Goal: Task Accomplishment & Management: Manage account settings

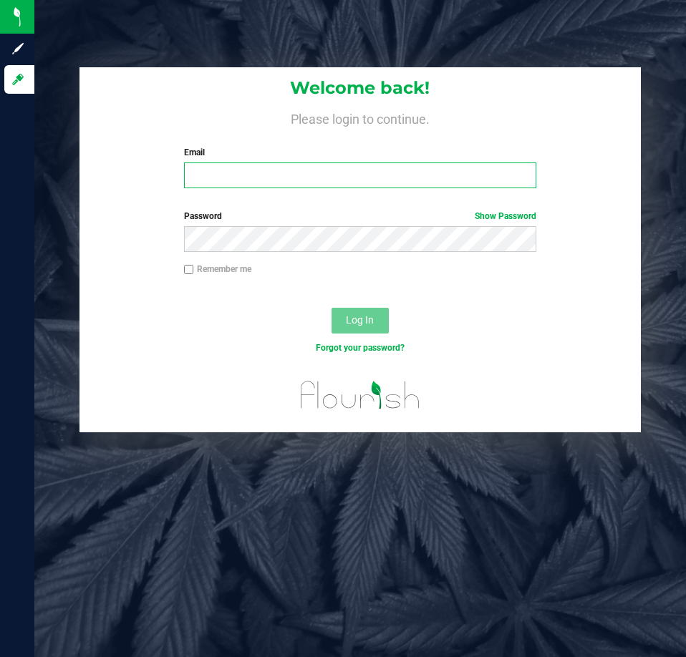
click at [218, 172] on input "Email" at bounding box center [360, 176] width 352 height 26
type input "[EMAIL_ADDRESS][DOMAIN_NAME]"
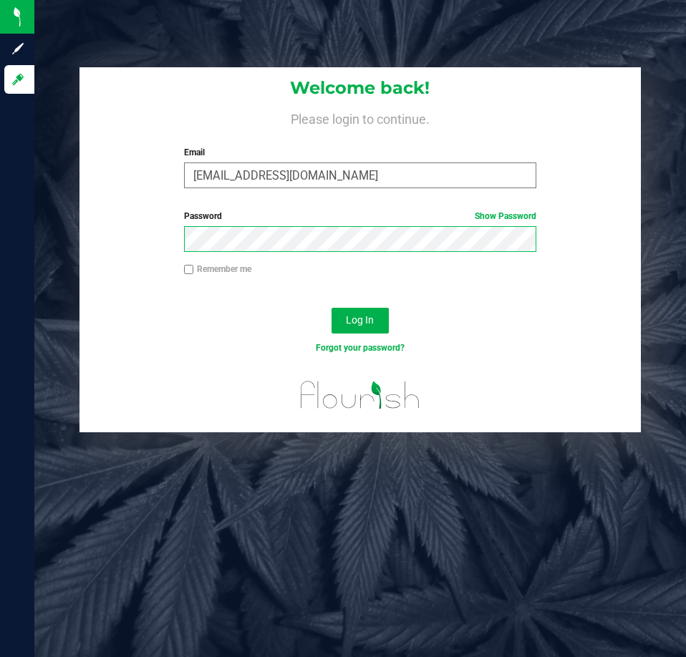
click at [332, 308] on button "Log In" at bounding box center [360, 321] width 57 height 26
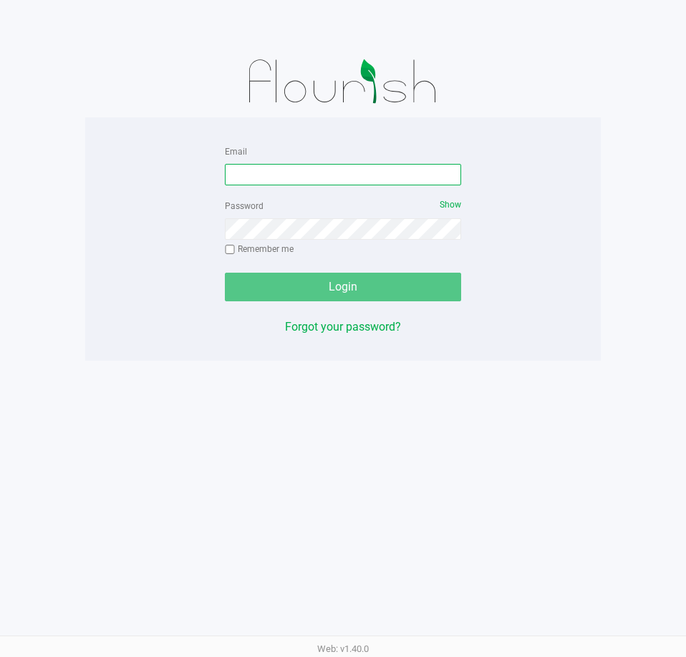
click at [241, 168] on input "Email" at bounding box center [343, 174] width 236 height 21
type input "[EMAIL_ADDRESS][DOMAIN_NAME]"
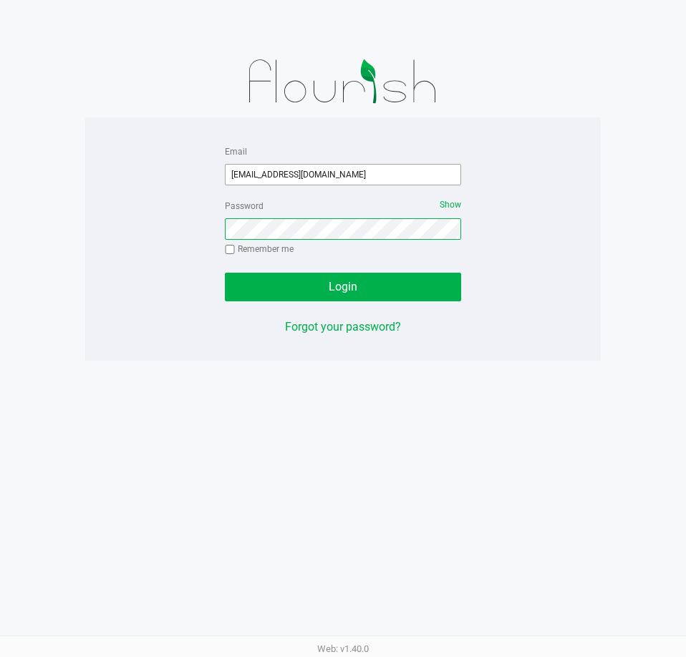
click at [225, 273] on button "Login" at bounding box center [343, 287] width 236 height 29
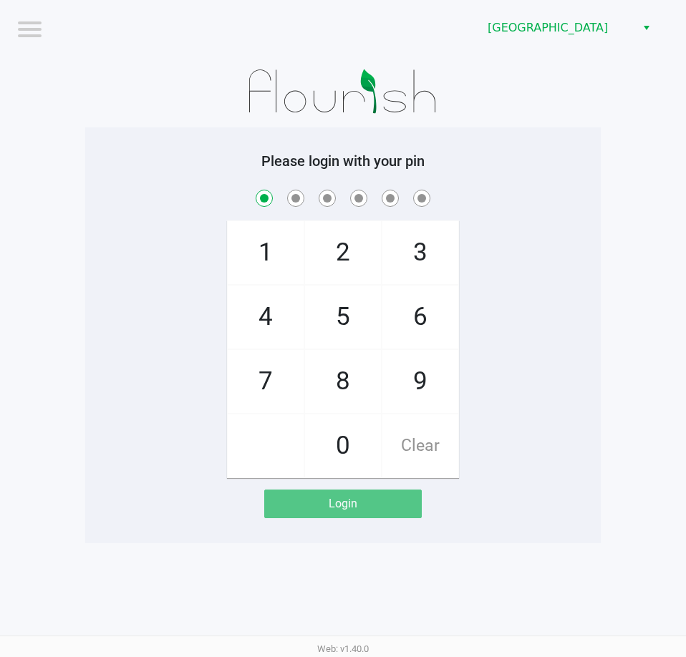
checkbox input "true"
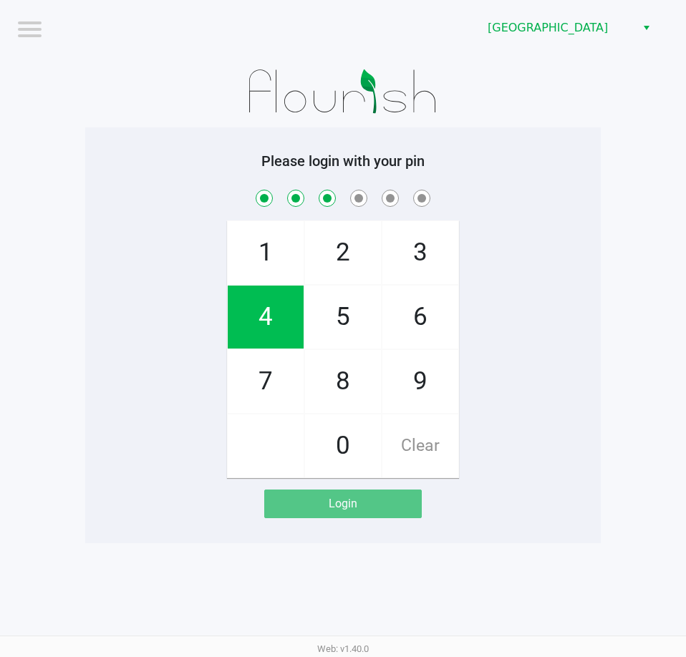
checkbox input "true"
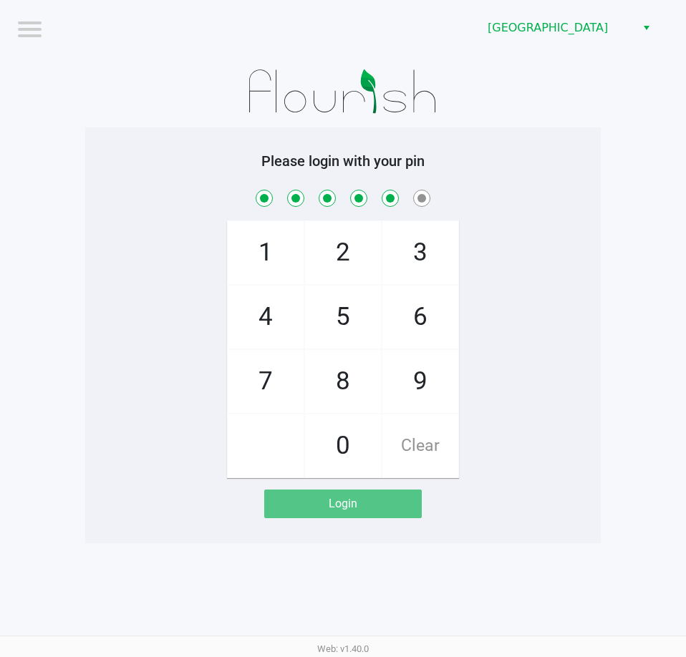
checkbox input "true"
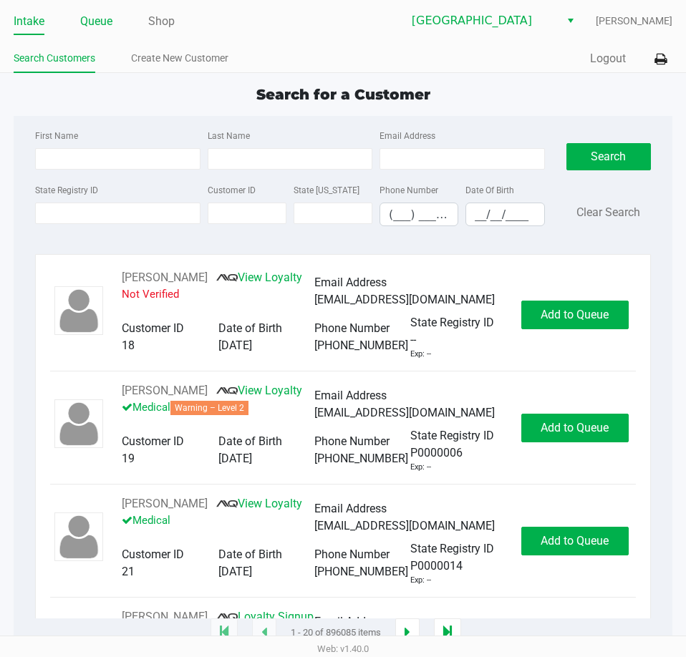
click at [105, 19] on link "Queue" at bounding box center [96, 21] width 32 height 20
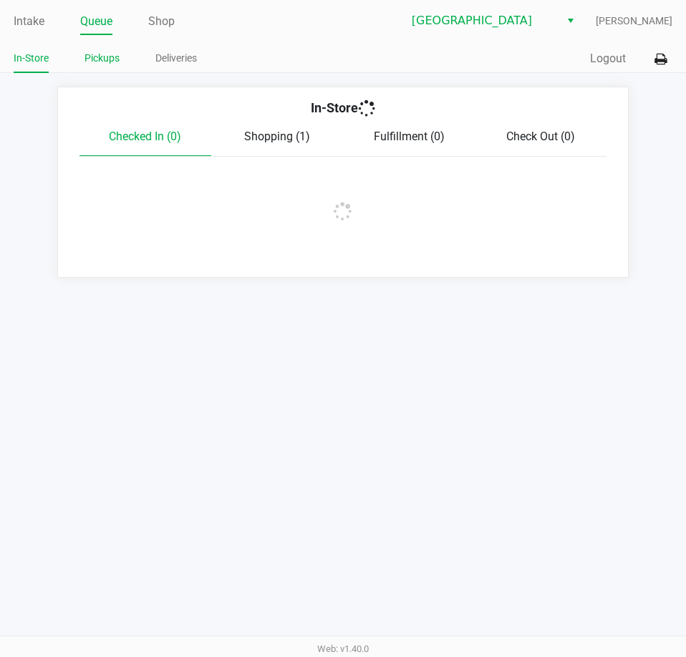
click at [97, 59] on link "Pickups" at bounding box center [101, 58] width 35 height 18
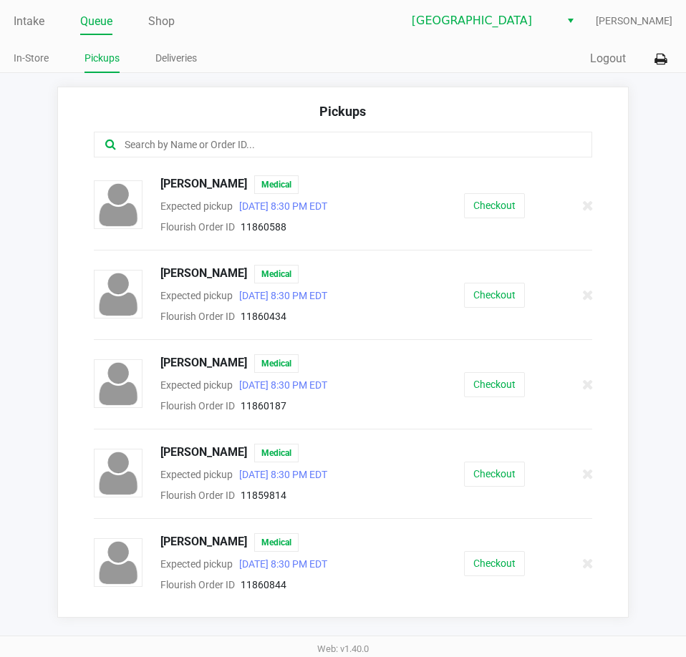
click at [169, 145] on input "text" at bounding box center [337, 145] width 428 height 16
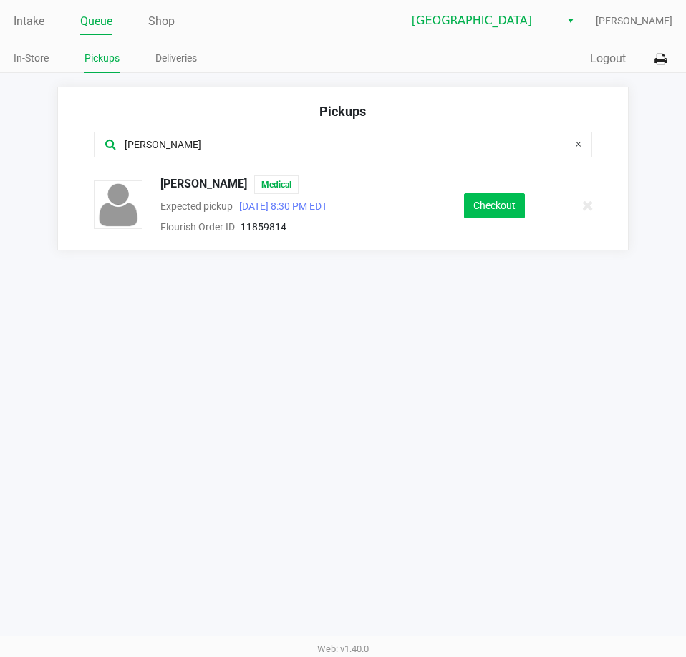
type input "carr"
click at [505, 205] on button "Checkout" at bounding box center [494, 205] width 61 height 25
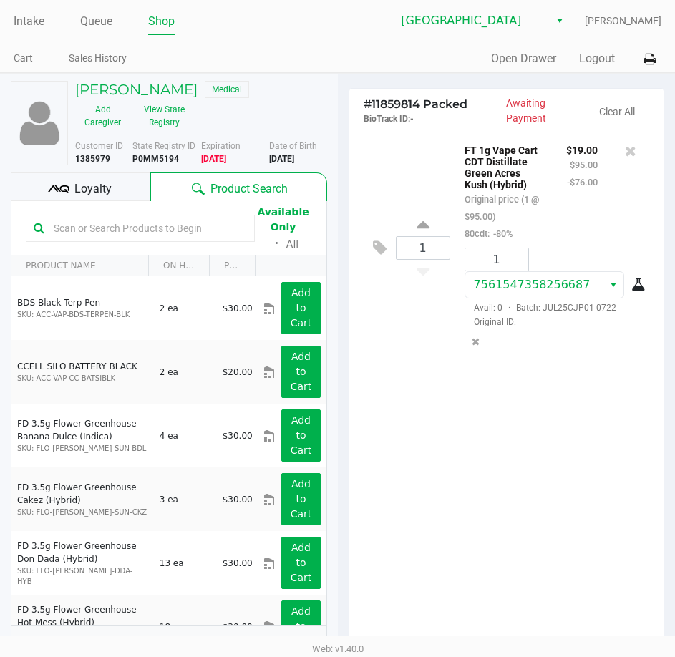
scroll to position [182, 0]
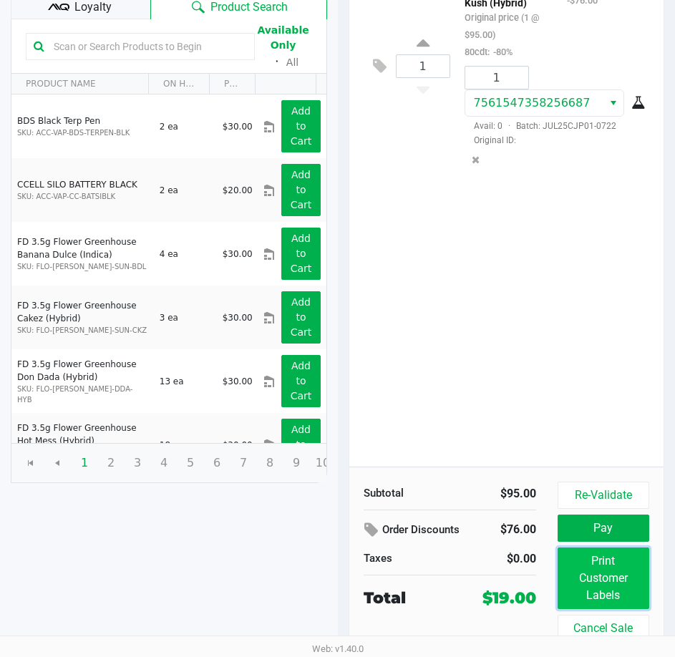
click at [591, 576] on button "Print Customer Labels" at bounding box center [604, 579] width 92 height 62
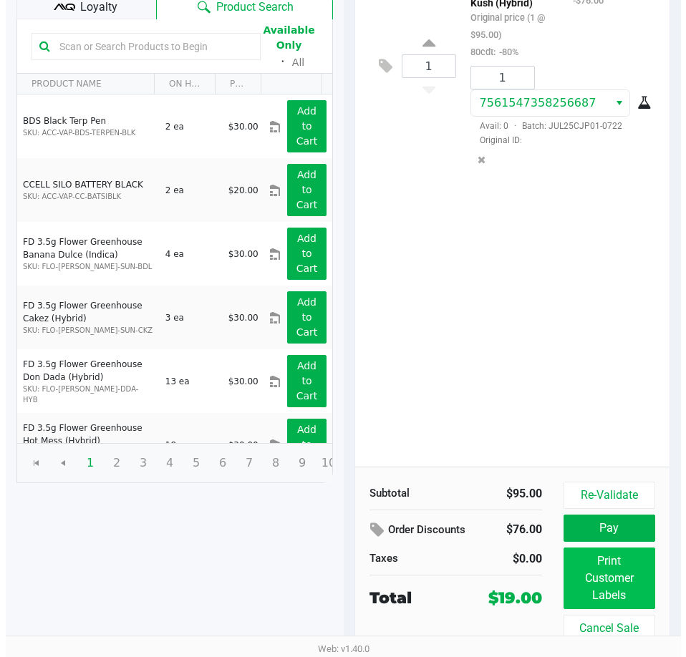
scroll to position [0, 0]
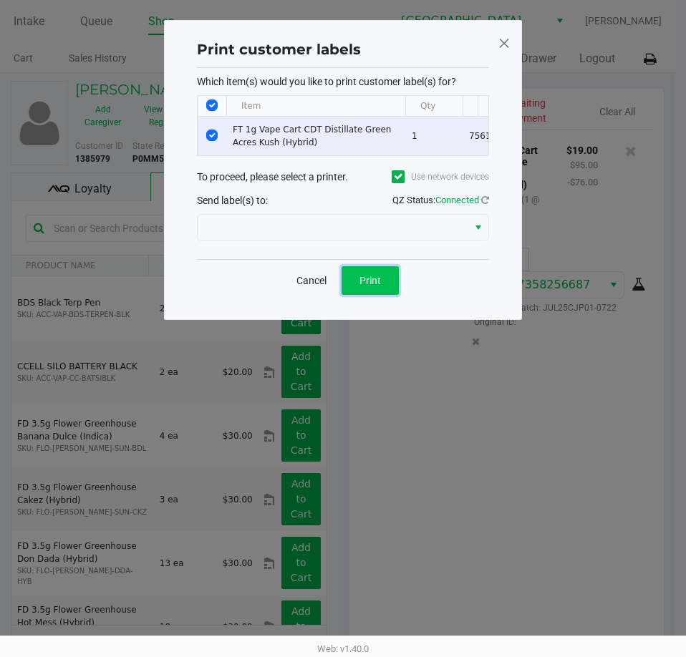
click at [377, 286] on span "Print" at bounding box center [369, 280] width 21 height 11
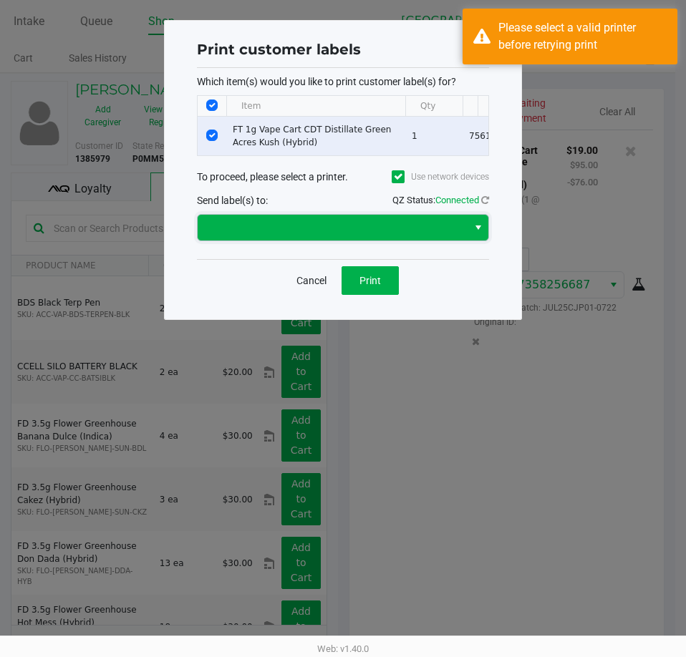
click at [321, 236] on span at bounding box center [332, 227] width 253 height 17
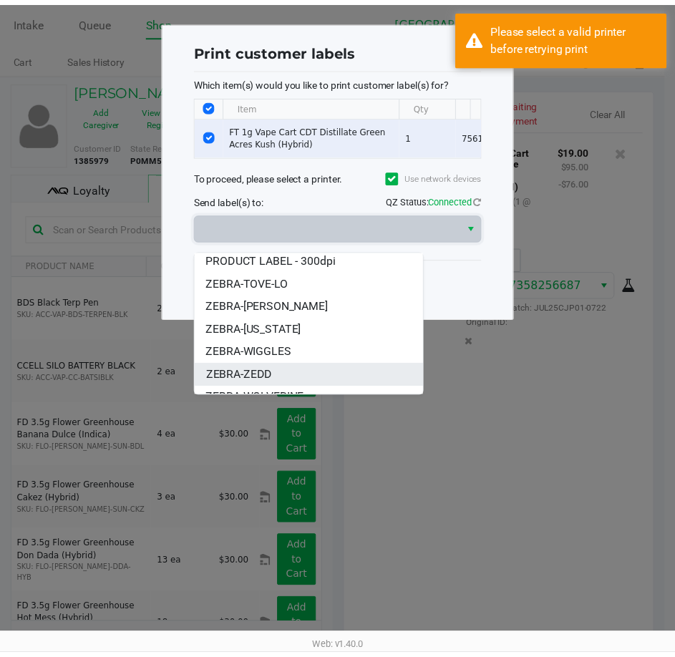
scroll to position [40, 0]
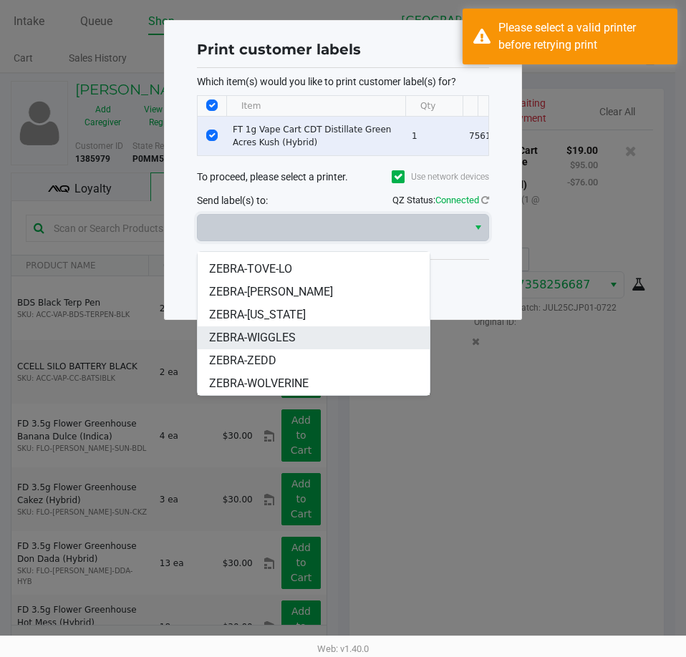
click at [292, 341] on span "ZEBRA-WIGGLES" at bounding box center [252, 337] width 87 height 17
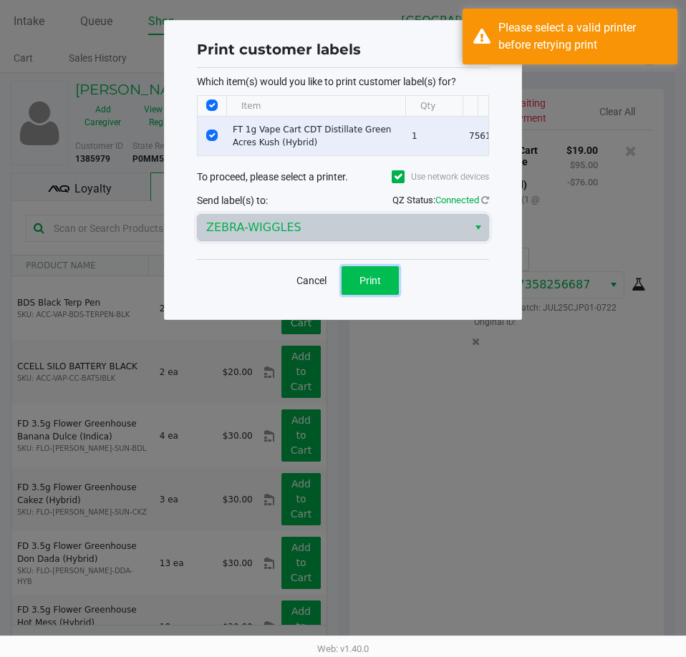
click at [382, 290] on button "Print" at bounding box center [370, 280] width 57 height 29
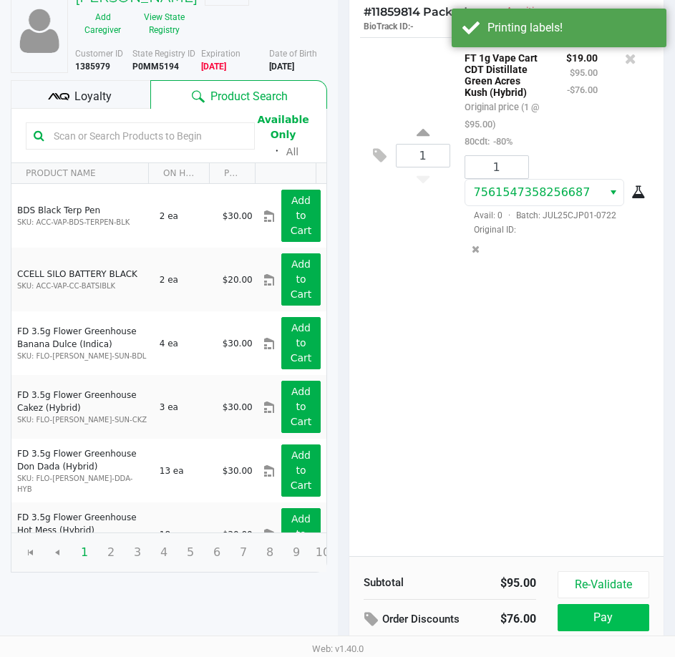
scroll to position [182, 0]
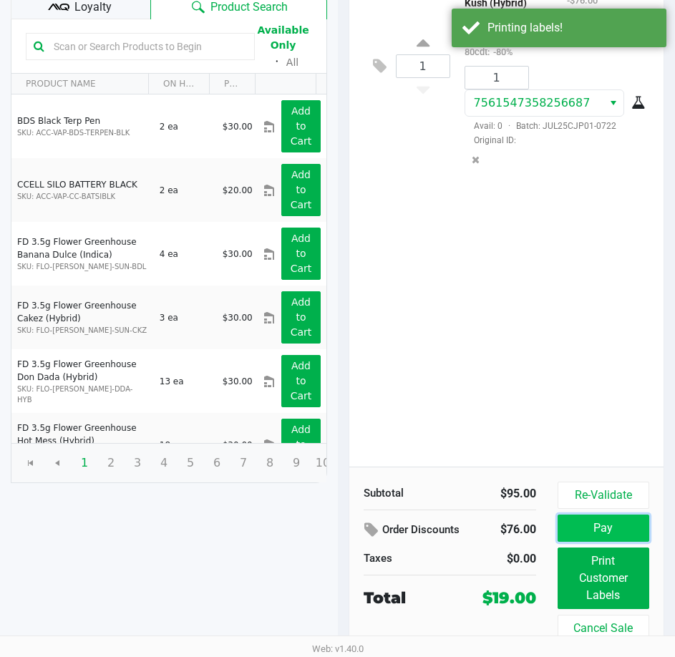
click at [604, 531] on button "Pay" at bounding box center [604, 528] width 92 height 27
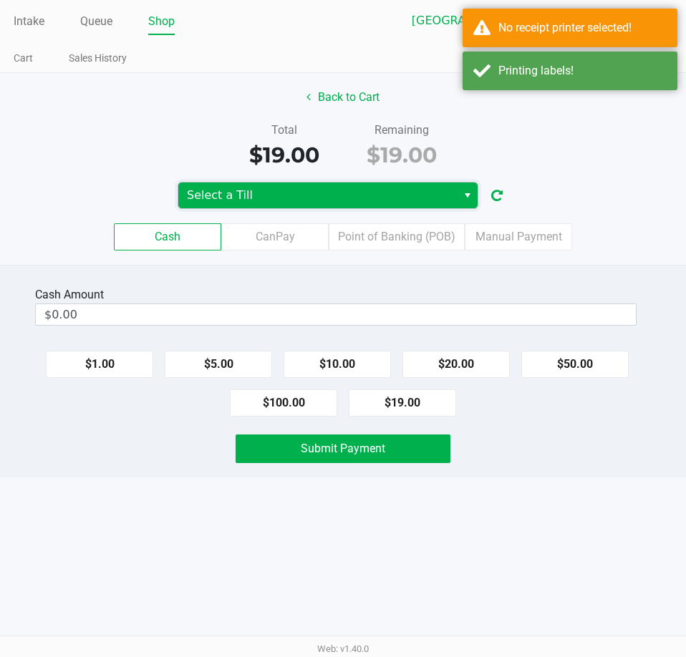
click at [439, 207] on span "Select a Till" at bounding box center [317, 196] width 279 height 26
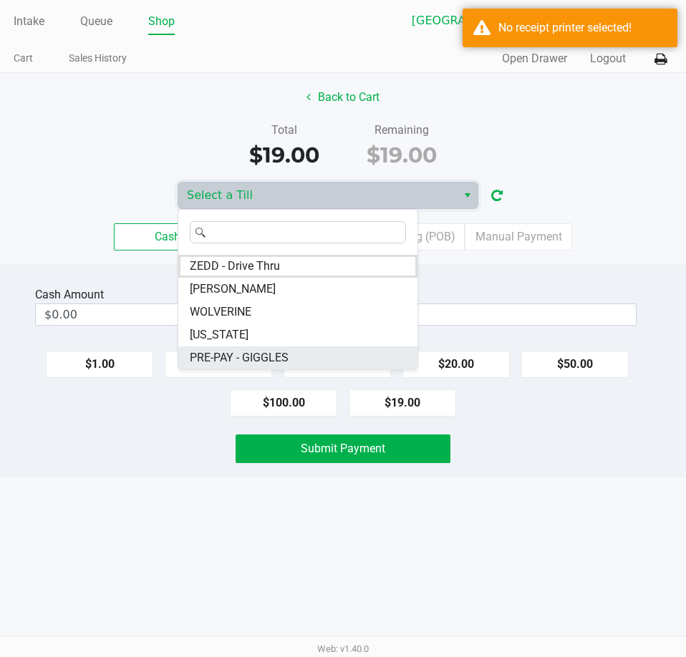
click at [243, 353] on span "PRE-PAY - GIGGLES" at bounding box center [239, 357] width 99 height 17
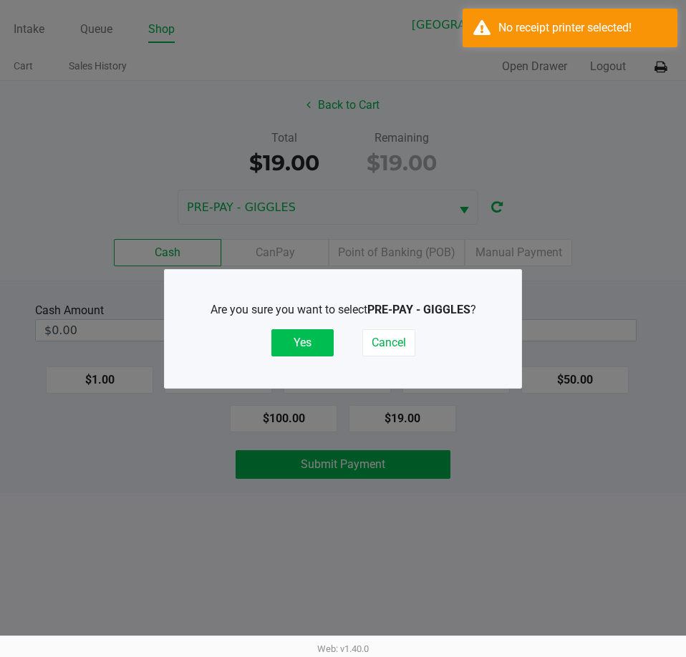
click at [296, 345] on button "Yes" at bounding box center [302, 342] width 62 height 27
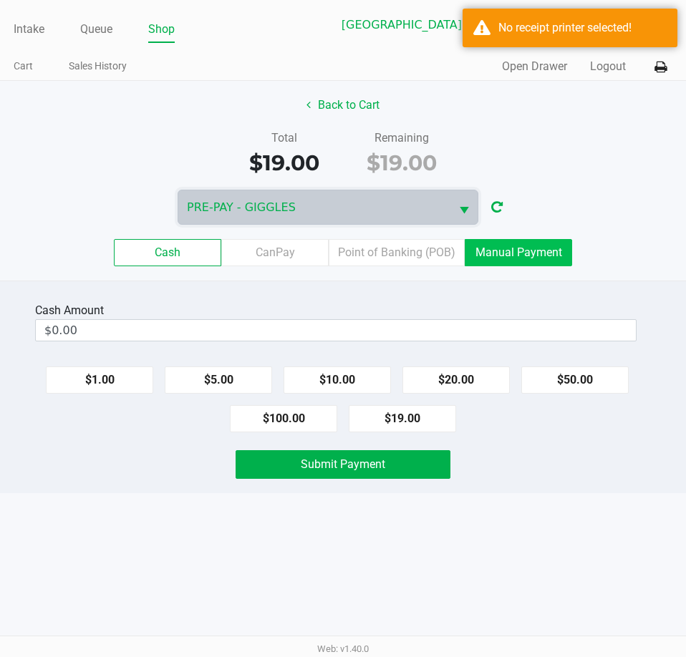
click at [522, 252] on label "Manual Payment" at bounding box center [518, 252] width 107 height 27
click at [0, 0] on 8 "Manual Payment" at bounding box center [0, 0] width 0 height 0
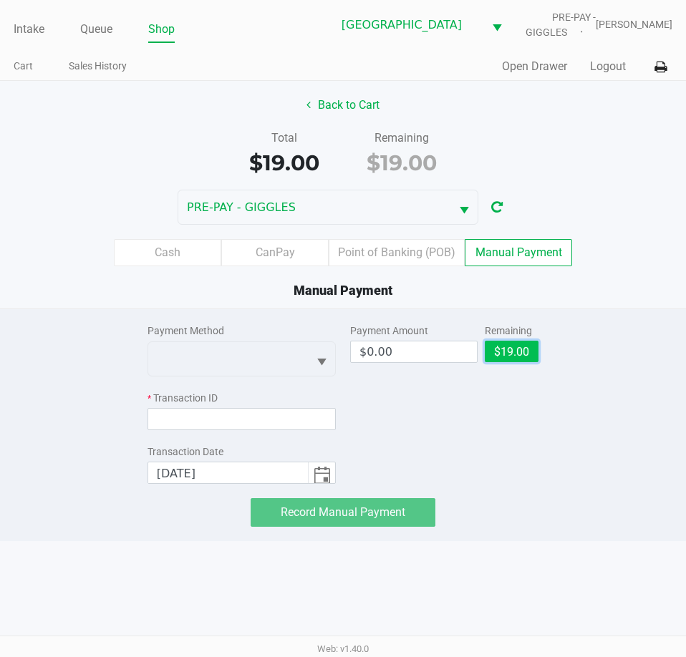
click at [529, 357] on button "$19.00" at bounding box center [512, 351] width 54 height 21
type input "$19.00"
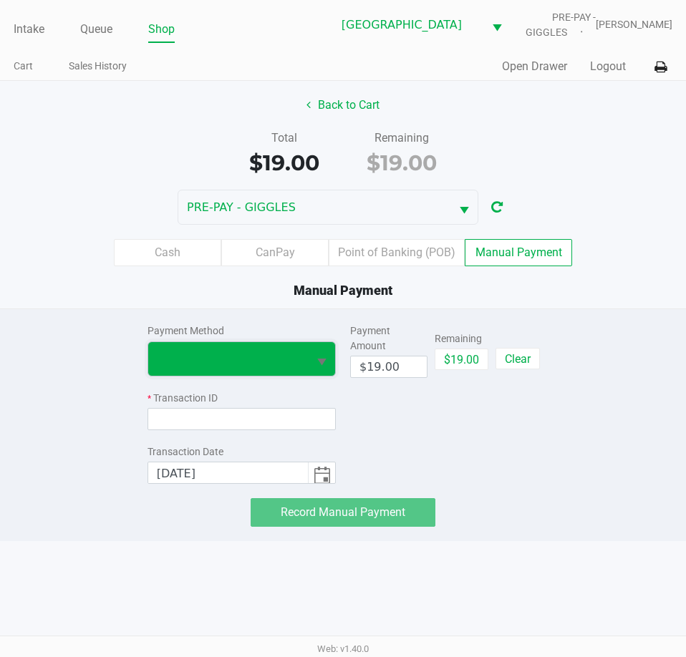
click at [215, 345] on span at bounding box center [228, 359] width 160 height 34
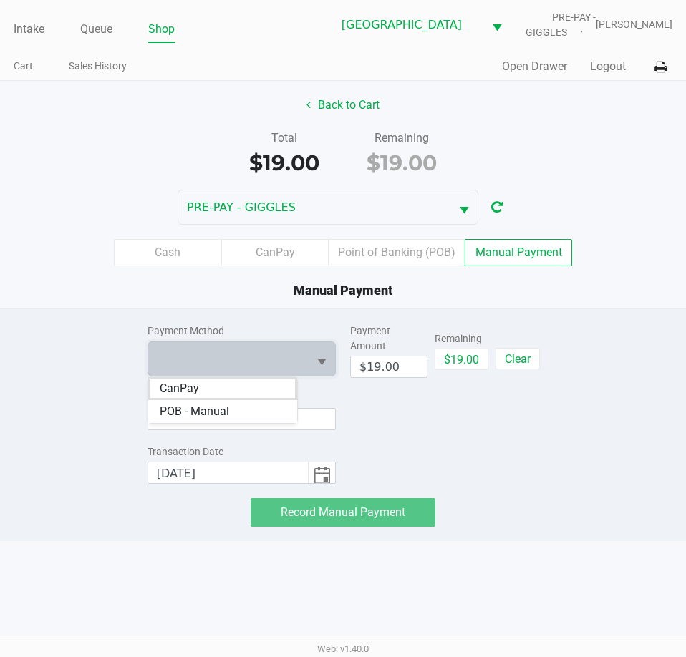
click at [197, 384] on span "CanPay" at bounding box center [179, 388] width 39 height 17
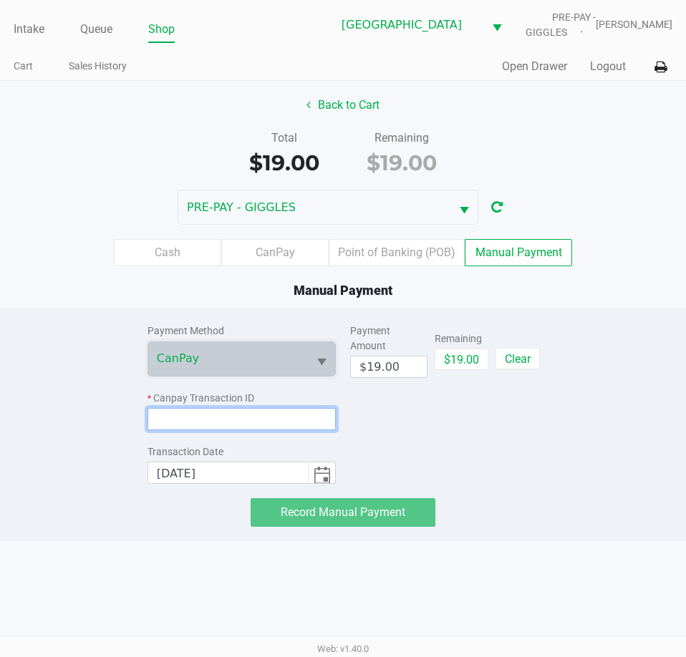
click at [190, 418] on input at bounding box center [241, 419] width 188 height 22
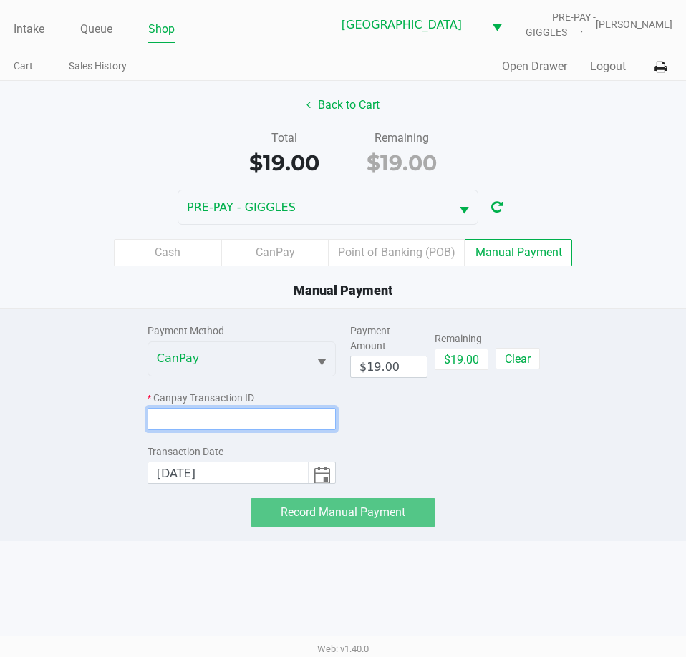
paste input "HUFI1IWU1E5I"
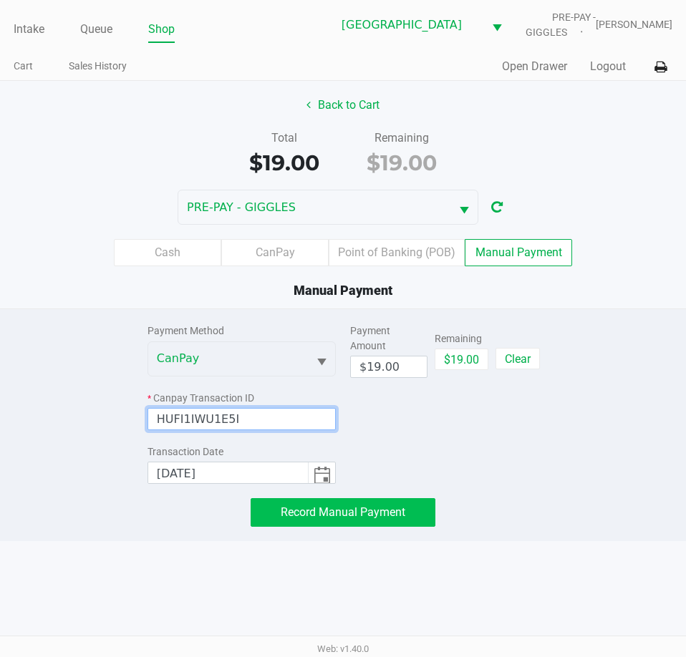
type input "HUFI1IWU1E5I"
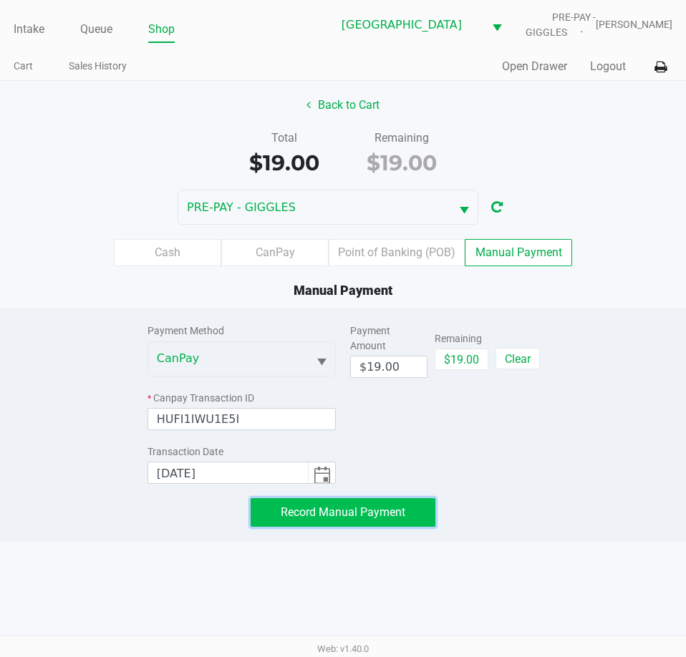
click at [380, 516] on span "Record Manual Payment" at bounding box center [343, 513] width 125 height 14
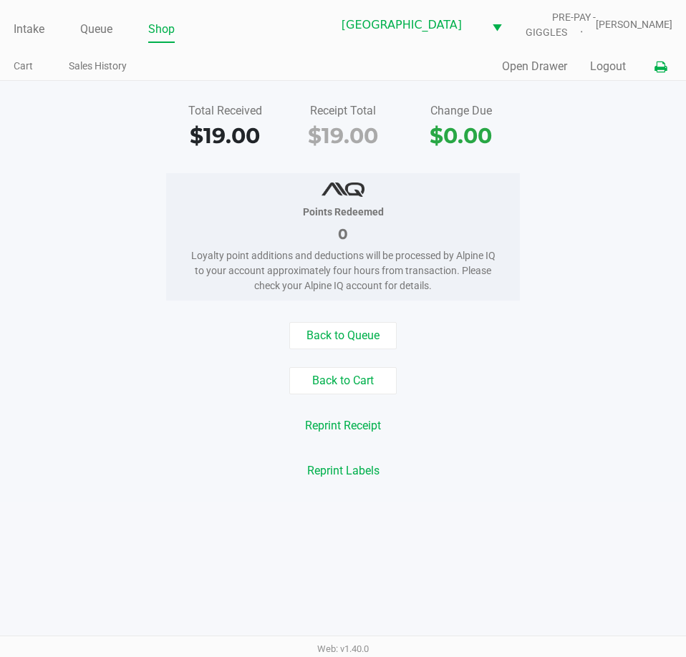
click at [659, 66] on icon at bounding box center [660, 67] width 12 height 10
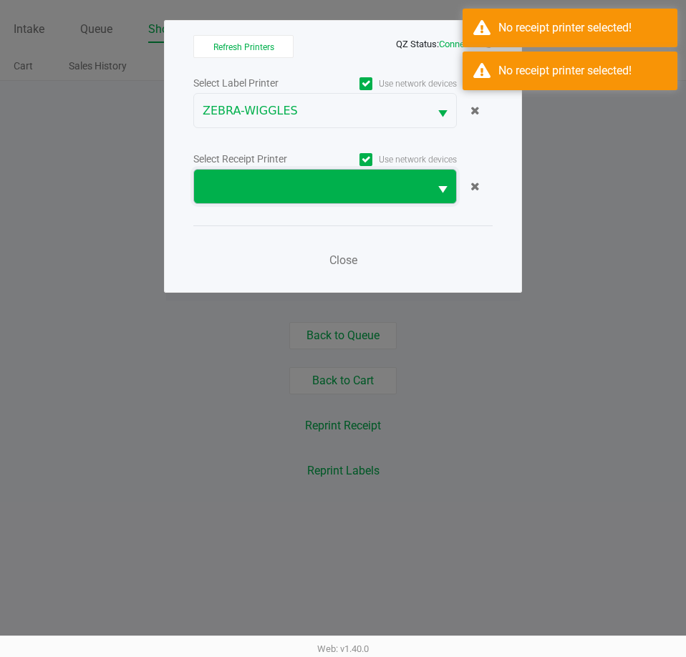
click at [316, 194] on span at bounding box center [312, 186] width 218 height 17
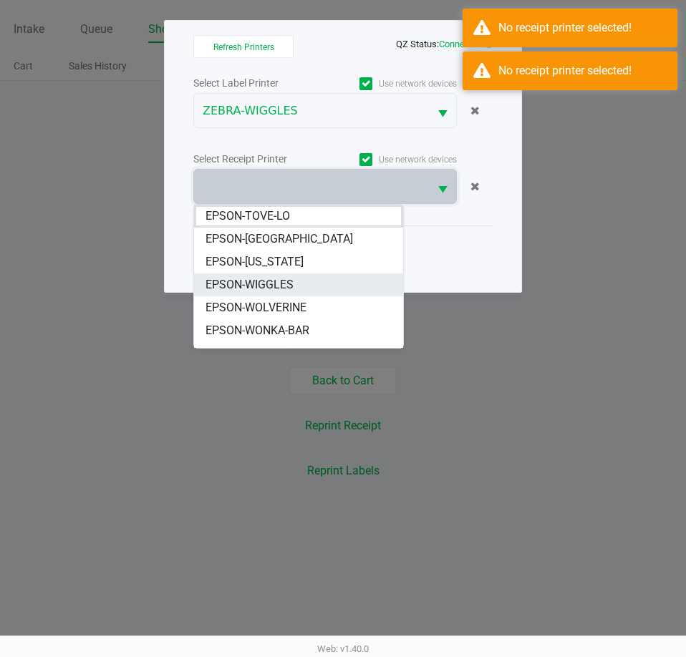
click at [272, 281] on span "EPSON-WIGGLES" at bounding box center [249, 284] width 88 height 17
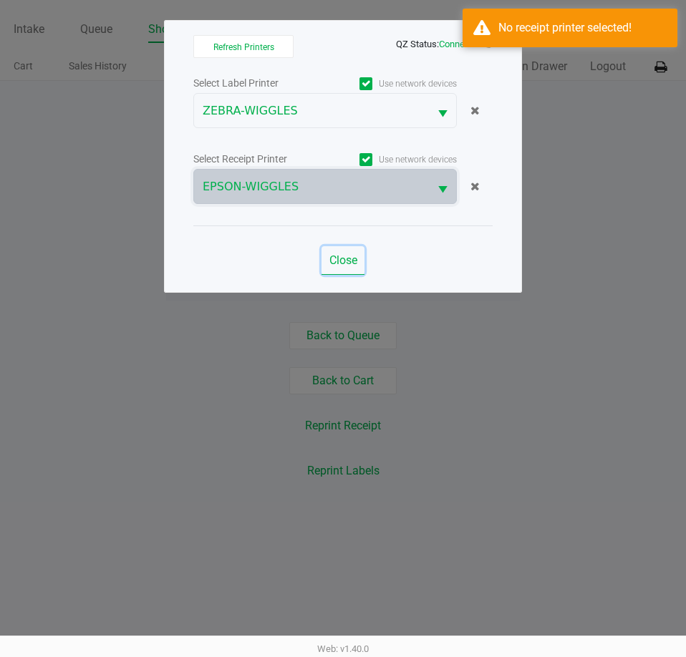
click at [351, 266] on span "Close" at bounding box center [343, 260] width 28 height 14
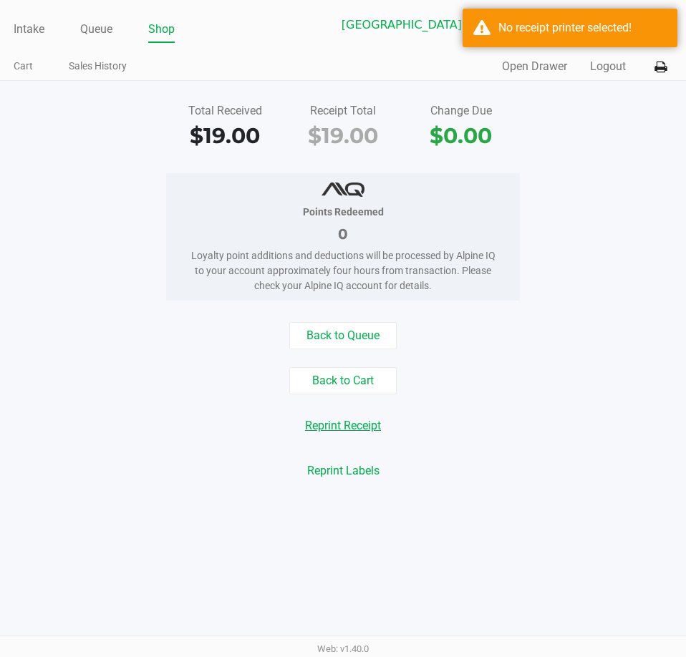
click at [367, 427] on button "Reprint Receipt" at bounding box center [343, 425] width 95 height 27
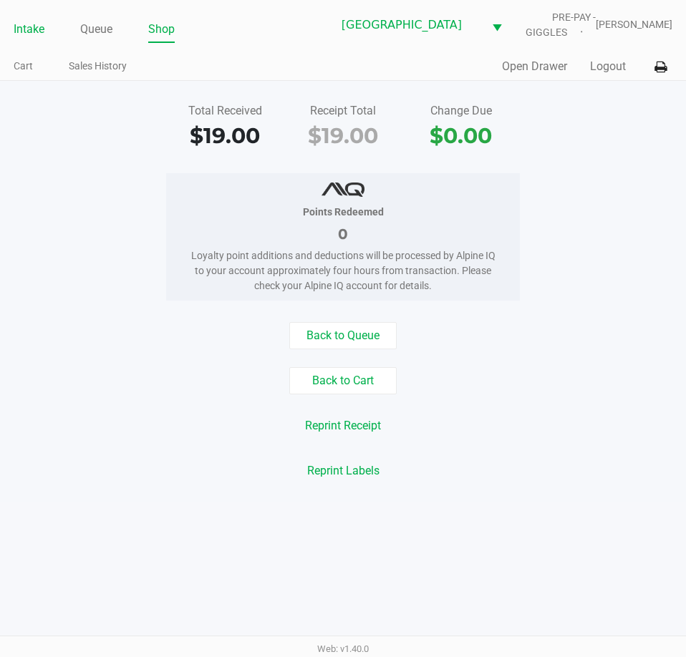
click at [32, 28] on link "Intake" at bounding box center [29, 29] width 31 height 20
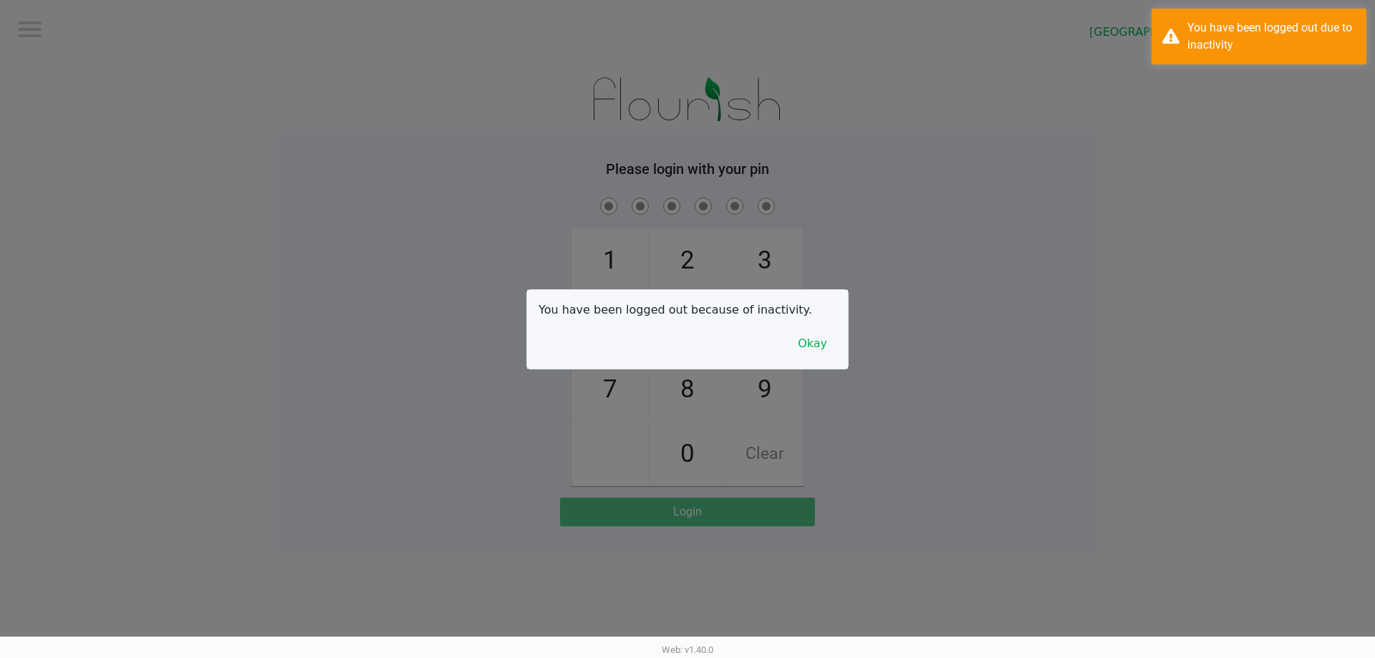
click at [102, 24] on div at bounding box center [687, 329] width 1375 height 658
click at [685, 357] on button "Okay" at bounding box center [812, 343] width 48 height 27
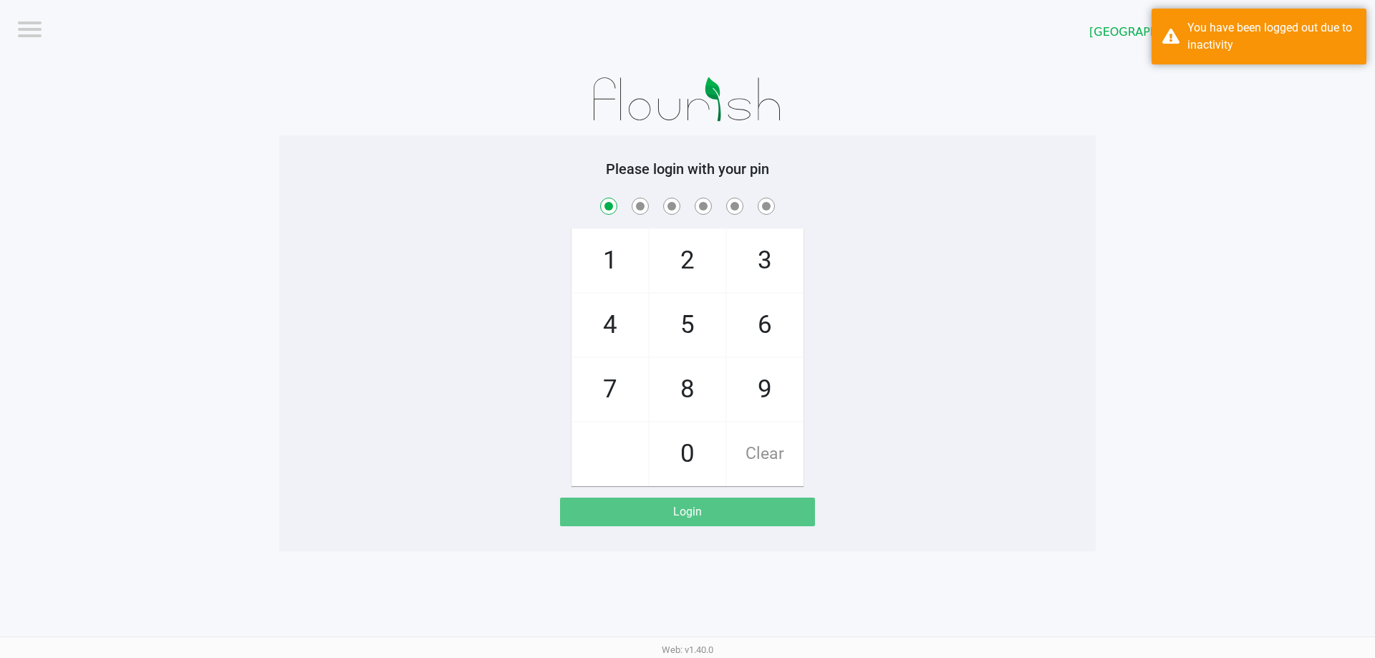
checkbox input "true"
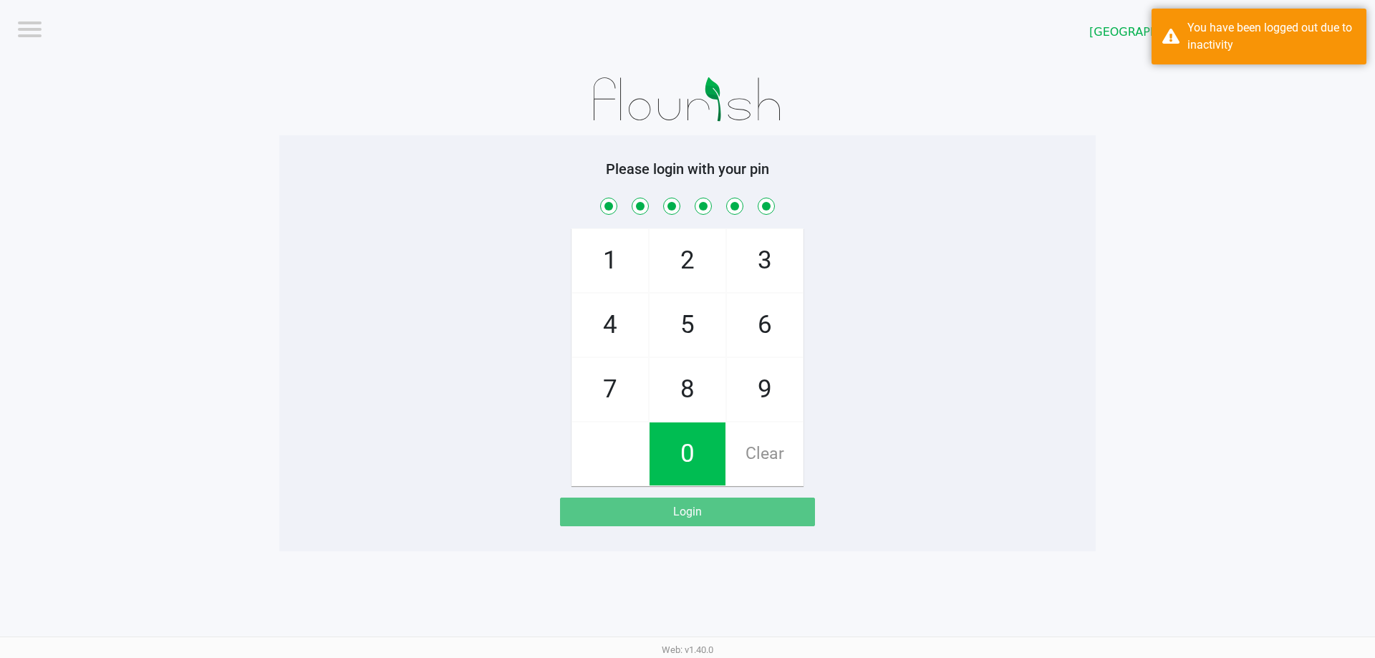
checkbox input "true"
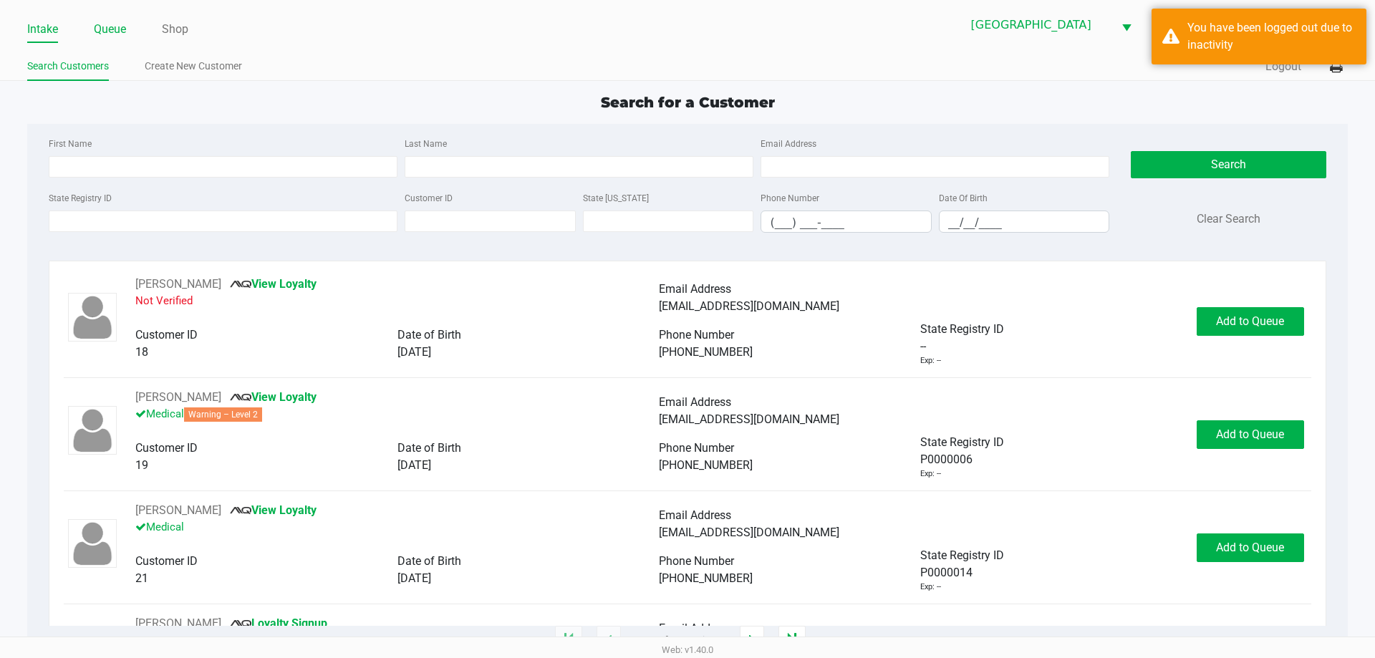
click at [121, 26] on link "Queue" at bounding box center [110, 29] width 32 height 20
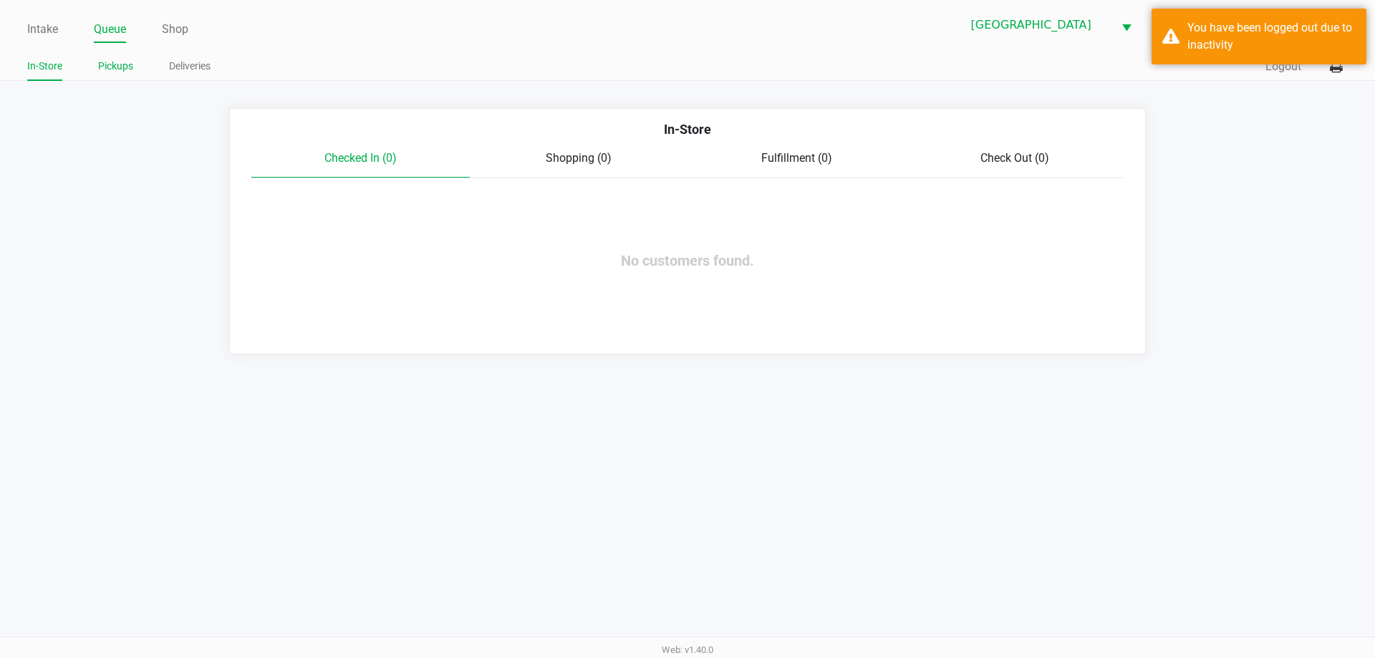
click at [127, 72] on link "Pickups" at bounding box center [115, 66] width 35 height 18
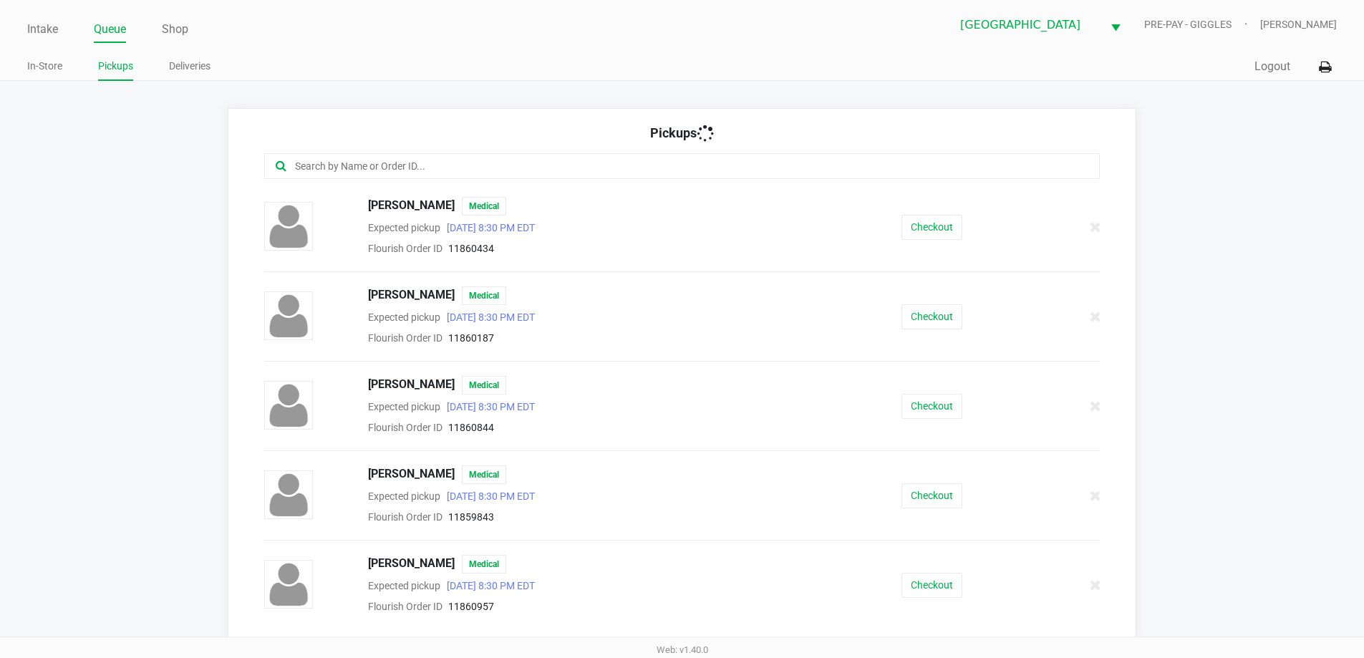
click at [423, 173] on input "text" at bounding box center [660, 166] width 732 height 16
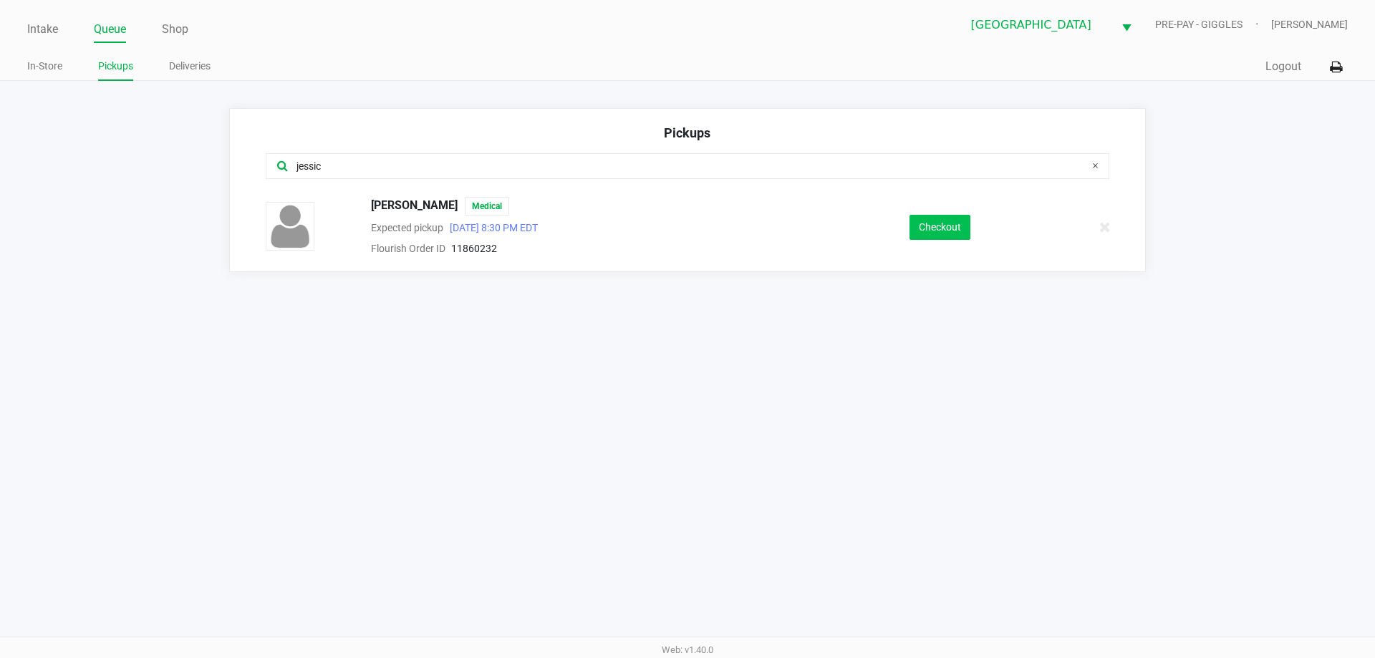
type input "jessic"
click at [685, 227] on button "Checkout" at bounding box center [939, 227] width 61 height 25
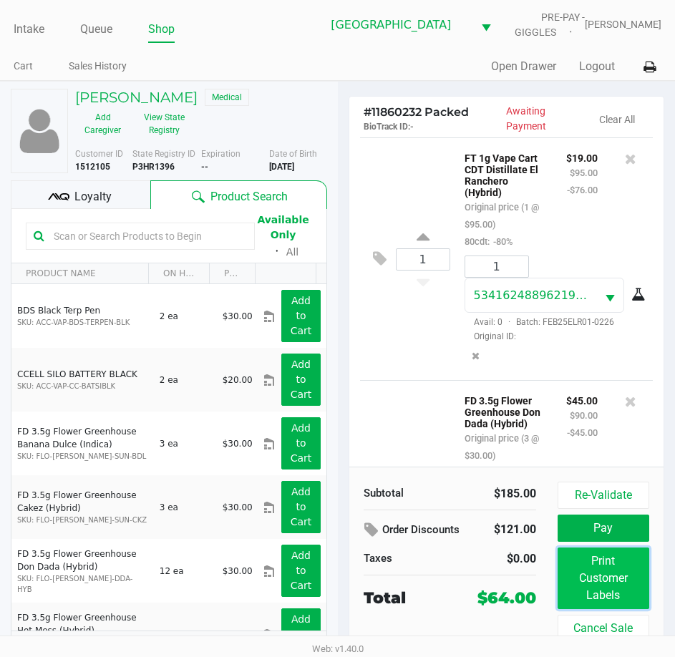
click at [595, 580] on button "Print Customer Labels" at bounding box center [604, 579] width 92 height 62
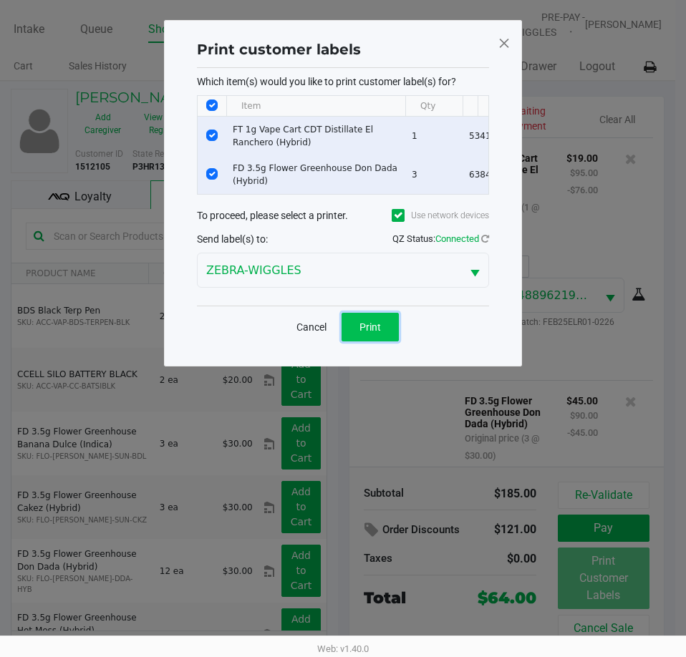
click at [381, 338] on button "Print" at bounding box center [370, 327] width 57 height 29
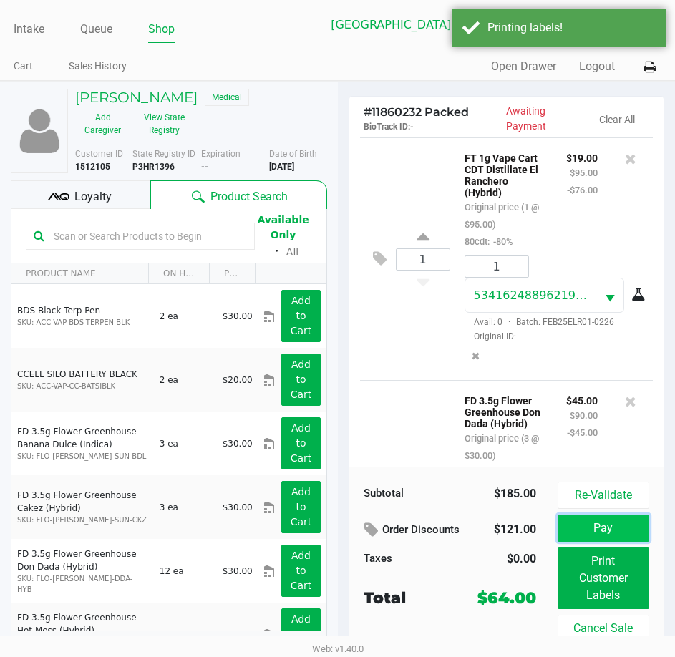
click at [619, 532] on button "Pay" at bounding box center [604, 528] width 92 height 27
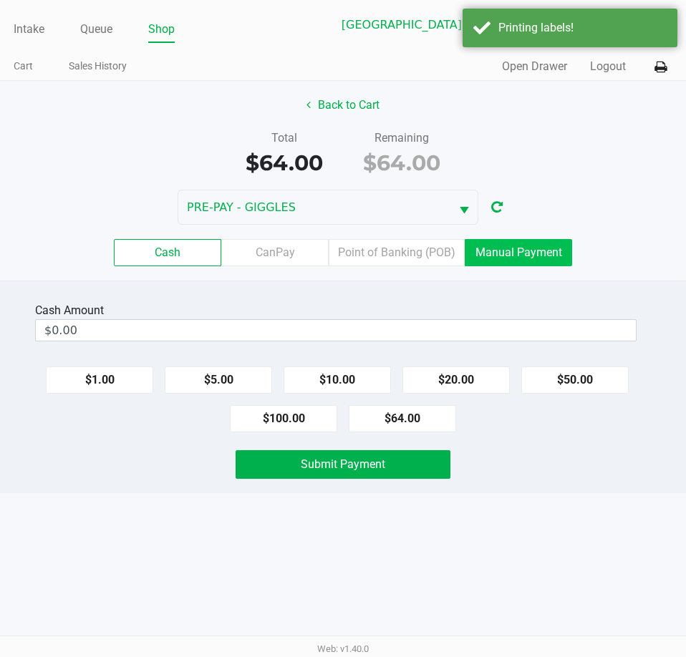
click at [531, 258] on label "Manual Payment" at bounding box center [518, 252] width 107 height 27
click at [0, 0] on 8 "Manual Payment" at bounding box center [0, 0] width 0 height 0
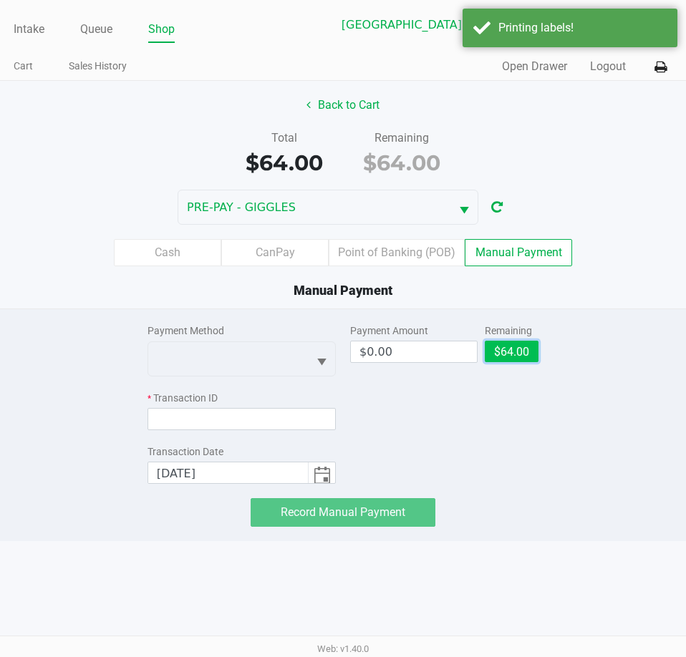
click at [511, 352] on button "$64.00" at bounding box center [512, 351] width 54 height 21
type input "$64.00"
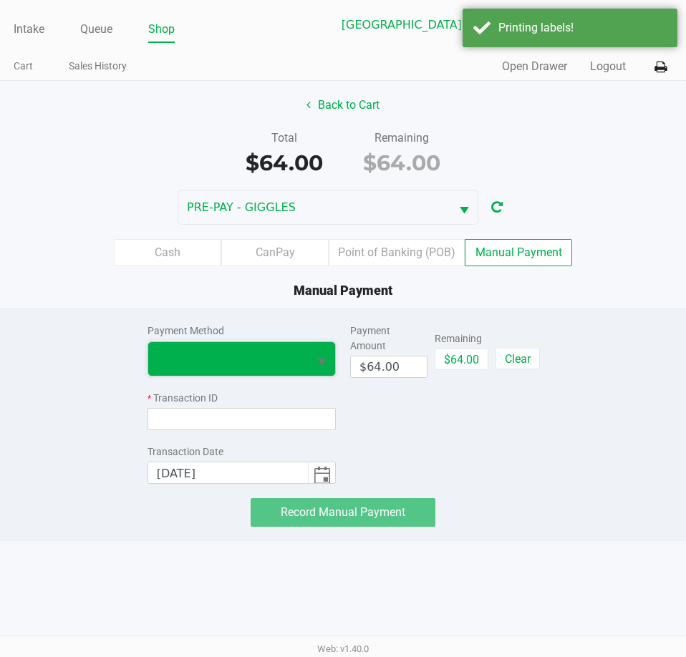
click at [263, 362] on span at bounding box center [228, 358] width 142 height 17
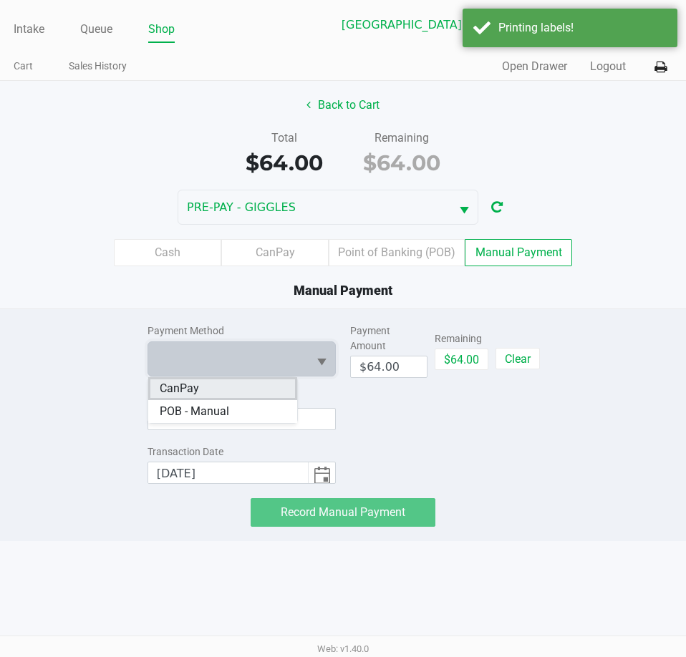
click at [175, 395] on span "CanPay" at bounding box center [179, 388] width 39 height 17
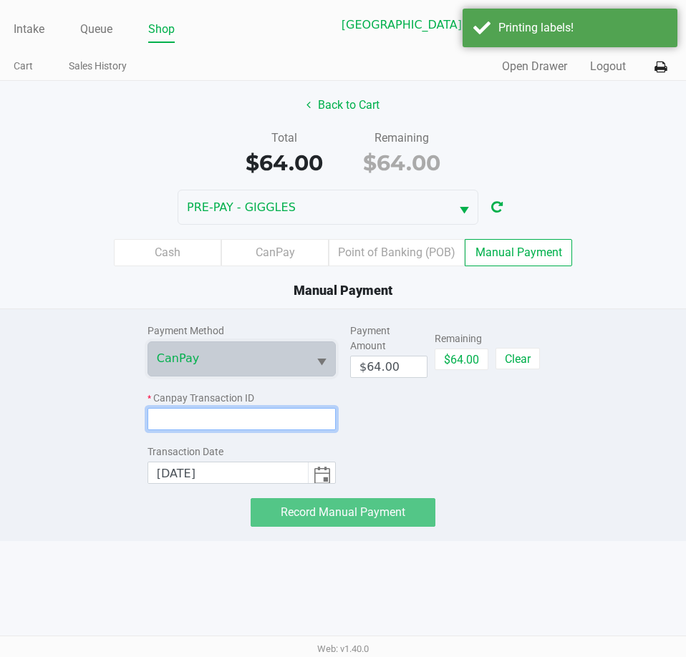
click at [168, 423] on input at bounding box center [241, 419] width 188 height 22
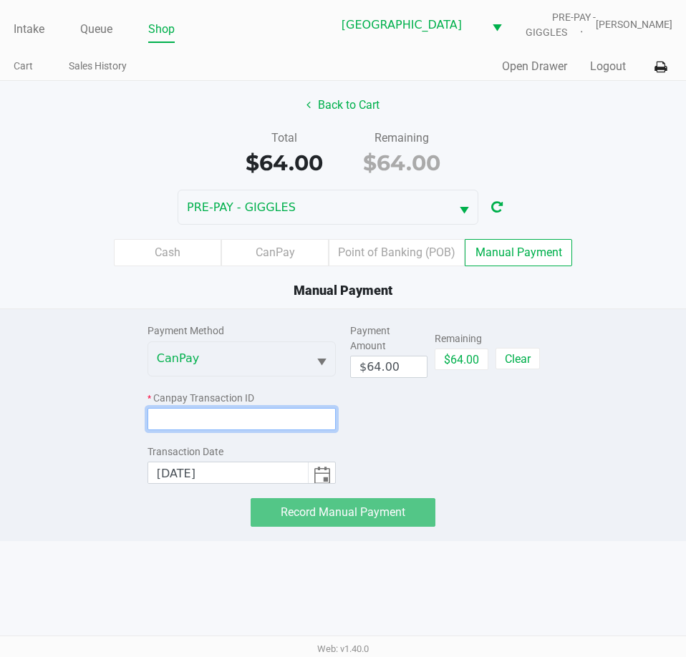
paste input "FEFU3ENAVU9E"
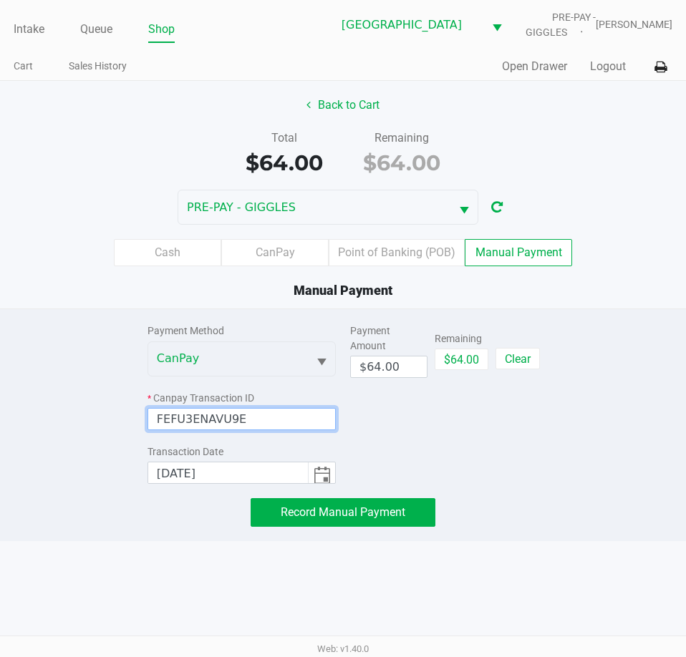
type input "FEFU3ENAVU9E"
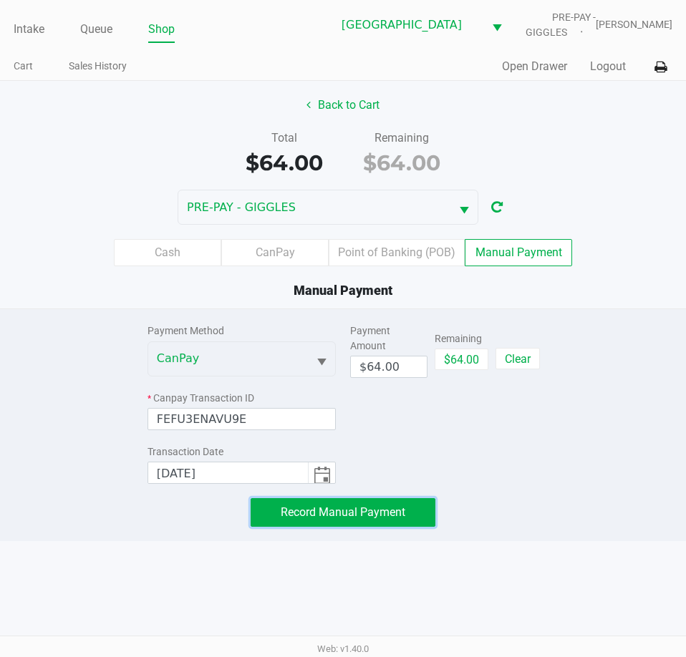
click at [305, 516] on span "Record Manual Payment" at bounding box center [343, 513] width 125 height 14
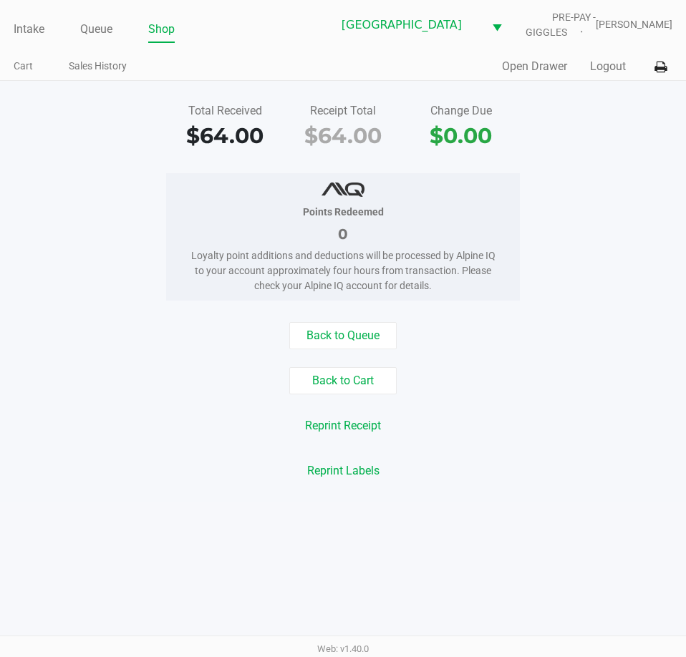
click at [527, 294] on div "Points Redeemed 0 Loyalty point additions and deductions will be processed by A…" at bounding box center [342, 236] width 707 height 127
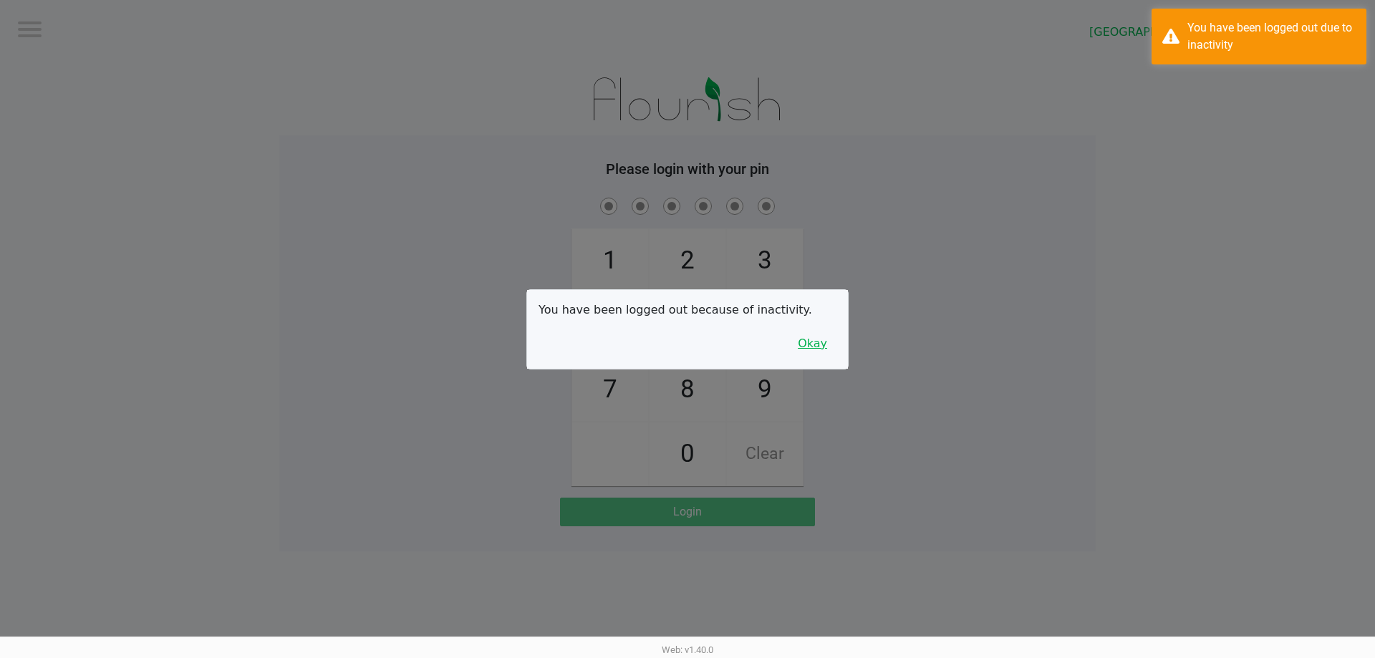
click at [685, 345] on button "Okay" at bounding box center [812, 343] width 48 height 27
click at [685, 350] on div "1 4 7 2 5 8 0 3 6 9 Clear" at bounding box center [687, 340] width 816 height 291
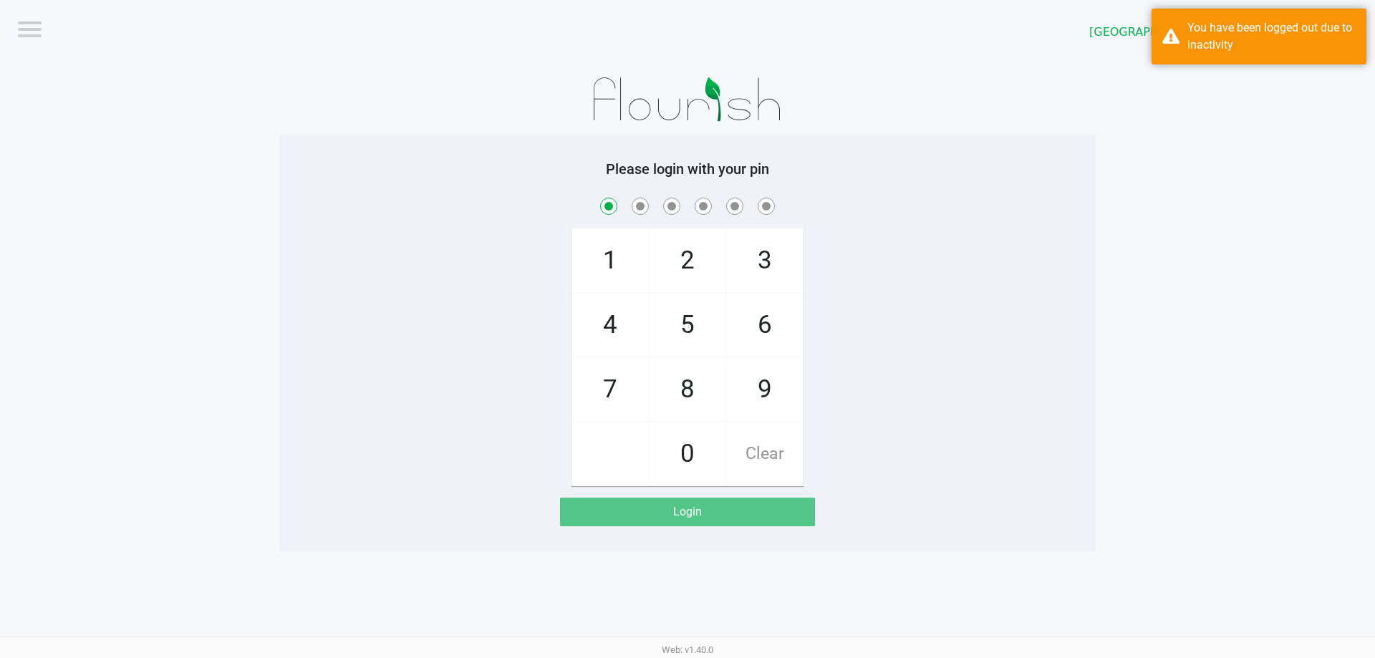
checkbox input "true"
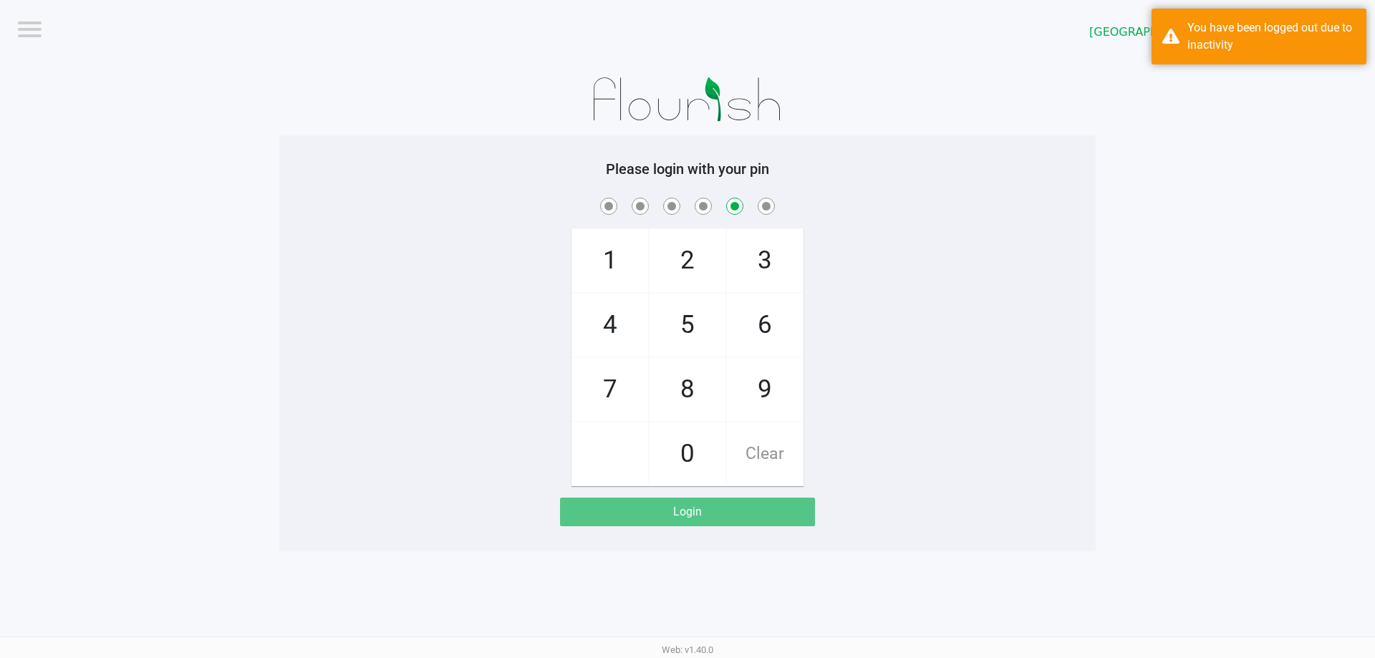
checkbox input "false"
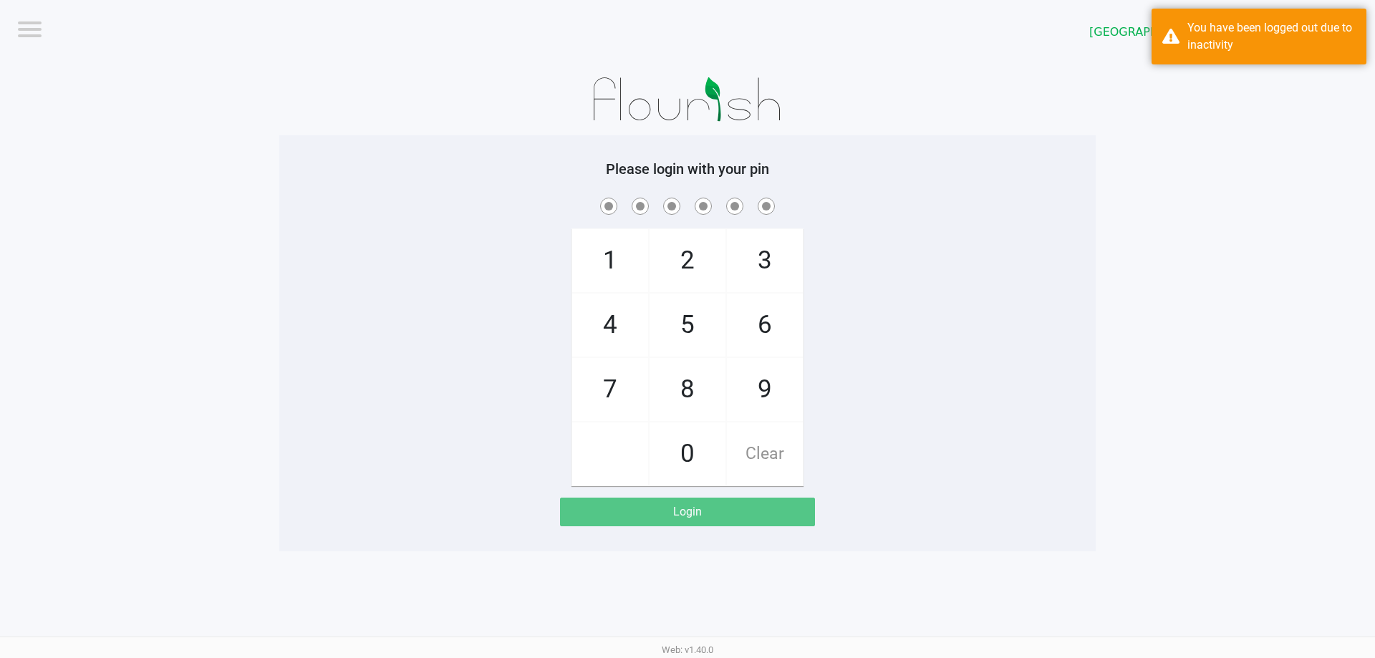
checkbox input "true"
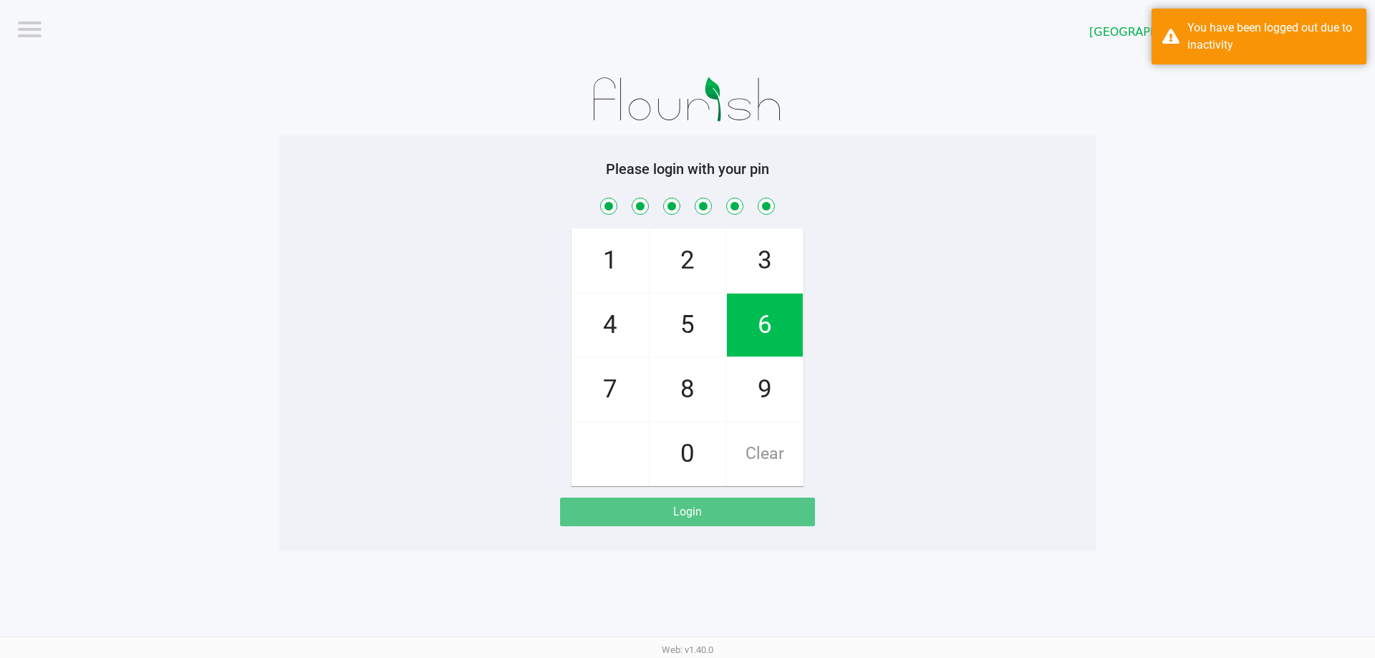
checkbox input "true"
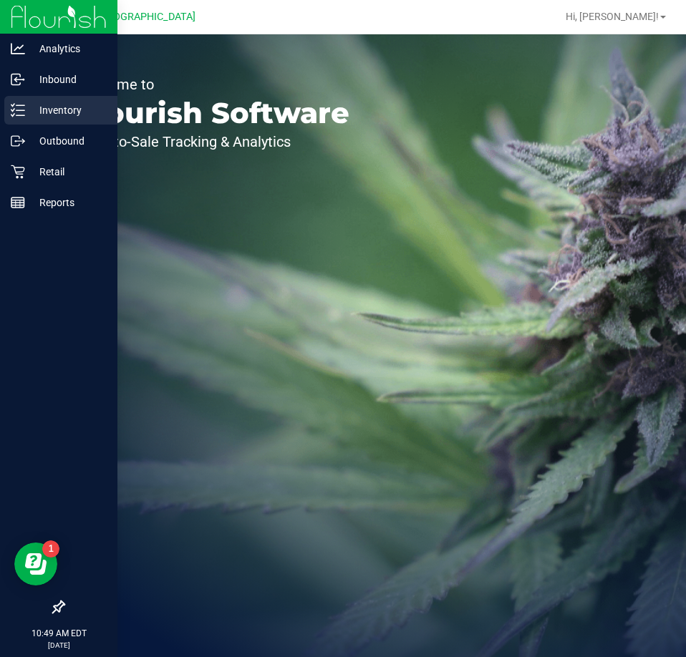
click at [34, 117] on p "Inventory" at bounding box center [68, 110] width 86 height 17
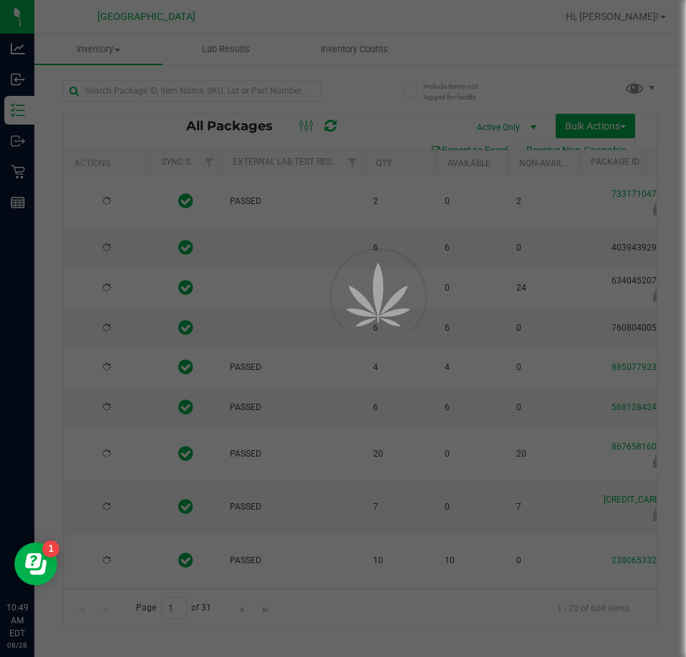
click at [386, 94] on div at bounding box center [343, 328] width 686 height 657
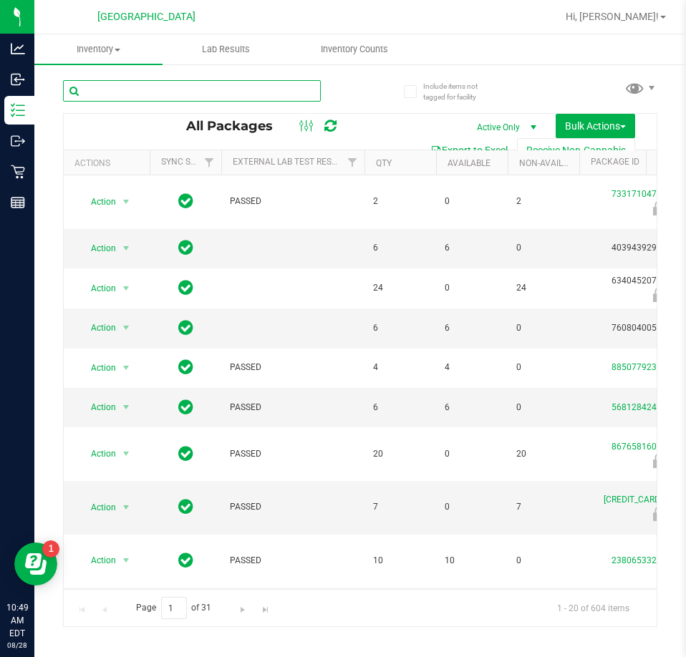
click at [246, 82] on input "text" at bounding box center [192, 90] width 258 height 21
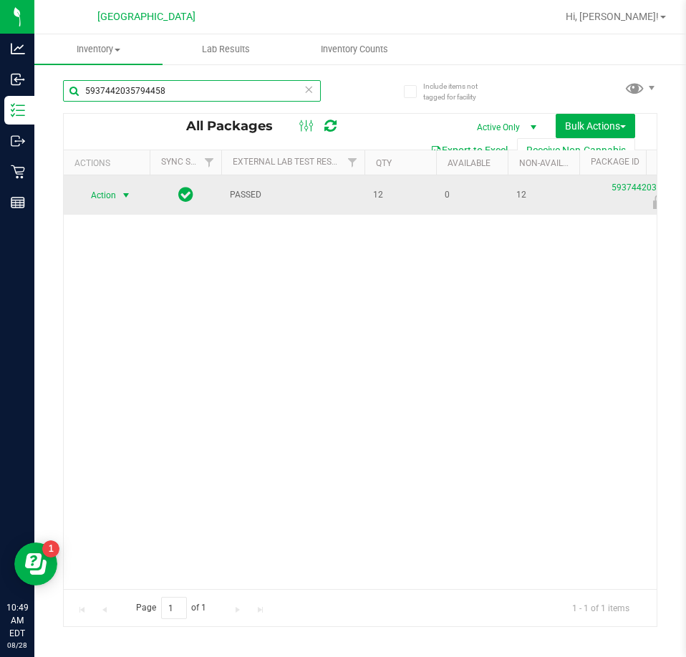
type input "5937442035794458"
click at [110, 197] on span "Action" at bounding box center [97, 195] width 39 height 20
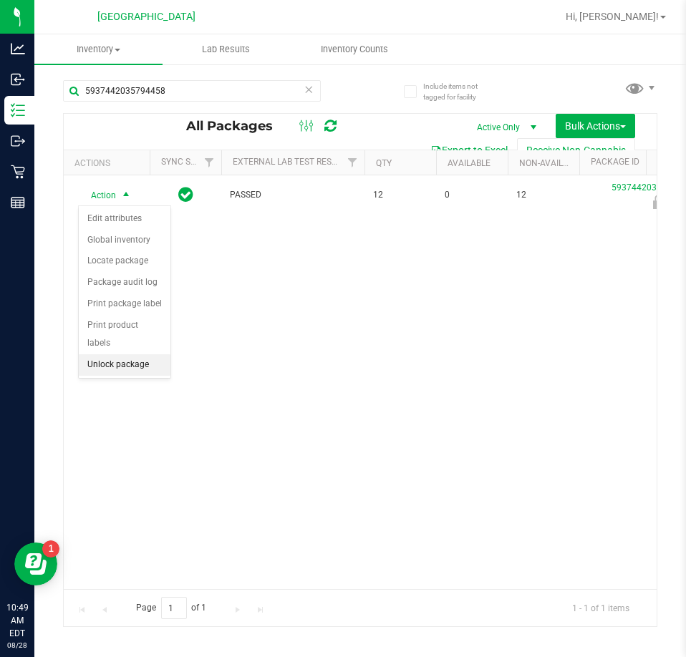
click at [105, 354] on li "Unlock package" at bounding box center [125, 364] width 92 height 21
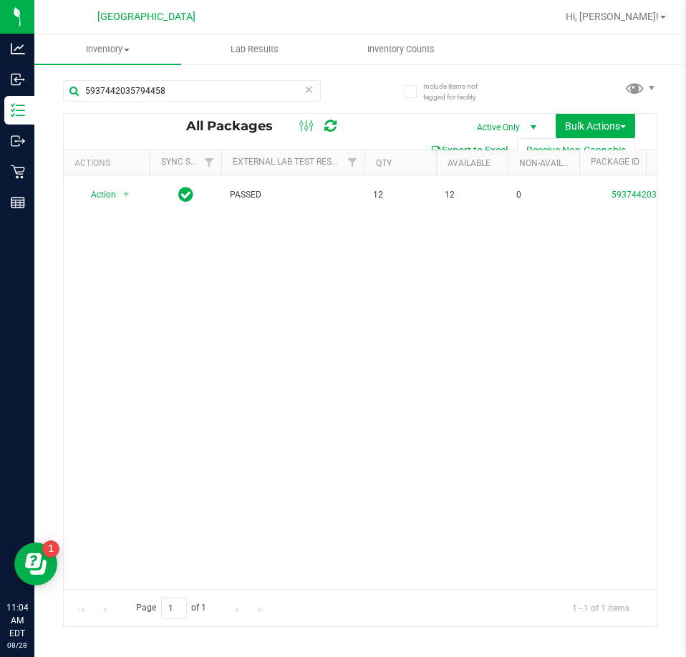
drag, startPoint x: 421, startPoint y: 392, endPoint x: 573, endPoint y: 85, distance: 342.6
click at [432, 364] on div "Action Action Adjust qty Create package Edit attributes Global inventory Locate…" at bounding box center [360, 382] width 593 height 414
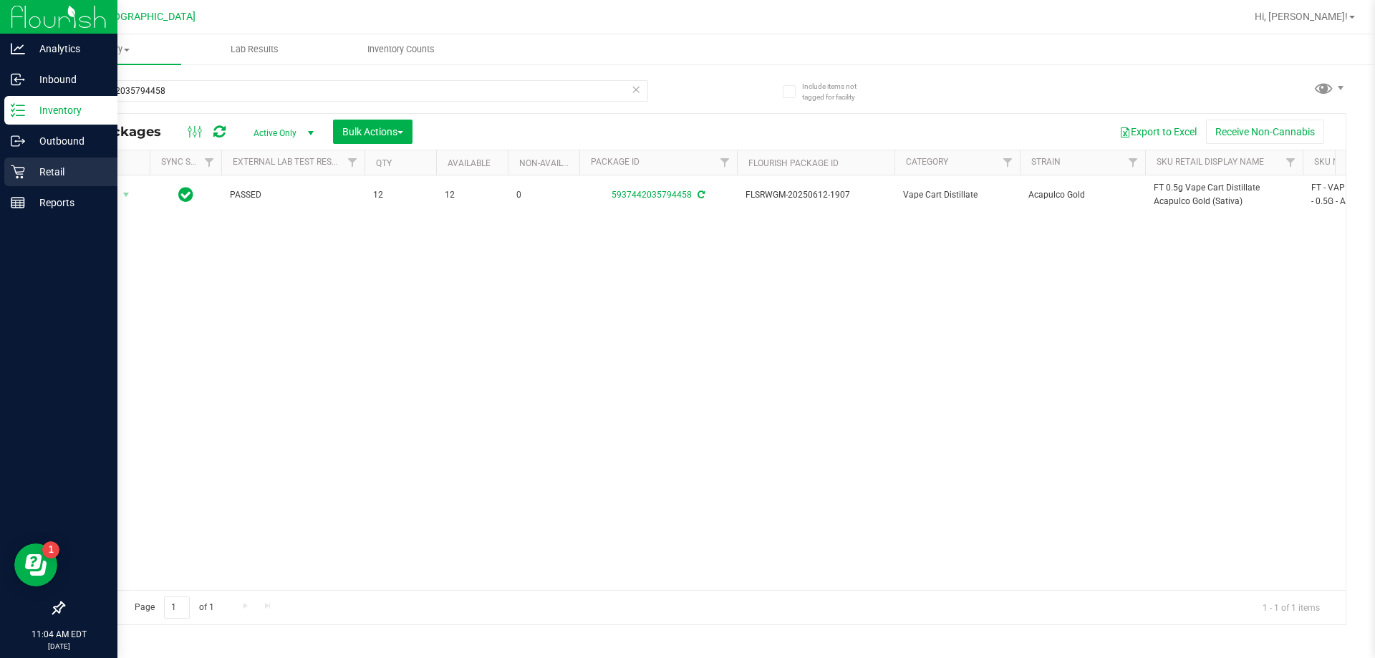
click at [49, 164] on p "Retail" at bounding box center [68, 171] width 86 height 17
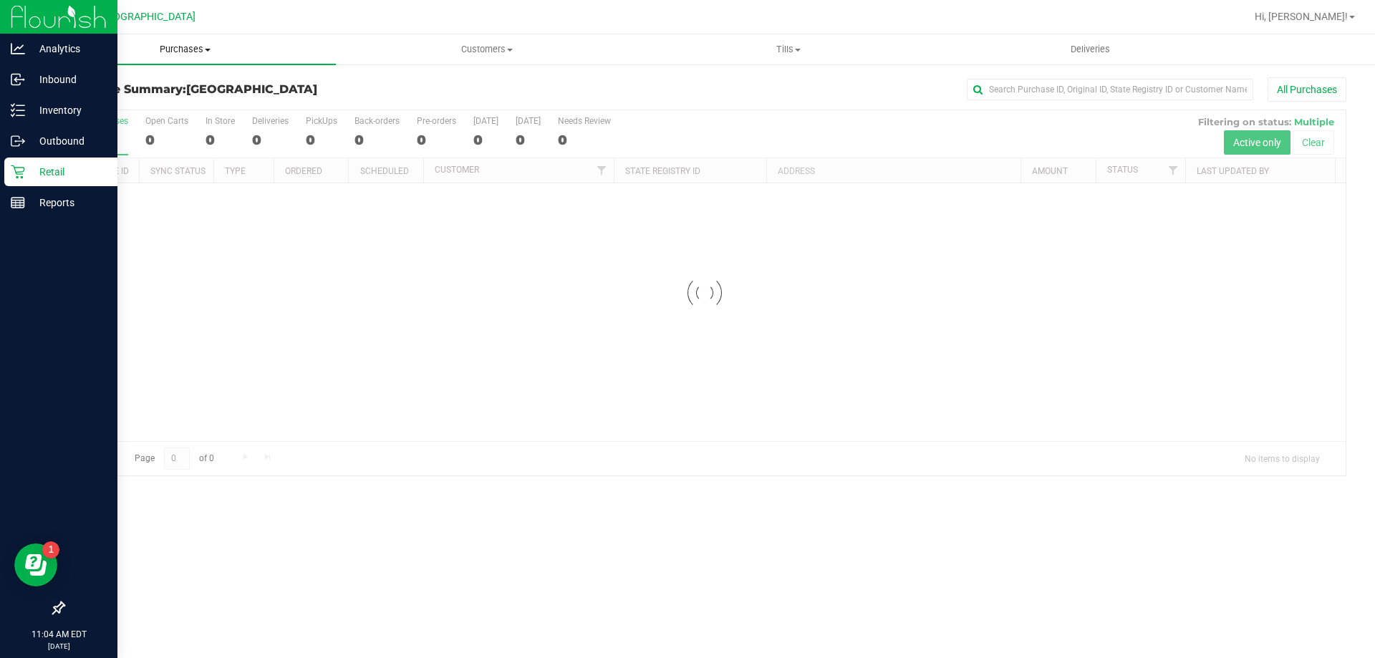
click at [203, 47] on span "Purchases" at bounding box center [184, 49] width 301 height 13
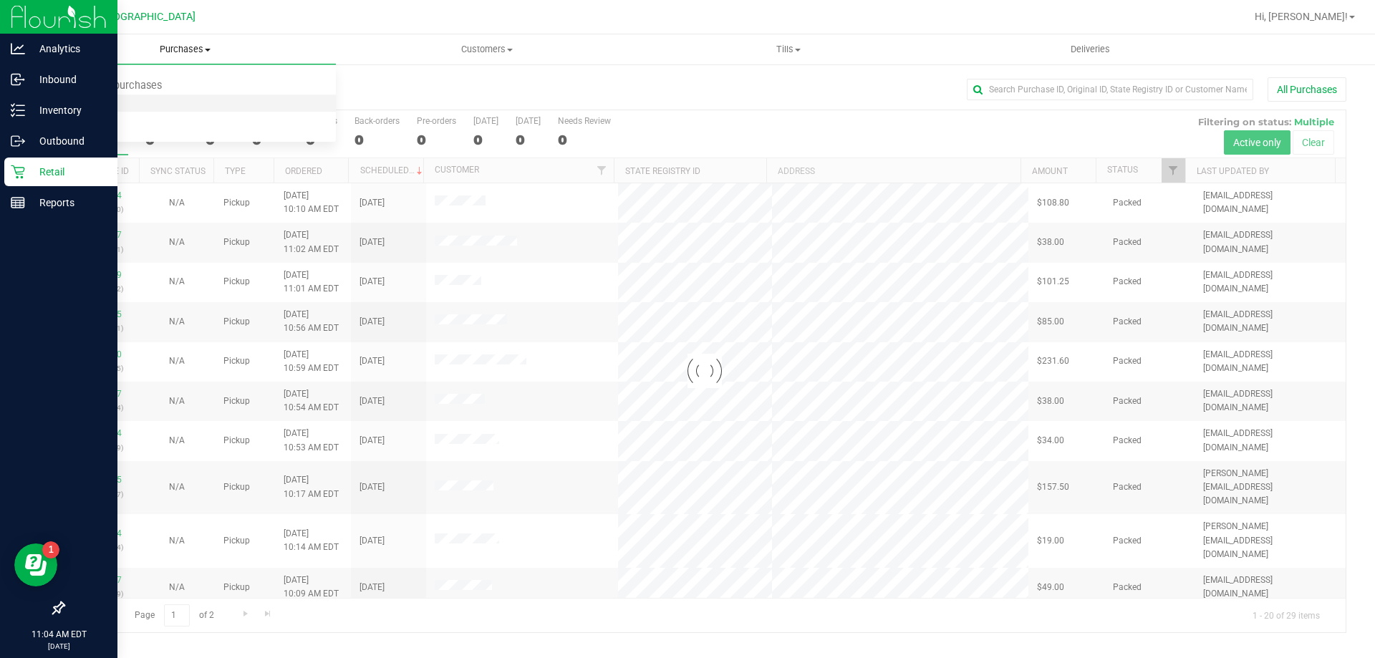
click at [111, 100] on span "Fulfillment" at bounding box center [78, 103] width 89 height 12
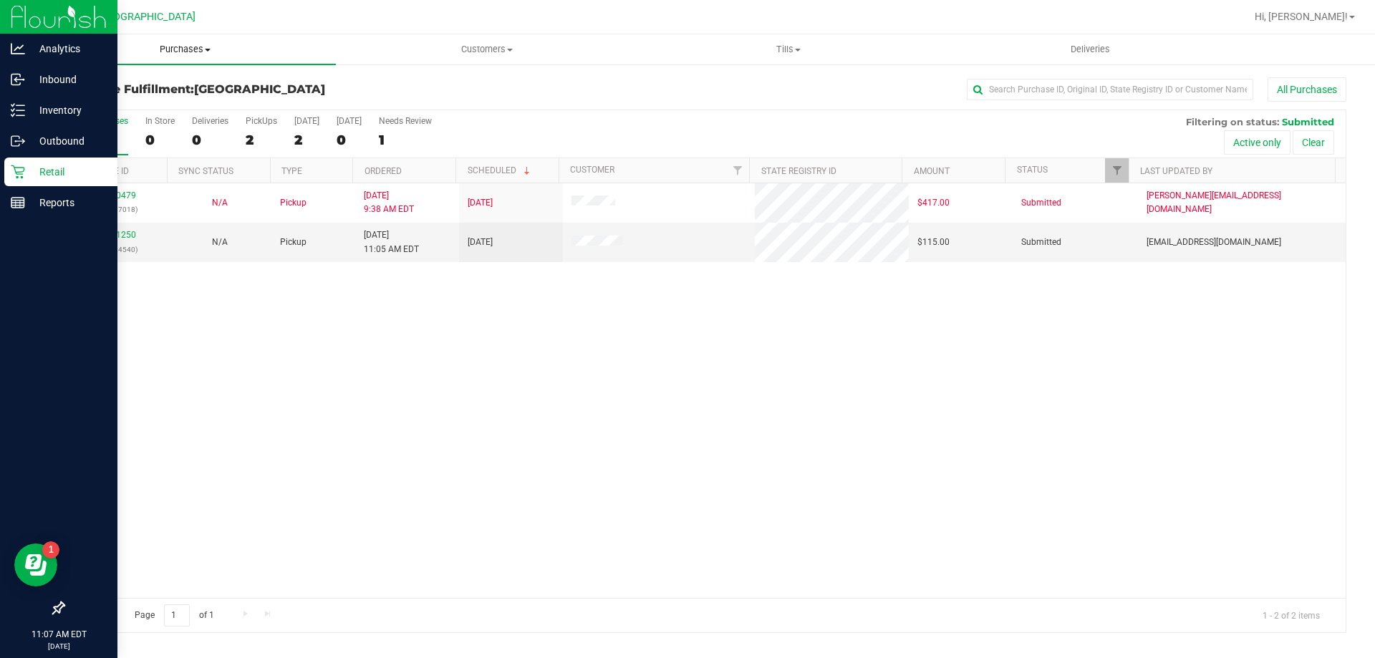
click at [159, 49] on span "Purchases" at bounding box center [184, 49] width 301 height 13
click at [142, 108] on li "Fulfillment" at bounding box center [184, 103] width 301 height 17
click at [419, 395] on div "11860479 (317687018) N/A Pickup [DATE] 9:38 AM EDT 8/28/2025 $417.00 Submitted …" at bounding box center [705, 390] width 1282 height 415
click at [96, 233] on link "11861250" at bounding box center [116, 235] width 40 height 10
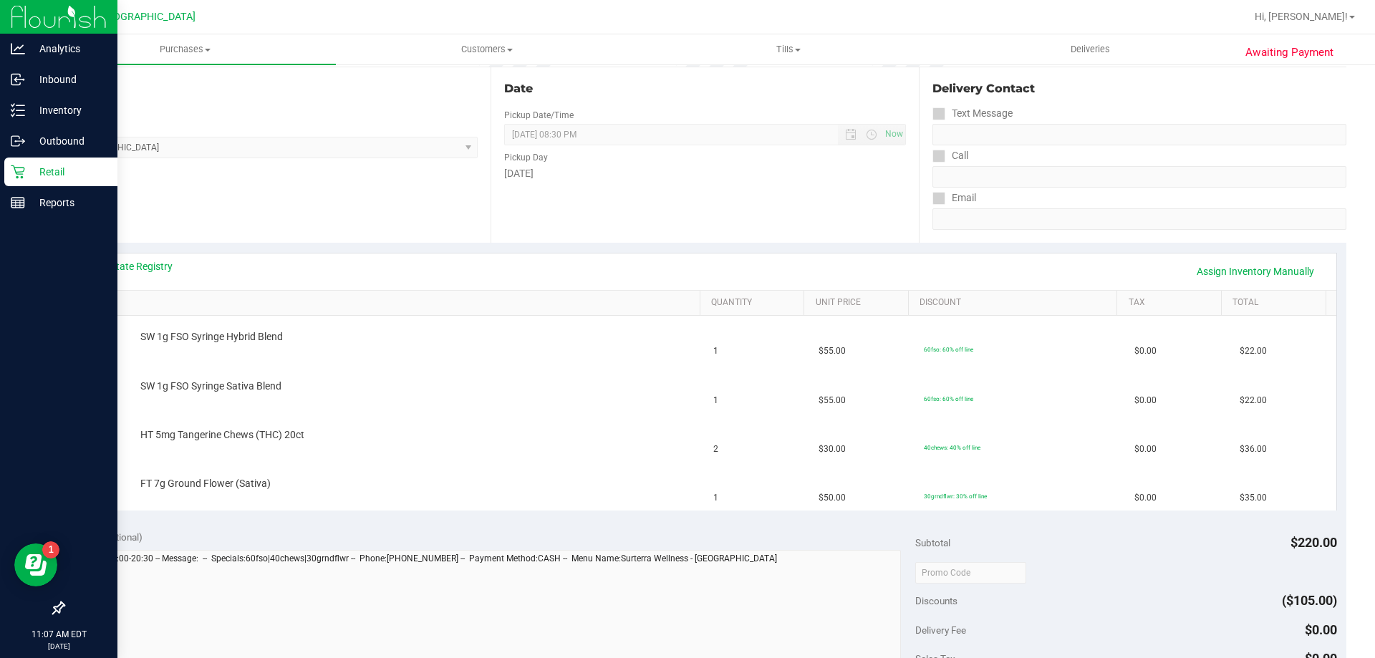
scroll to position [72, 0]
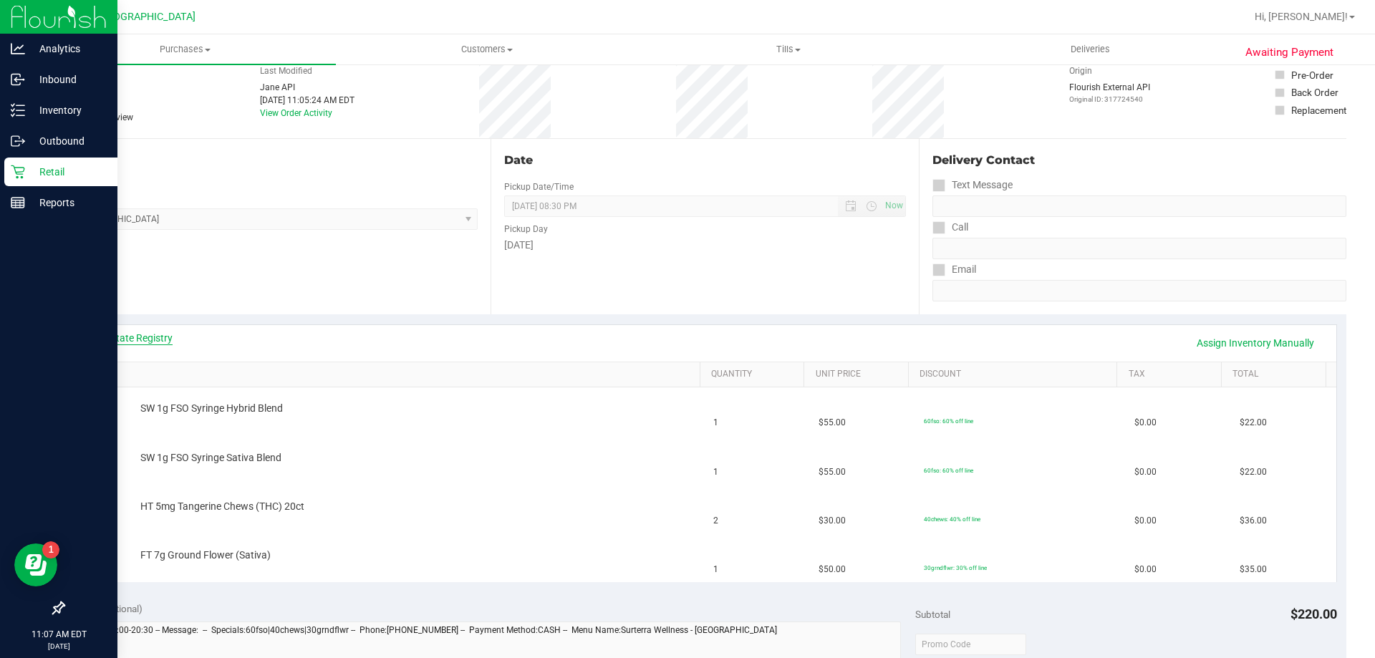
click at [140, 339] on link "View State Registry" at bounding box center [130, 338] width 86 height 14
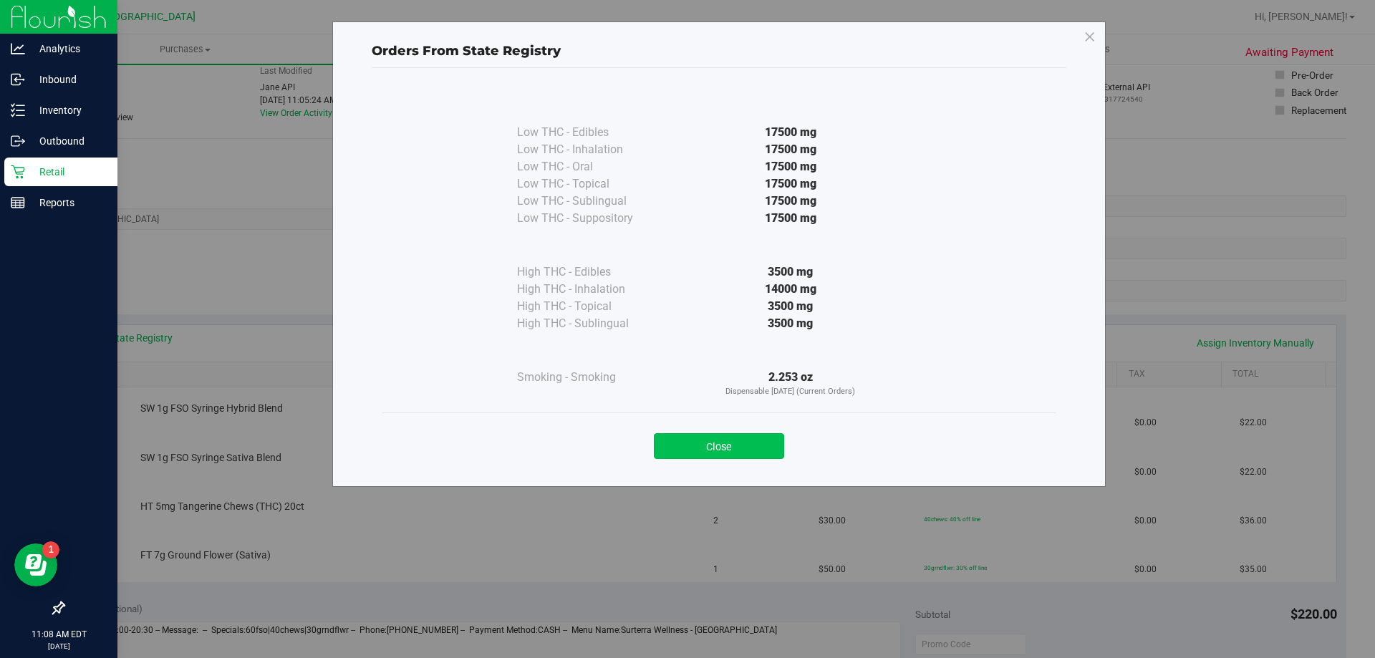
click at [685, 440] on button "Close" at bounding box center [719, 446] width 130 height 26
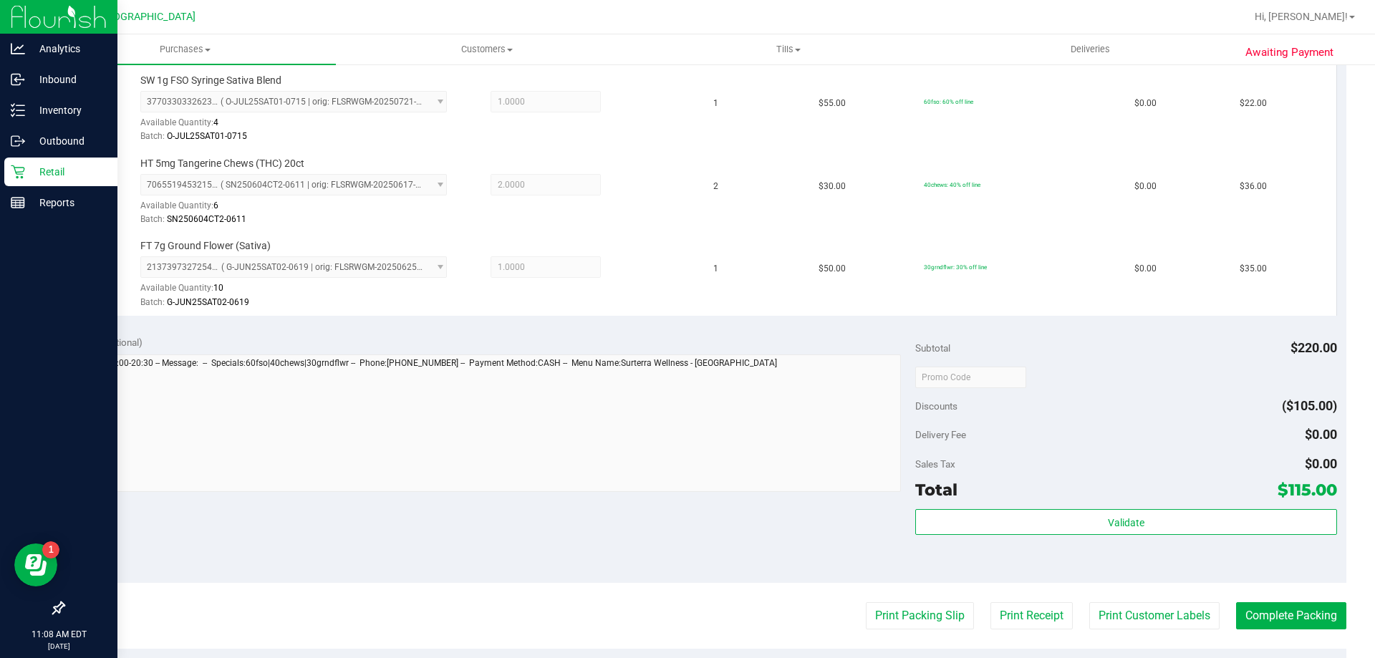
scroll to position [644, 0]
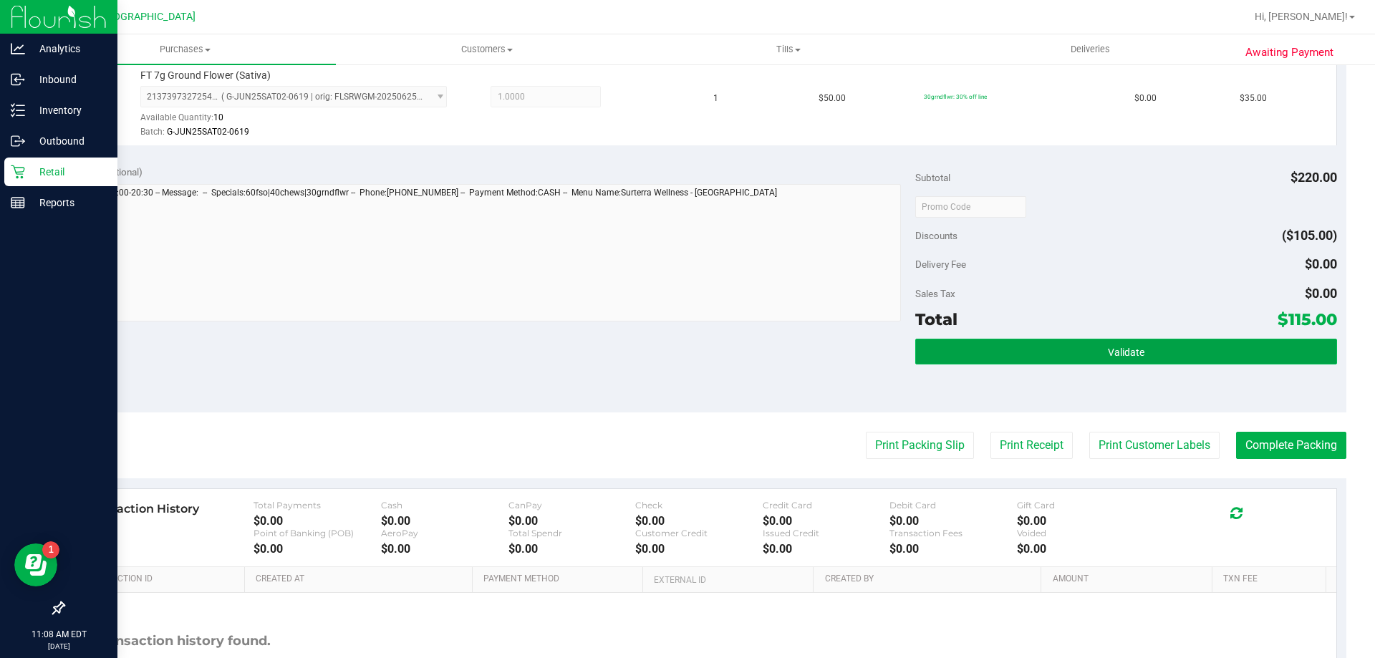
click at [685, 345] on button "Validate" at bounding box center [1125, 352] width 421 height 26
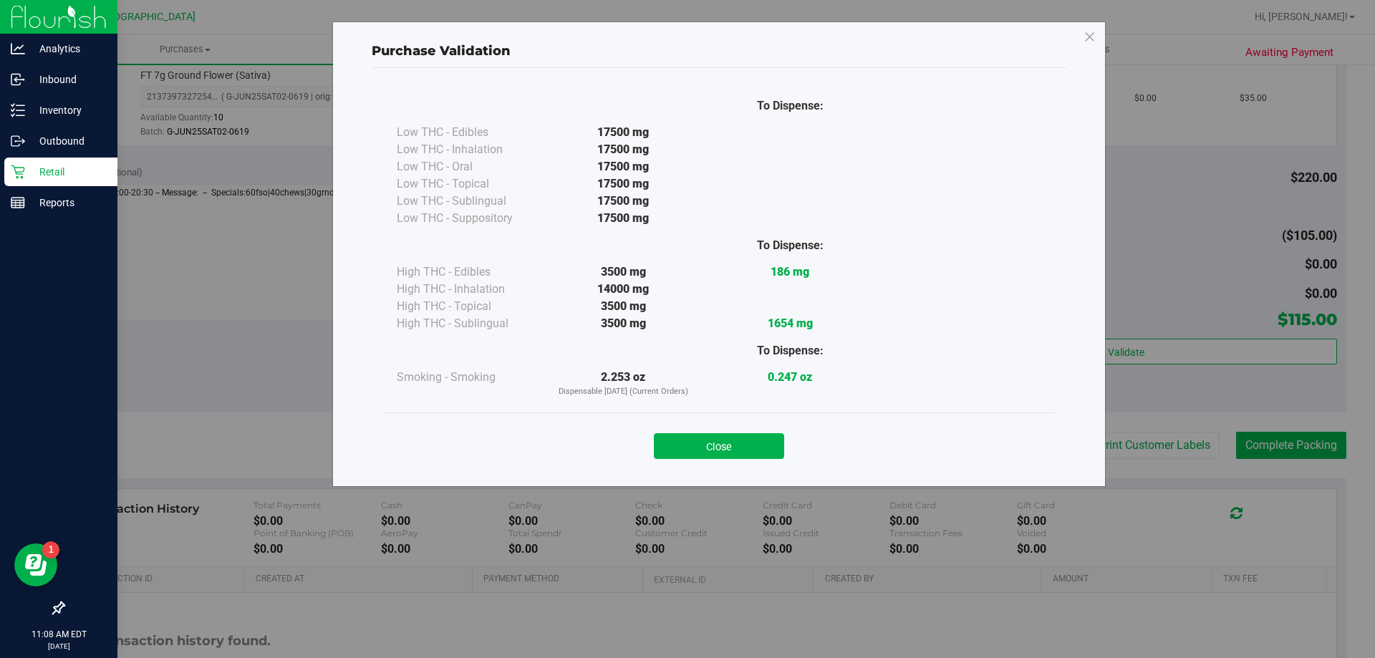
click at [685, 444] on button "Close" at bounding box center [719, 446] width 130 height 26
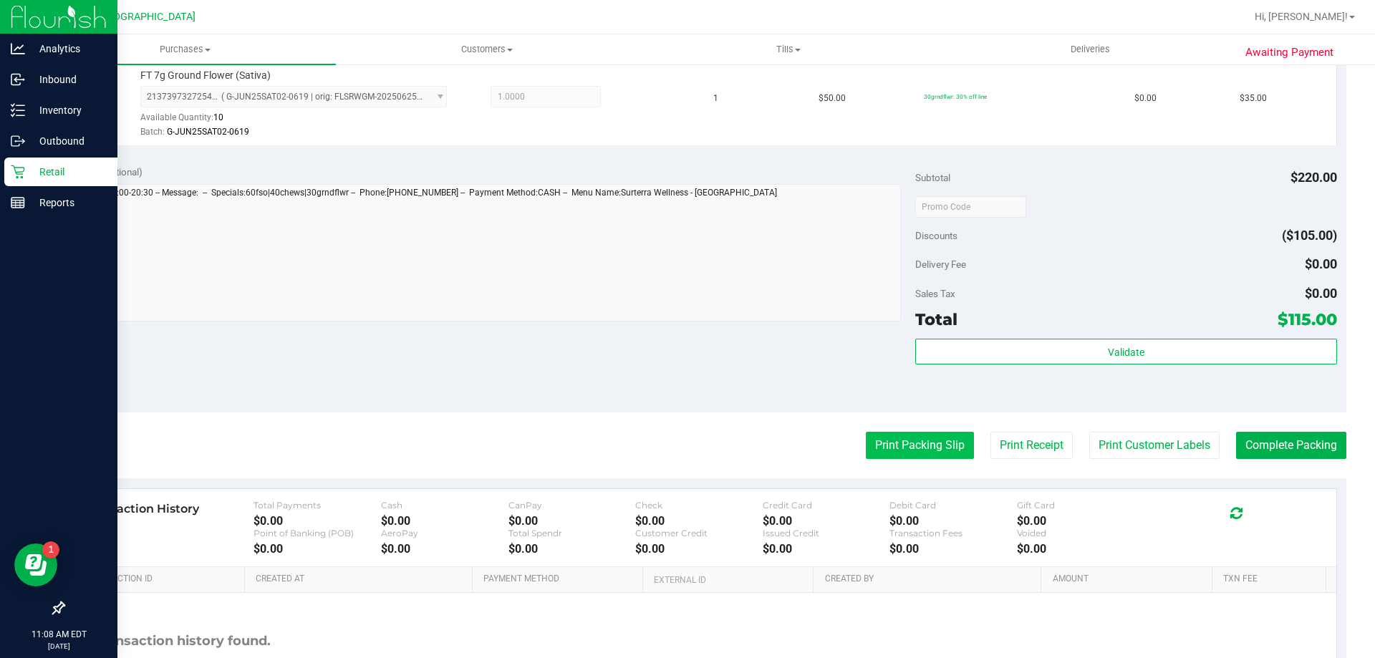
click at [685, 451] on button "Print Packing Slip" at bounding box center [920, 445] width 108 height 27
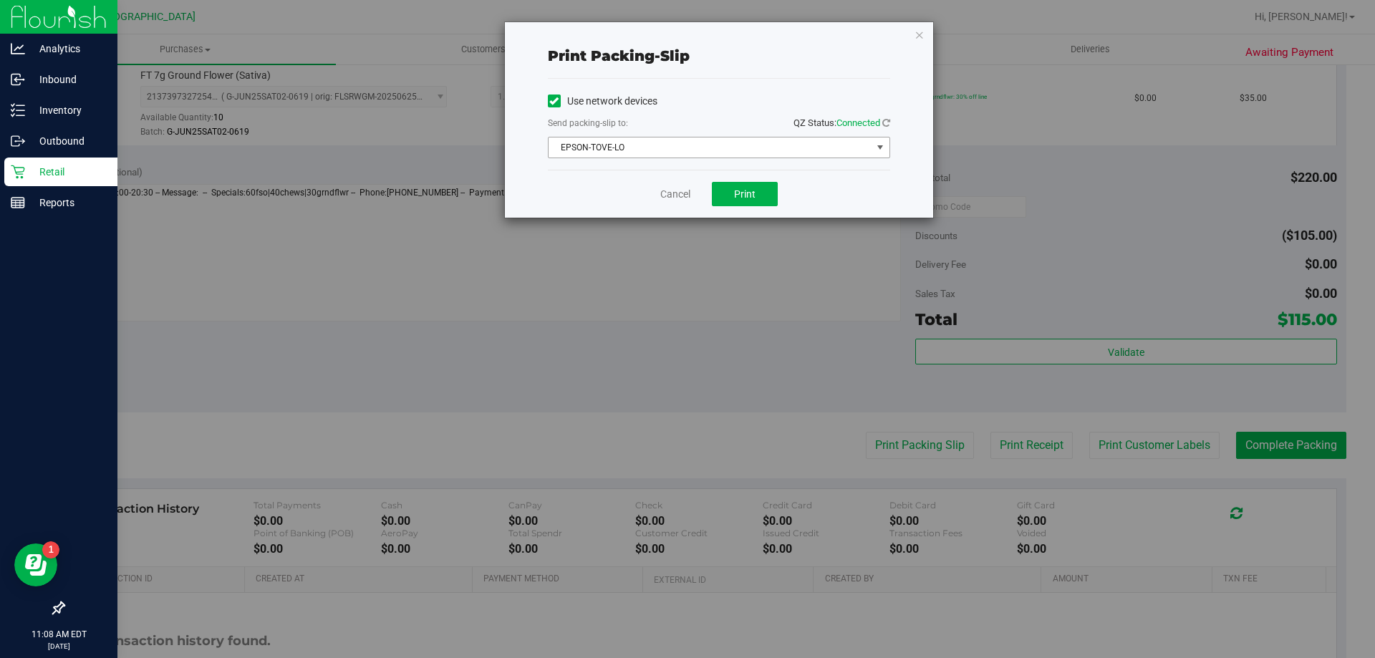
click at [685, 149] on span "EPSON-TOVE-LO" at bounding box center [709, 147] width 323 height 20
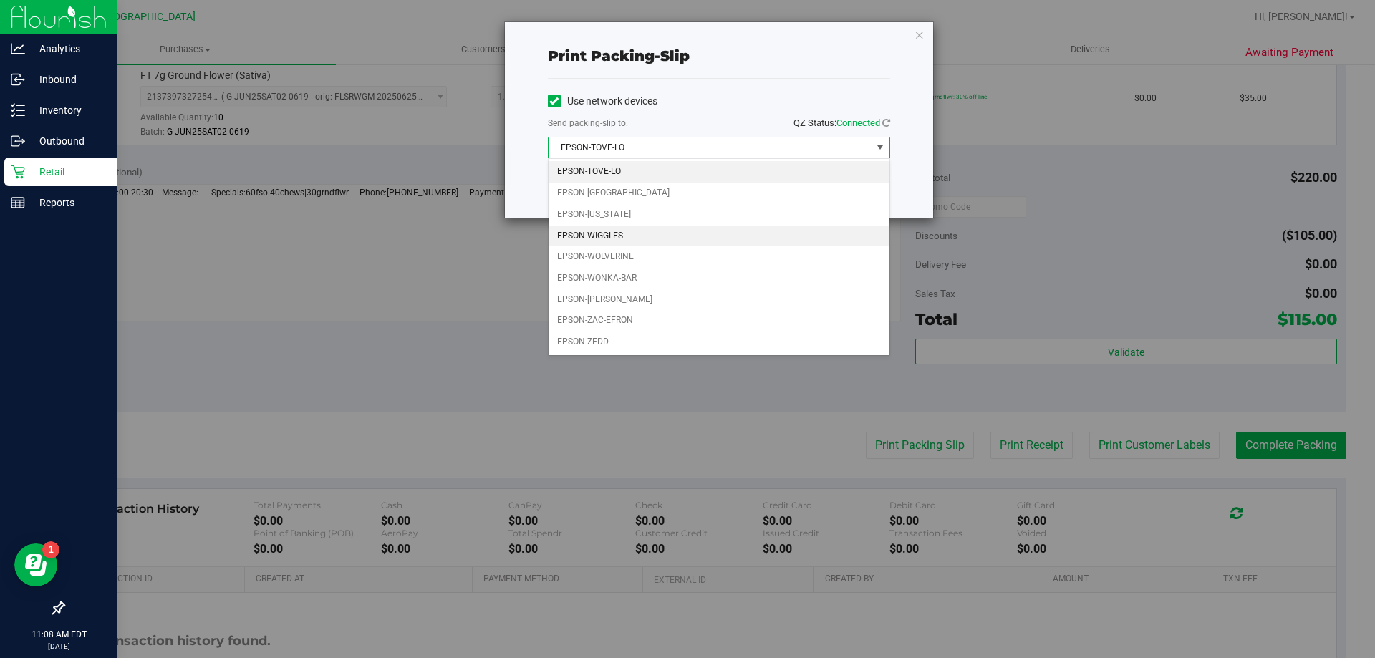
click at [593, 242] on li "EPSON-WIGGLES" at bounding box center [718, 236] width 341 height 21
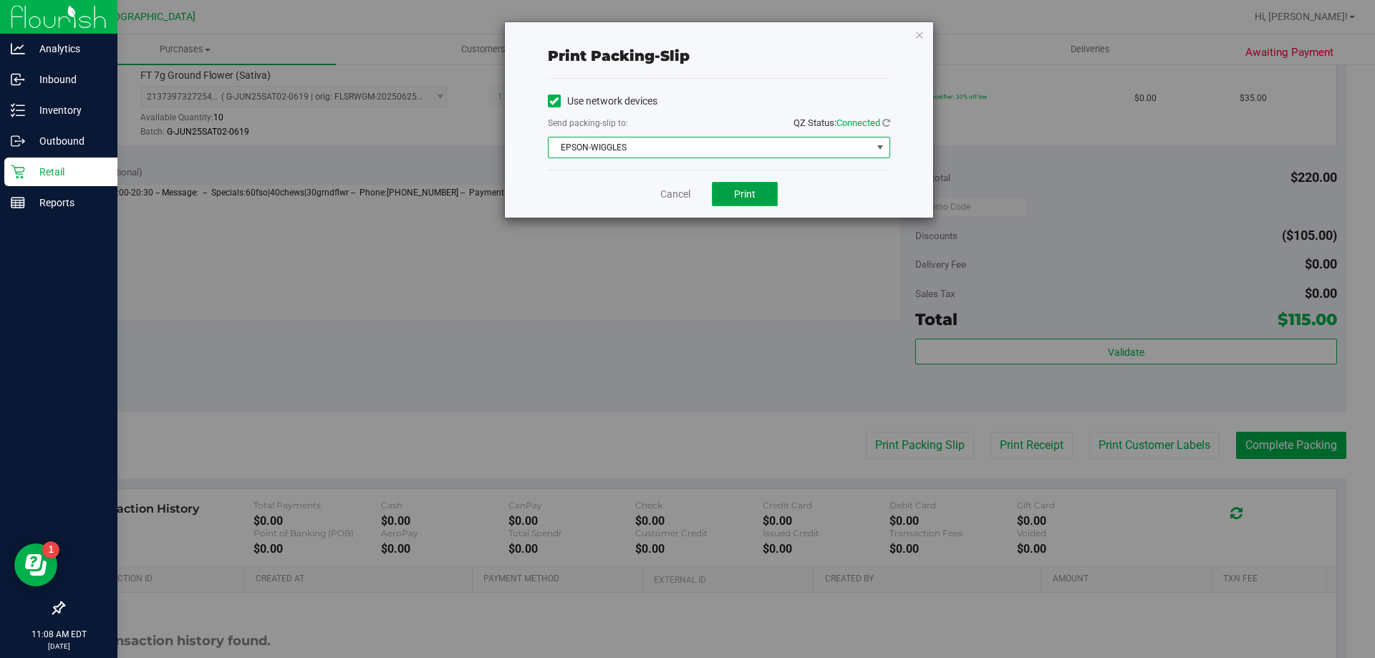
click at [685, 197] on span "Print" at bounding box center [744, 193] width 21 height 11
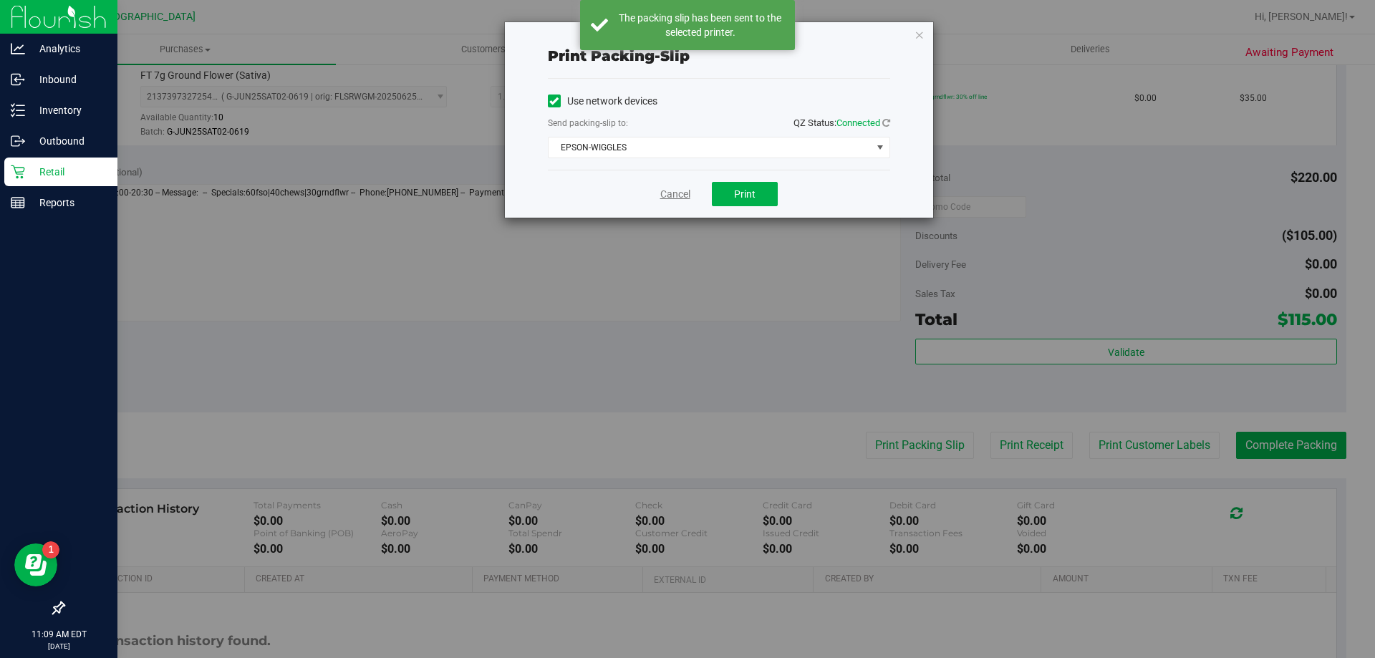
click at [662, 195] on link "Cancel" at bounding box center [675, 194] width 30 height 15
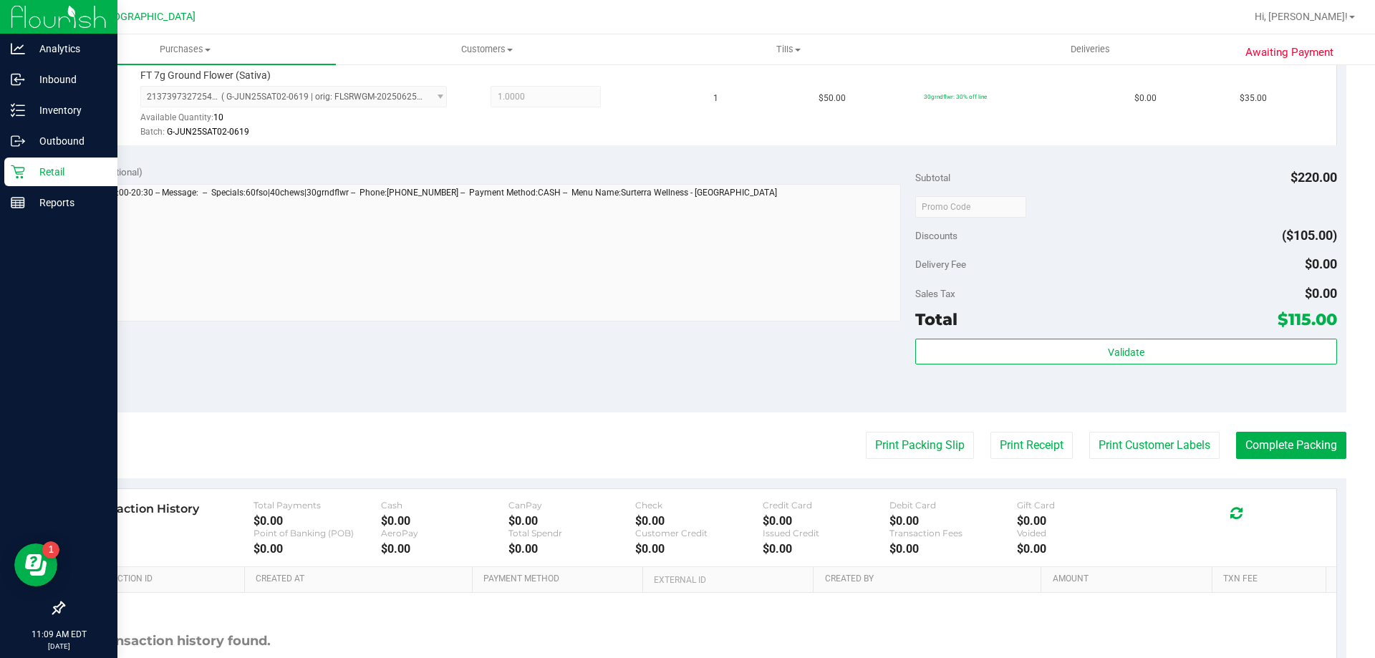
click at [685, 365] on div "Validate" at bounding box center [1125, 371] width 421 height 64
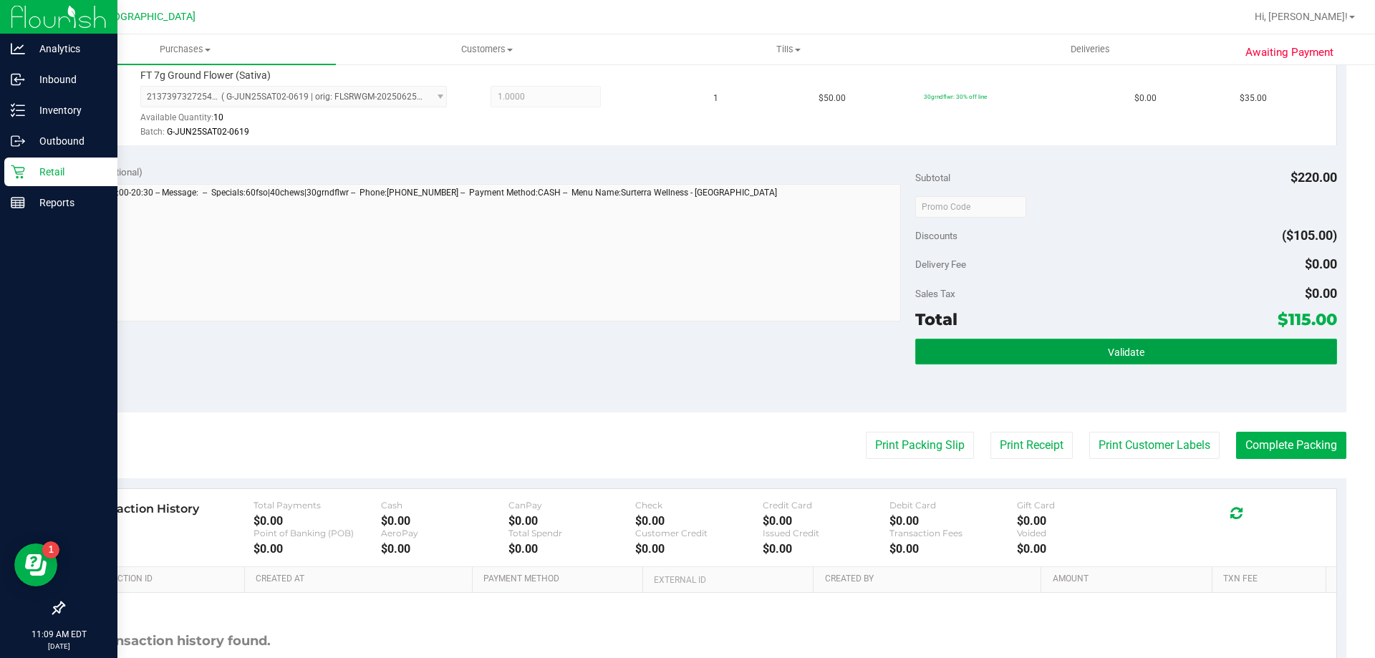
drag, startPoint x: 1179, startPoint y: 357, endPoint x: 1132, endPoint y: 356, distance: 47.3
click at [685, 356] on button "Validate" at bounding box center [1125, 352] width 421 height 26
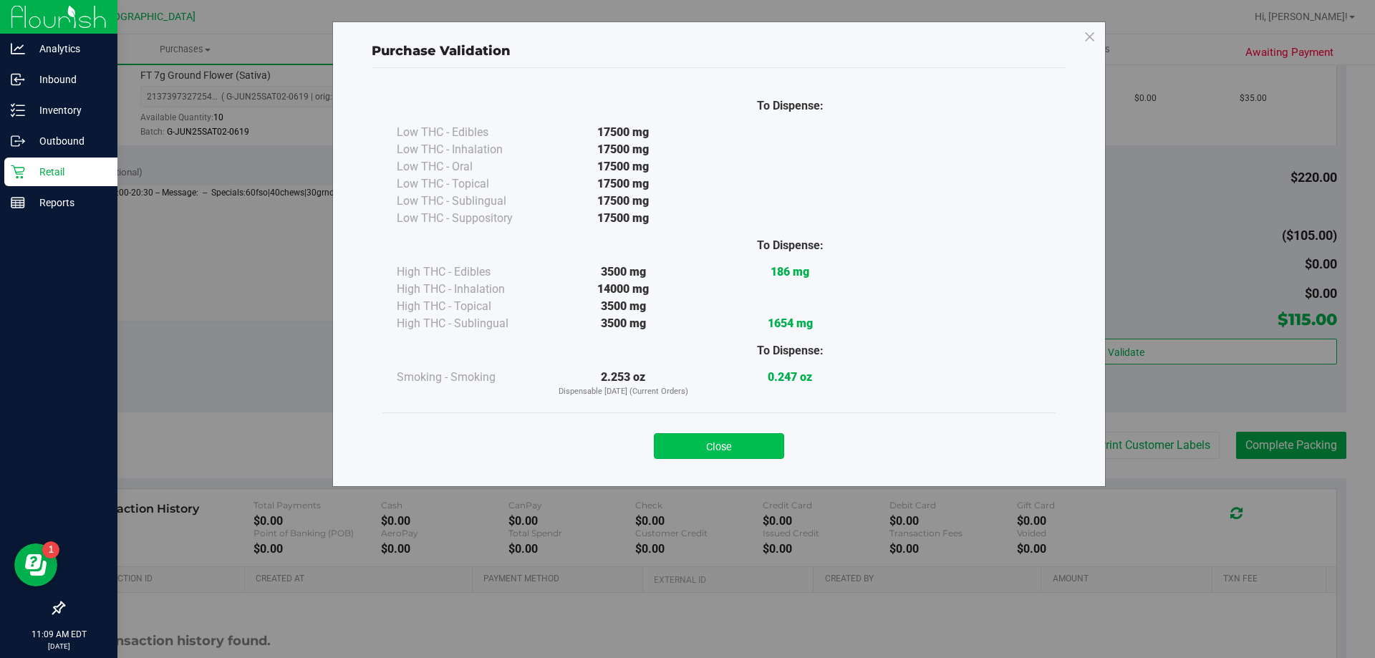
click at [685, 445] on button "Close" at bounding box center [719, 446] width 130 height 26
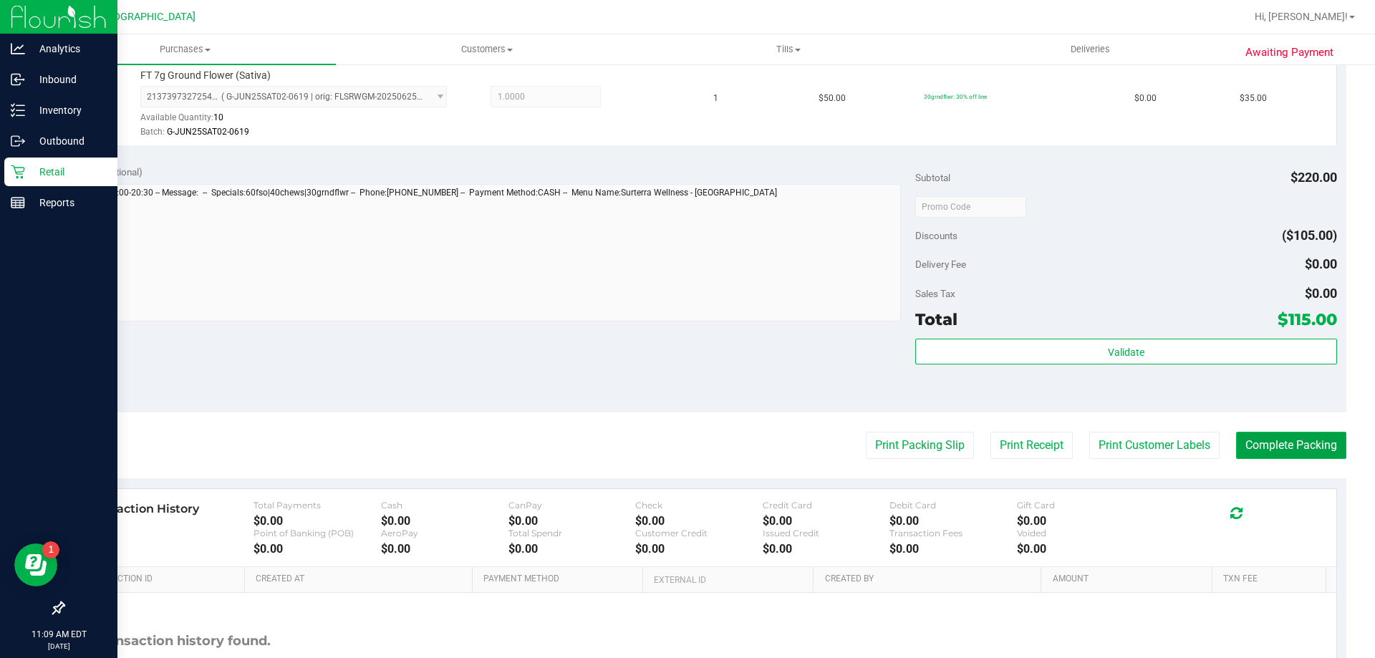
click at [685, 451] on button "Complete Packing" at bounding box center [1291, 445] width 110 height 27
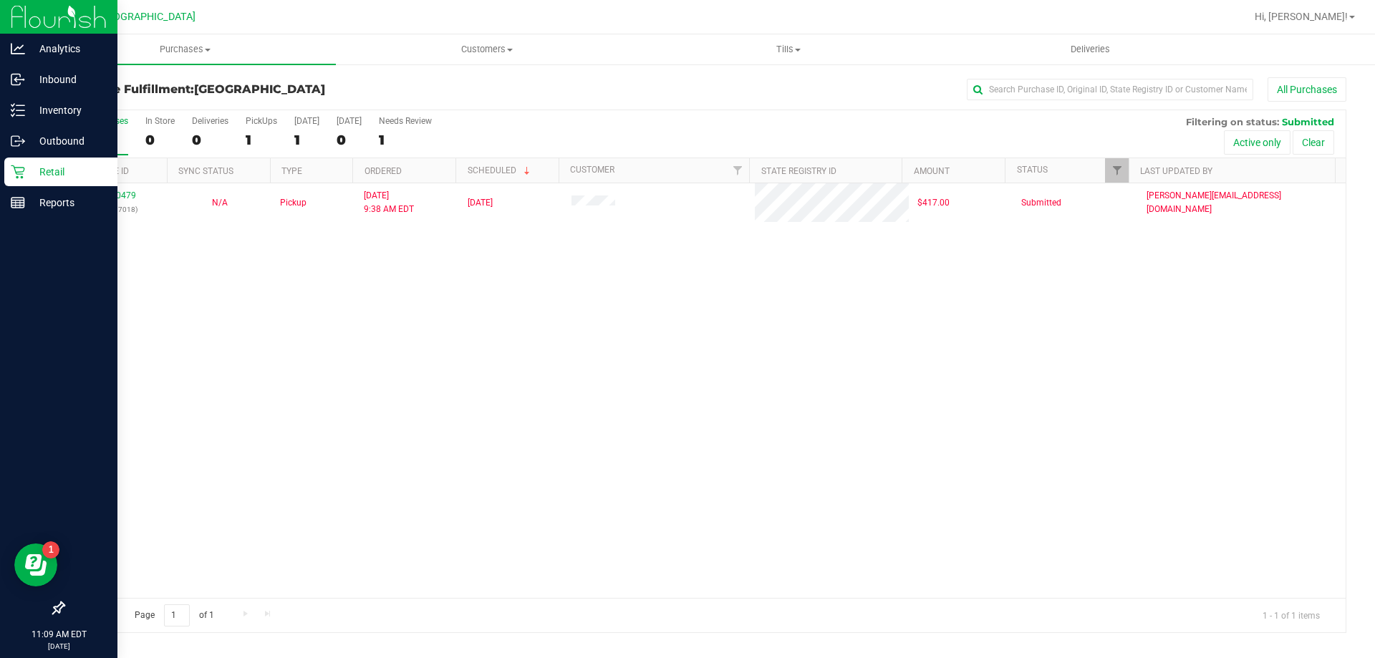
click at [629, 427] on div "11860479 (317687018) N/A Pickup [DATE] 9:38 AM EDT 8/28/2025 $417.00 Submitted …" at bounding box center [705, 390] width 1282 height 415
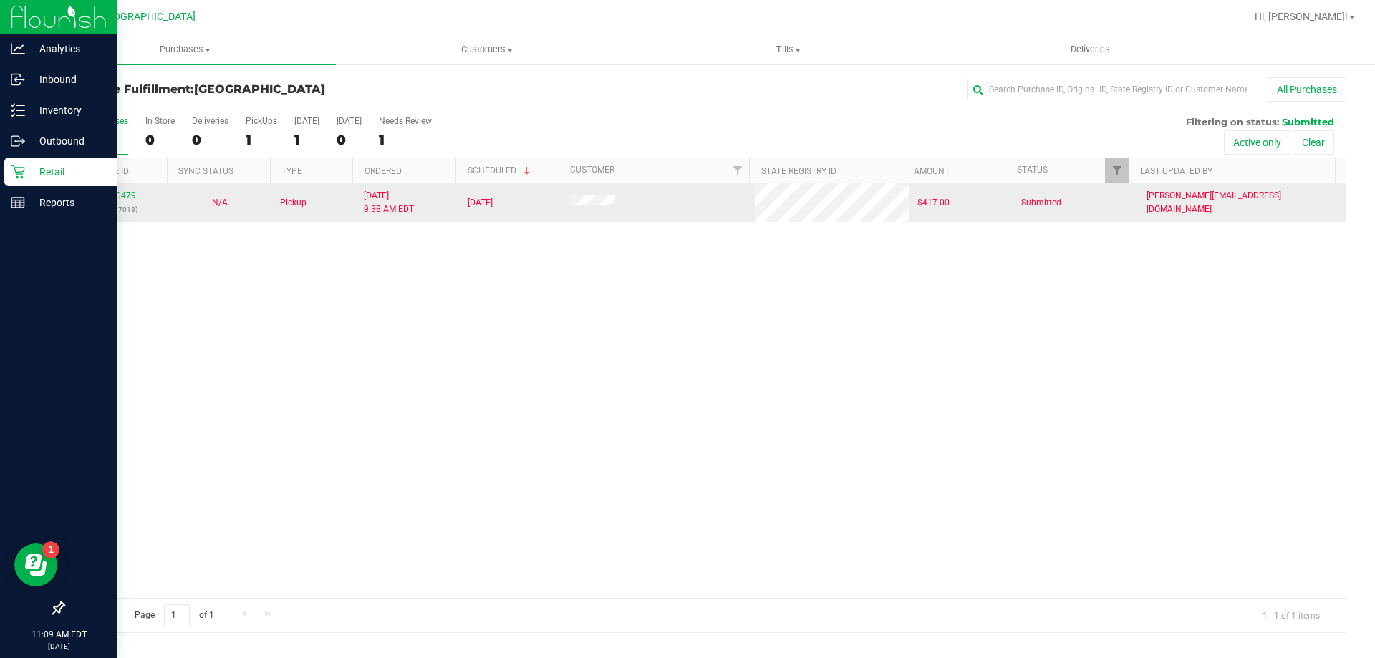
click at [120, 193] on link "11860479" at bounding box center [116, 195] width 40 height 10
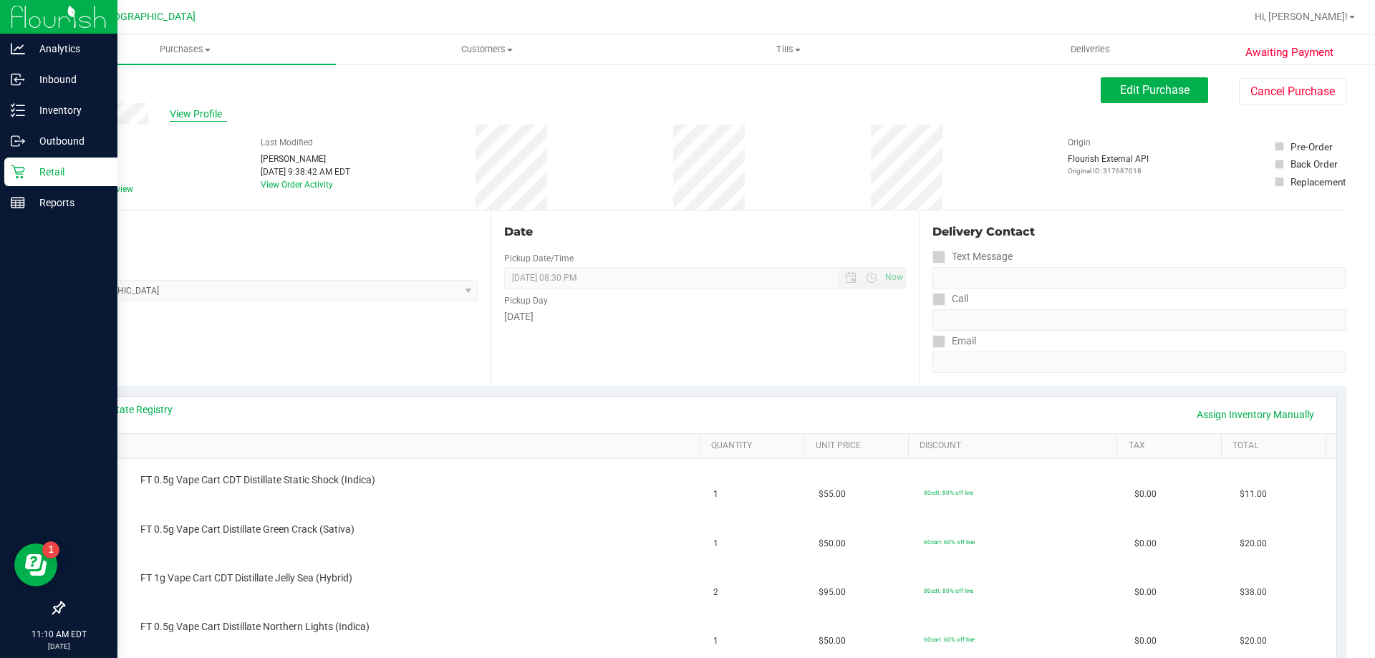
click at [190, 114] on span "View Profile" at bounding box center [198, 114] width 57 height 15
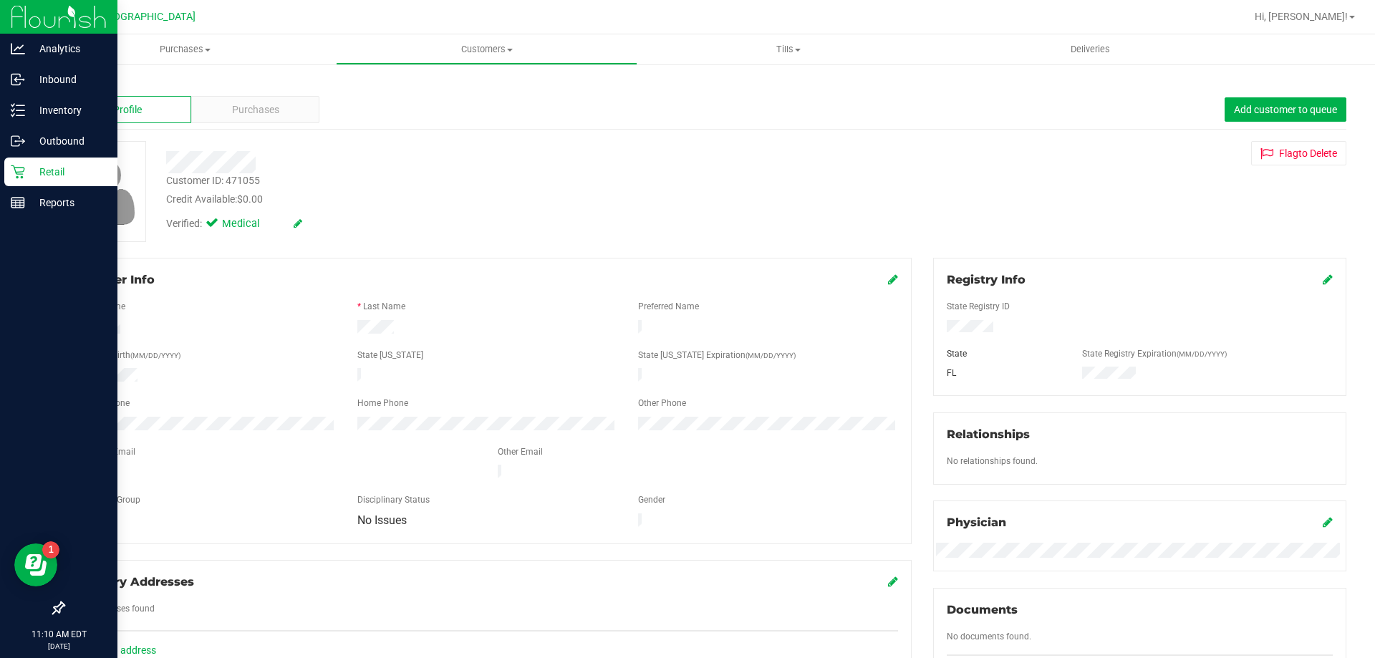
click at [79, 80] on link "Back" at bounding box center [75, 84] width 24 height 10
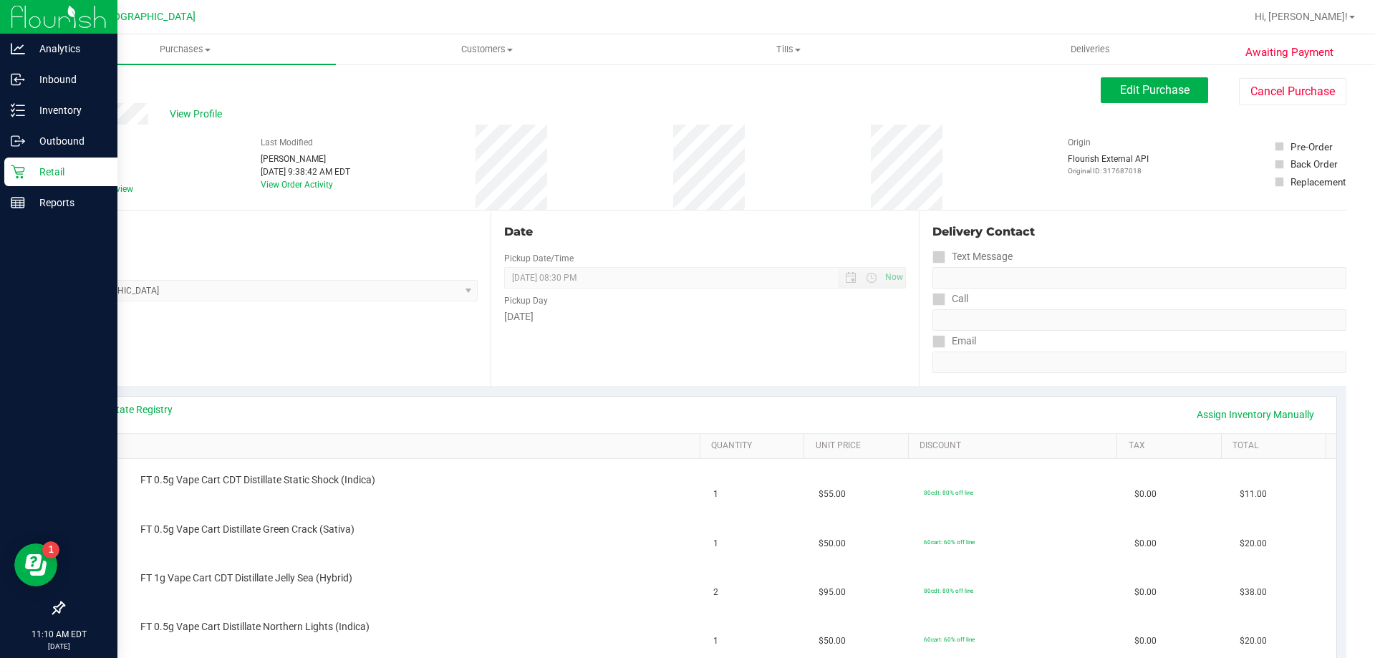
click at [576, 110] on div "View Profile" at bounding box center [581, 113] width 1037 height 21
click at [685, 89] on span "Edit Purchase" at bounding box center [1154, 90] width 69 height 14
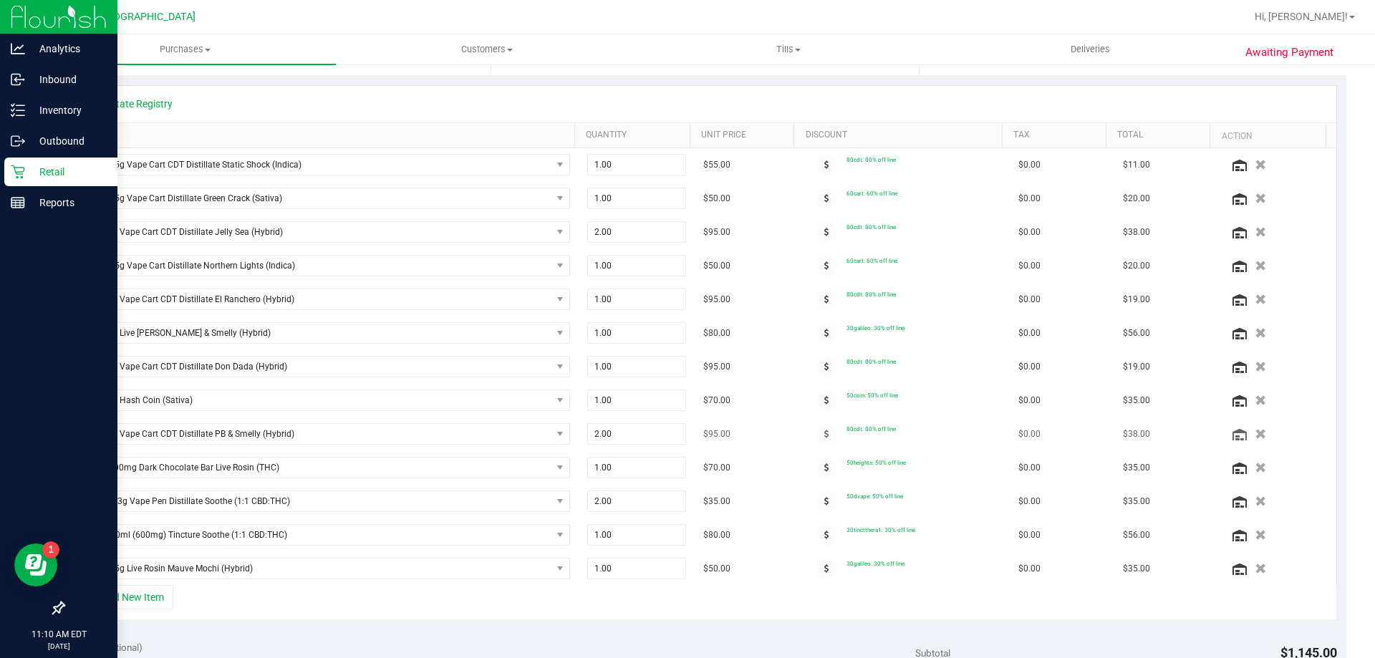
scroll to position [286, 0]
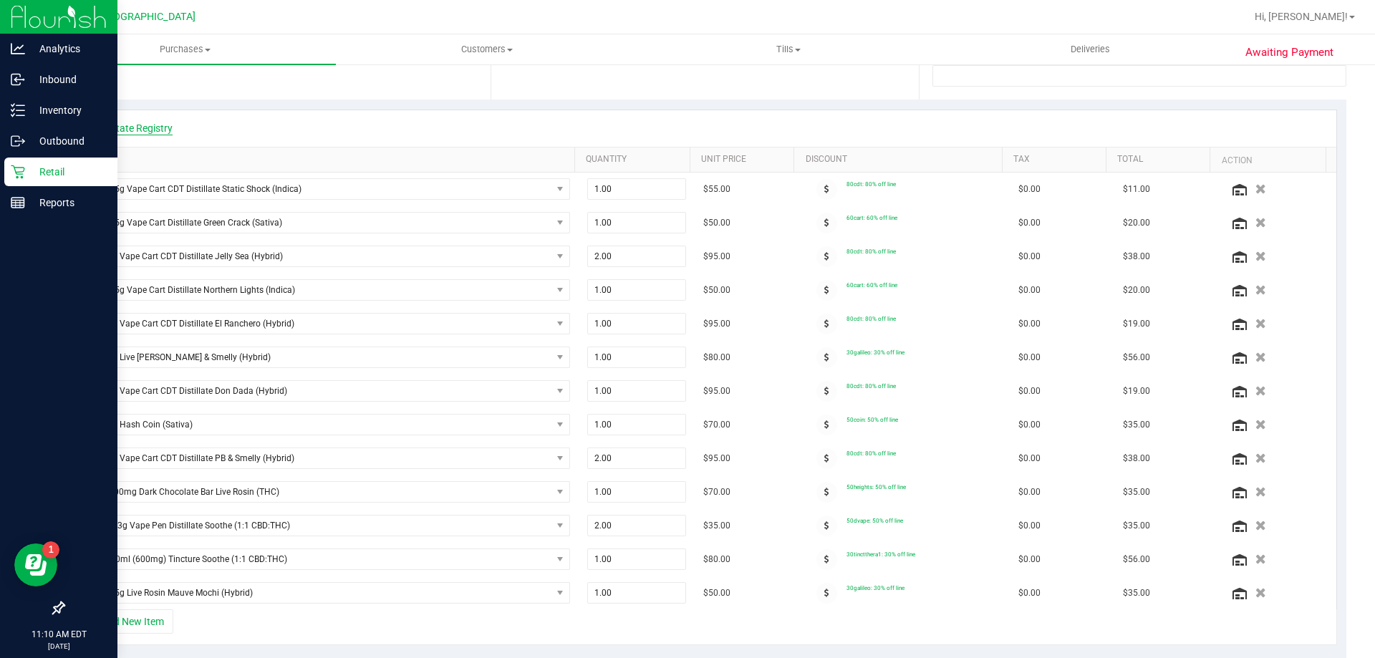
click at [160, 128] on link "View State Registry" at bounding box center [130, 128] width 86 height 14
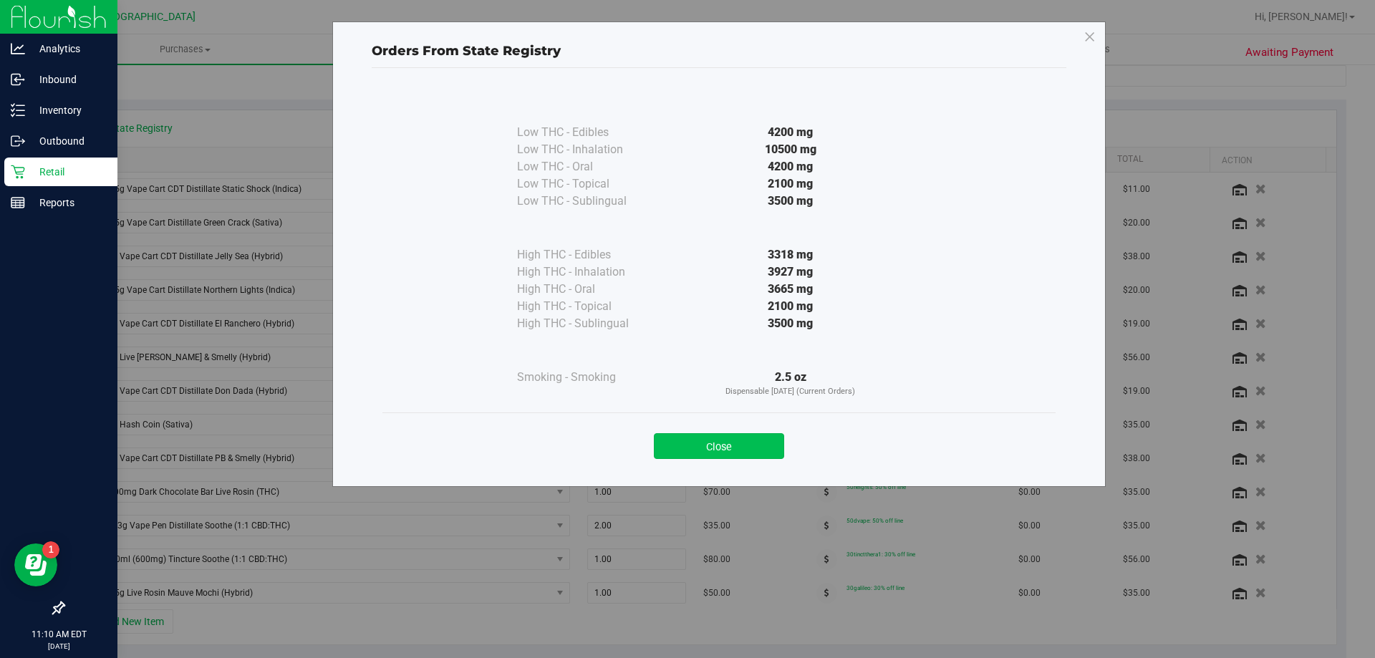
click at [685, 445] on button "Close" at bounding box center [719, 446] width 130 height 26
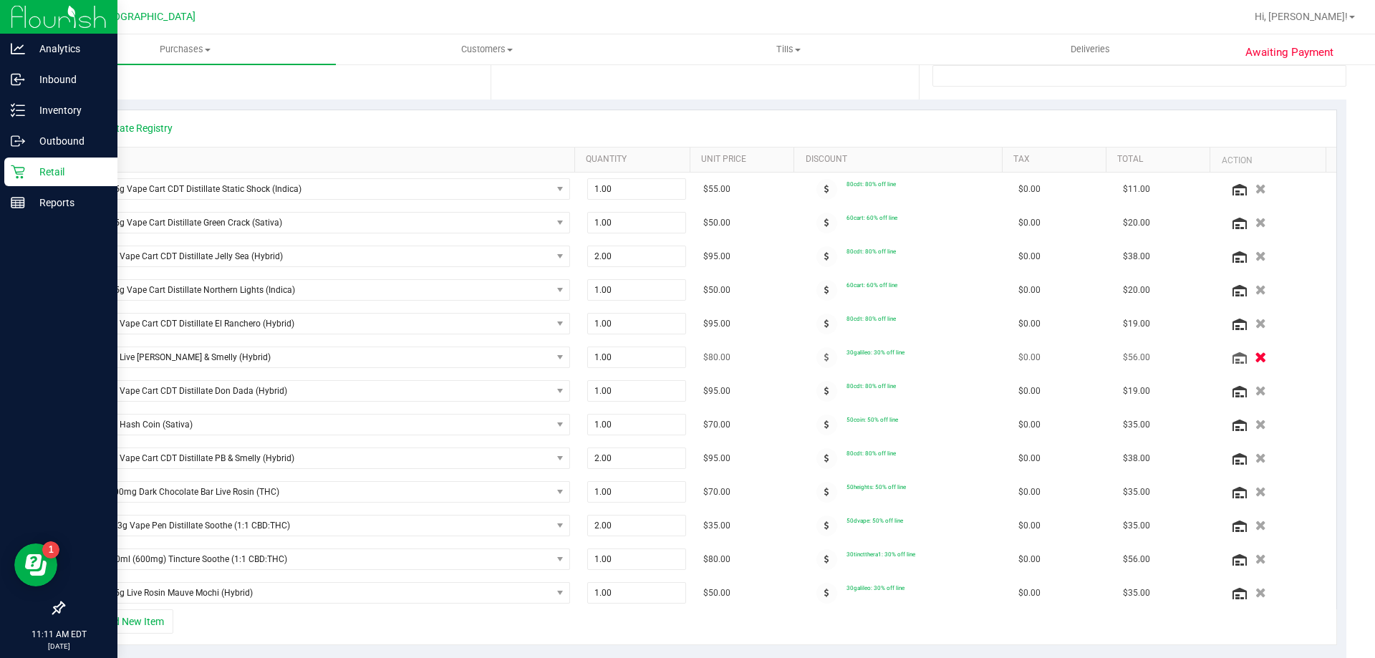
click at [685, 352] on icon "button" at bounding box center [1260, 357] width 12 height 11
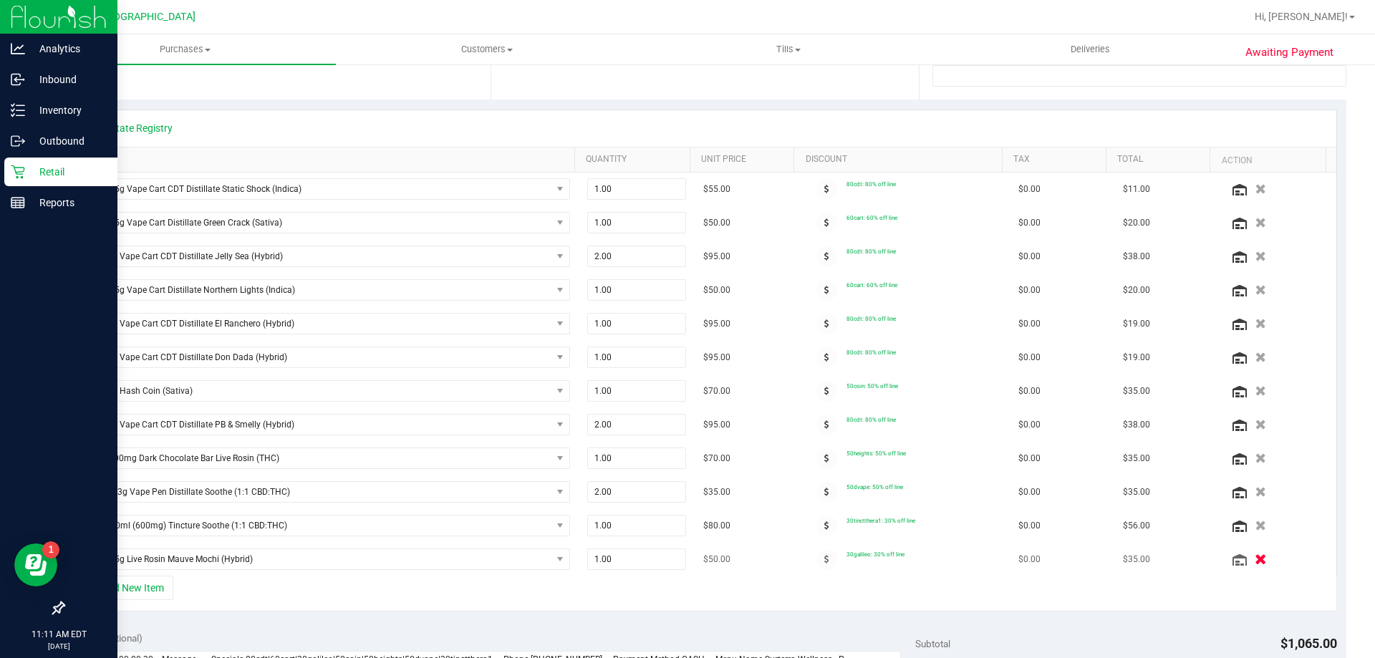
click at [685, 562] on icon "button" at bounding box center [1260, 559] width 12 height 11
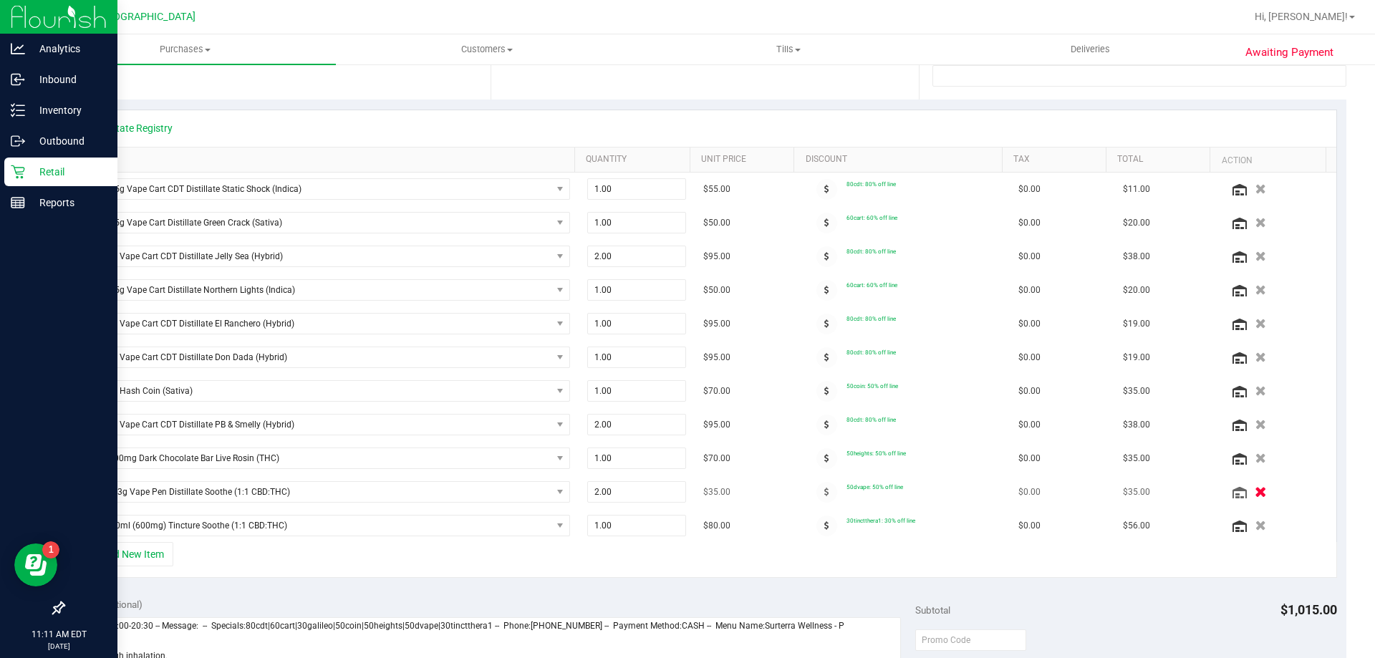
click at [685, 493] on icon "button" at bounding box center [1260, 492] width 12 height 11
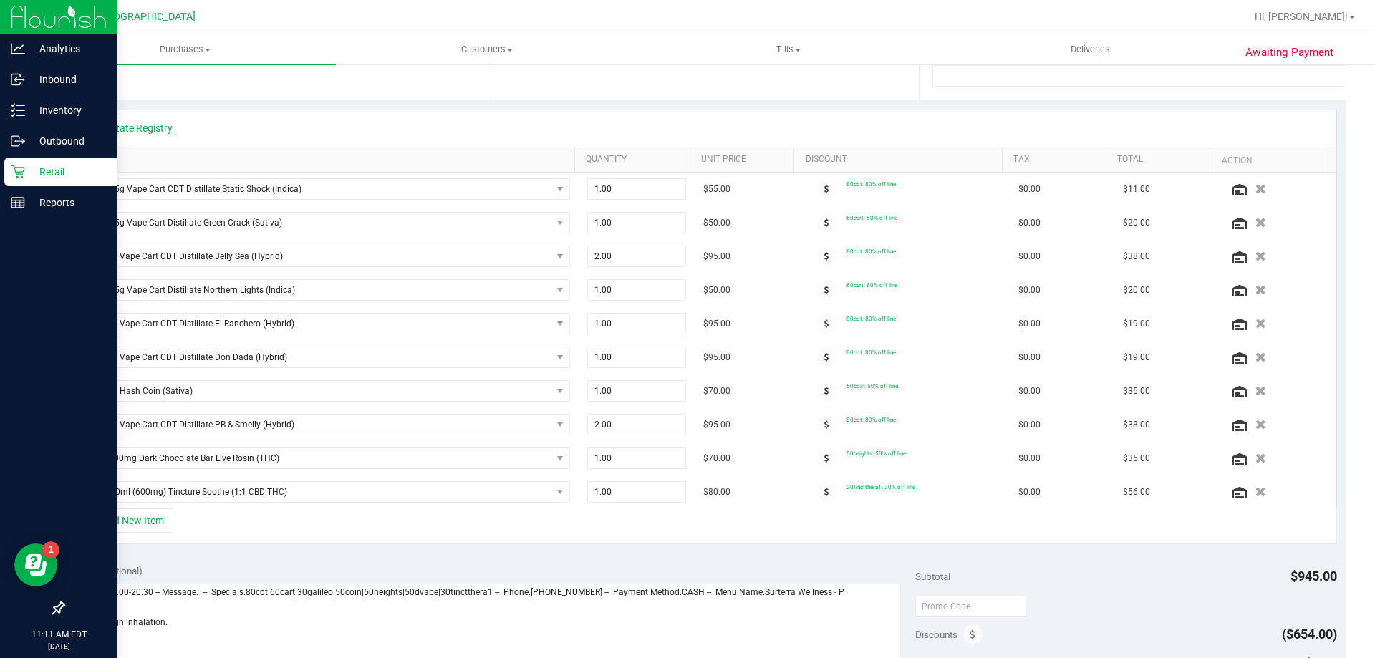
click at [159, 122] on link "View State Registry" at bounding box center [130, 128] width 86 height 14
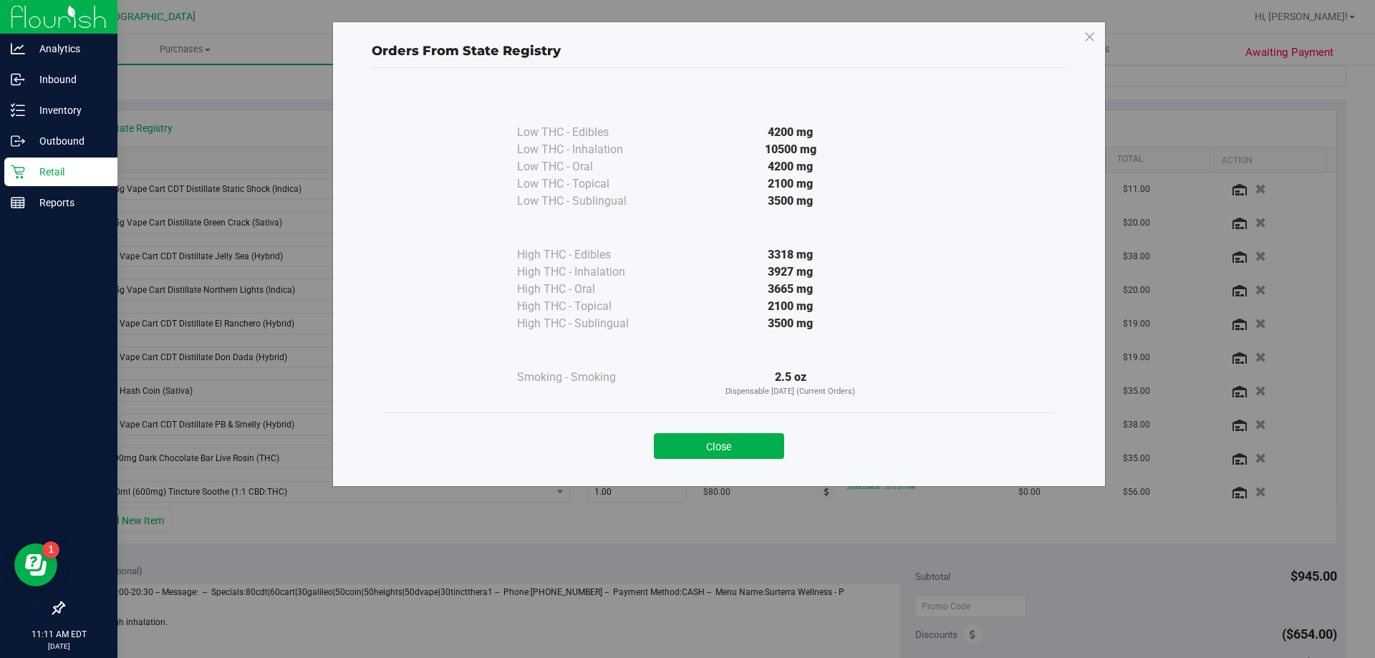
drag, startPoint x: 777, startPoint y: 272, endPoint x: 812, endPoint y: 273, distance: 35.1
click at [685, 273] on div "3927 mg" at bounding box center [790, 271] width 261 height 17
click at [685, 449] on button "Close" at bounding box center [719, 446] width 130 height 26
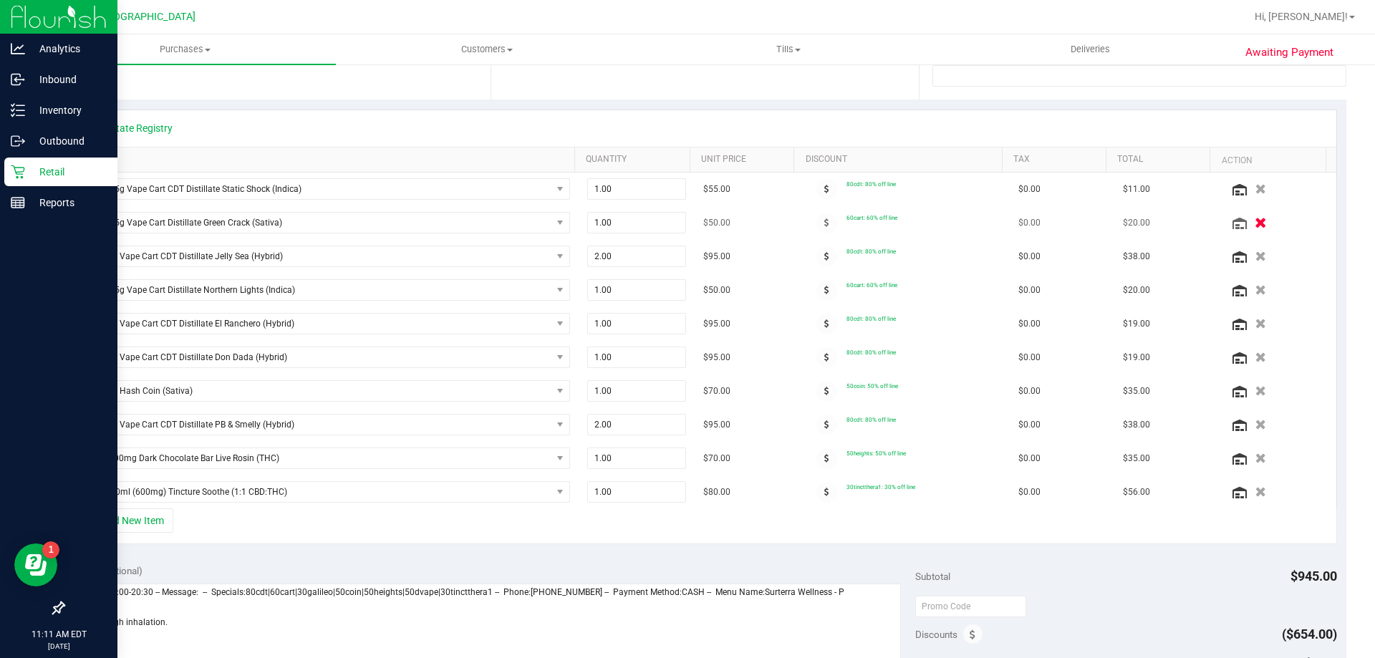
click at [685, 221] on button "button" at bounding box center [1260, 222] width 24 height 15
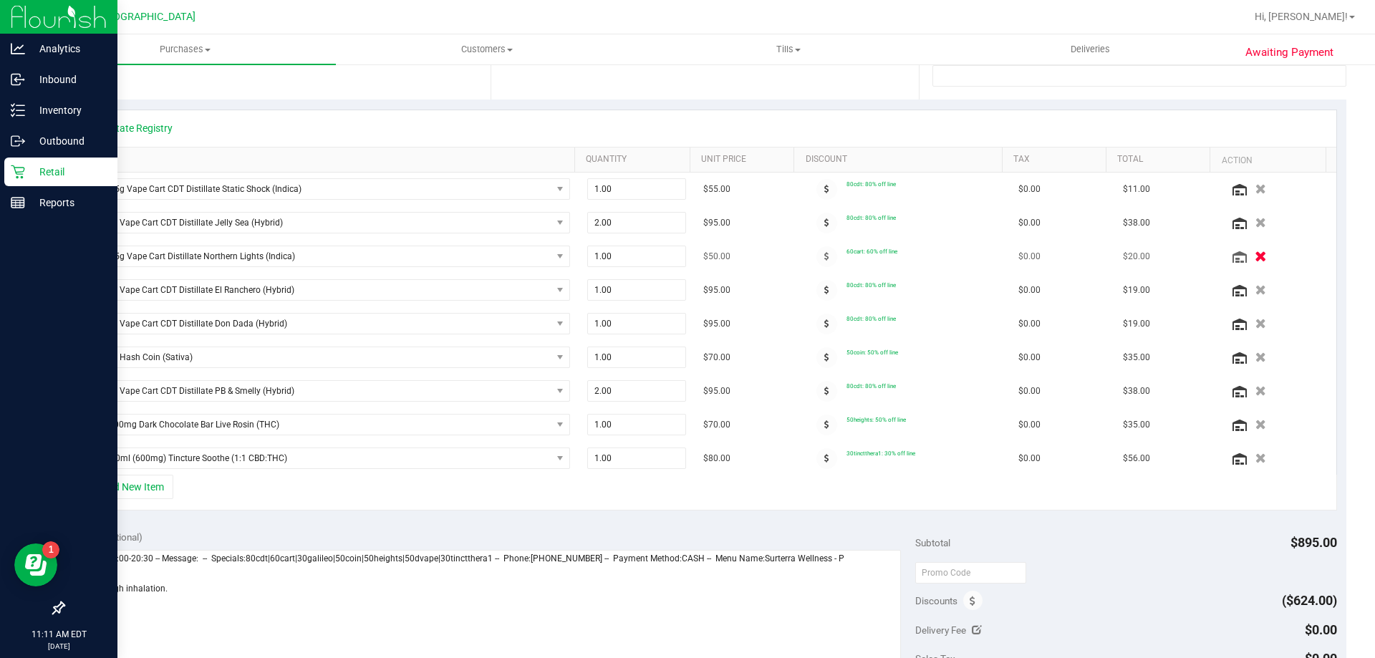
click at [685, 258] on icon "button" at bounding box center [1260, 256] width 12 height 11
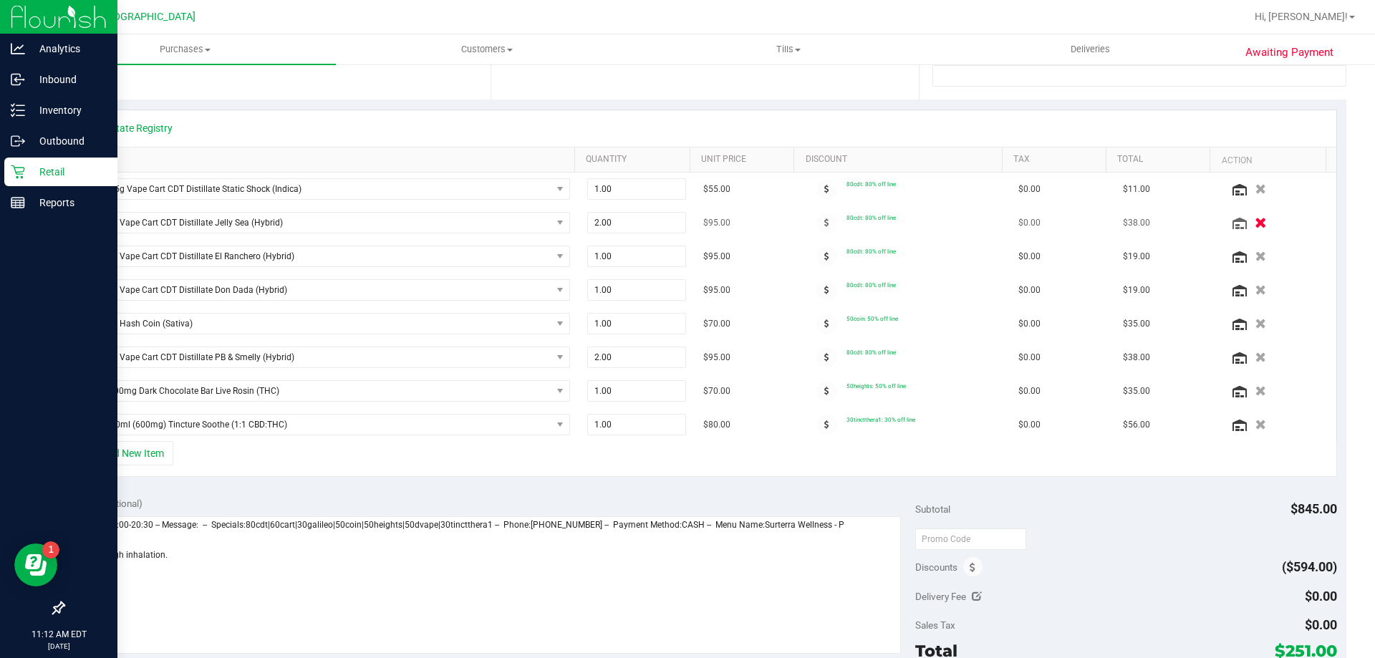
click at [685, 220] on icon "button" at bounding box center [1260, 223] width 12 height 11
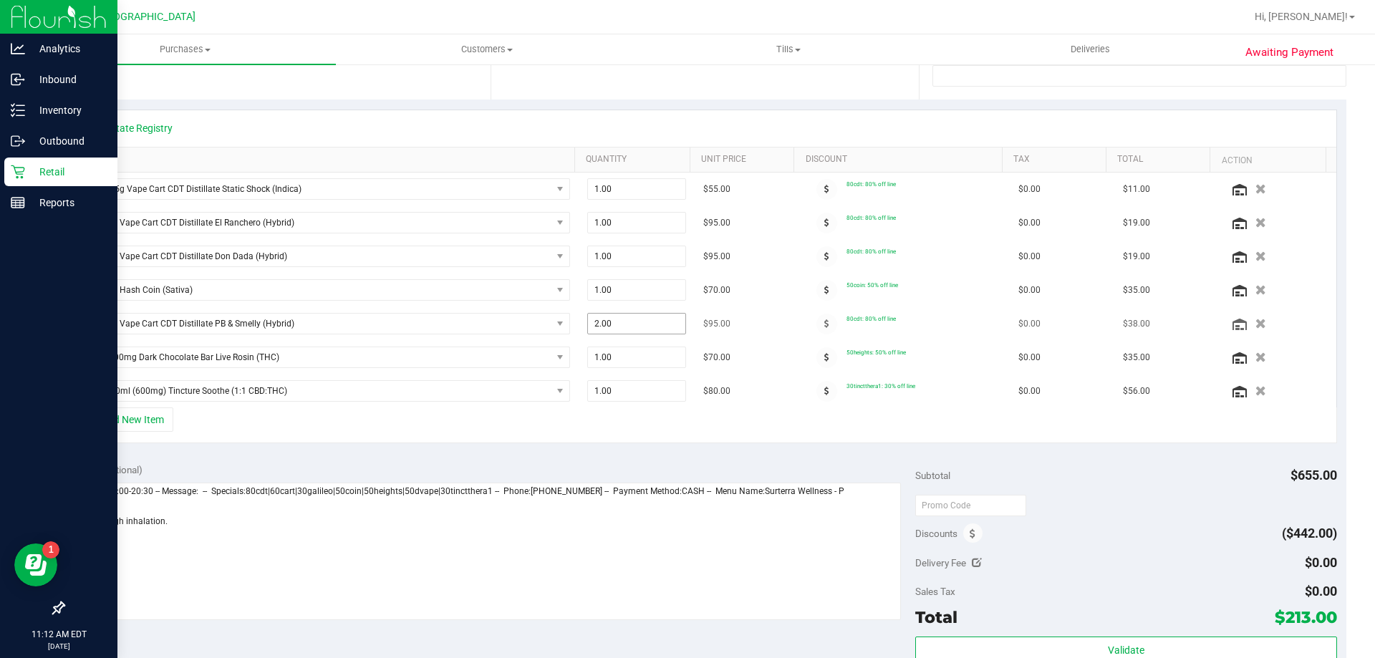
click at [647, 326] on span "2.00 2" at bounding box center [637, 323] width 100 height 21
type input "1"
type input "1.00"
click at [685, 436] on div "+ Add New Item" at bounding box center [705, 425] width 1264 height 36
click at [685, 218] on icon "button" at bounding box center [1260, 223] width 12 height 11
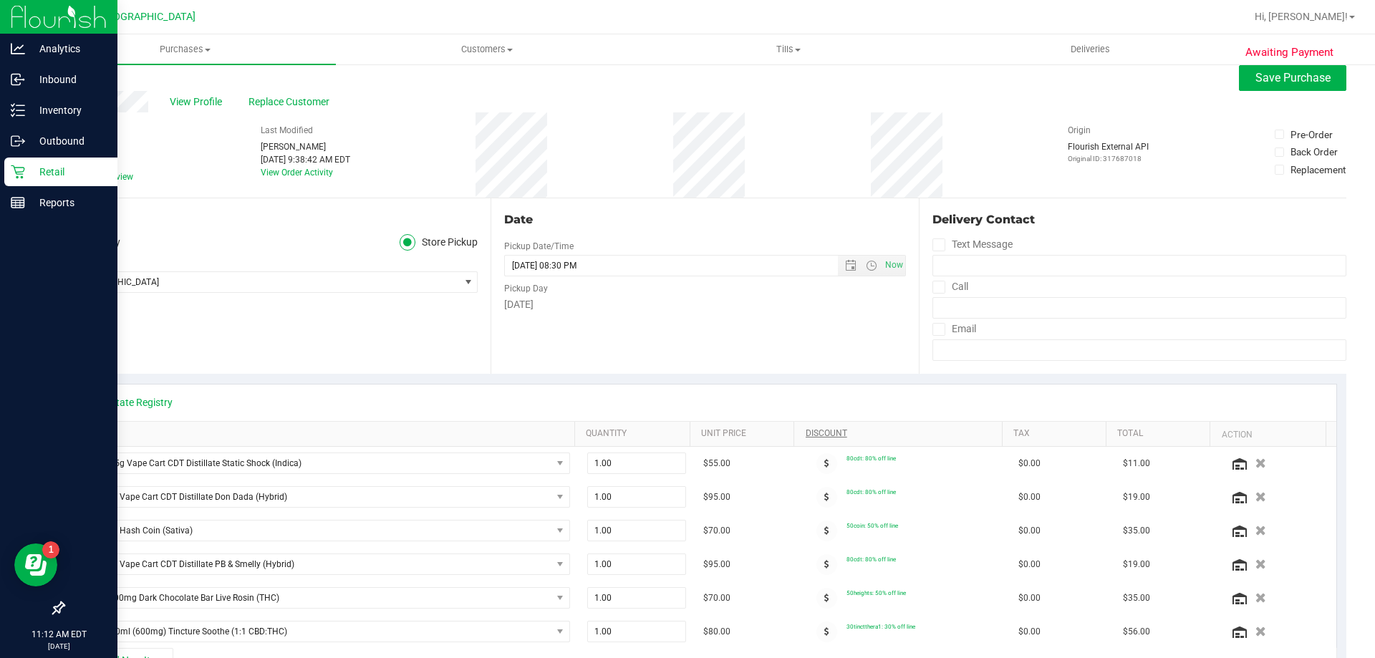
scroll to position [0, 0]
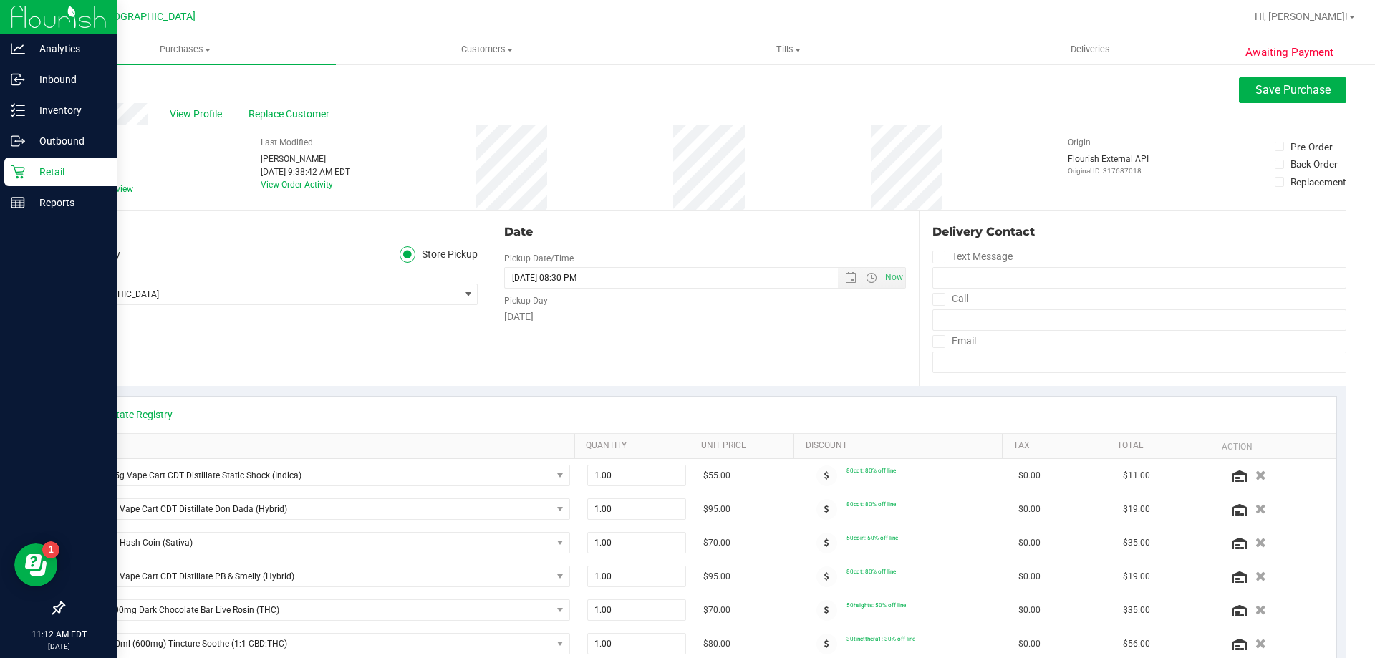
click at [71, 189] on icon at bounding box center [69, 189] width 9 height 0
click at [0, 0] on input "Needs review" at bounding box center [0, 0] width 0 height 0
click at [685, 94] on span "Save Purchase" at bounding box center [1292, 90] width 75 height 14
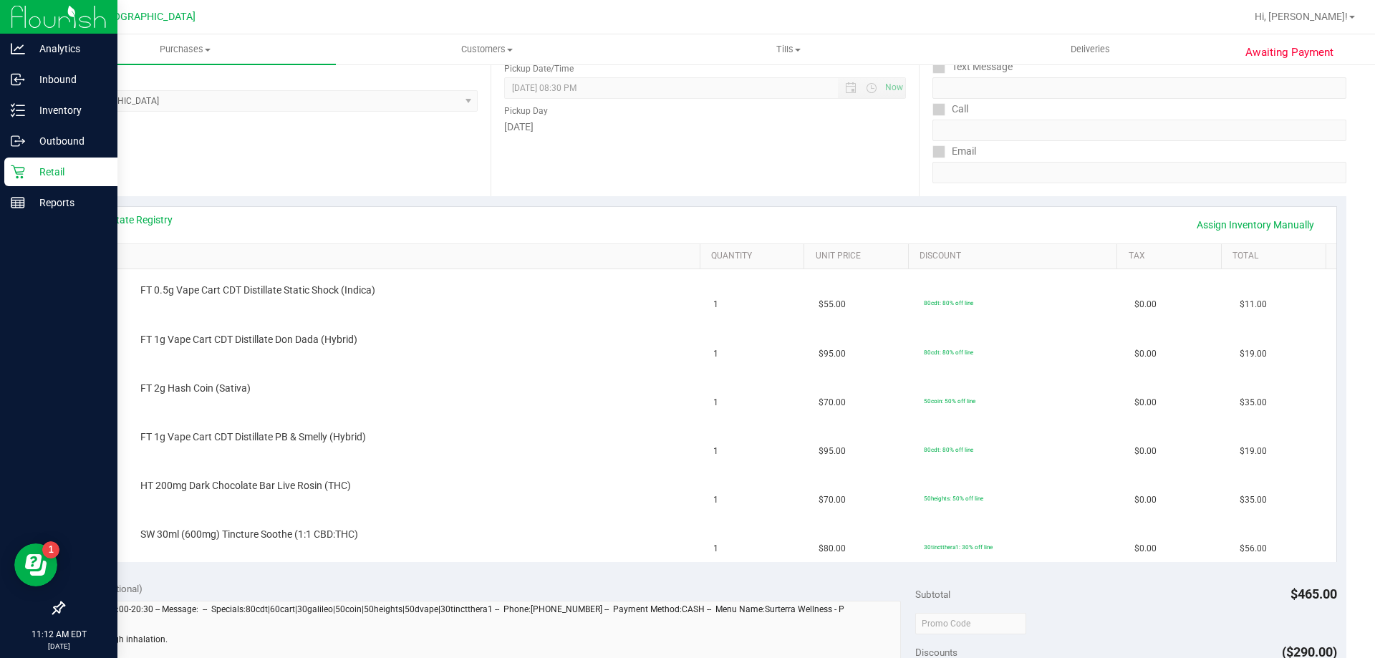
scroll to position [215, 0]
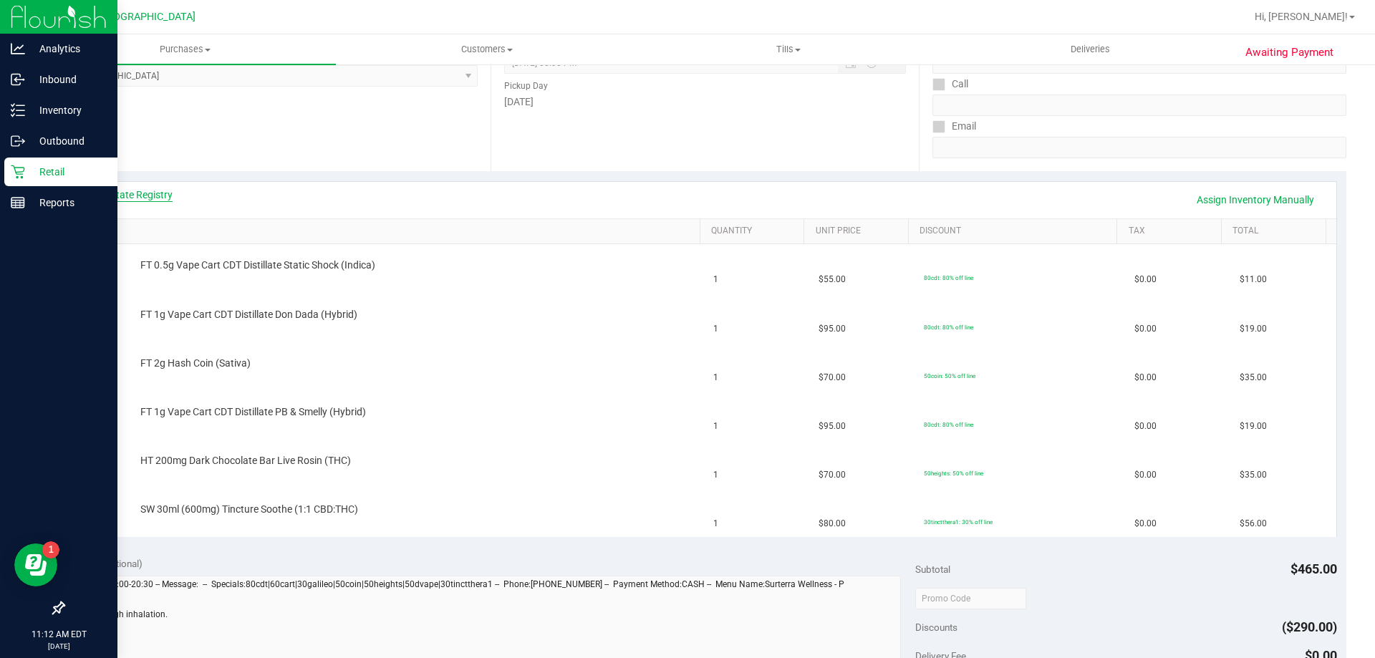
click at [151, 193] on link "View State Registry" at bounding box center [130, 195] width 86 height 14
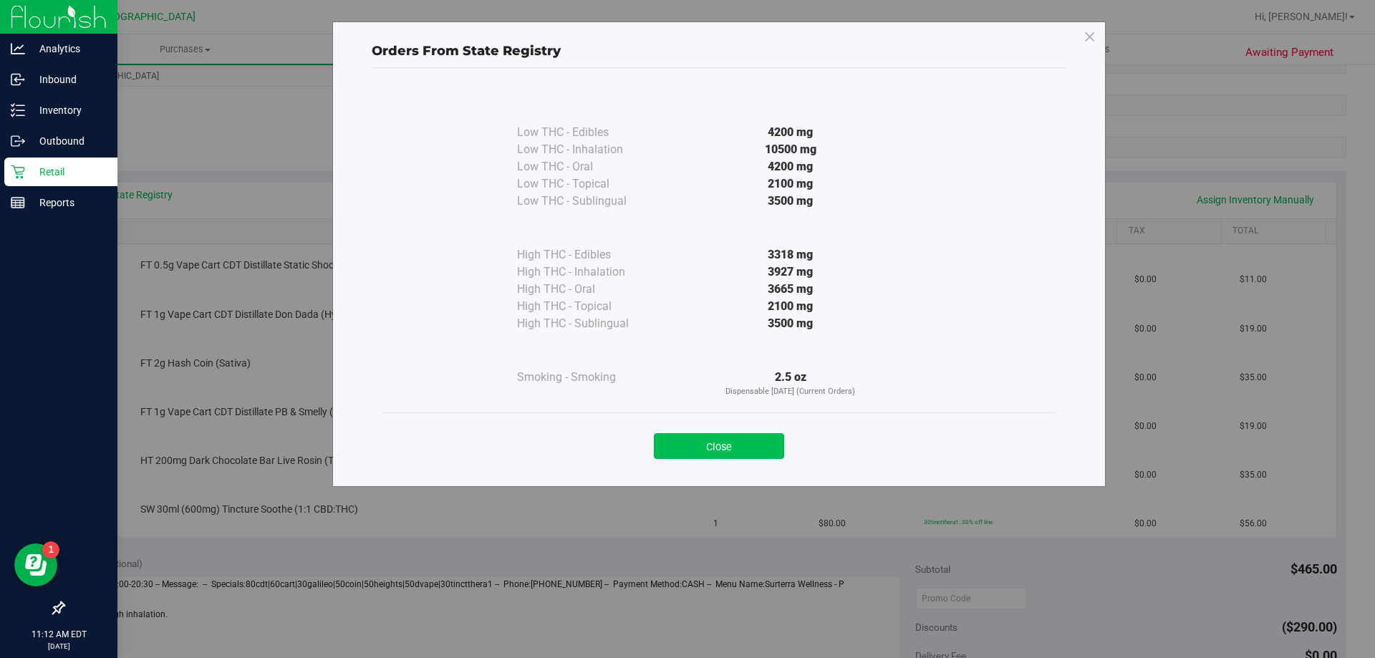
click at [685, 441] on button "Close" at bounding box center [719, 446] width 130 height 26
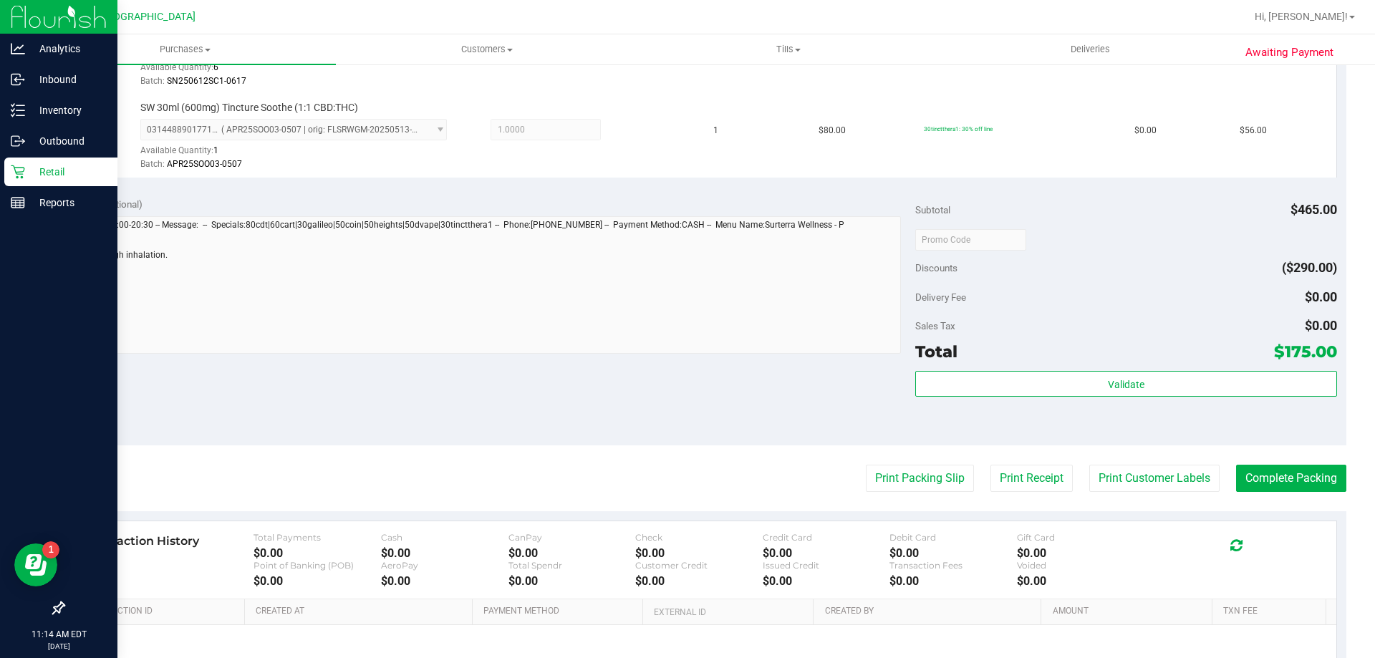
scroll to position [859, 0]
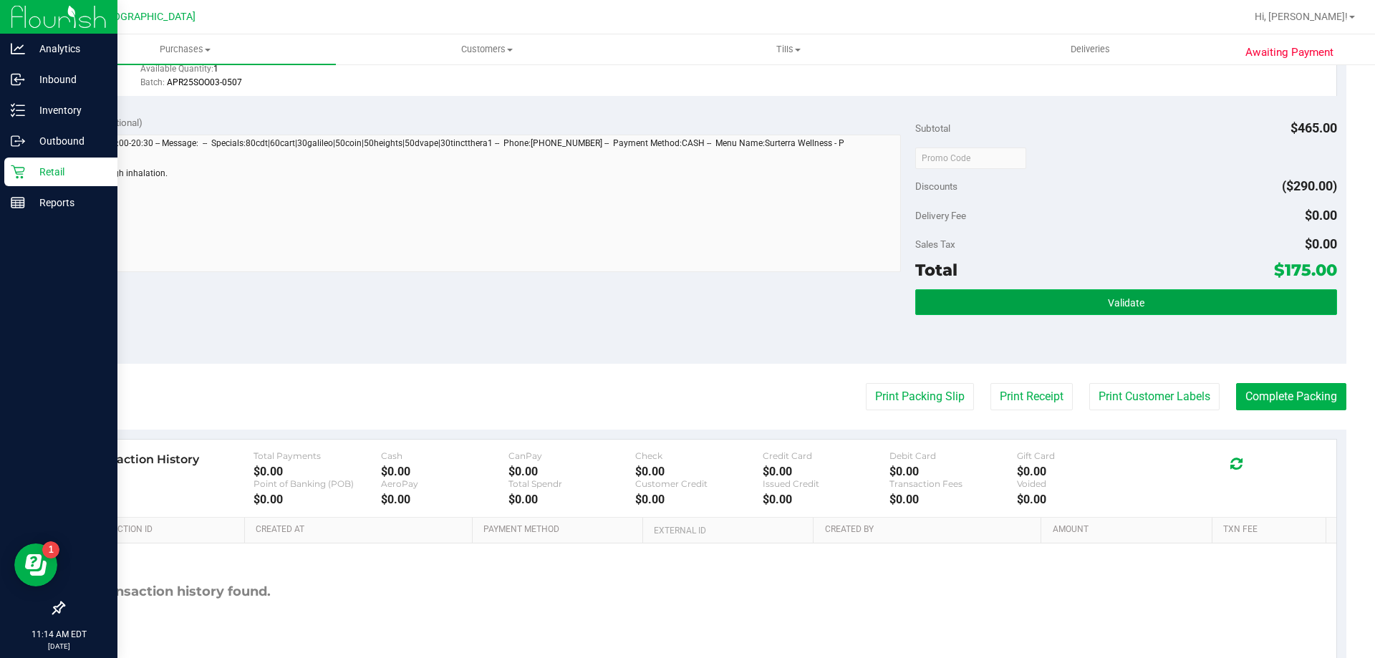
click at [685, 296] on button "Validate" at bounding box center [1125, 302] width 421 height 26
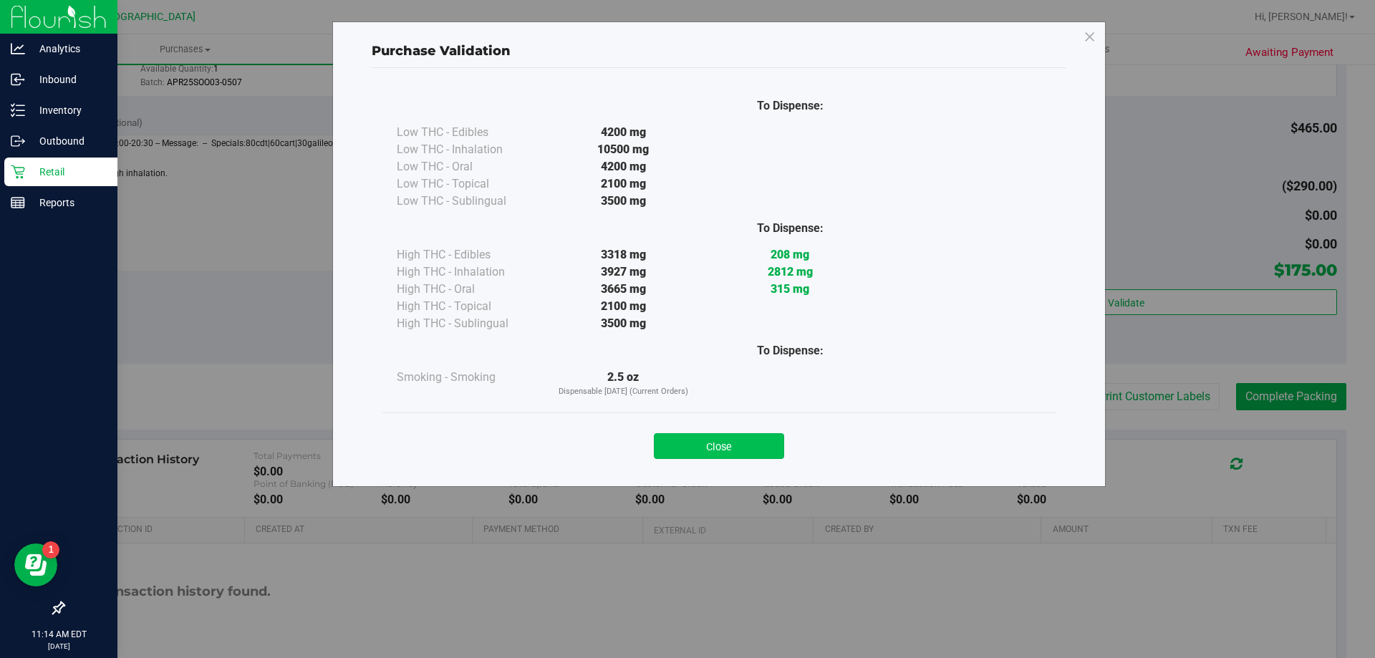
click at [685, 457] on button "Close" at bounding box center [719, 446] width 130 height 26
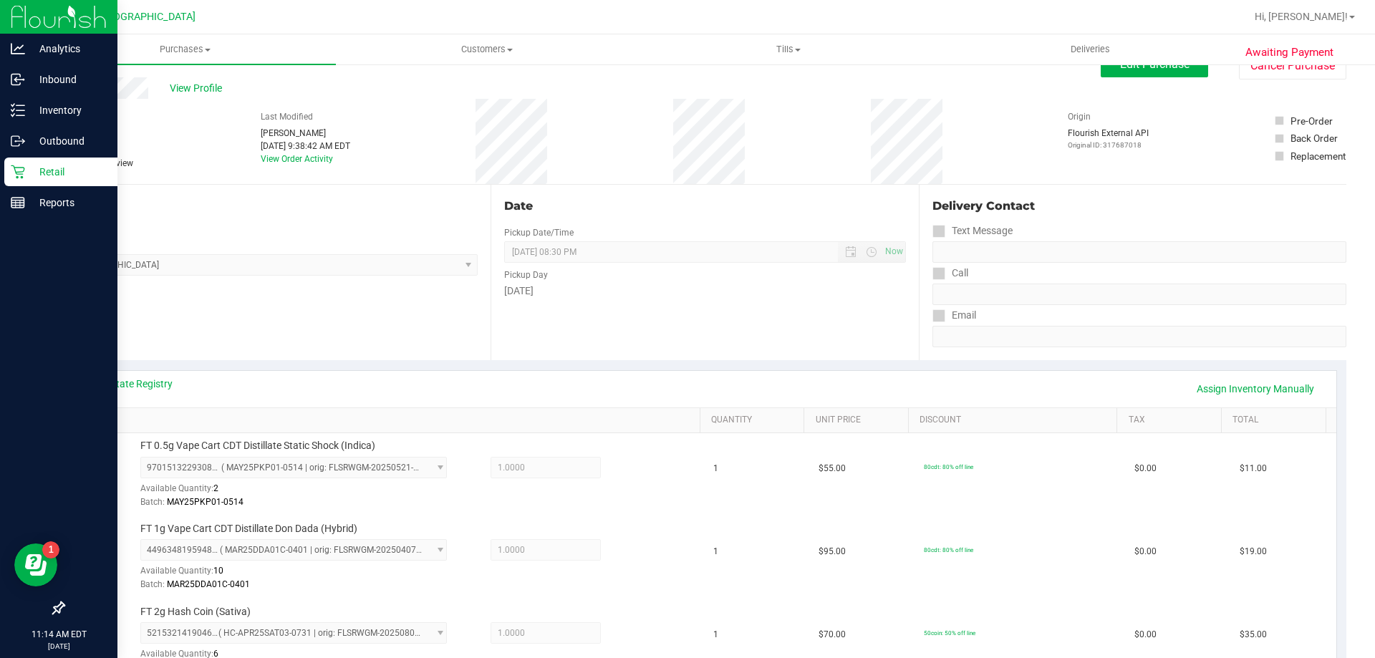
scroll to position [0, 0]
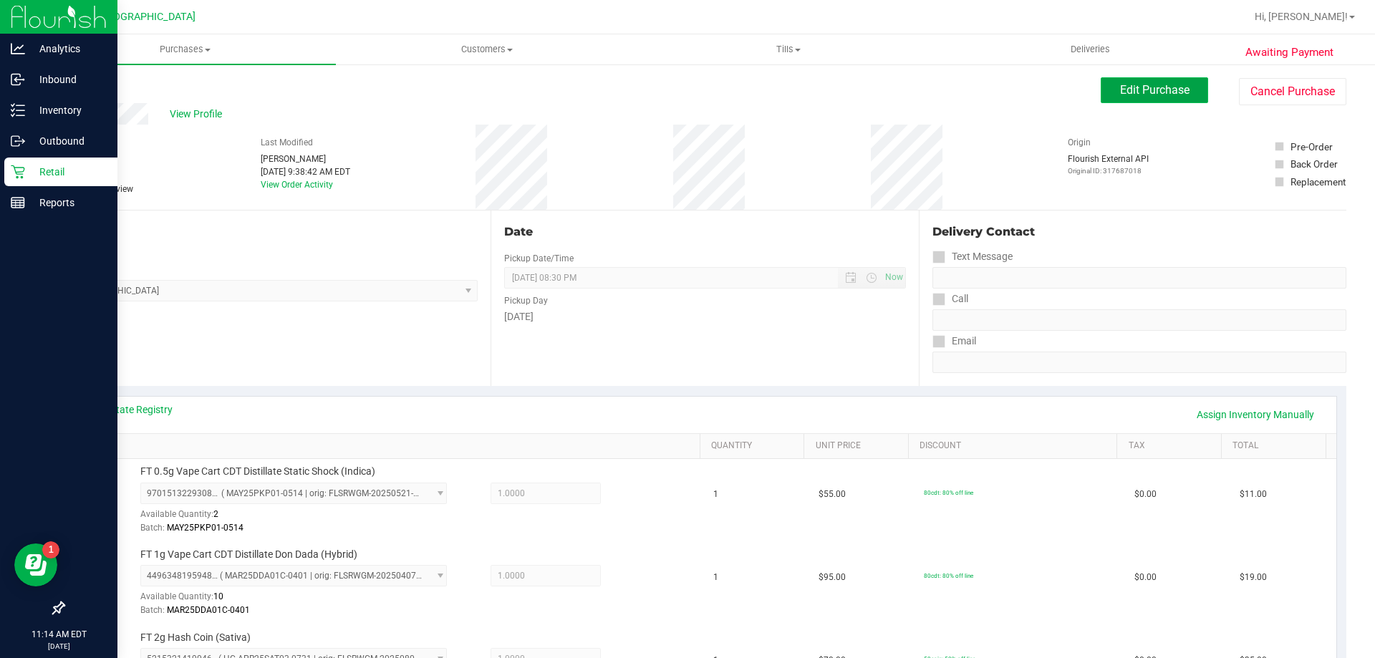
click at [685, 90] on span "Edit Purchase" at bounding box center [1154, 90] width 69 height 14
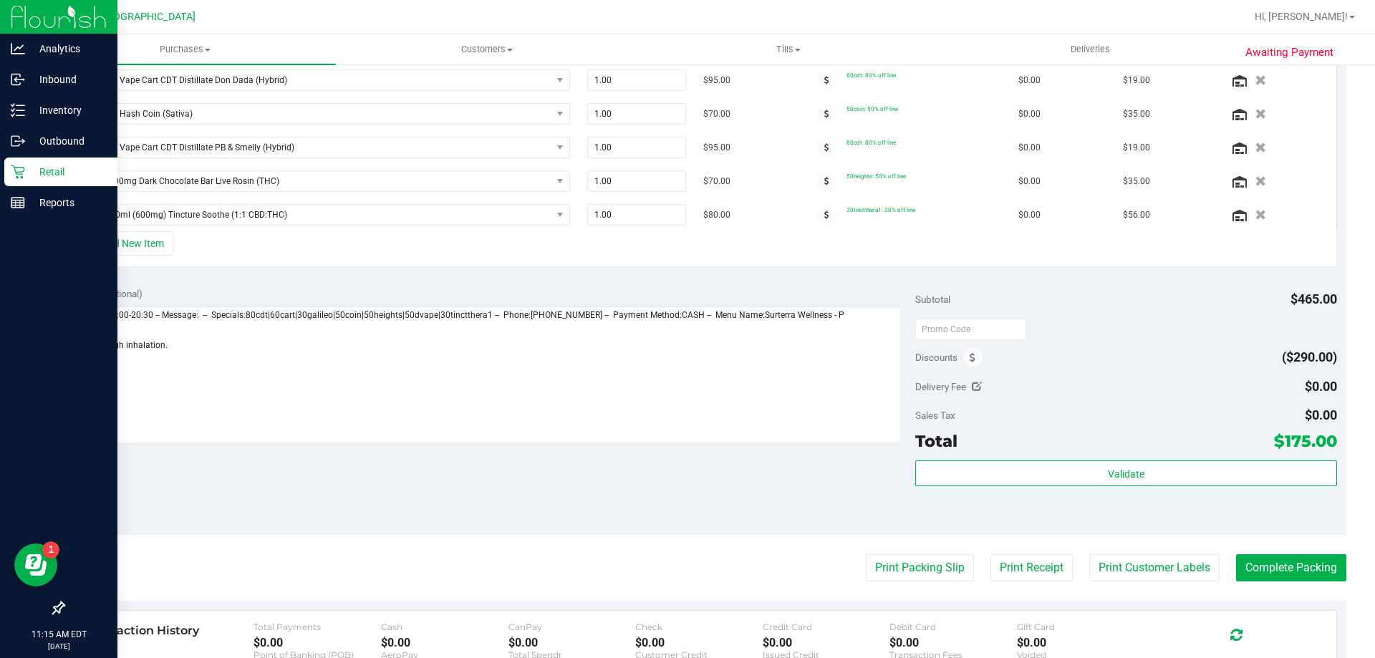
scroll to position [430, 0]
click at [131, 236] on button "+ Add New Item" at bounding box center [128, 243] width 89 height 24
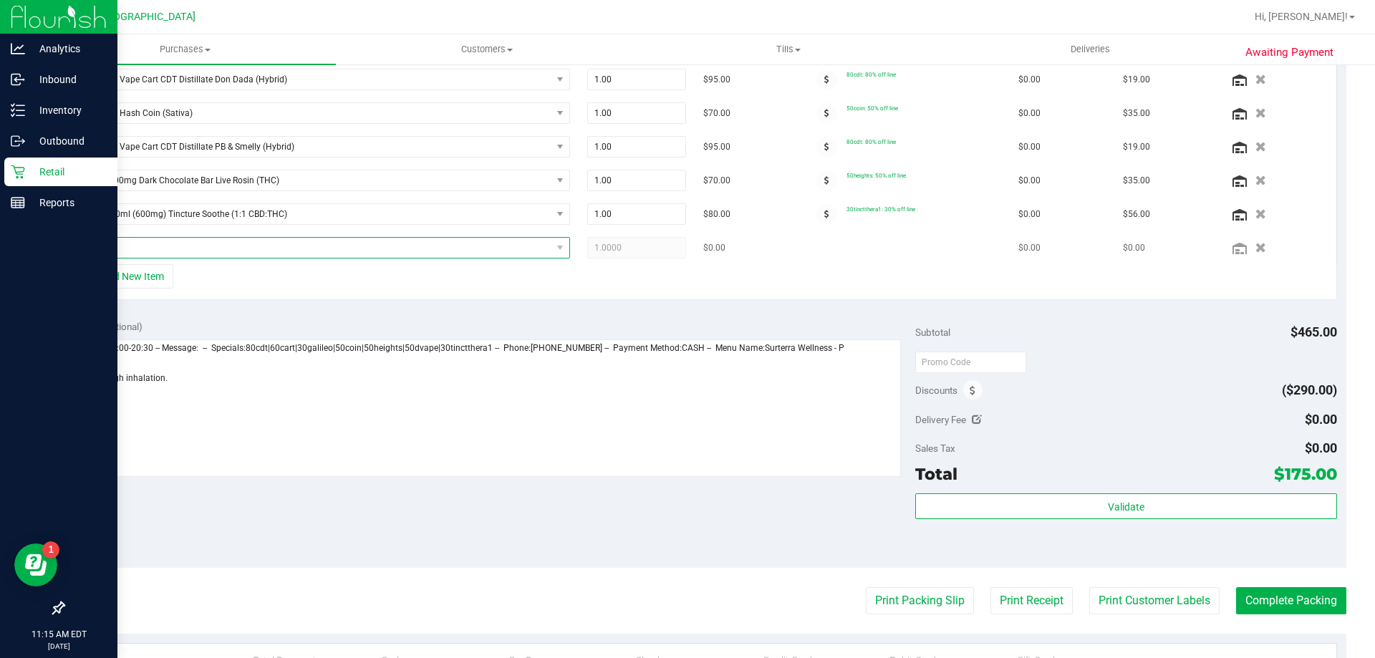
click at [323, 242] on span "NO DATA FOUND" at bounding box center [317, 248] width 468 height 20
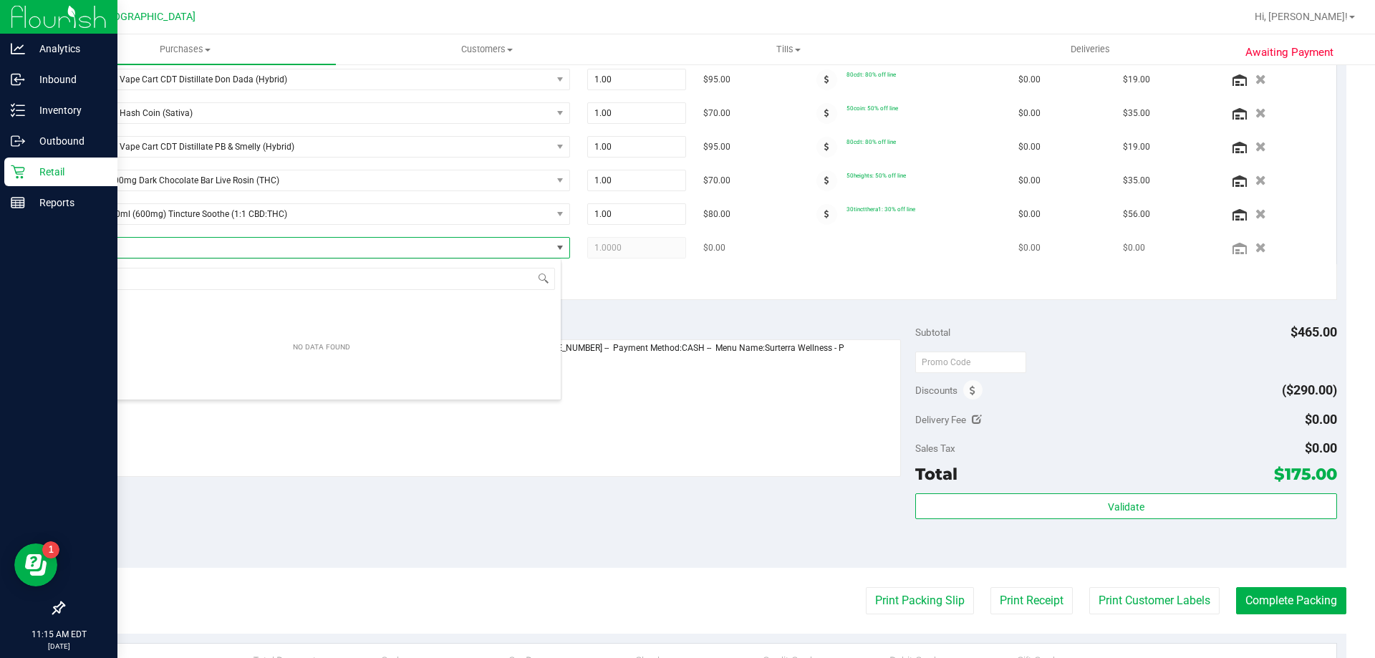
scroll to position [21, 479]
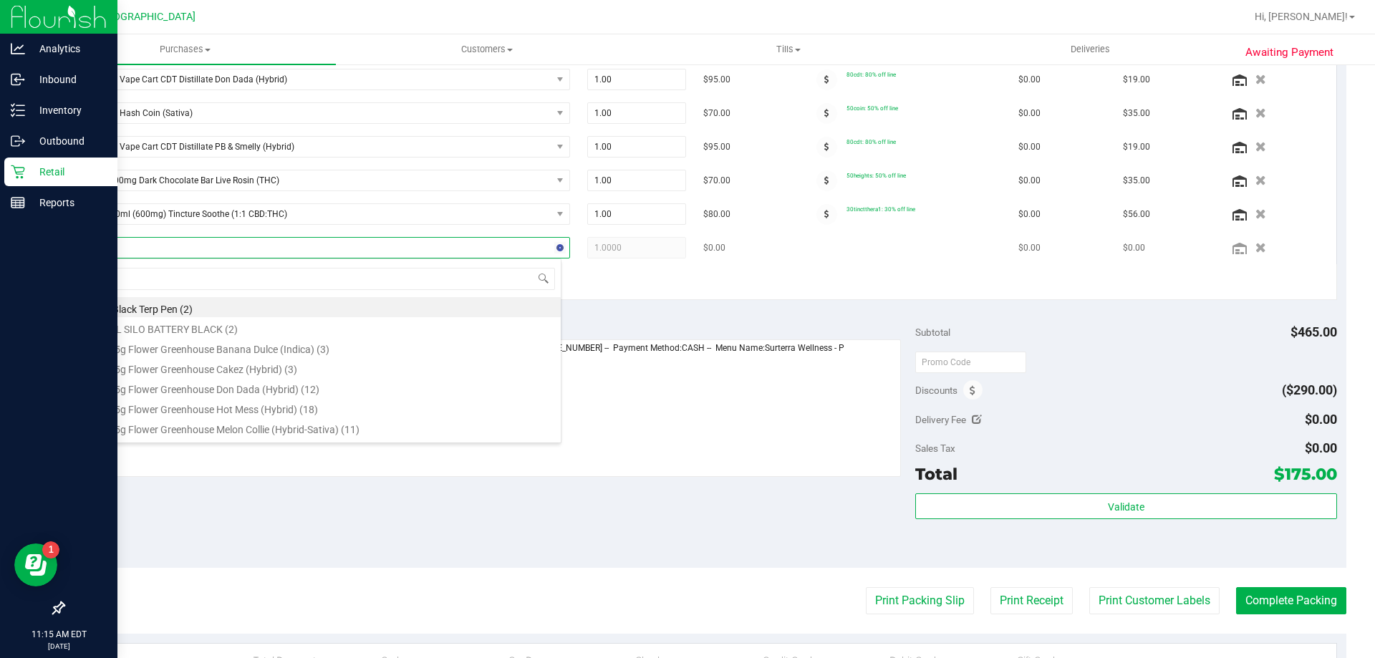
type input "jgn"
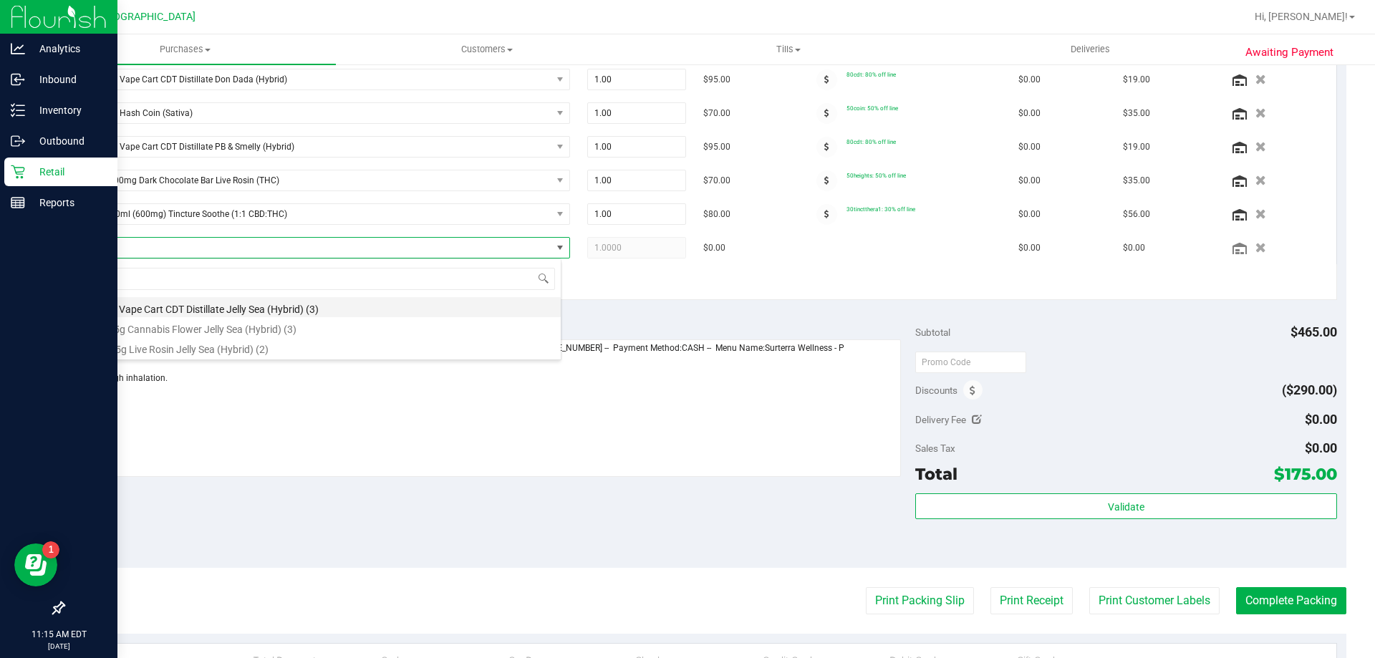
click at [305, 306] on li "FT 1g Vape Cart CDT Distillate Jelly Sea (Hybrid) (3)" at bounding box center [322, 307] width 478 height 20
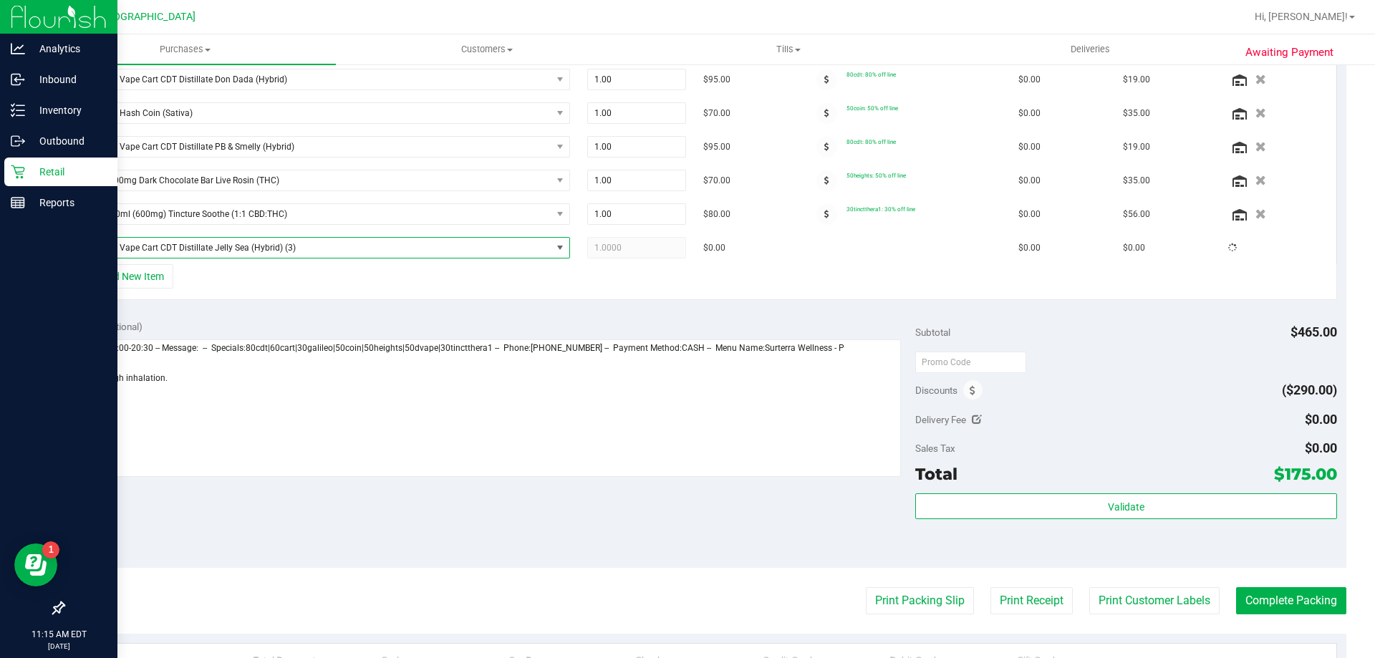
click at [325, 304] on div "View State Registry SKU Quantity Unit Price Discount Tax Total Action FT 0.5g V…" at bounding box center [704, 133] width 1283 height 354
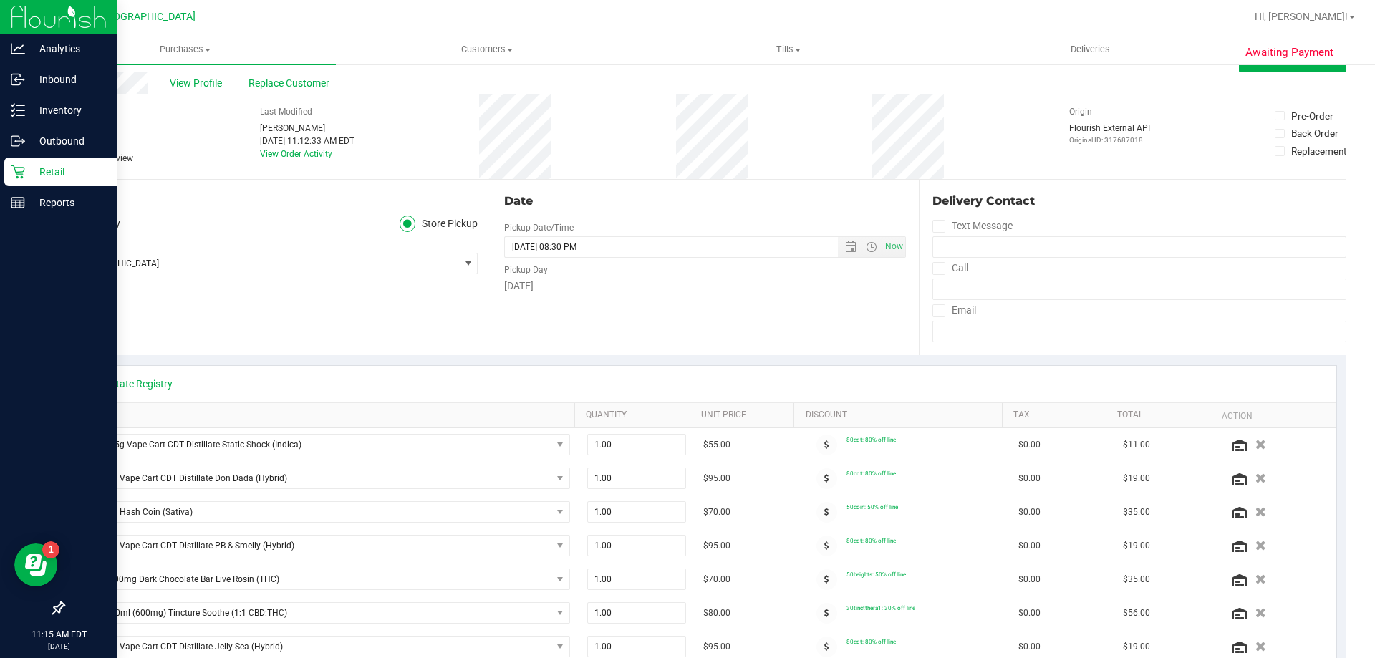
scroll to position [0, 0]
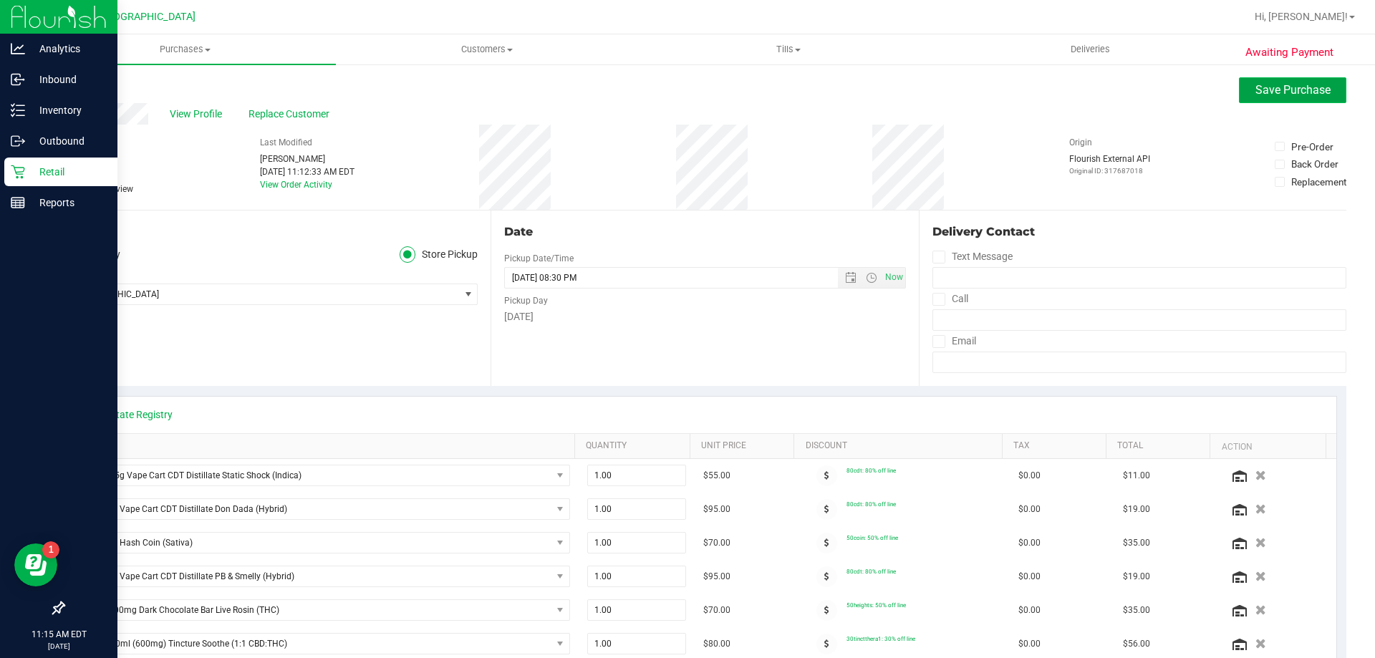
click at [685, 98] on button "Save Purchase" at bounding box center [1292, 90] width 107 height 26
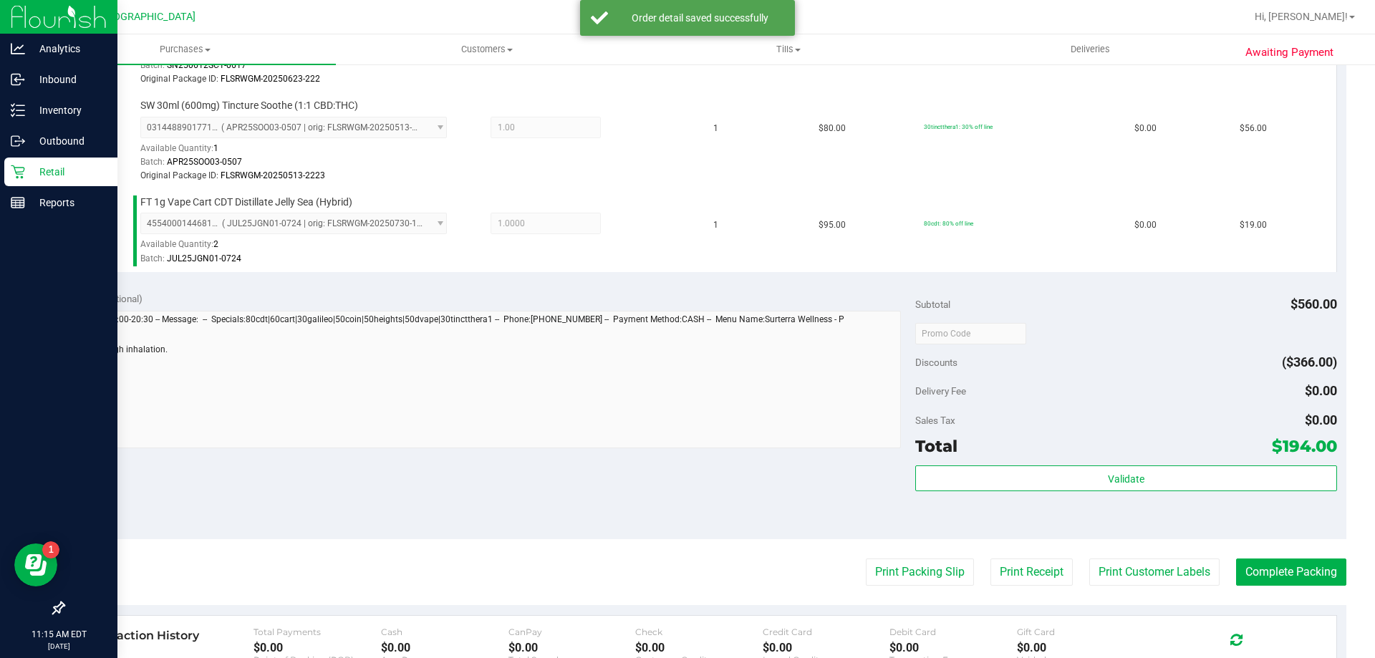
scroll to position [931, 0]
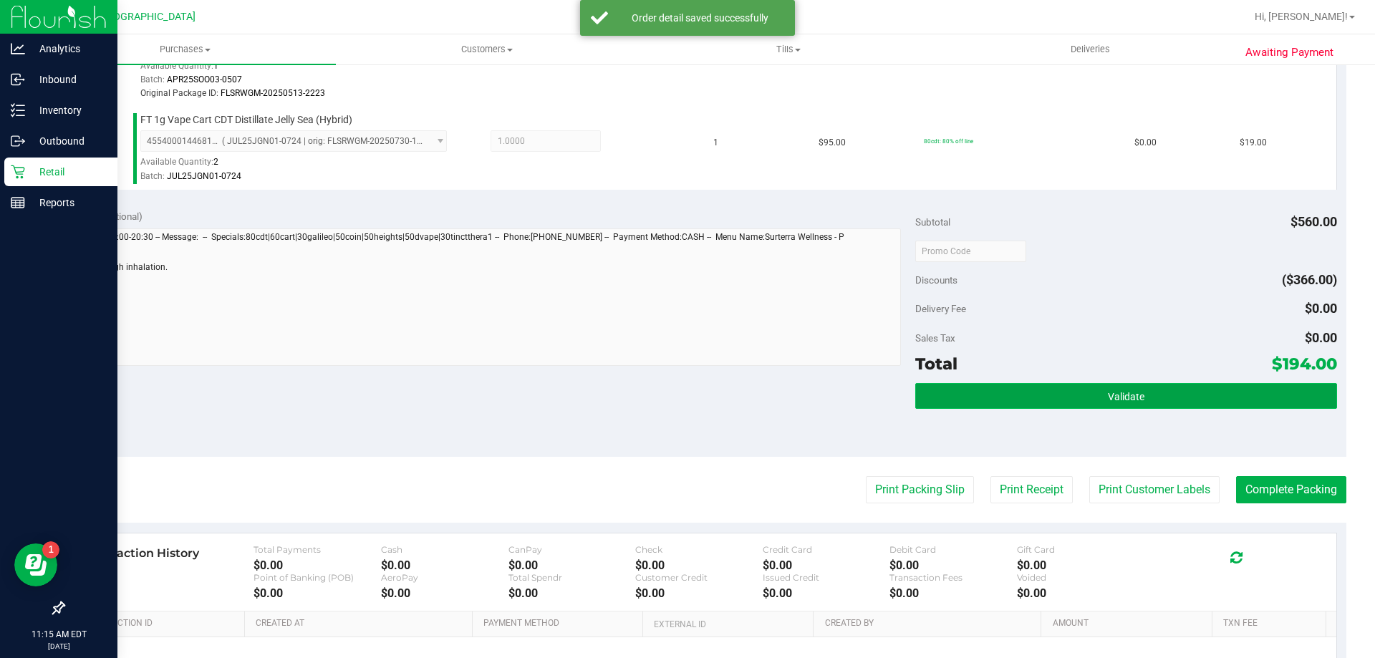
click at [685, 395] on button "Validate" at bounding box center [1125, 396] width 421 height 26
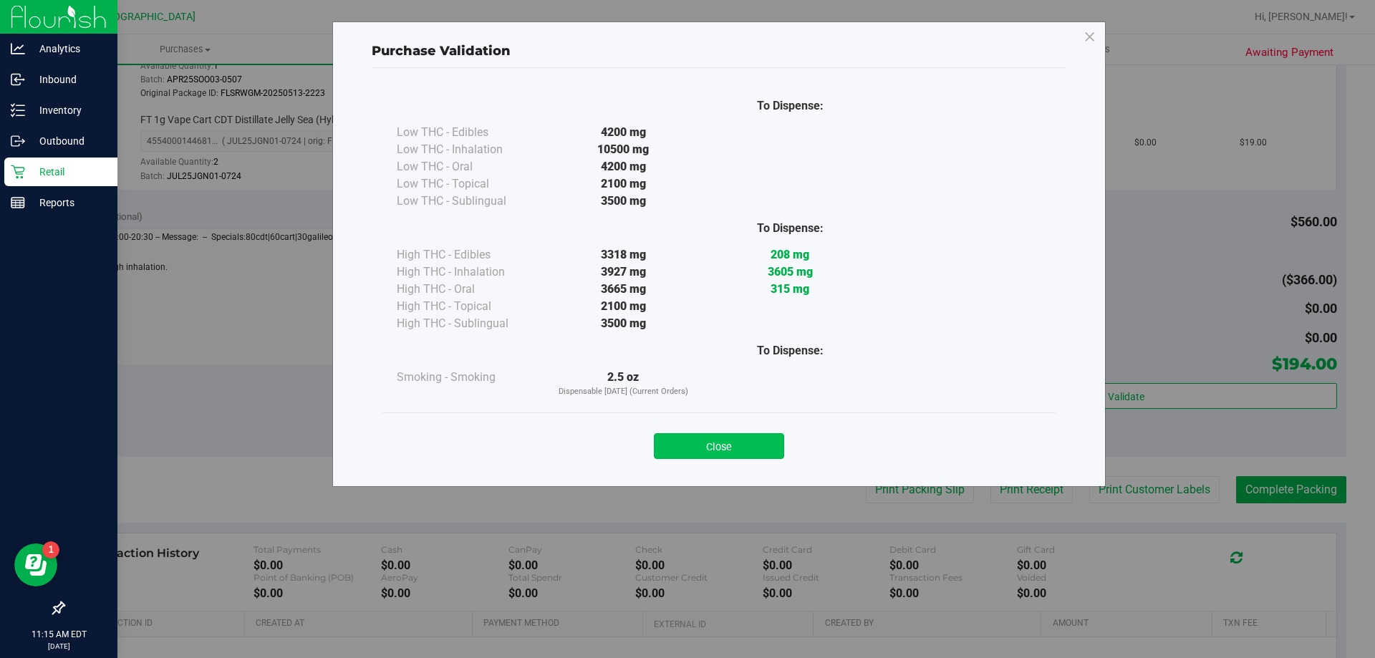
click at [685, 448] on button "Close" at bounding box center [719, 446] width 130 height 26
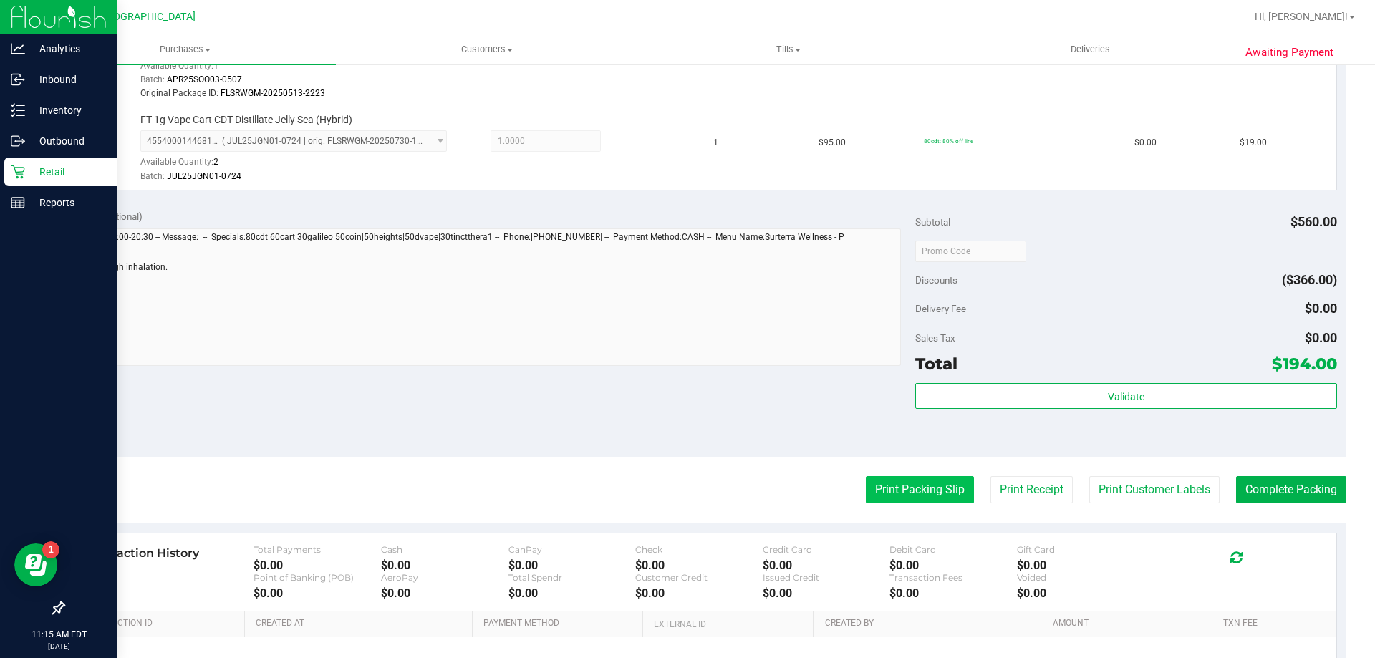
click at [685, 483] on button "Print Packing Slip" at bounding box center [920, 489] width 108 height 27
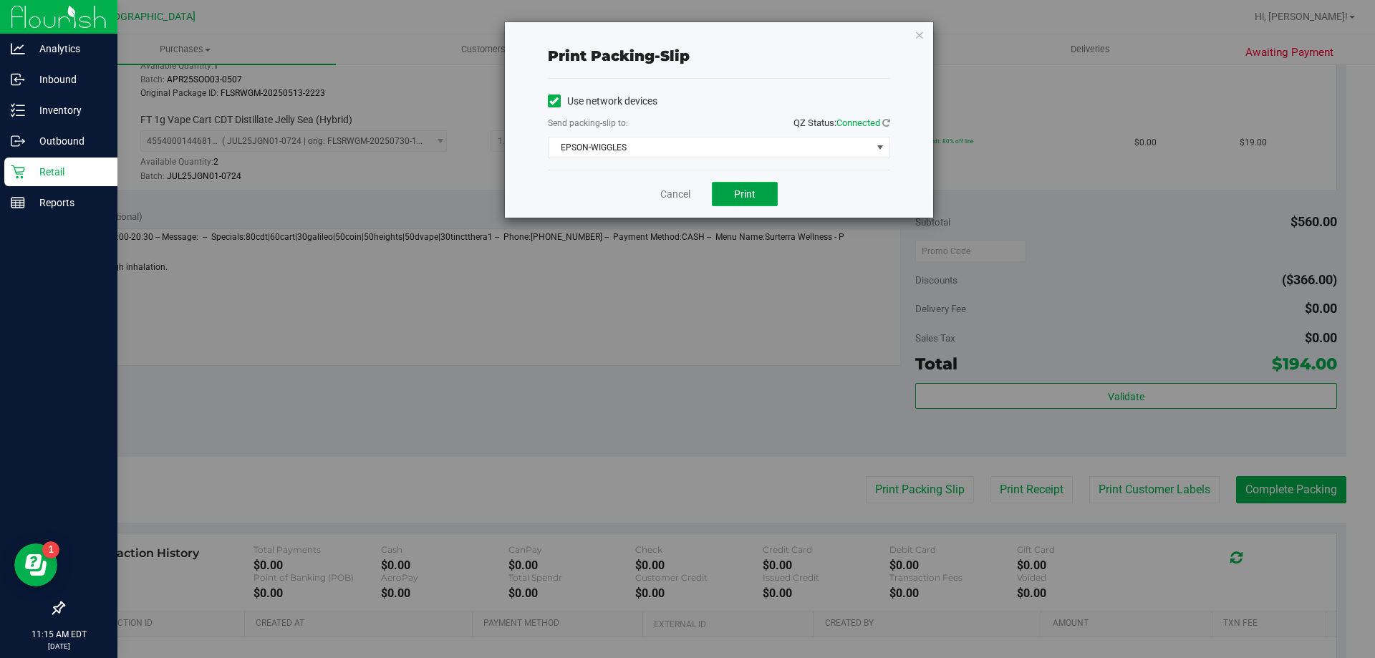
click at [685, 190] on button "Print" at bounding box center [745, 194] width 66 height 24
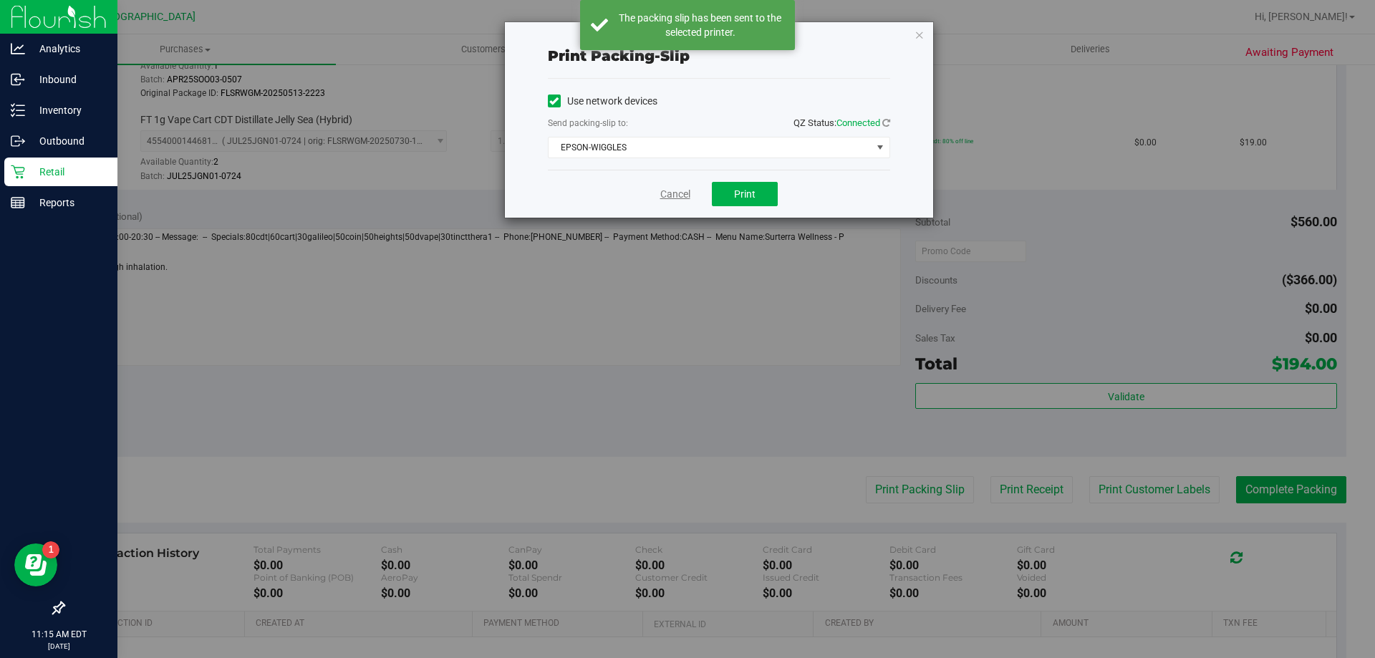
click at [673, 198] on link "Cancel" at bounding box center [675, 194] width 30 height 15
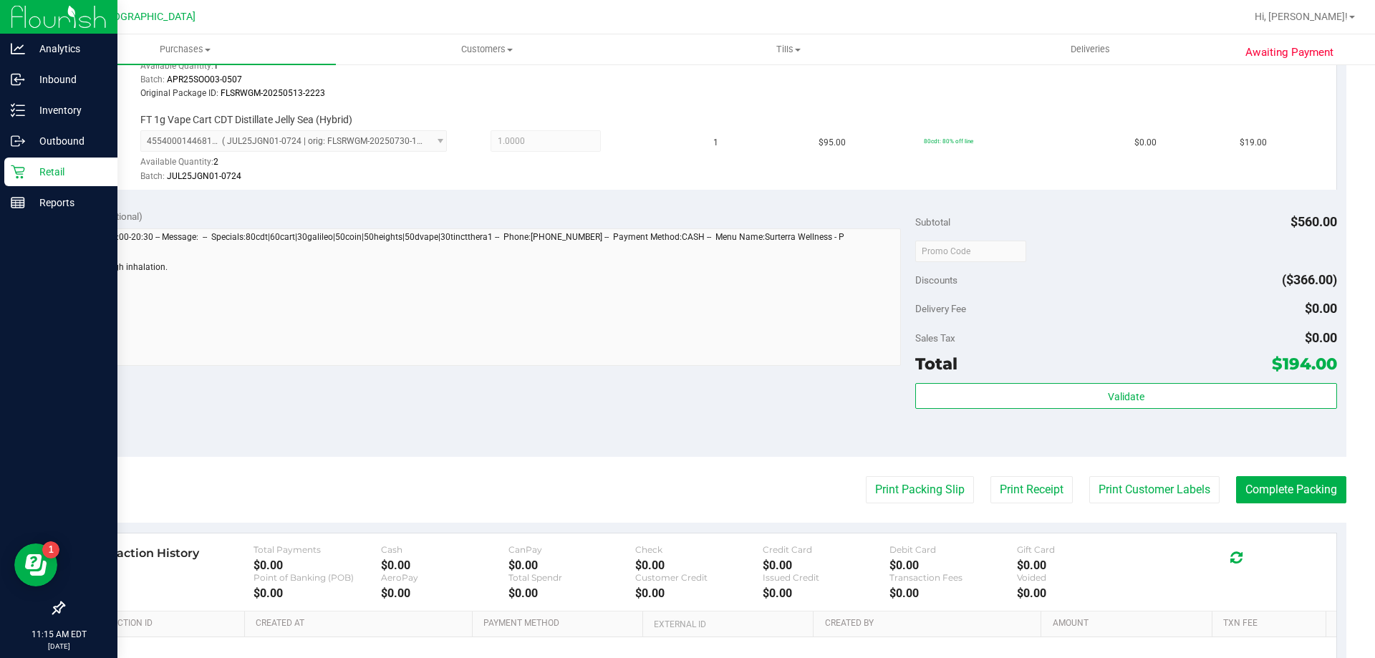
click at [685, 377] on div "Subtotal $560.00 Discounts ($366.00) Delivery Fee $0.00 Sales Tax $0.00 Total $…" at bounding box center [1125, 328] width 421 height 238
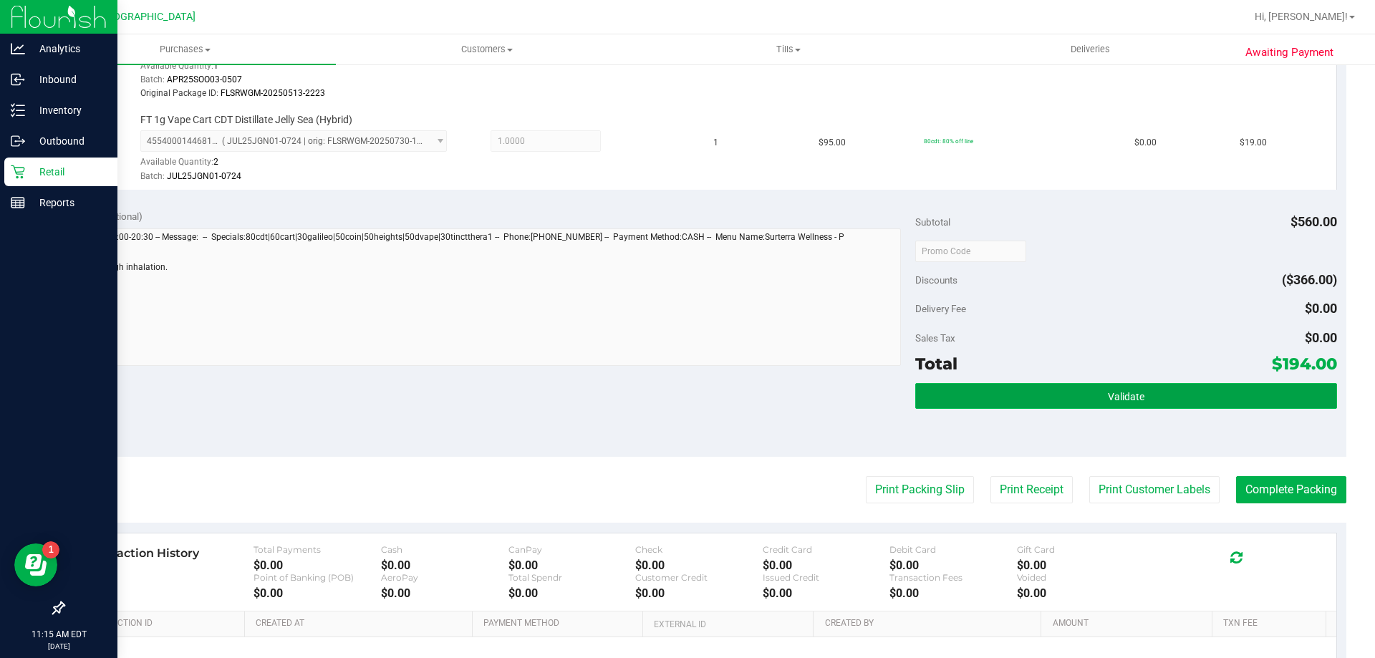
click at [685, 398] on button "Validate" at bounding box center [1125, 396] width 421 height 26
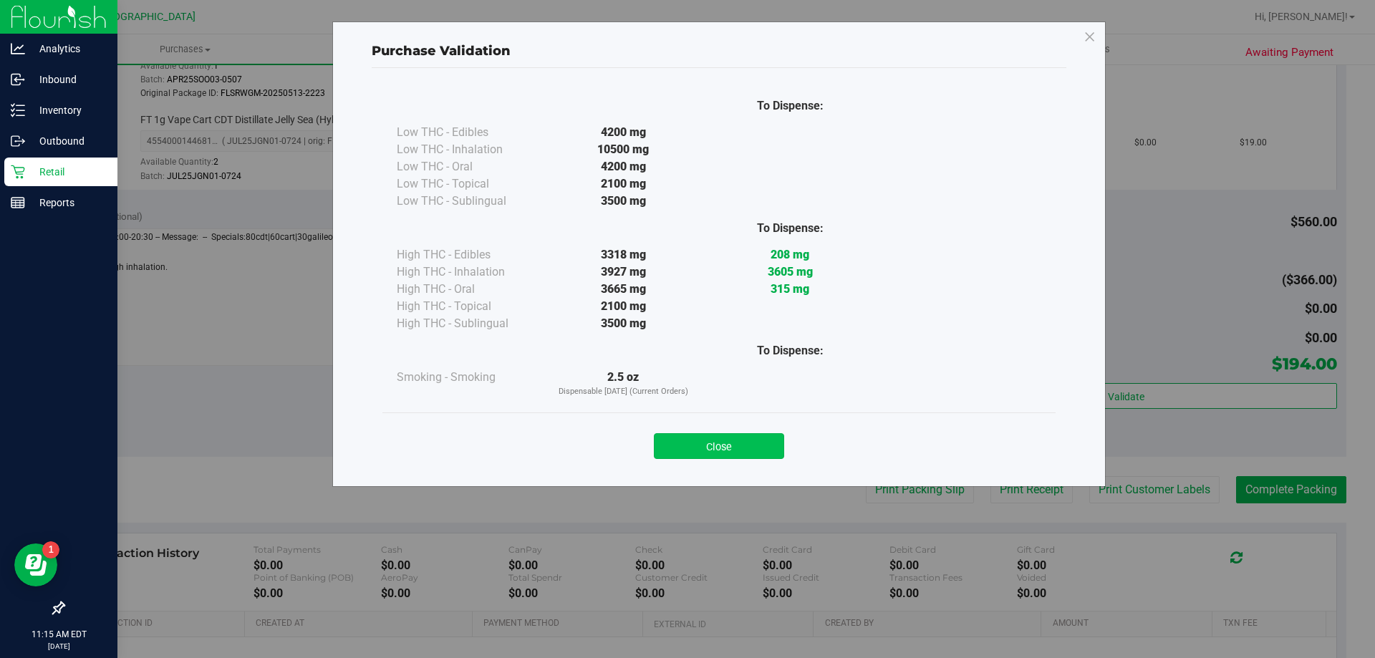
click at [685, 441] on button "Close" at bounding box center [719, 446] width 130 height 26
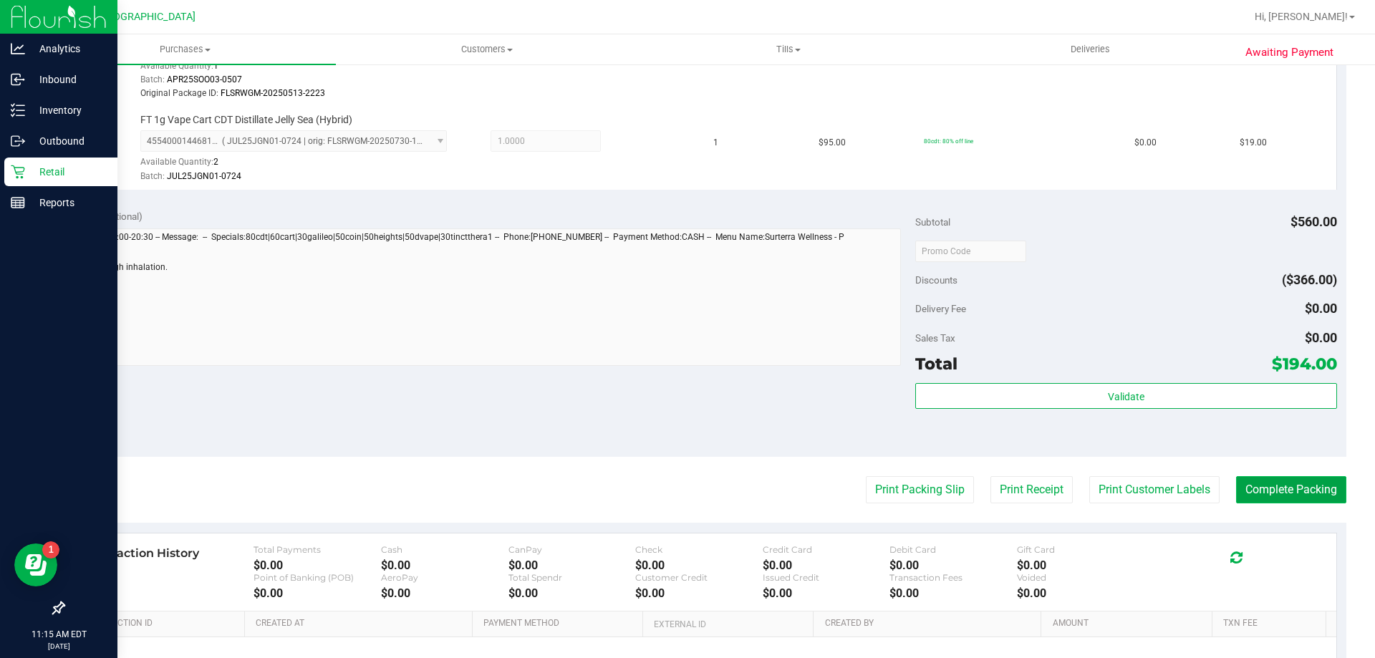
click at [685, 484] on button "Complete Packing" at bounding box center [1291, 489] width 110 height 27
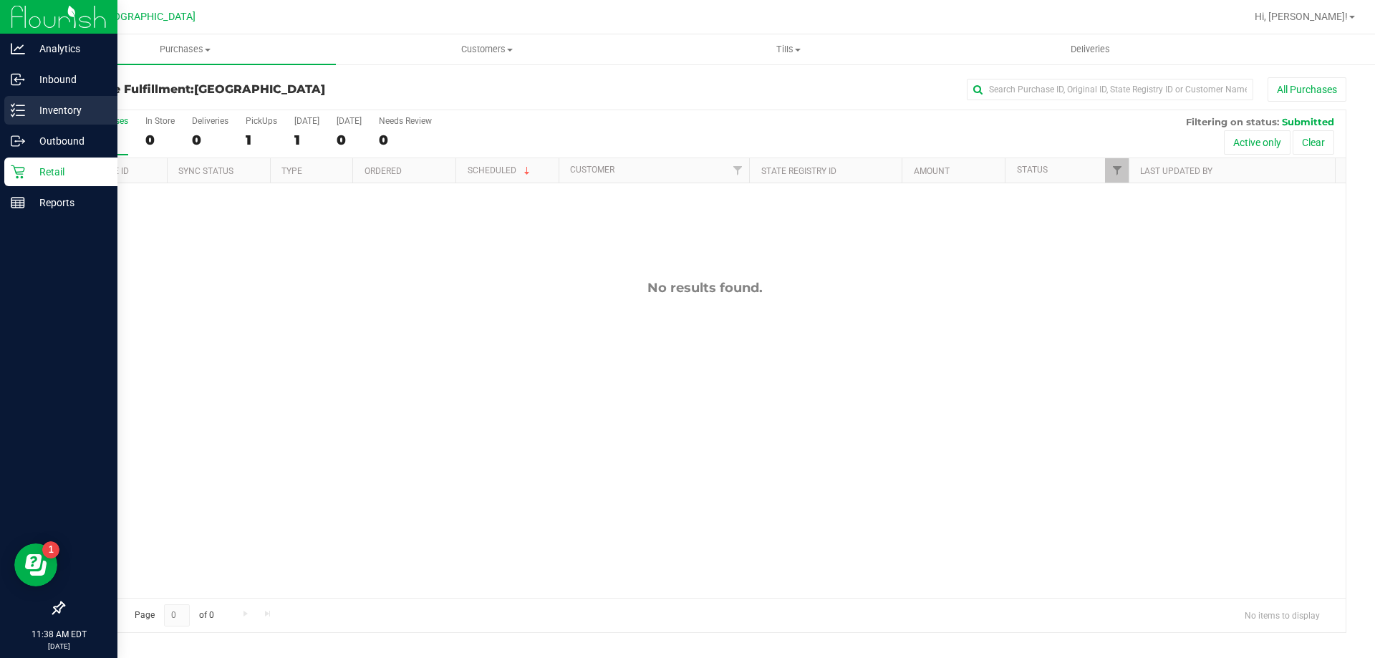
click at [15, 105] on icon at bounding box center [18, 110] width 14 height 14
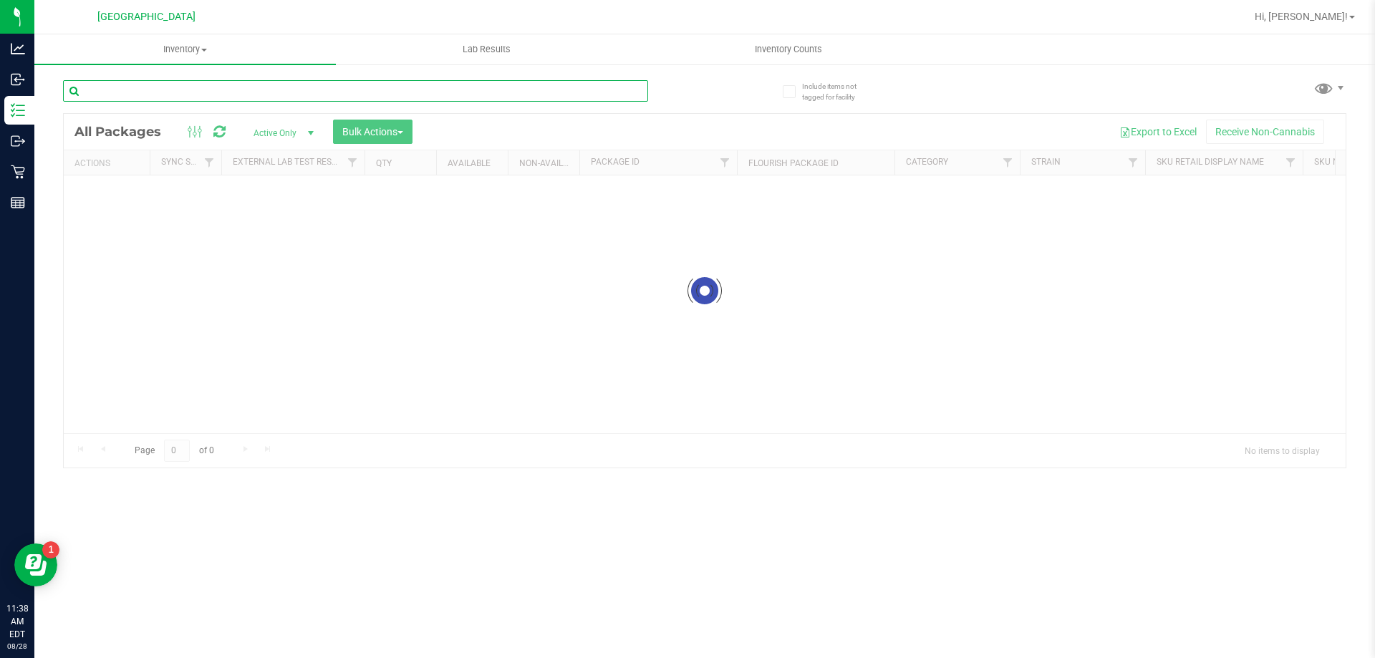
click at [486, 91] on input "text" at bounding box center [355, 90] width 585 height 21
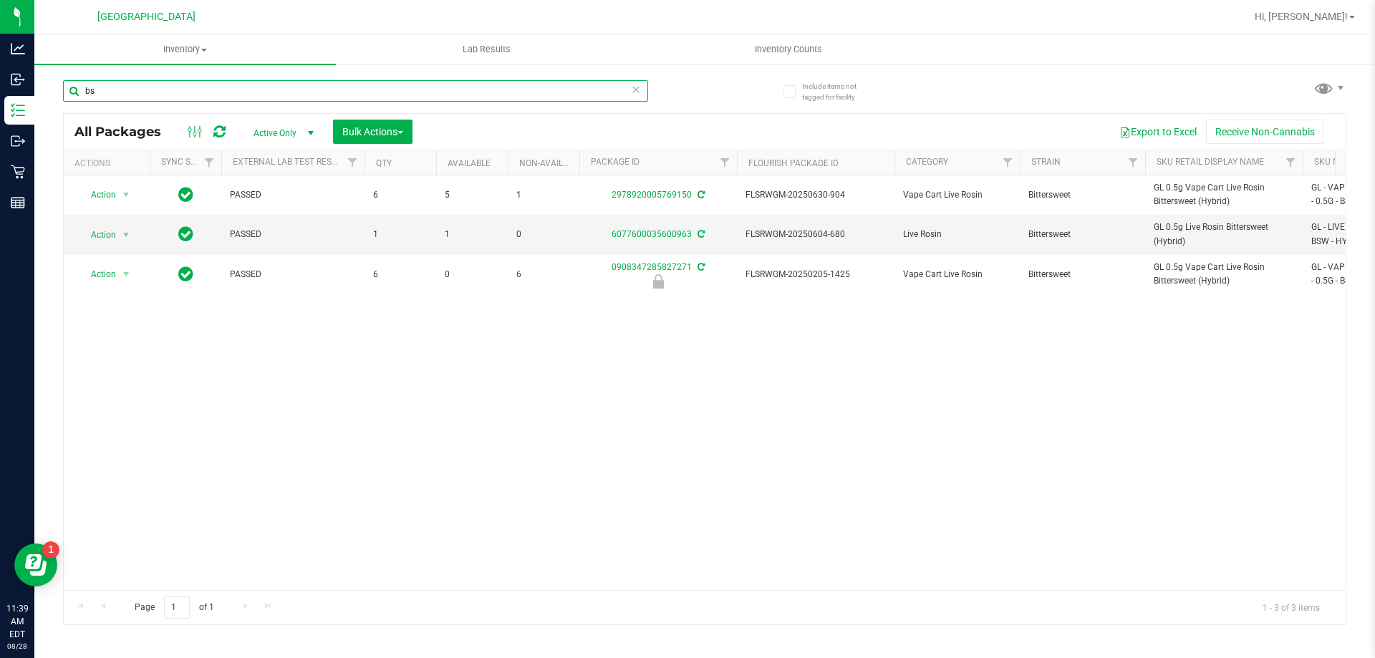
type input "b"
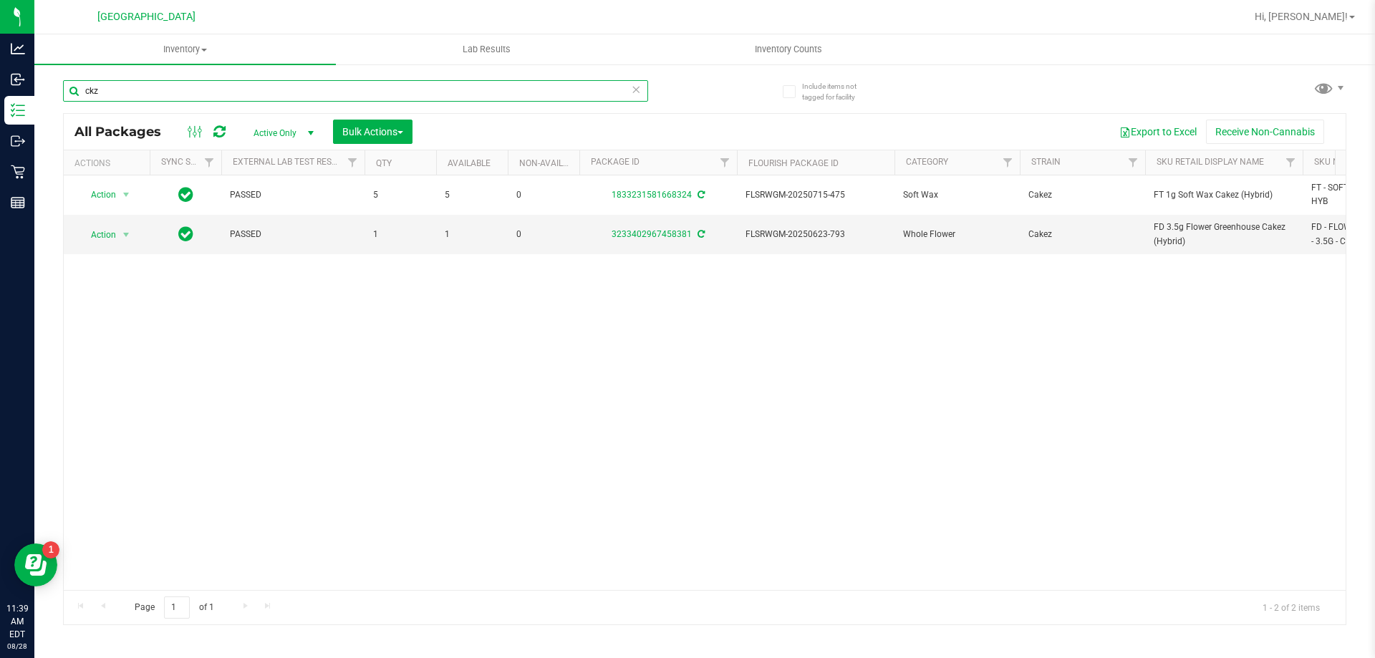
click at [486, 91] on input "ckz" at bounding box center [355, 90] width 585 height 21
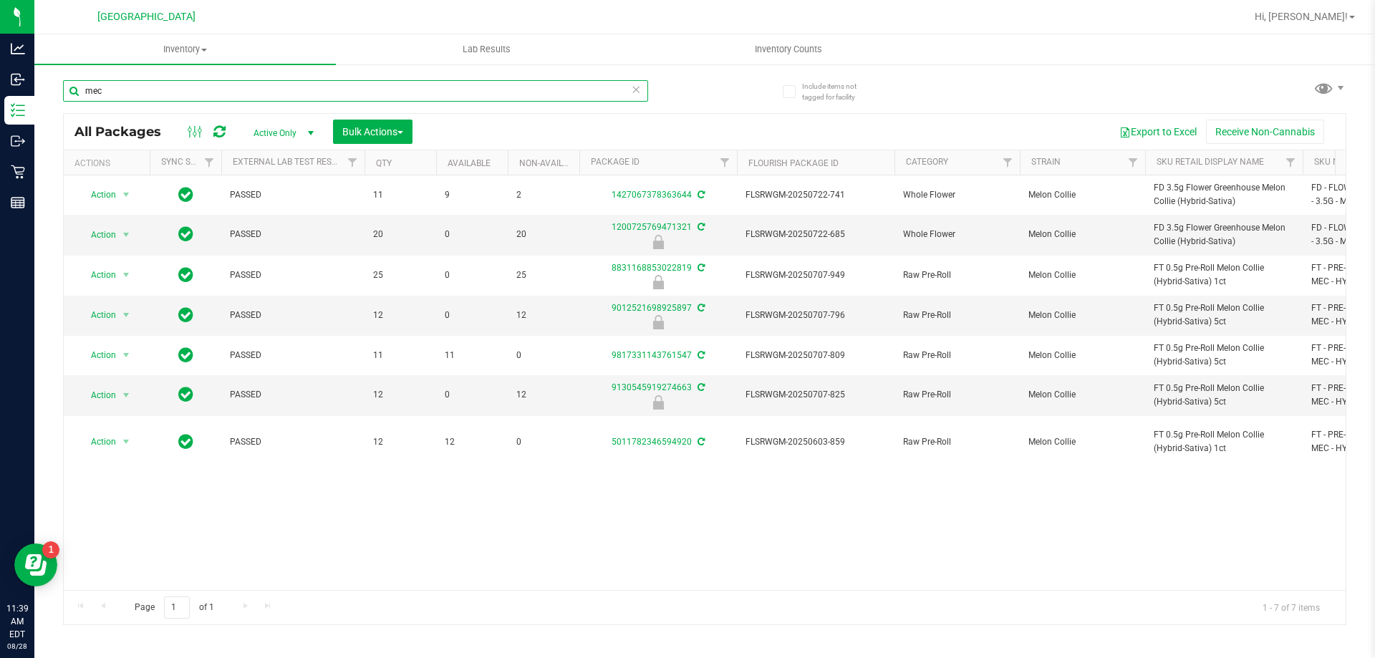
click at [484, 92] on input "mec" at bounding box center [355, 90] width 585 height 21
type input "z"
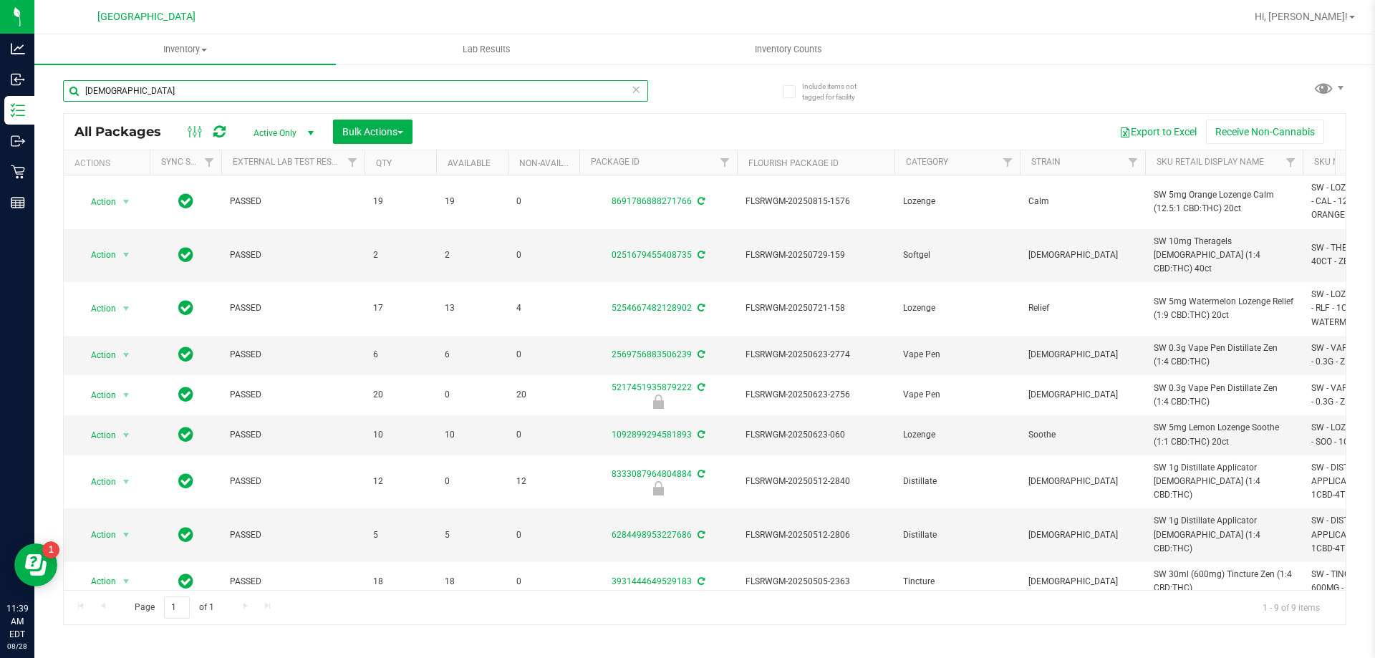
click at [448, 87] on input "[DEMOGRAPHIC_DATA]" at bounding box center [355, 90] width 585 height 21
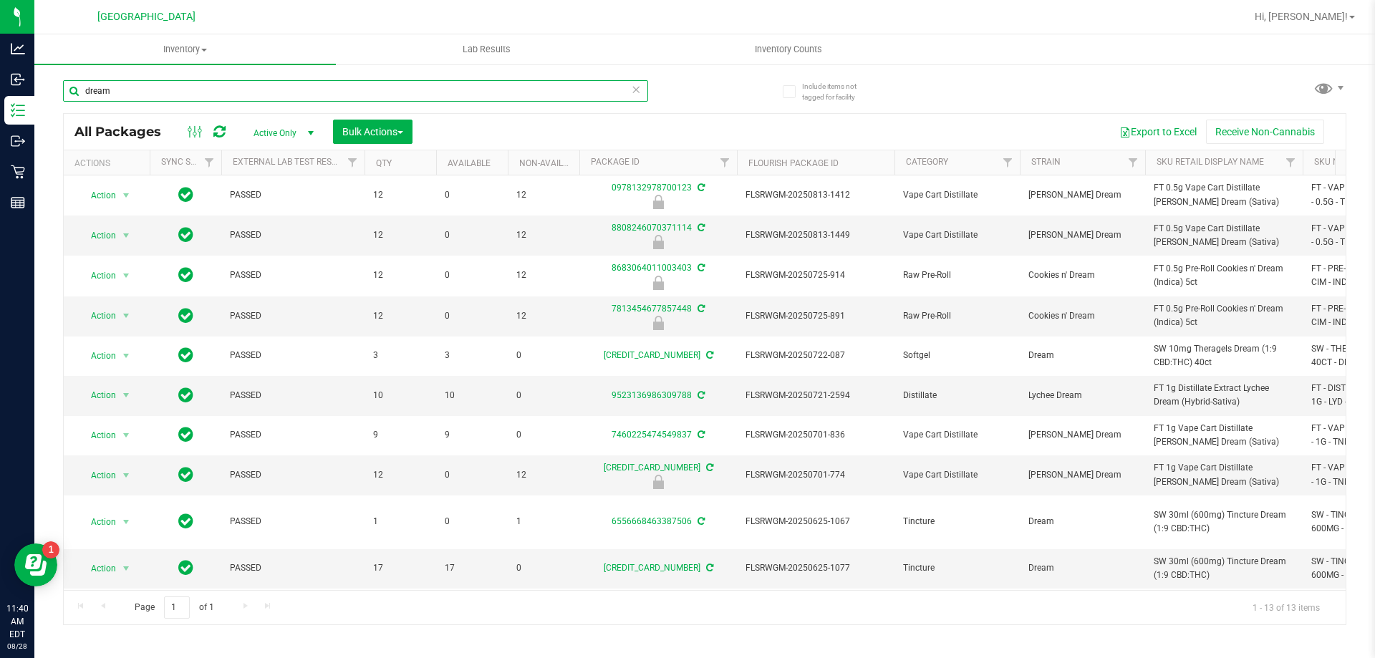
click at [444, 86] on input "dream" at bounding box center [355, 90] width 585 height 21
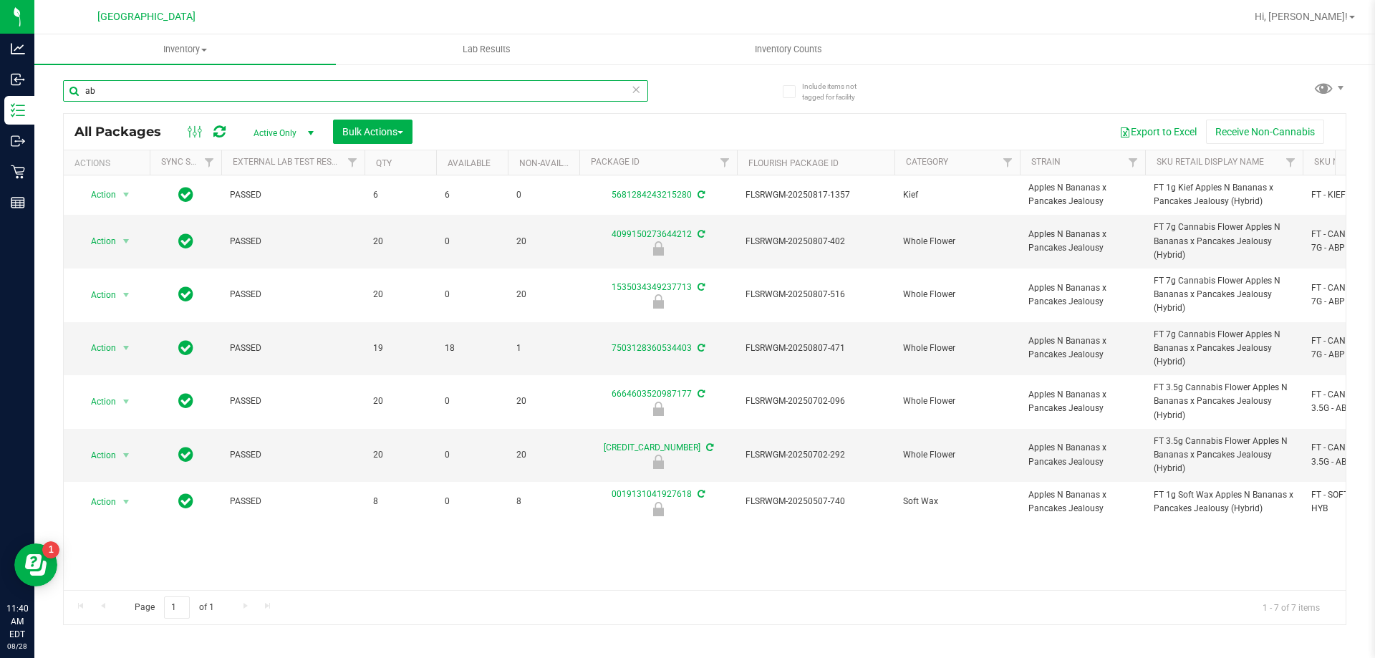
type input "a"
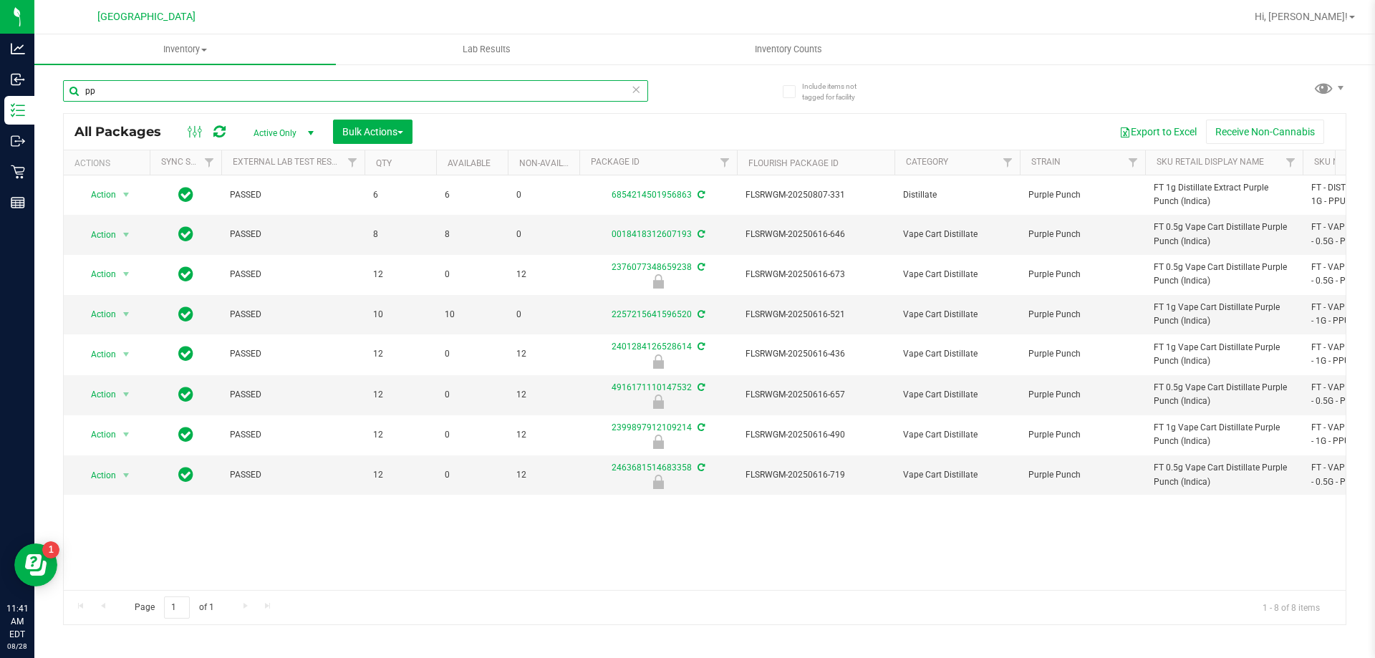
type input "p"
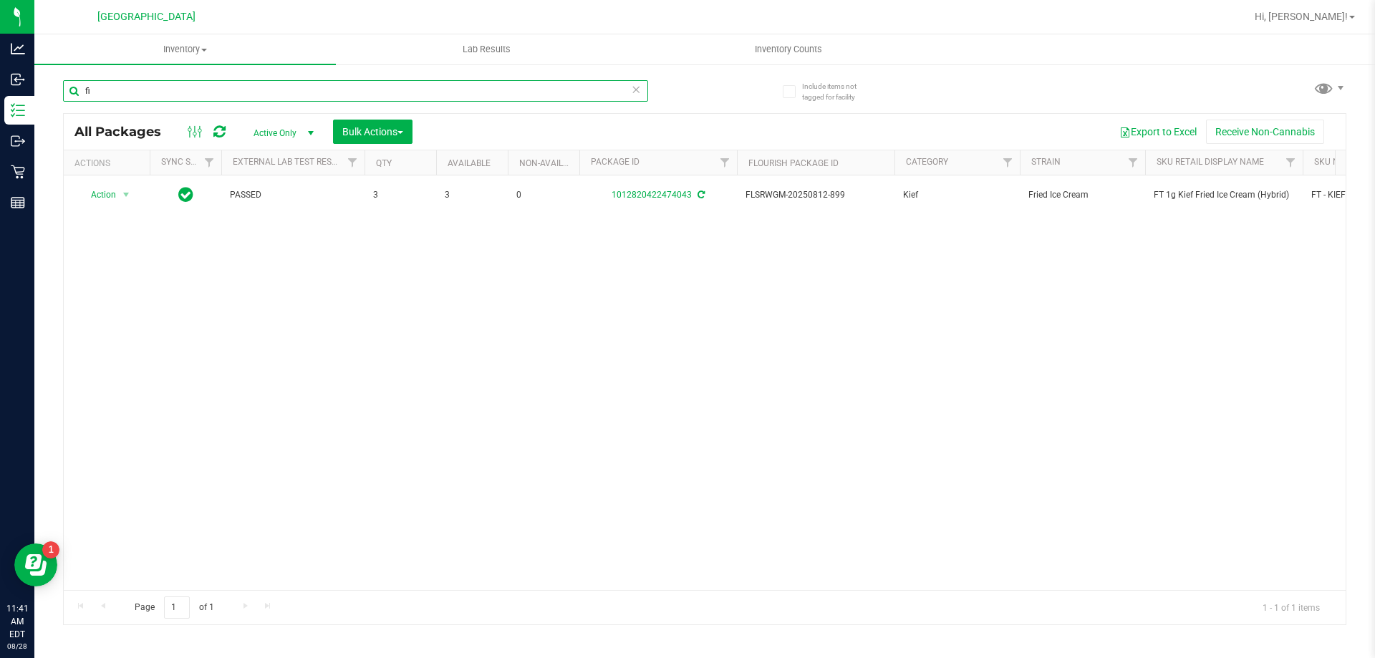
type input "f"
type input "dsc"
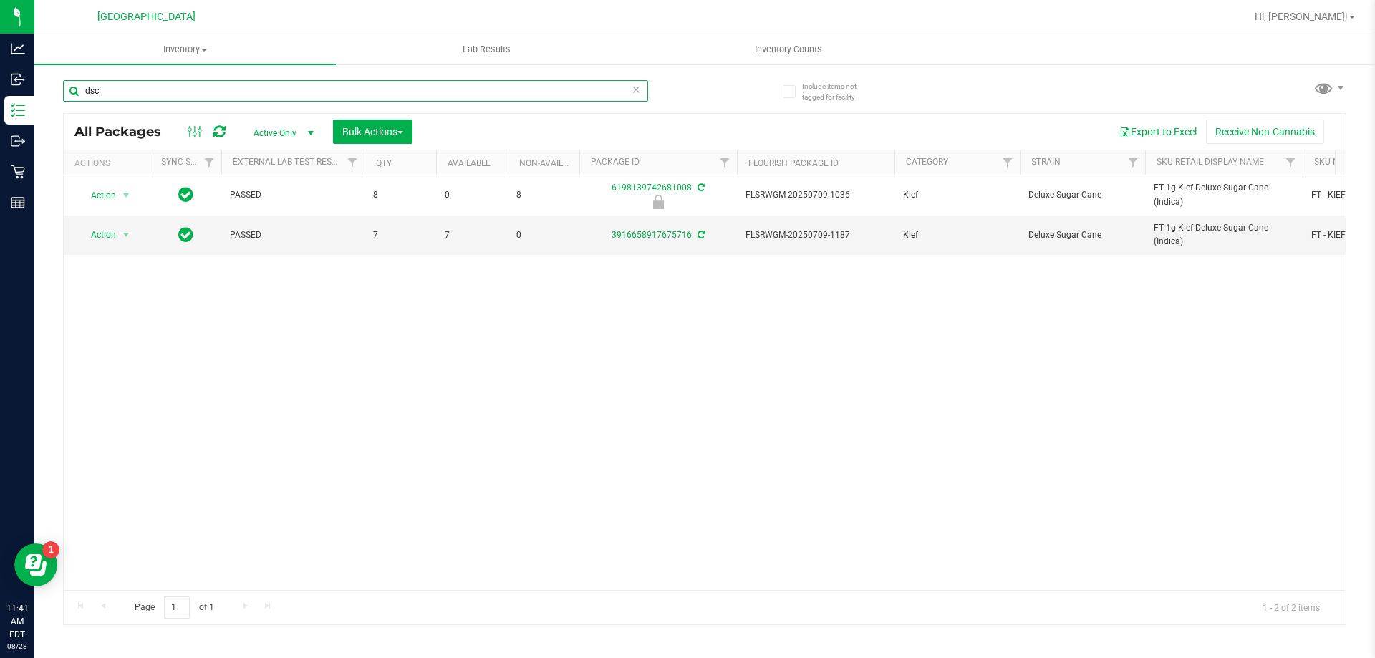
click at [458, 97] on input "dsc" at bounding box center [355, 90] width 585 height 21
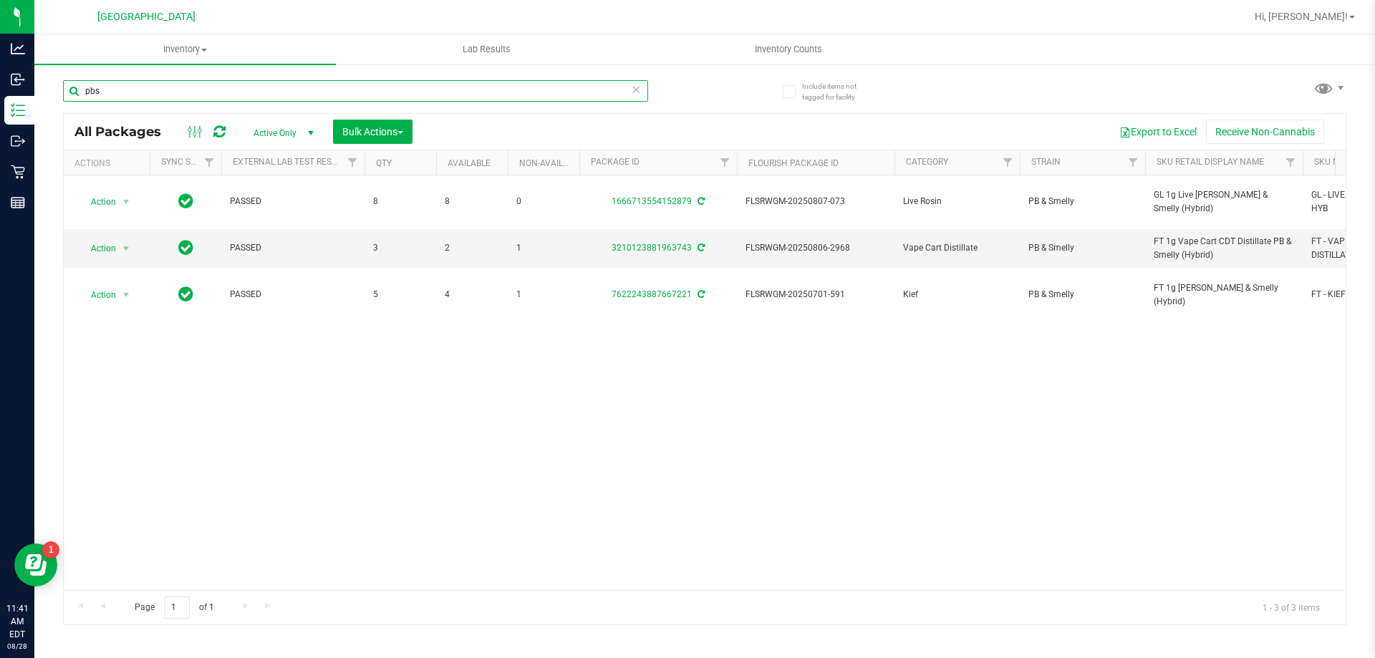
click at [364, 95] on input "pbs" at bounding box center [355, 90] width 585 height 21
type input "zkr"
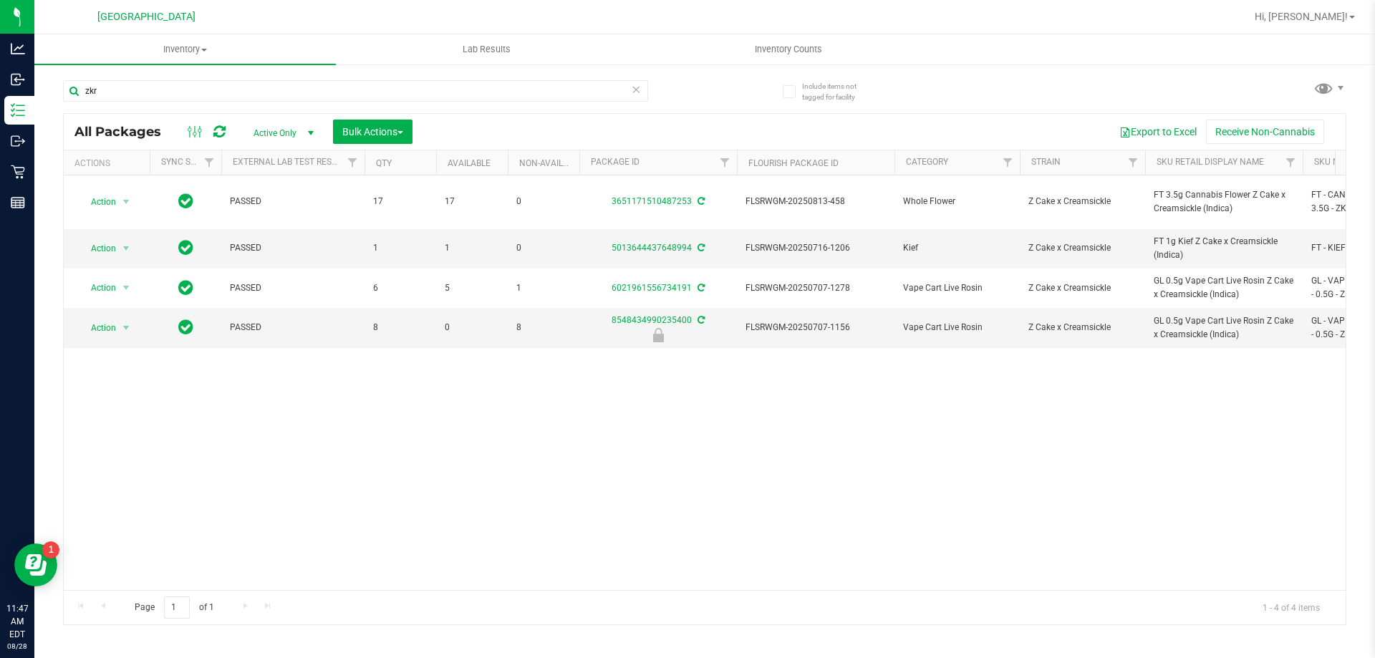
click at [661, 382] on div "Action Action Adjust qty Create package Edit attributes Global inventory Locate…" at bounding box center [705, 382] width 1282 height 415
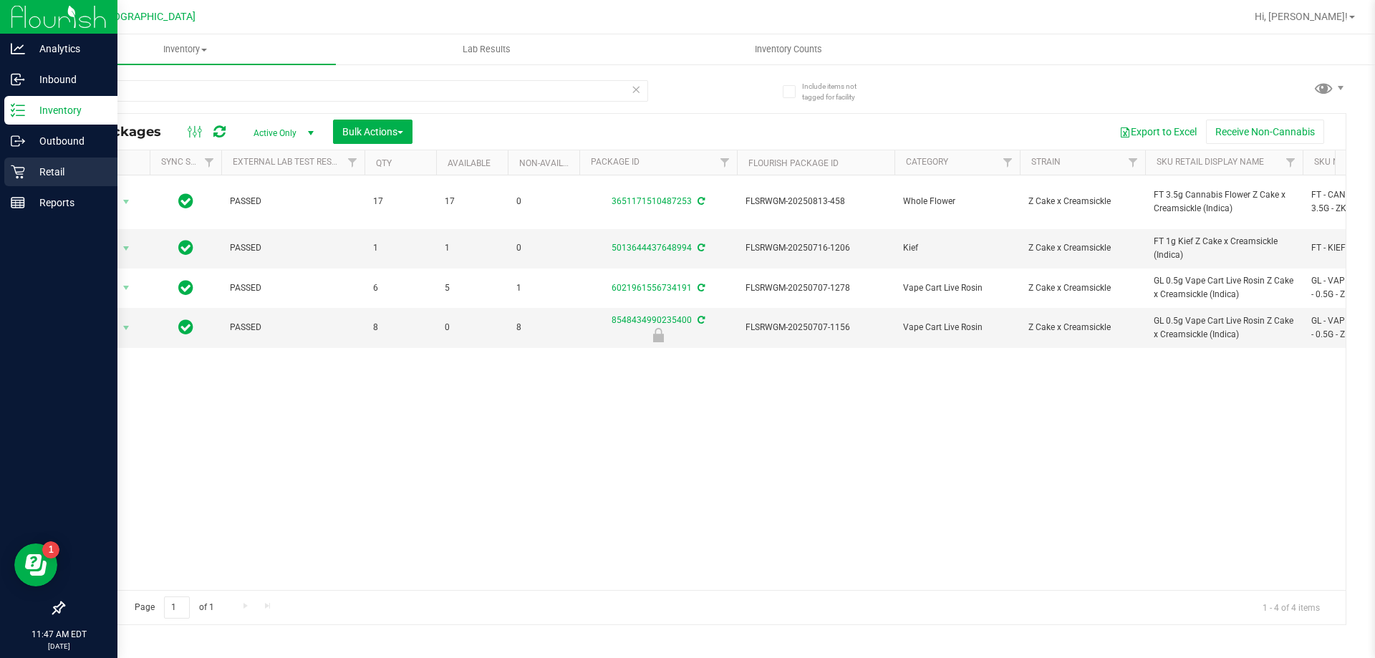
click at [4, 178] on link "Retail" at bounding box center [58, 173] width 117 height 31
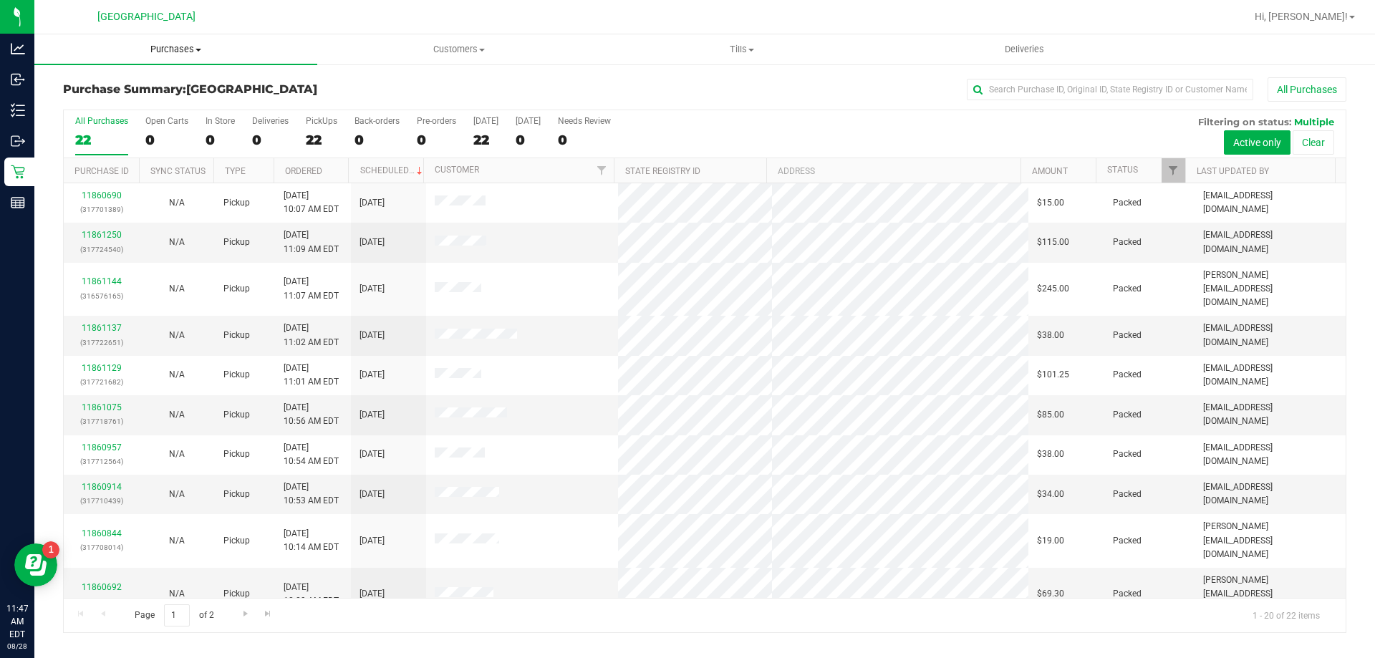
click at [178, 59] on uib-tab-heading "Purchases Summary of purchases Fulfillment All purchases" at bounding box center [175, 49] width 283 height 30
click at [139, 103] on li "Fulfillment" at bounding box center [175, 103] width 283 height 17
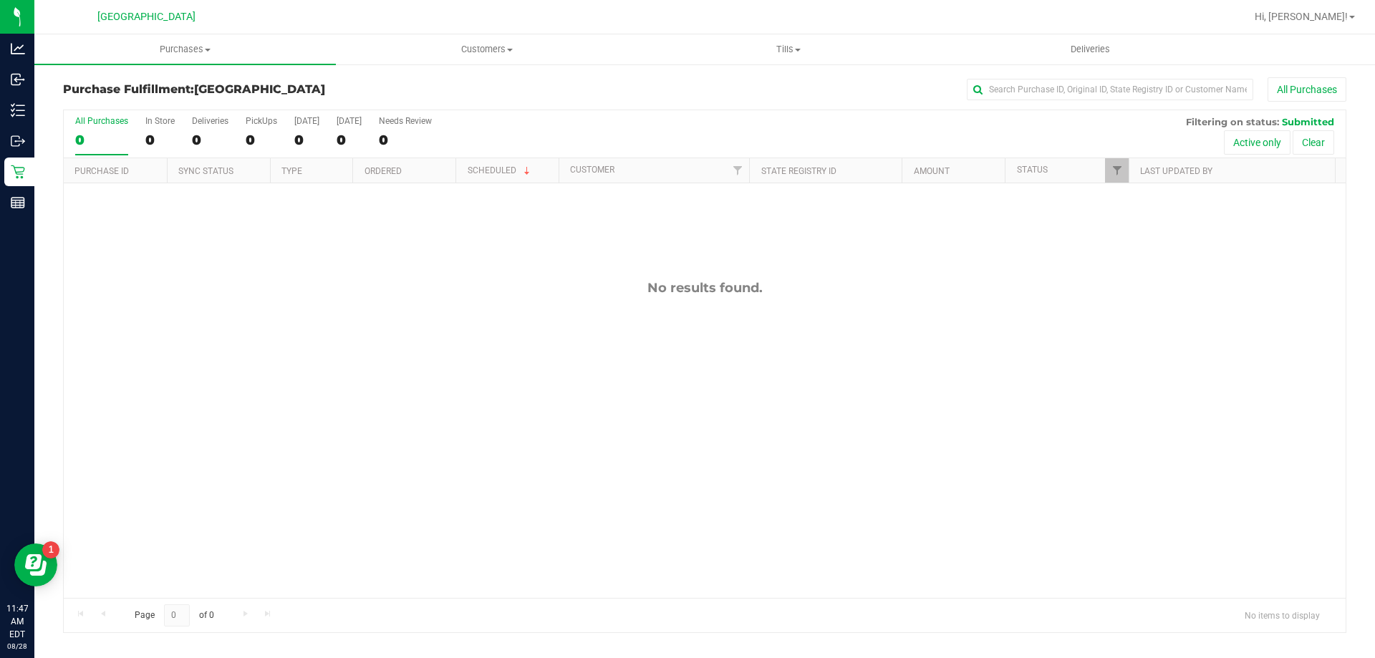
click at [652, 309] on div "No results found." at bounding box center [705, 438] width 1282 height 511
click at [654, 297] on div "No results found." at bounding box center [705, 438] width 1282 height 511
click at [558, 426] on div "No results found." at bounding box center [705, 438] width 1282 height 511
click at [213, 315] on div "No results found." at bounding box center [705, 438] width 1282 height 511
click at [403, 298] on div "No results found." at bounding box center [705, 438] width 1282 height 511
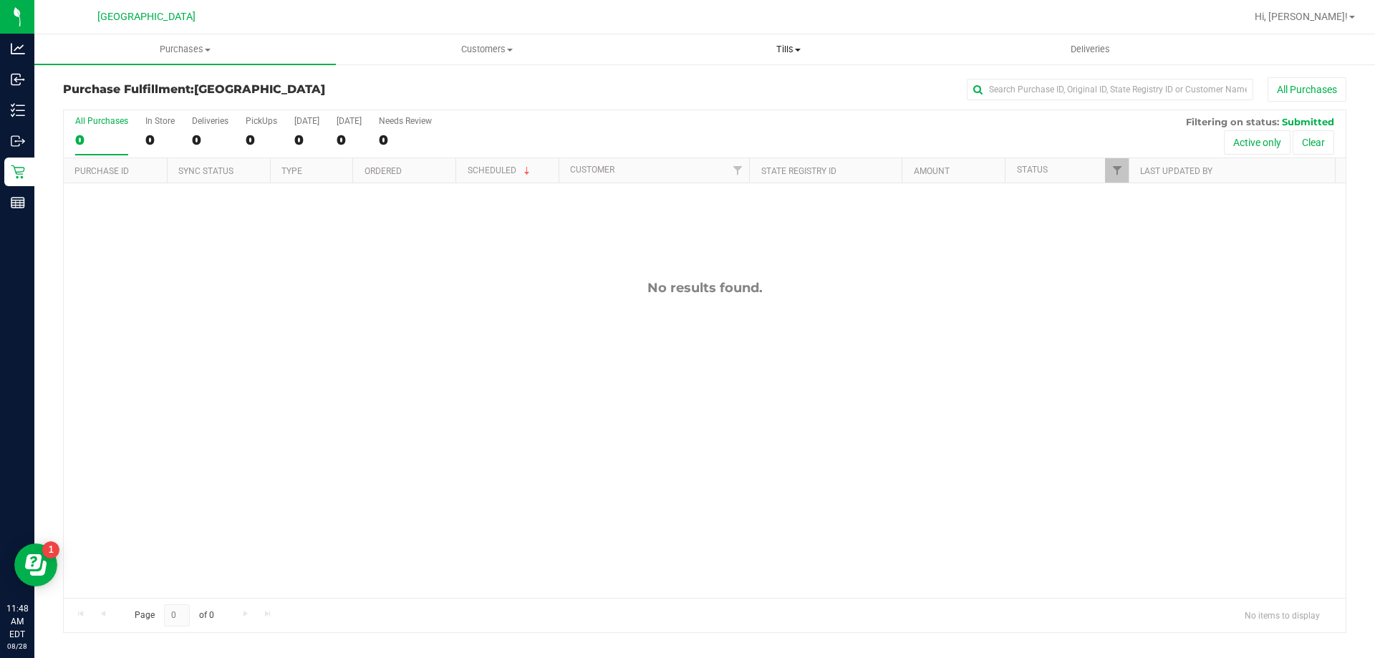
click at [685, 39] on uib-tab-heading "Tills Manage tills Reconcile e-payments" at bounding box center [788, 49] width 300 height 29
click at [685, 90] on span "Manage tills" at bounding box center [685, 86] width 97 height 12
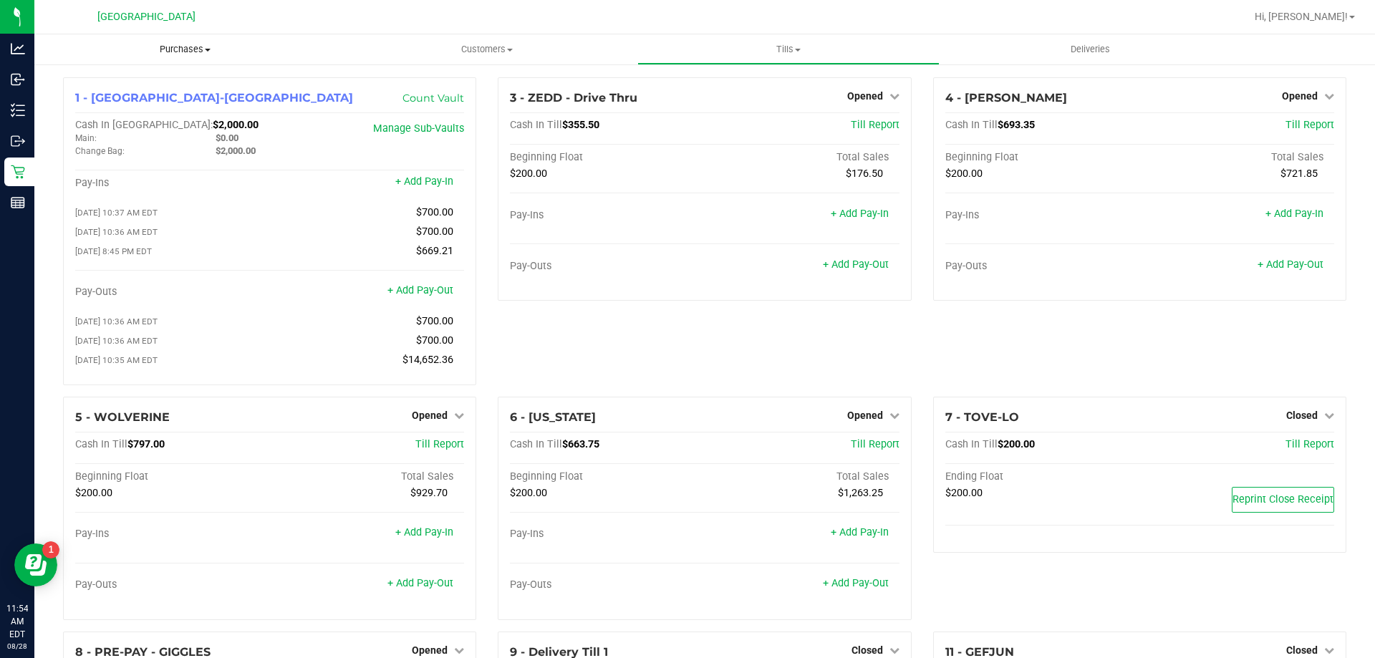
click at [185, 42] on uib-tab-heading "Purchases Summary of purchases Fulfillment All purchases" at bounding box center [184, 49] width 301 height 30
click at [153, 100] on li "Fulfillment" at bounding box center [184, 103] width 301 height 17
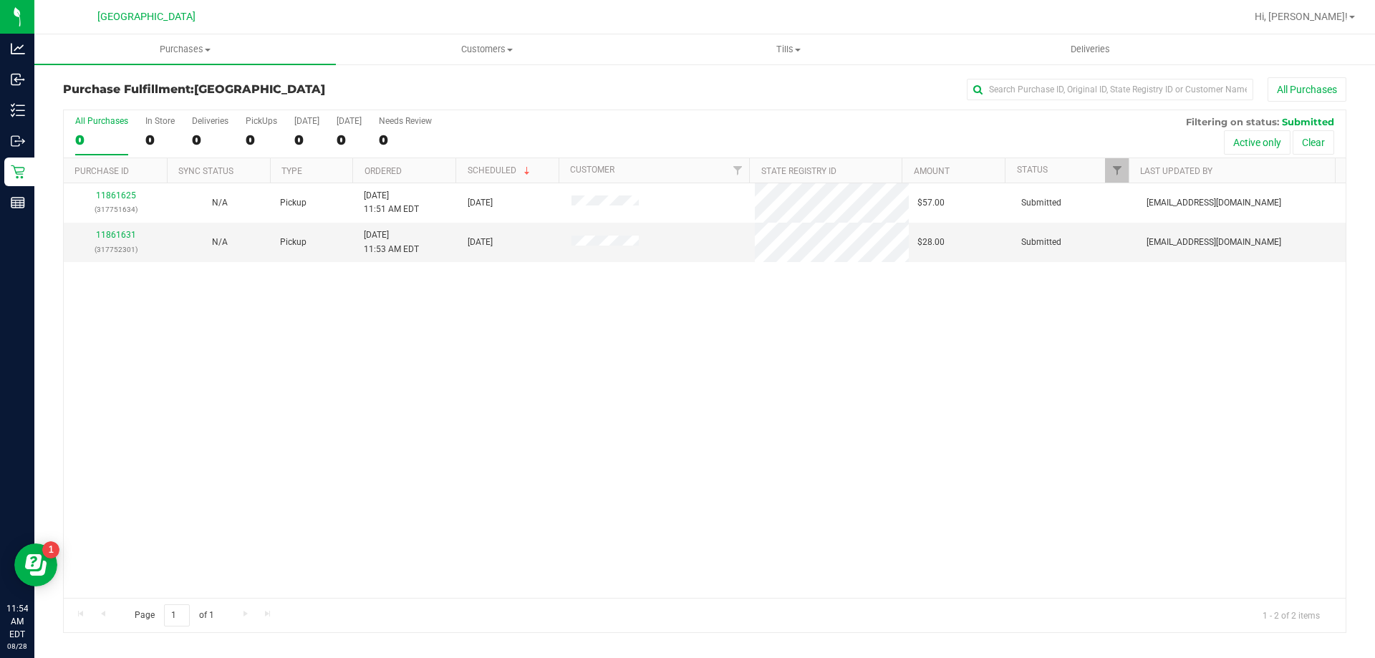
click at [395, 334] on div "11861625 (317751634) N/A Pickup [DATE] 11:51 AM EDT 8/28/2025 $57.00 Submitted …" at bounding box center [705, 390] width 1282 height 415
click at [409, 395] on div "11861625 (317751634) N/A Pickup [DATE] 11:51 AM EDT 8/28/2025 $57.00 Submitted …" at bounding box center [705, 390] width 1282 height 415
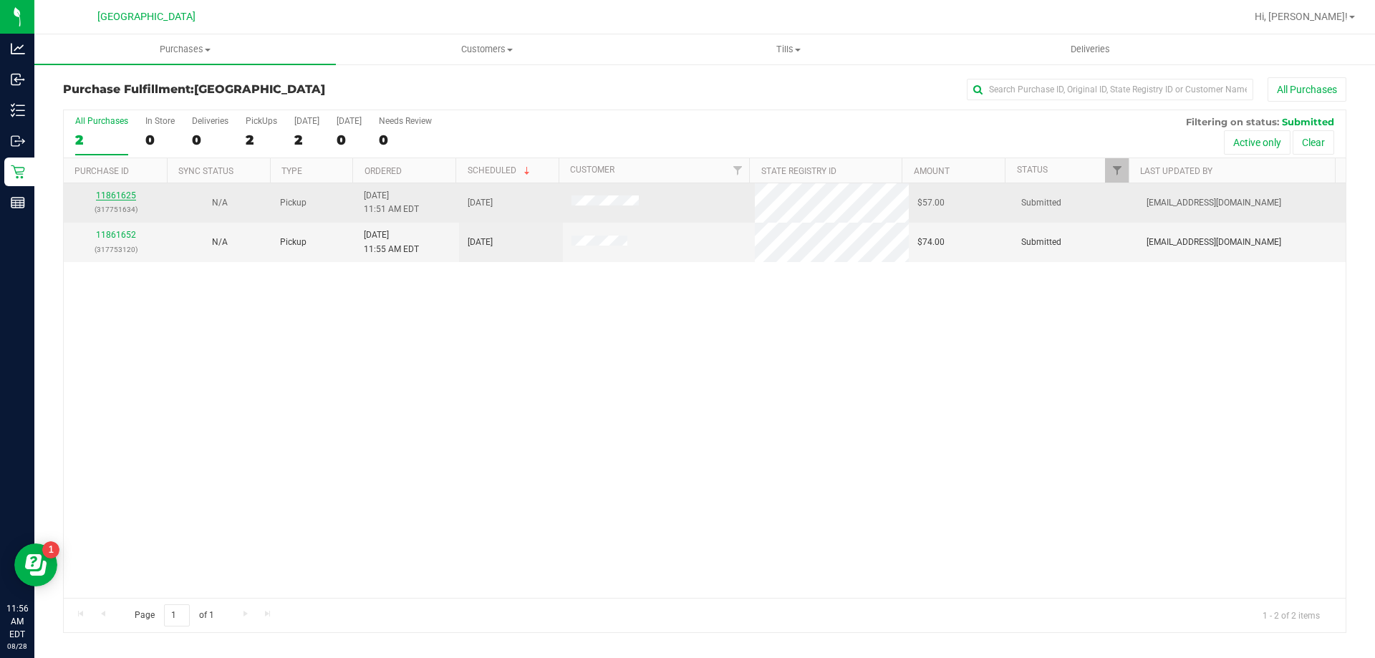
click at [124, 197] on link "11861625" at bounding box center [116, 195] width 40 height 10
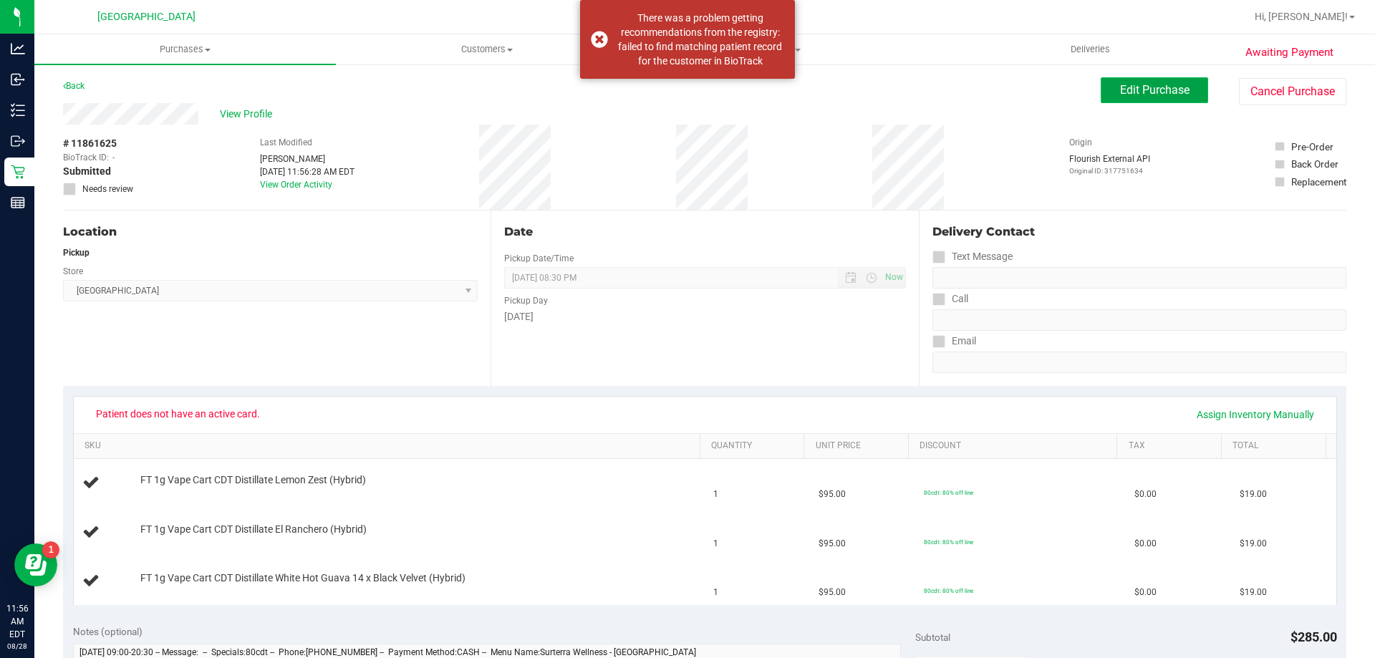
click at [685, 86] on span "Edit Purchase" at bounding box center [1154, 90] width 69 height 14
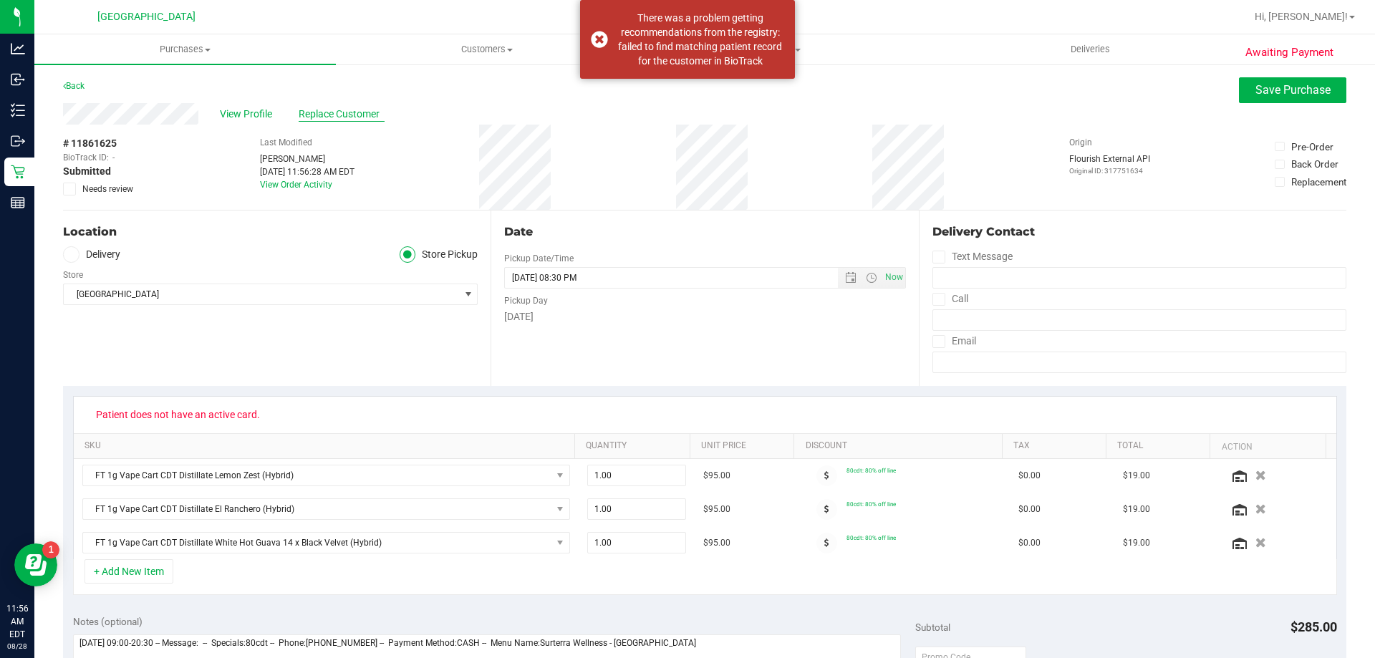
click at [369, 112] on span "Replace Customer" at bounding box center [342, 114] width 86 height 15
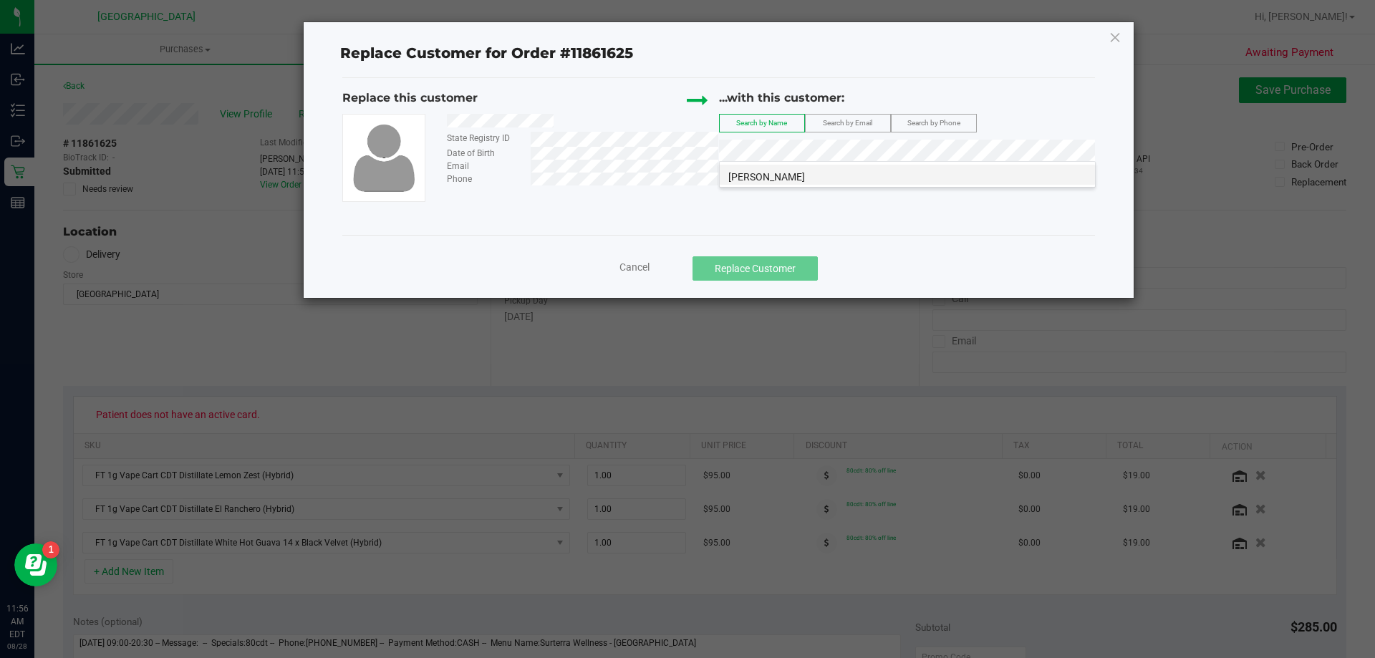
click at [685, 175] on span "[PERSON_NAME]" at bounding box center [766, 176] width 77 height 11
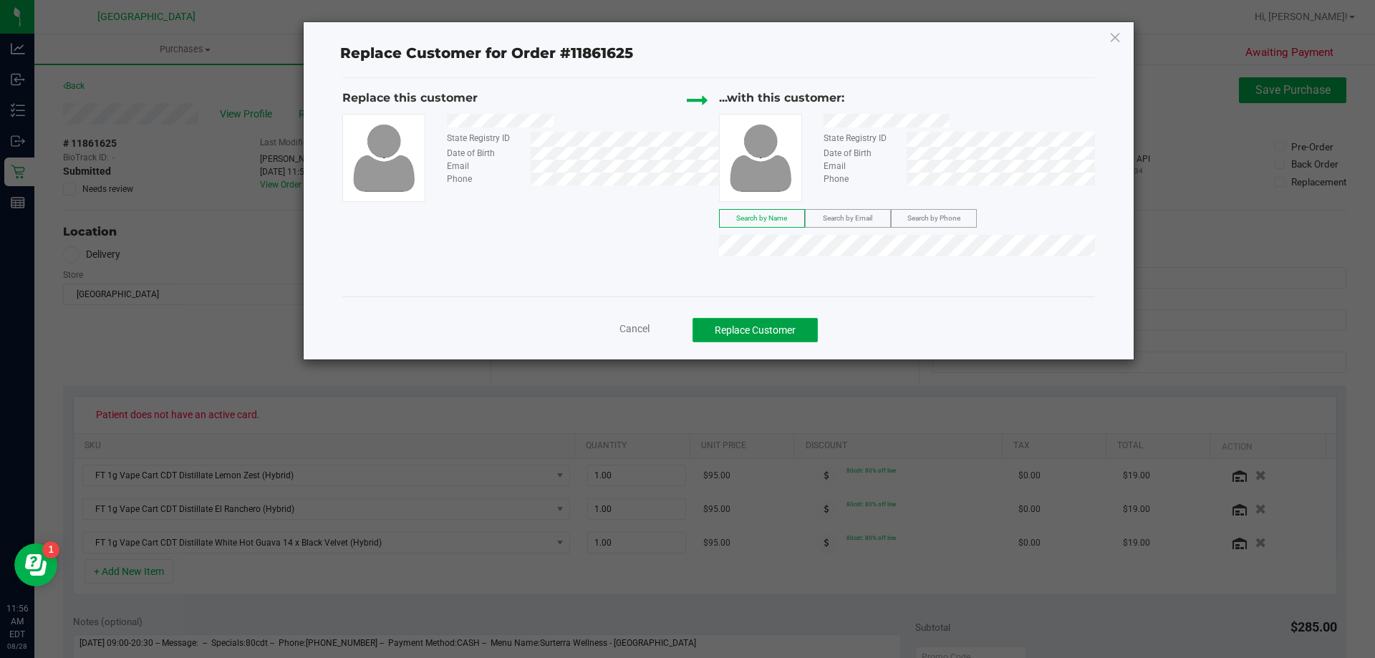
click at [685, 332] on button "Replace Customer" at bounding box center [754, 330] width 125 height 24
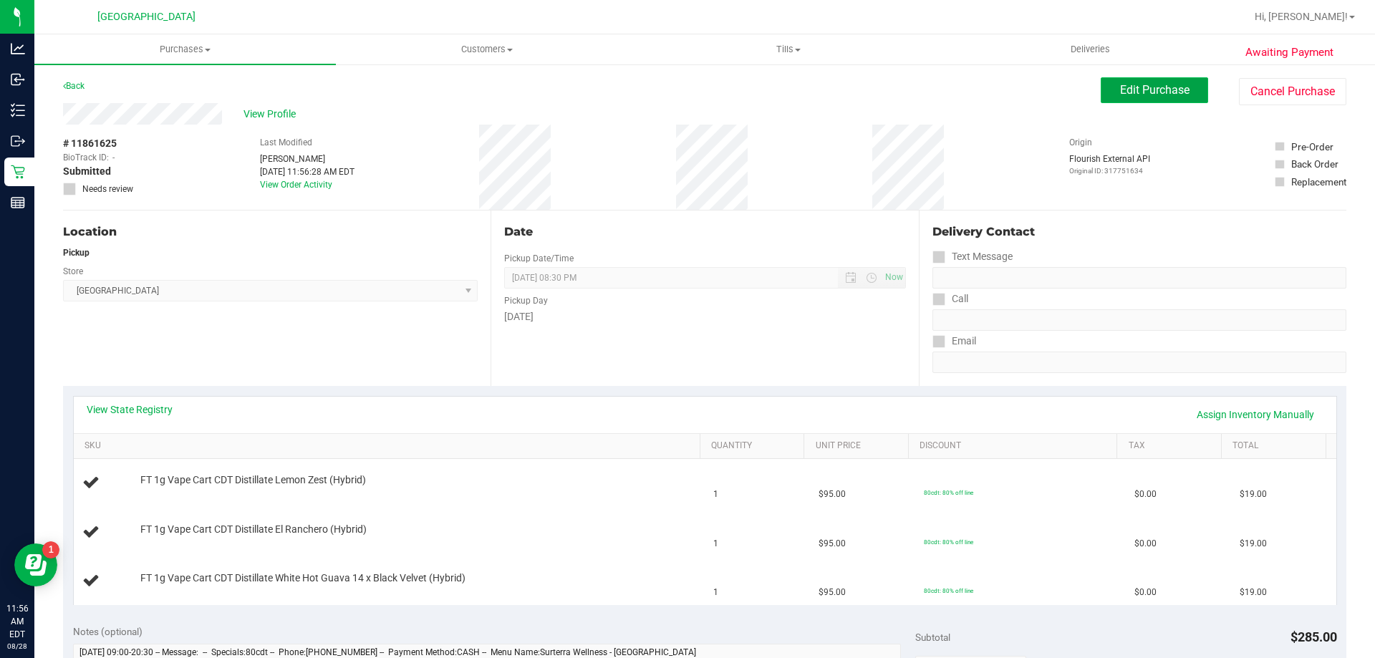
click at [685, 102] on button "Edit Purchase" at bounding box center [1154, 90] width 107 height 26
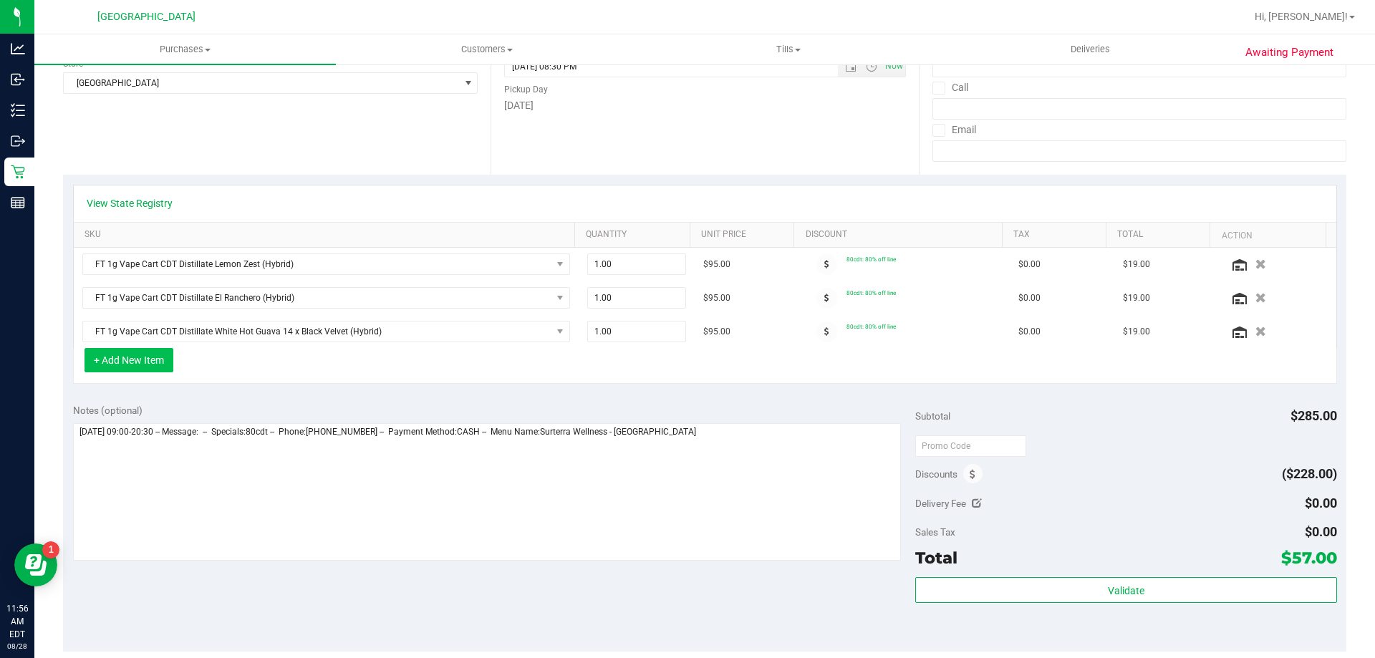
scroll to position [215, 0]
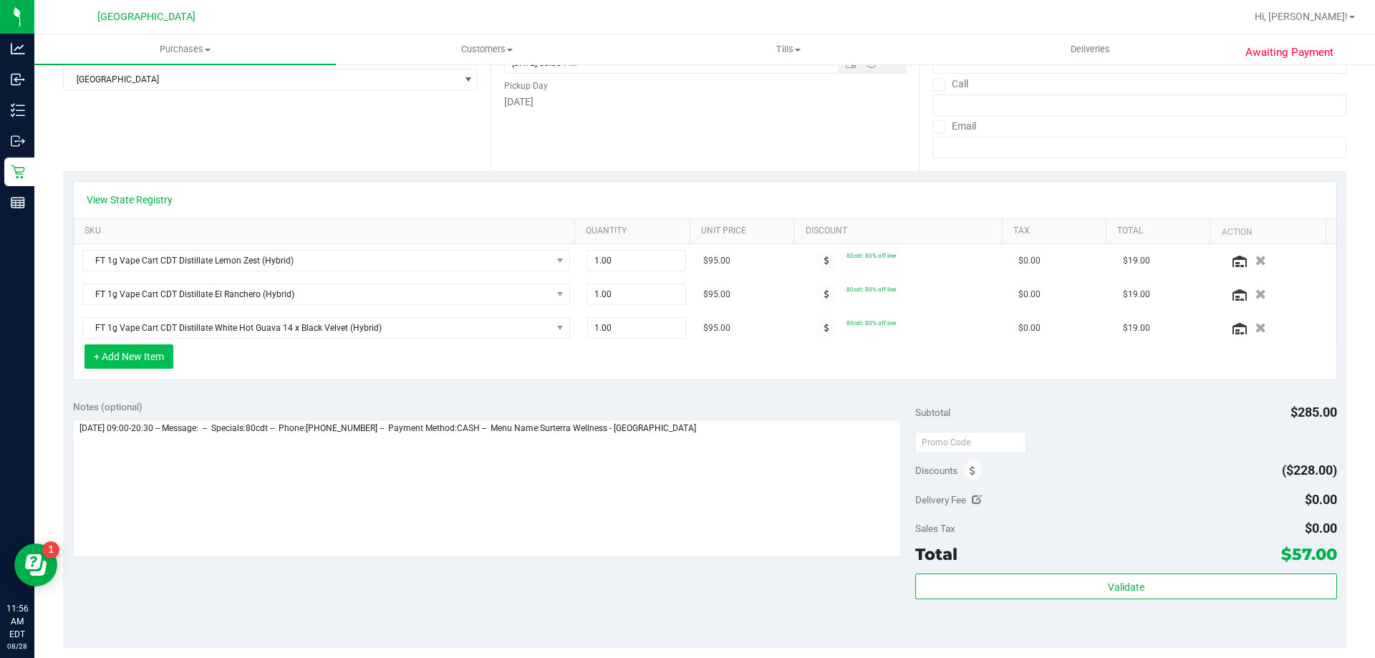
click at [158, 357] on button "+ Add New Item" at bounding box center [128, 356] width 89 height 24
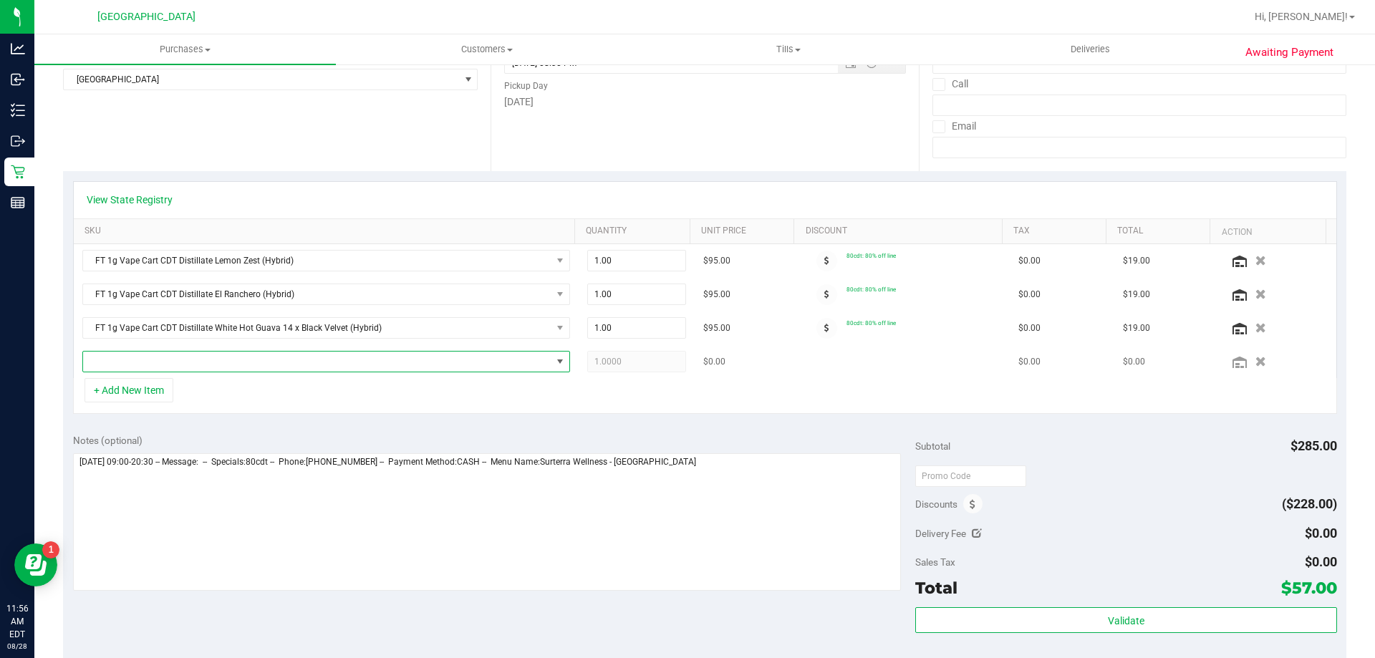
click at [357, 359] on span "NO DATA FOUND" at bounding box center [317, 362] width 468 height 20
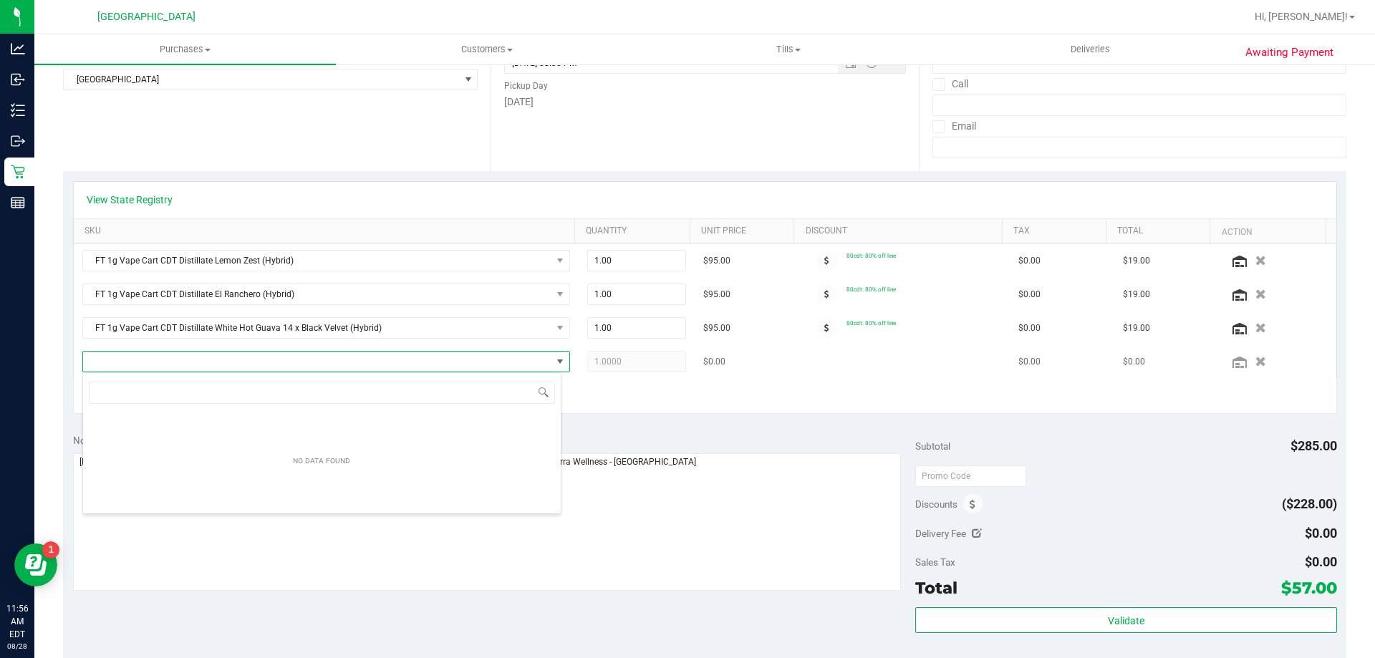
scroll to position [21, 479]
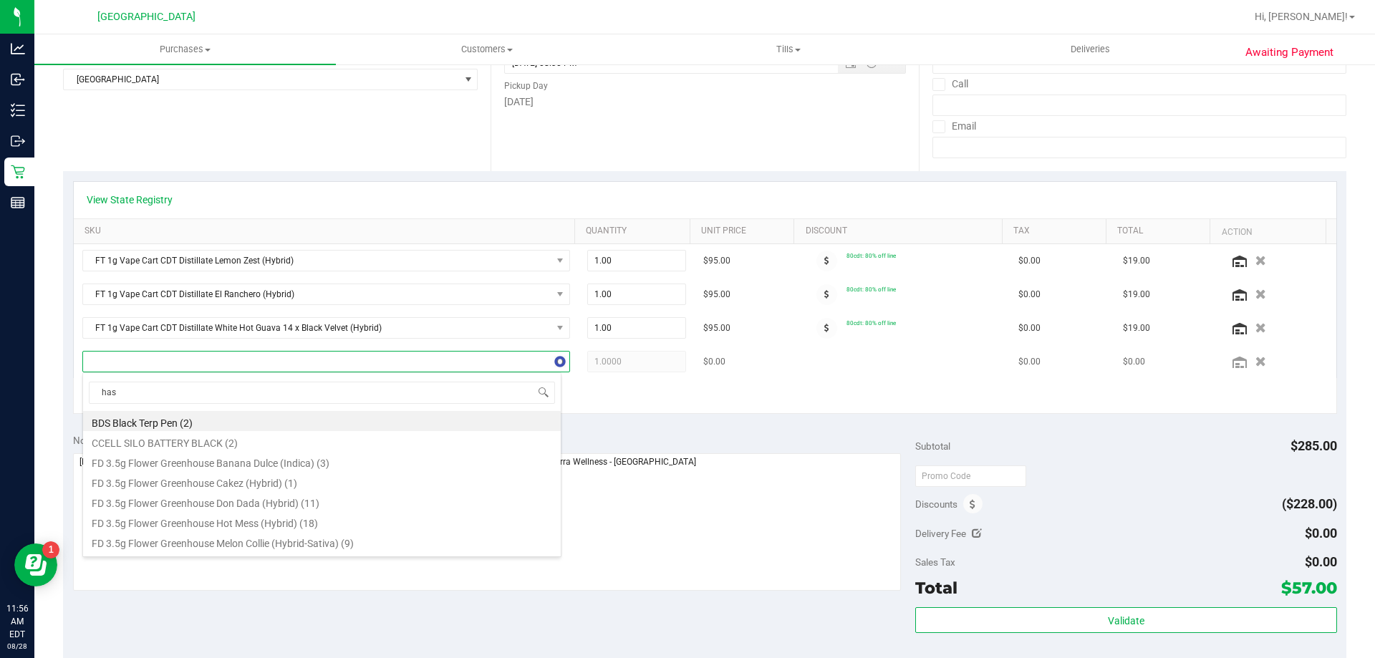
type input "hash"
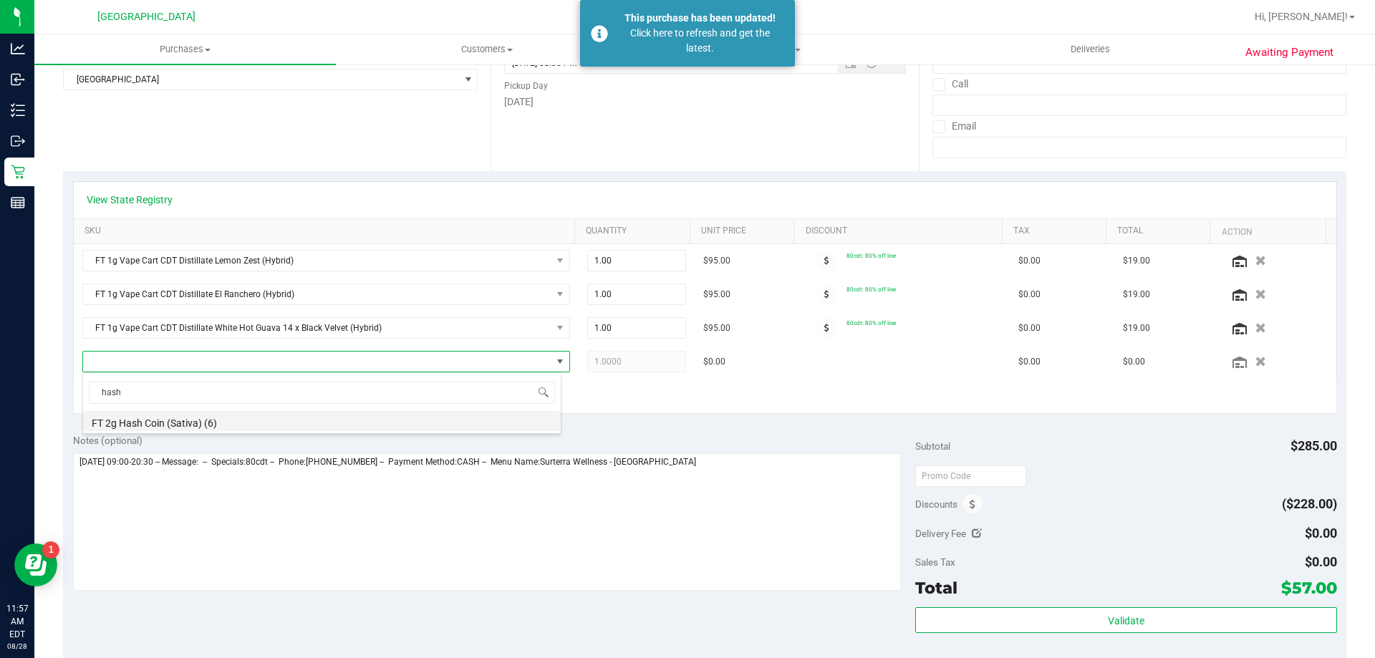
click at [291, 425] on li "FT 2g Hash Coin (Sativa) (6)" at bounding box center [322, 421] width 478 height 20
click at [327, 424] on div "Notes (optional) Subtotal $285.00 Discounts ($228.00) Delivery Fee $0.00 Sales …" at bounding box center [704, 553] width 1283 height 258
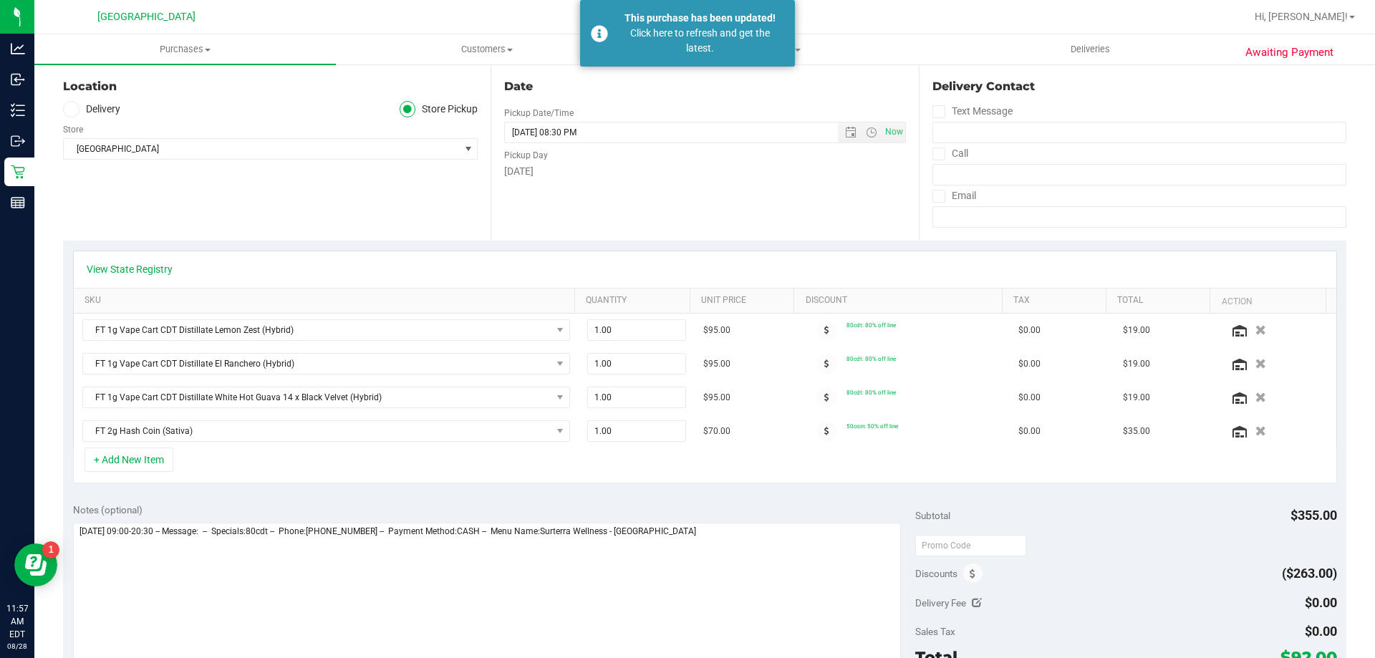
scroll to position [0, 0]
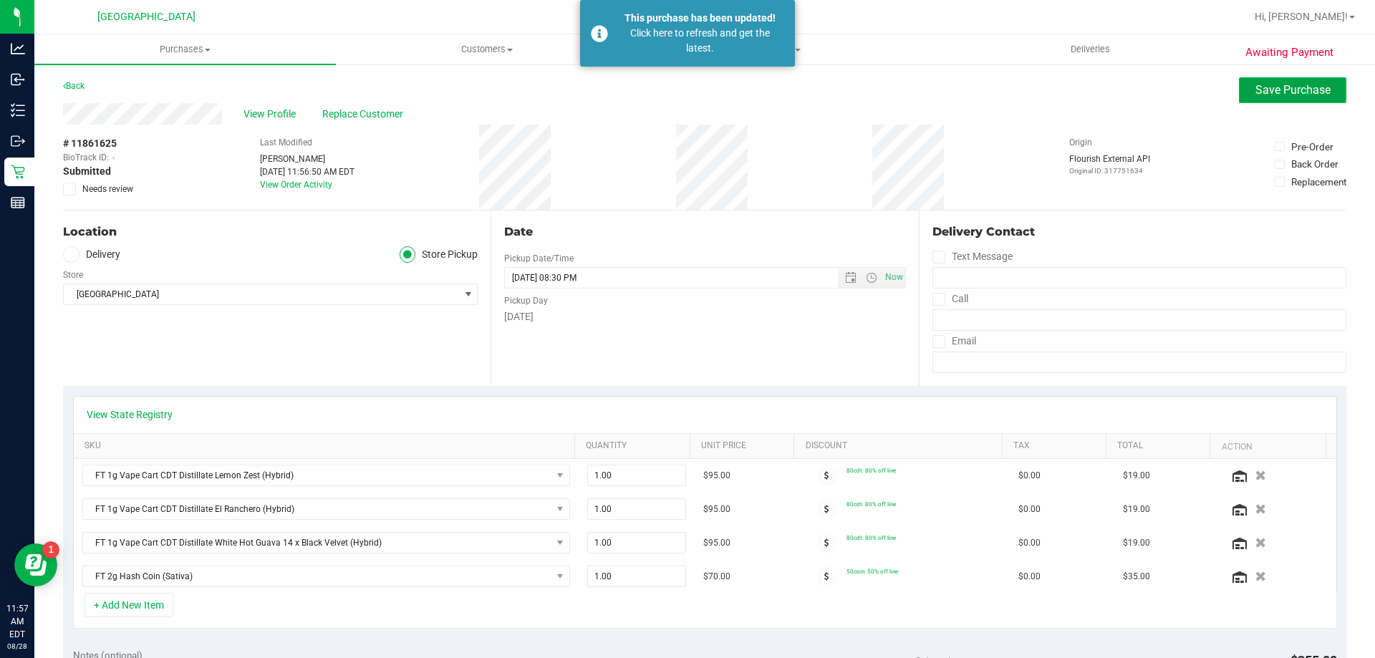
click at [685, 88] on span "Save Purchase" at bounding box center [1292, 90] width 75 height 14
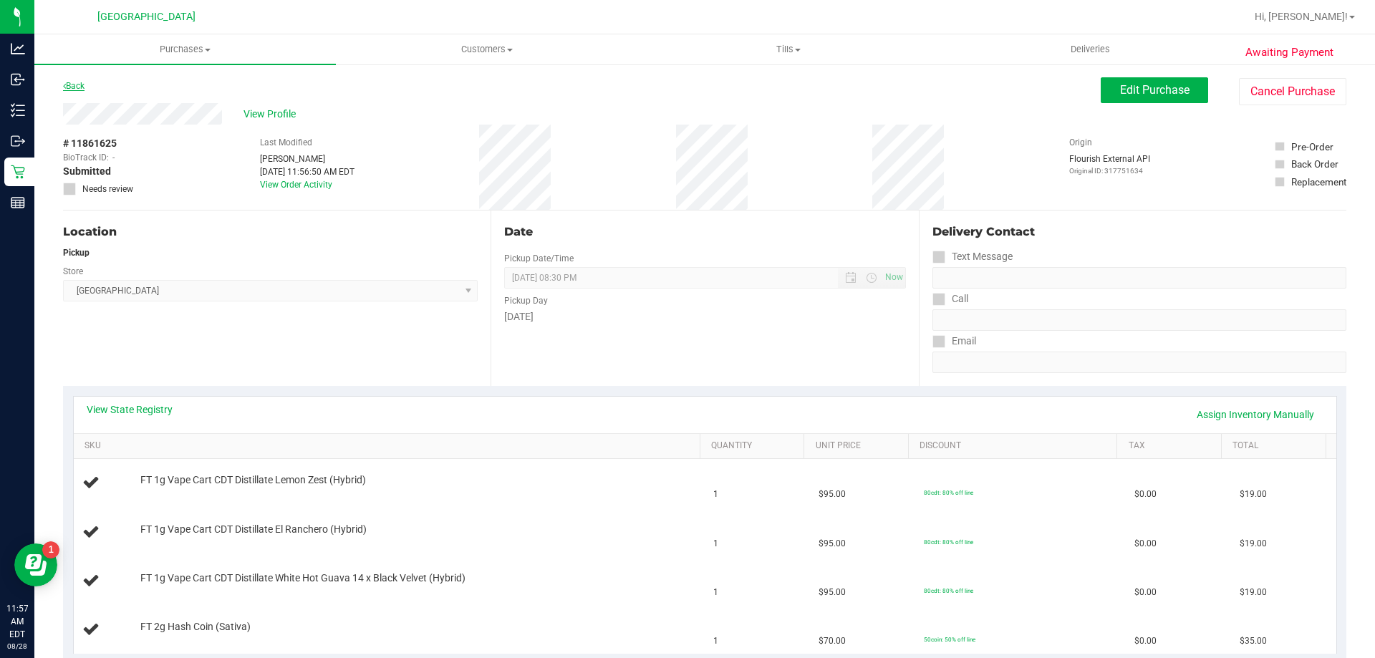
click at [82, 81] on link "Back" at bounding box center [73, 86] width 21 height 10
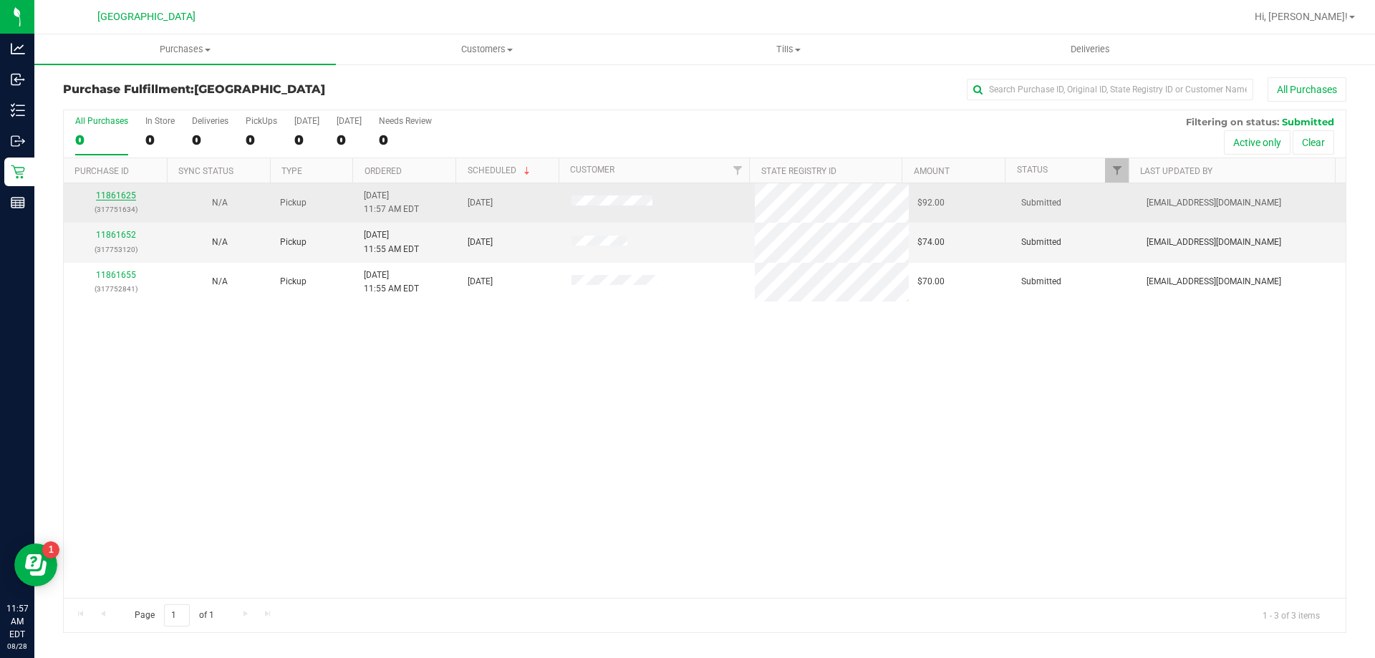
click at [103, 198] on link "11861625" at bounding box center [116, 195] width 40 height 10
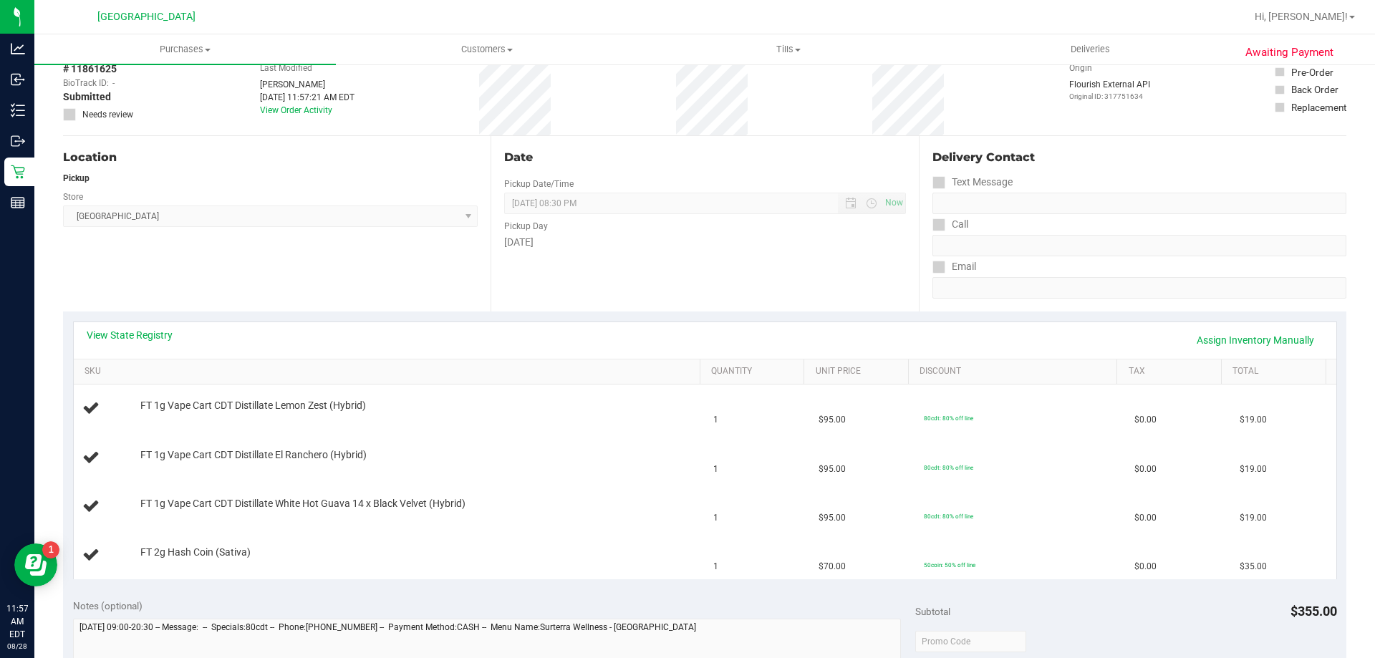
scroll to position [143, 0]
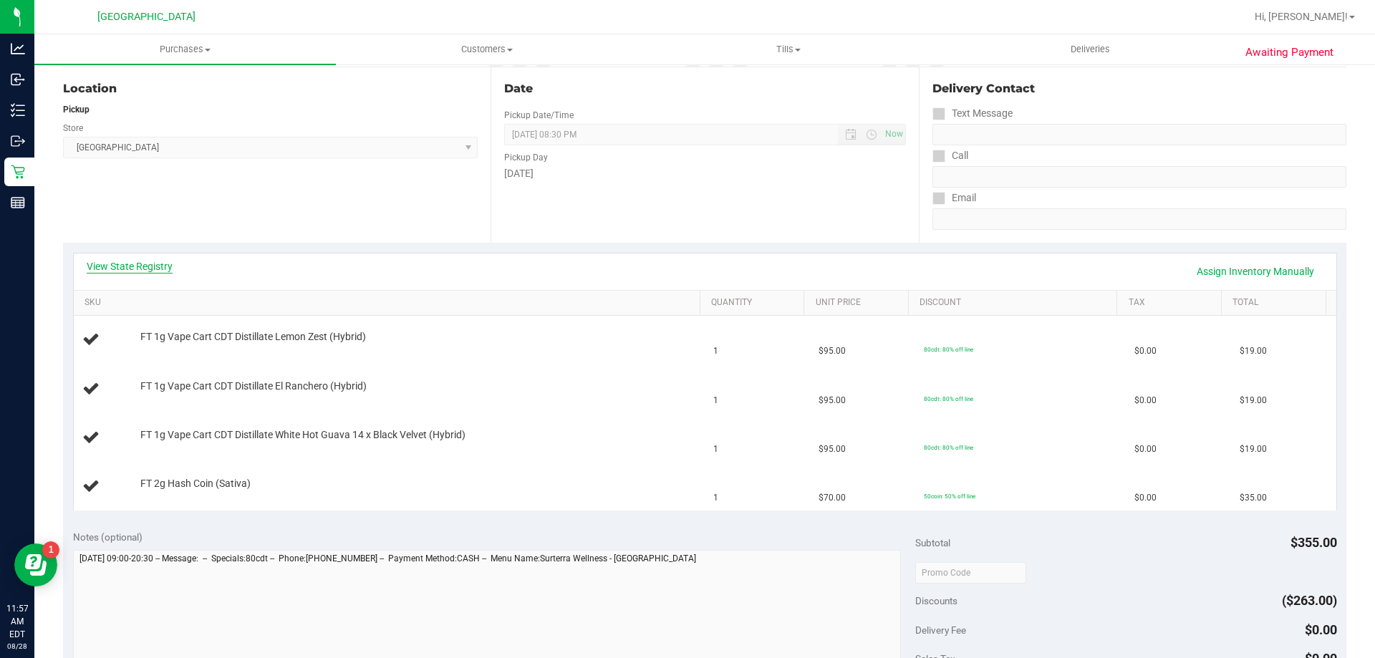
click at [137, 269] on link "View State Registry" at bounding box center [130, 266] width 86 height 14
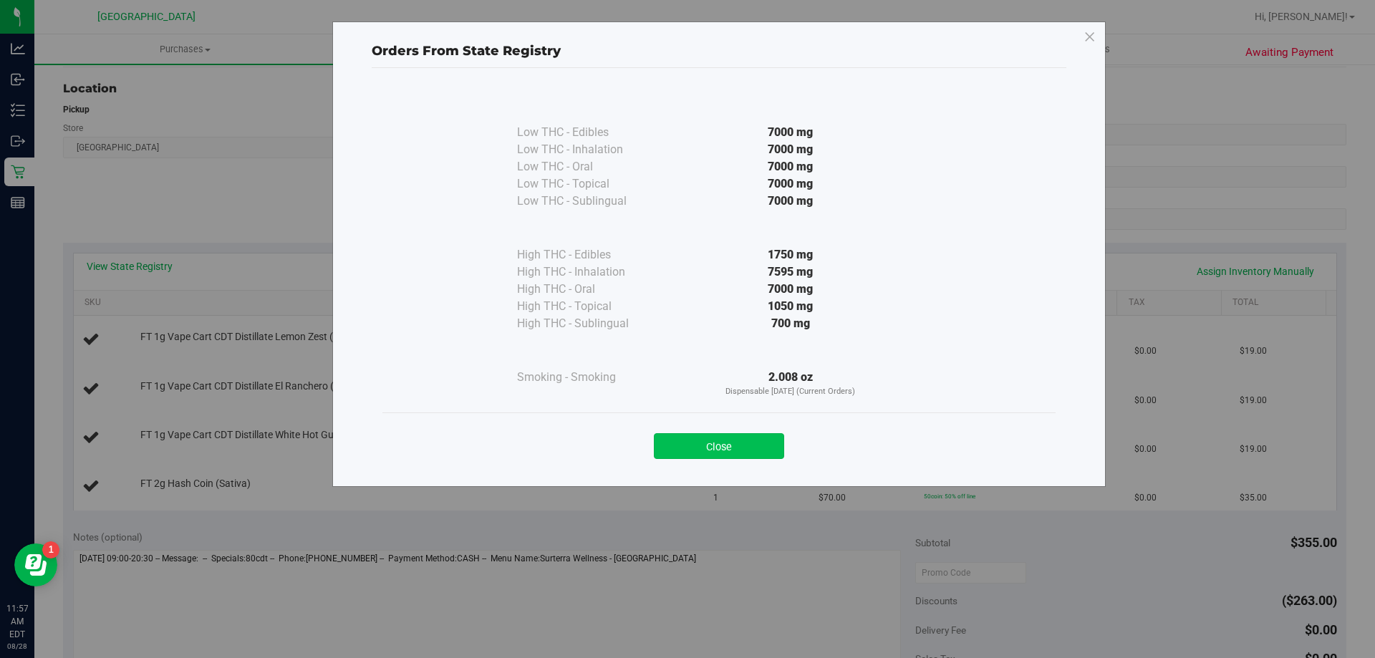
click at [685, 445] on button "Close" at bounding box center [719, 446] width 130 height 26
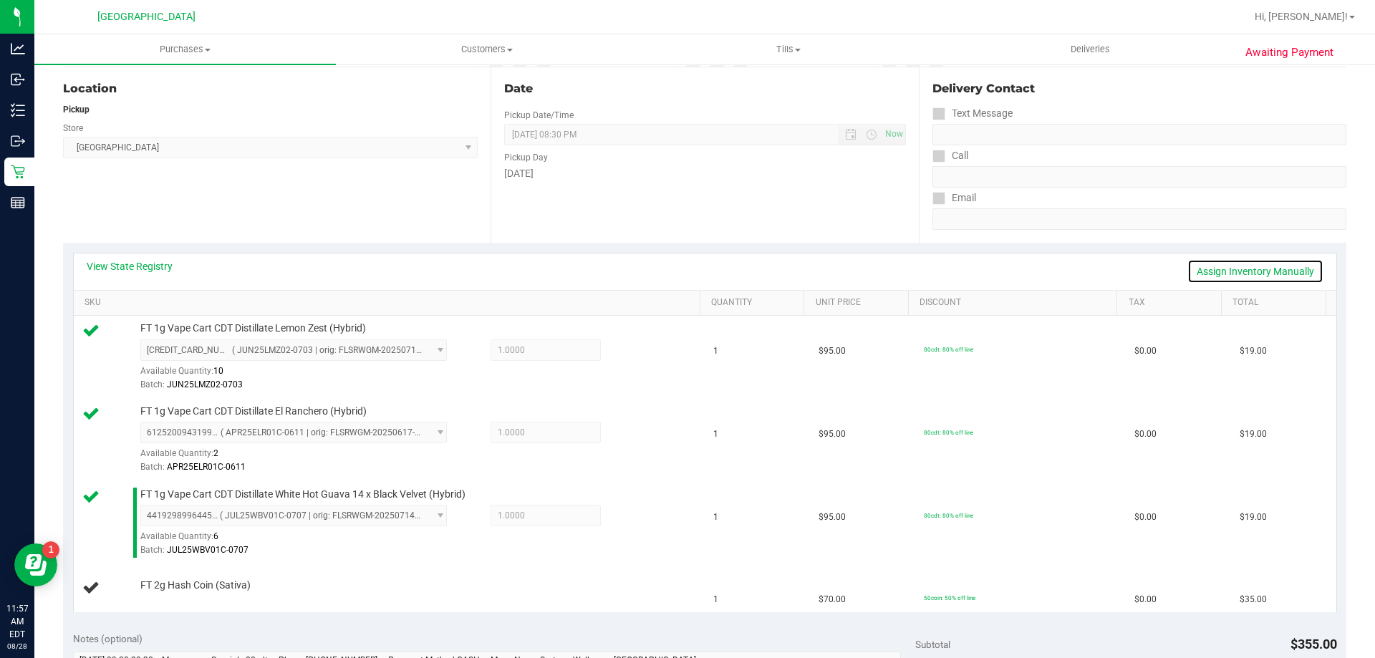
click at [685, 272] on link "Assign Inventory Manually" at bounding box center [1255, 271] width 136 height 24
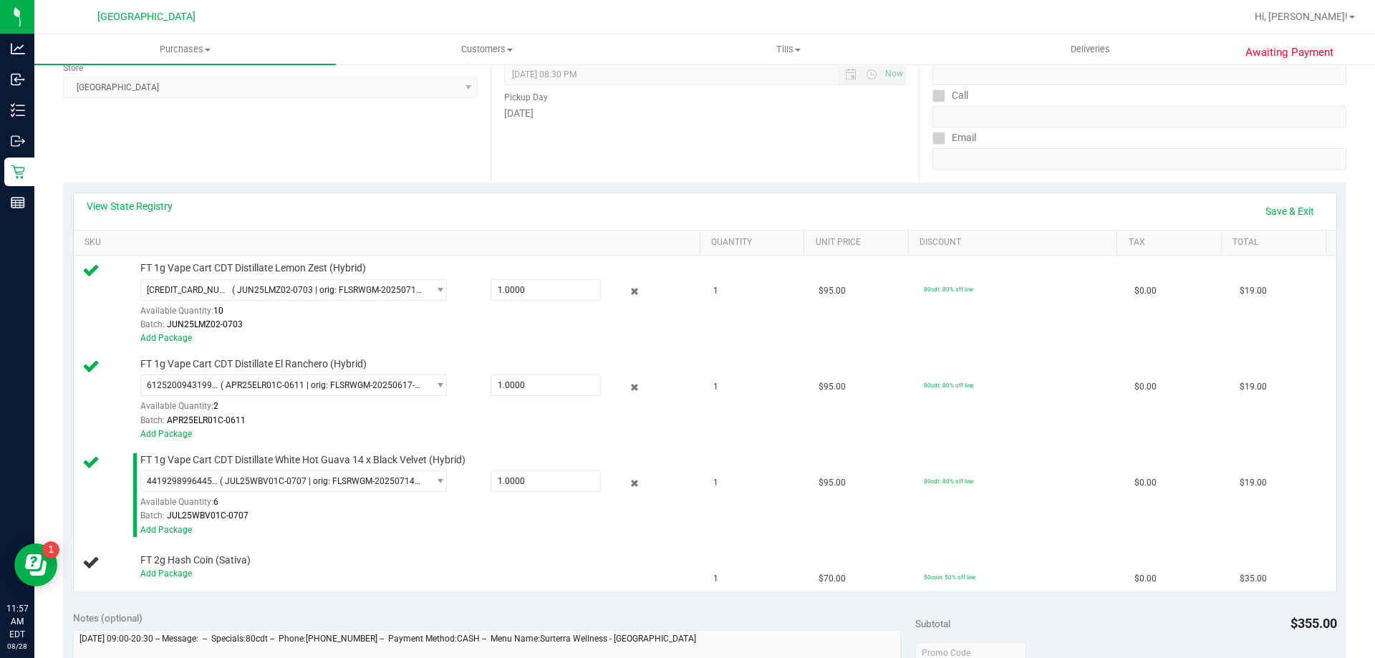
scroll to position [286, 0]
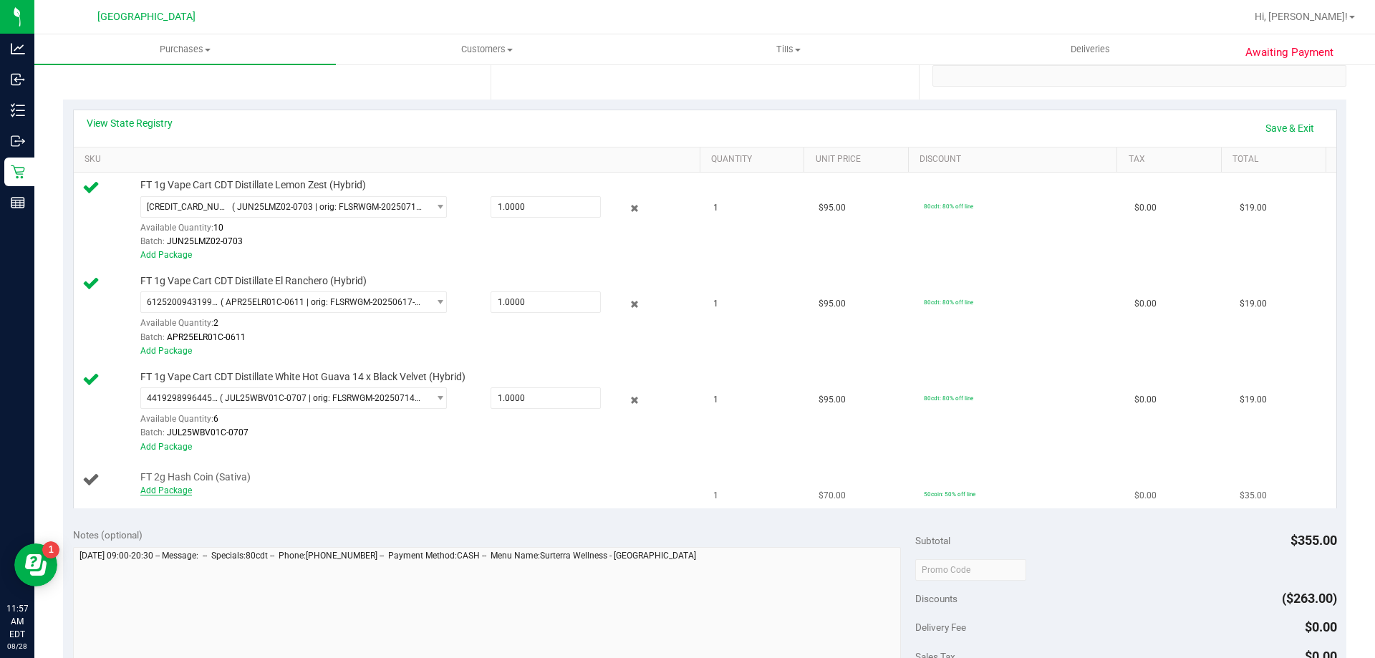
click at [181, 487] on link "Add Package" at bounding box center [166, 490] width 52 height 10
click at [307, 518] on div "Notes (optional) Subtotal $355.00 Discounts ($263.00) Delivery Fee $0.00 Sales …" at bounding box center [704, 647] width 1283 height 258
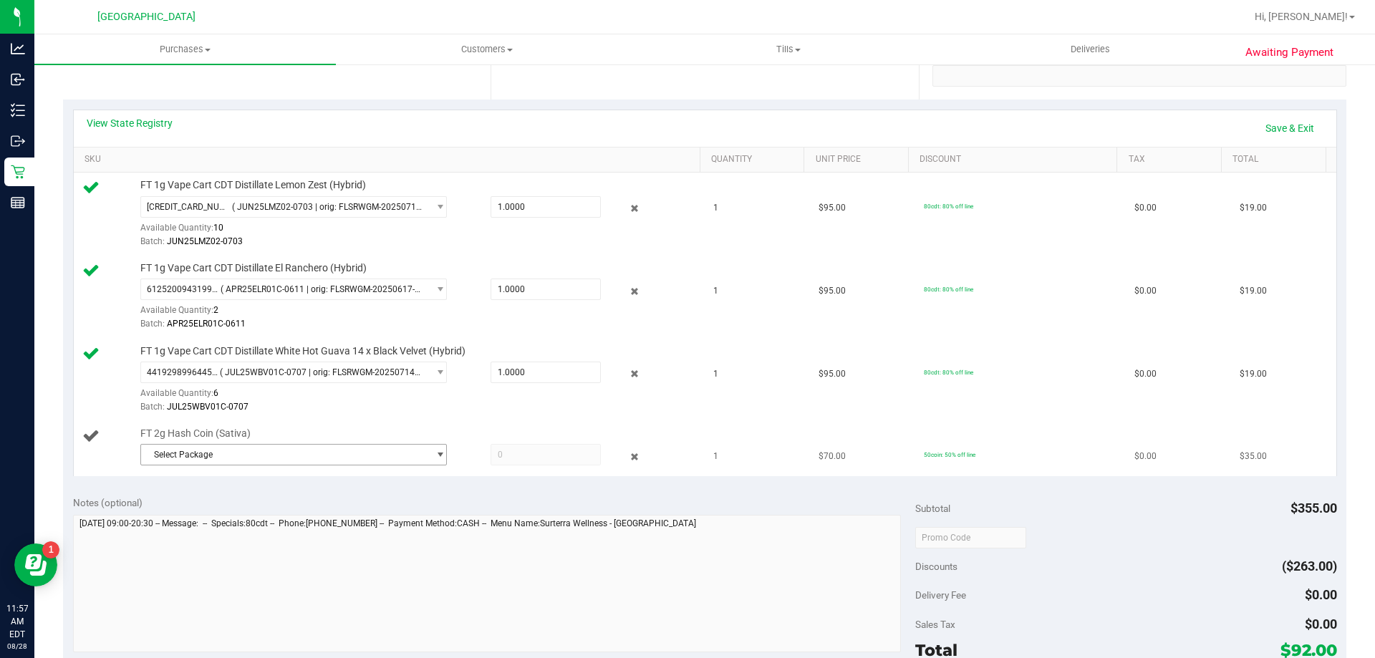
click at [306, 455] on span "Select Package" at bounding box center [284, 455] width 287 height 20
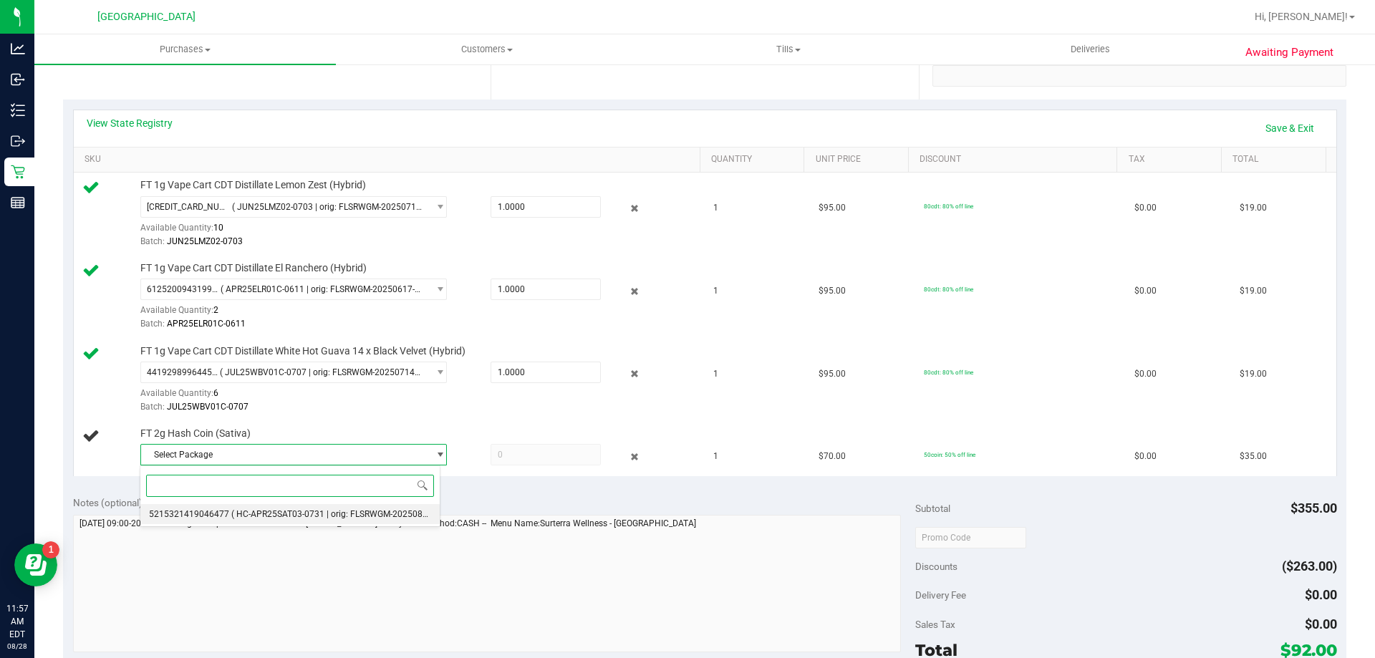
type input "1"
click at [382, 509] on span "( HC-APR25SAT03-0731 | orig: FLSRWGM-20250806-2785 )" at bounding box center [345, 514] width 228 height 10
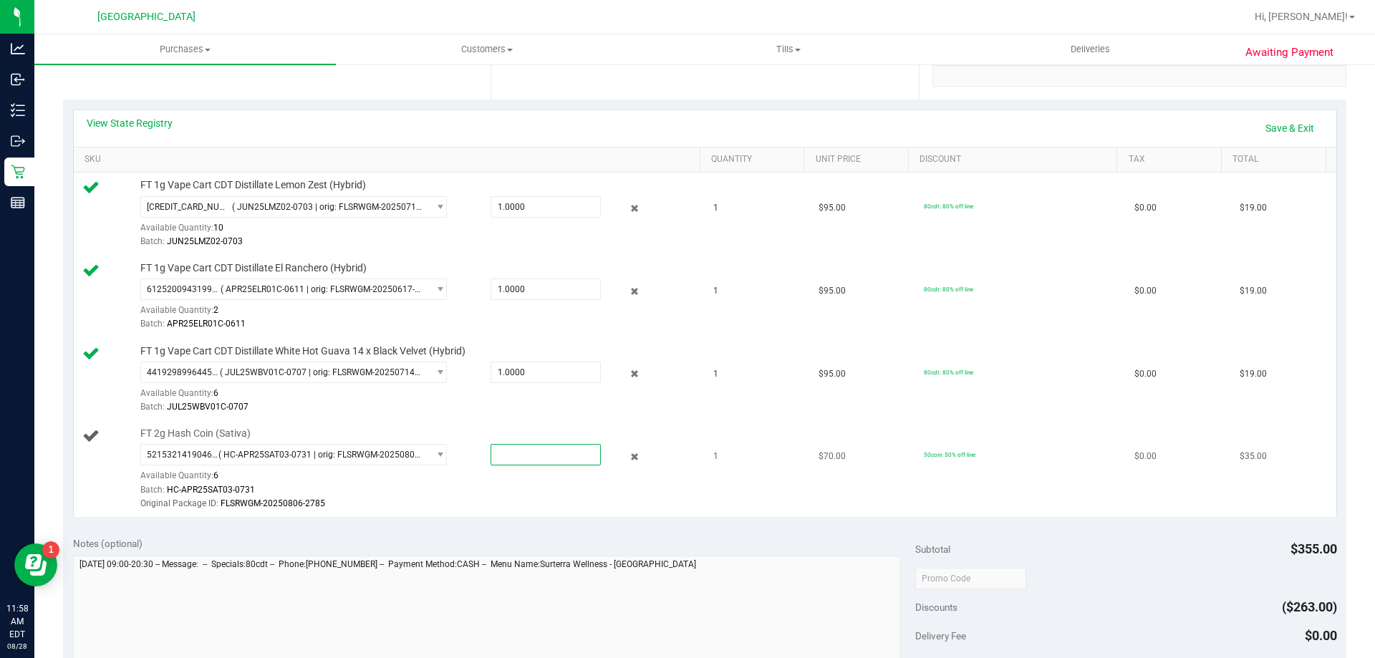
click at [571, 447] on span at bounding box center [545, 454] width 110 height 21
type input "1"
type input "1.0000"
click at [685, 127] on link "Save & Exit" at bounding box center [1289, 128] width 67 height 24
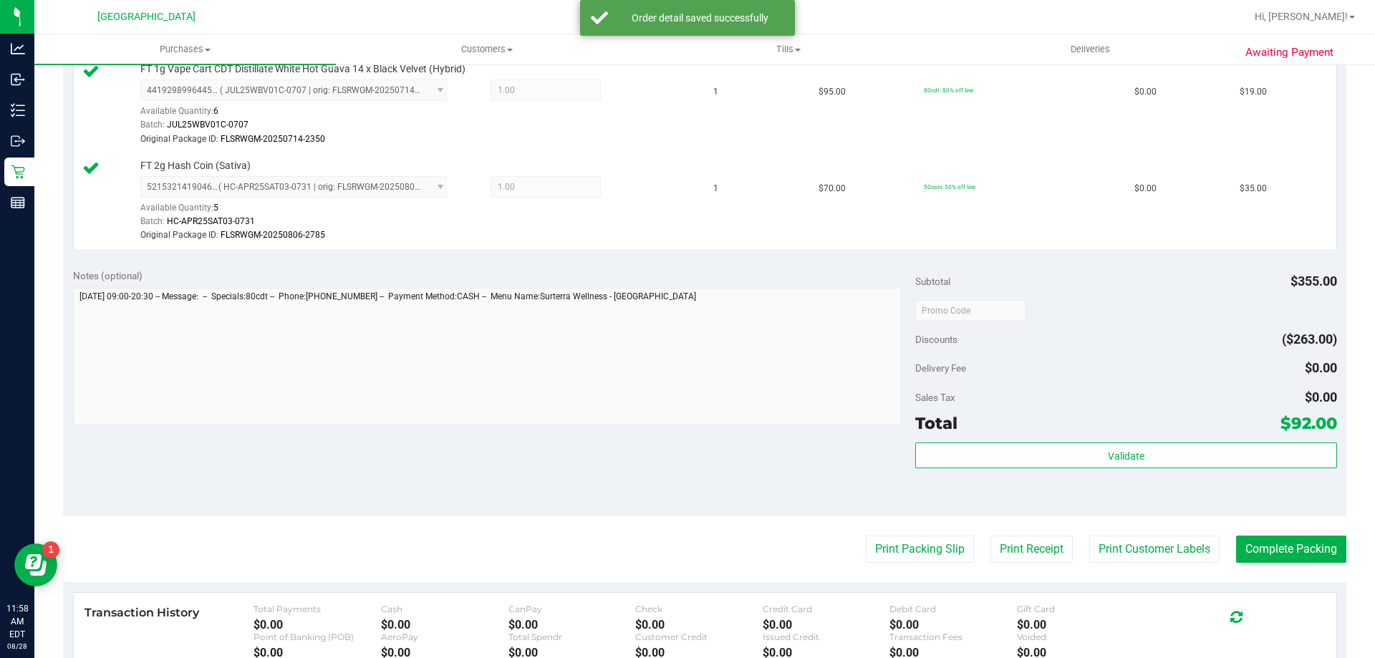
scroll to position [644, 0]
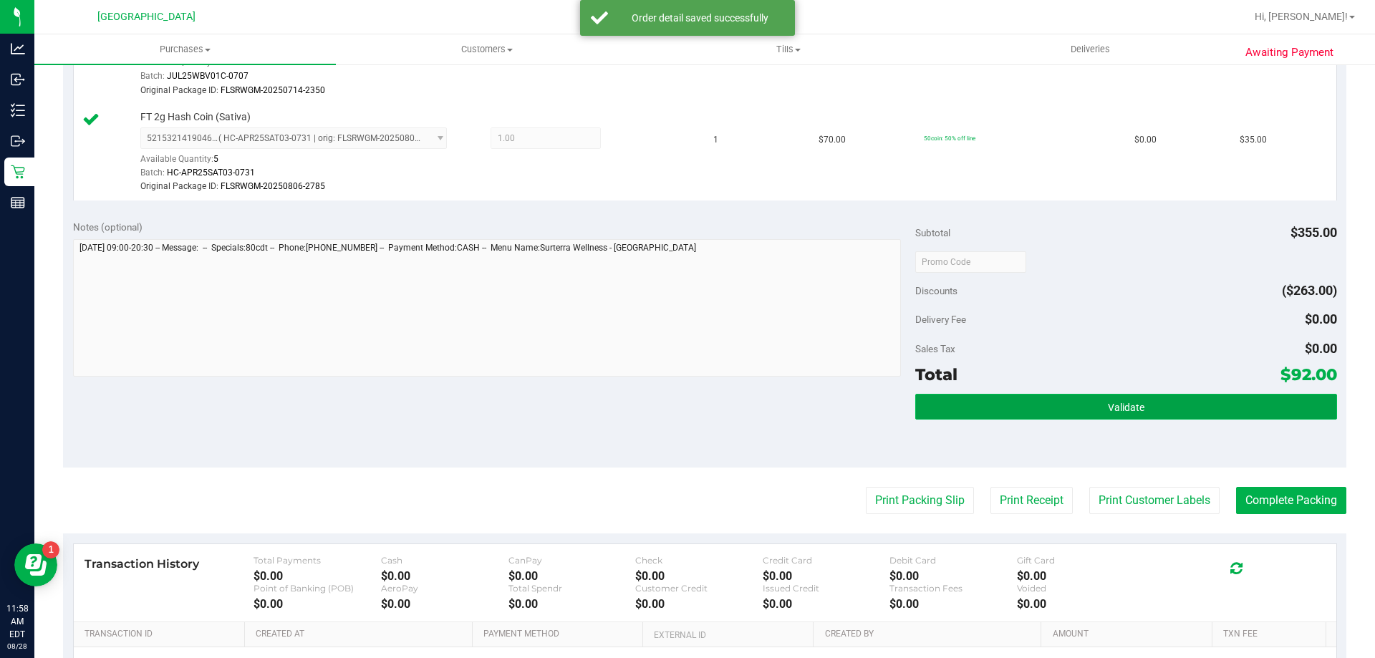
click at [685, 406] on button "Validate" at bounding box center [1125, 407] width 421 height 26
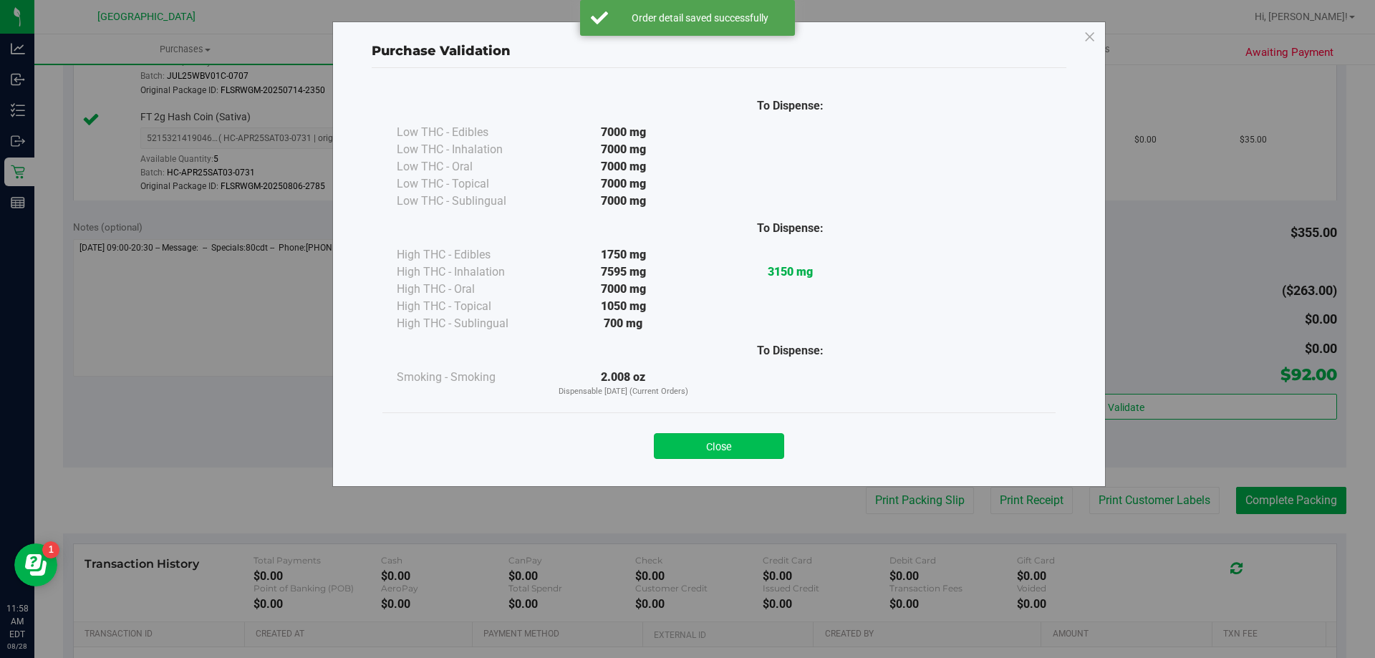
click at [685, 441] on button "Close" at bounding box center [719, 446] width 130 height 26
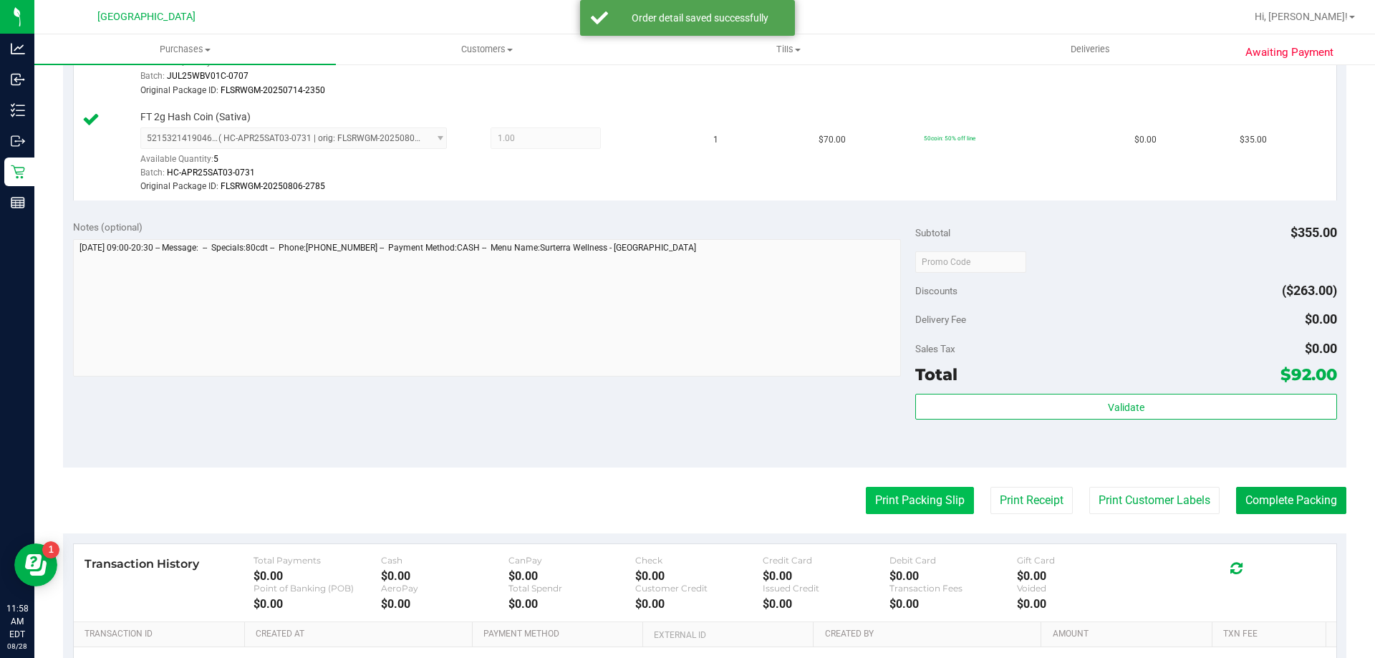
click at [685, 504] on button "Print Packing Slip" at bounding box center [920, 500] width 108 height 27
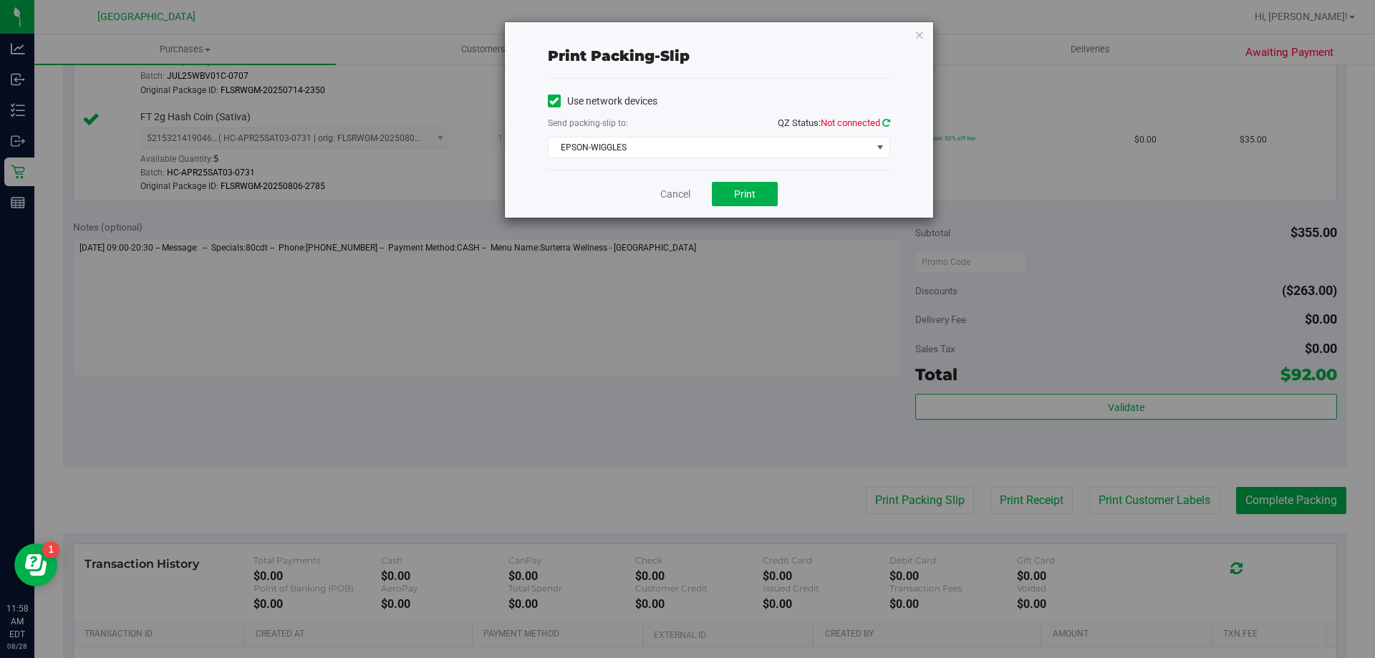
click at [685, 123] on span "QZ Status: Not connected" at bounding box center [834, 122] width 112 height 11
click at [685, 123] on icon at bounding box center [886, 122] width 8 height 9
click at [685, 193] on span "Print" at bounding box center [744, 193] width 21 height 11
click at [680, 195] on link "Cancel" at bounding box center [675, 194] width 30 height 15
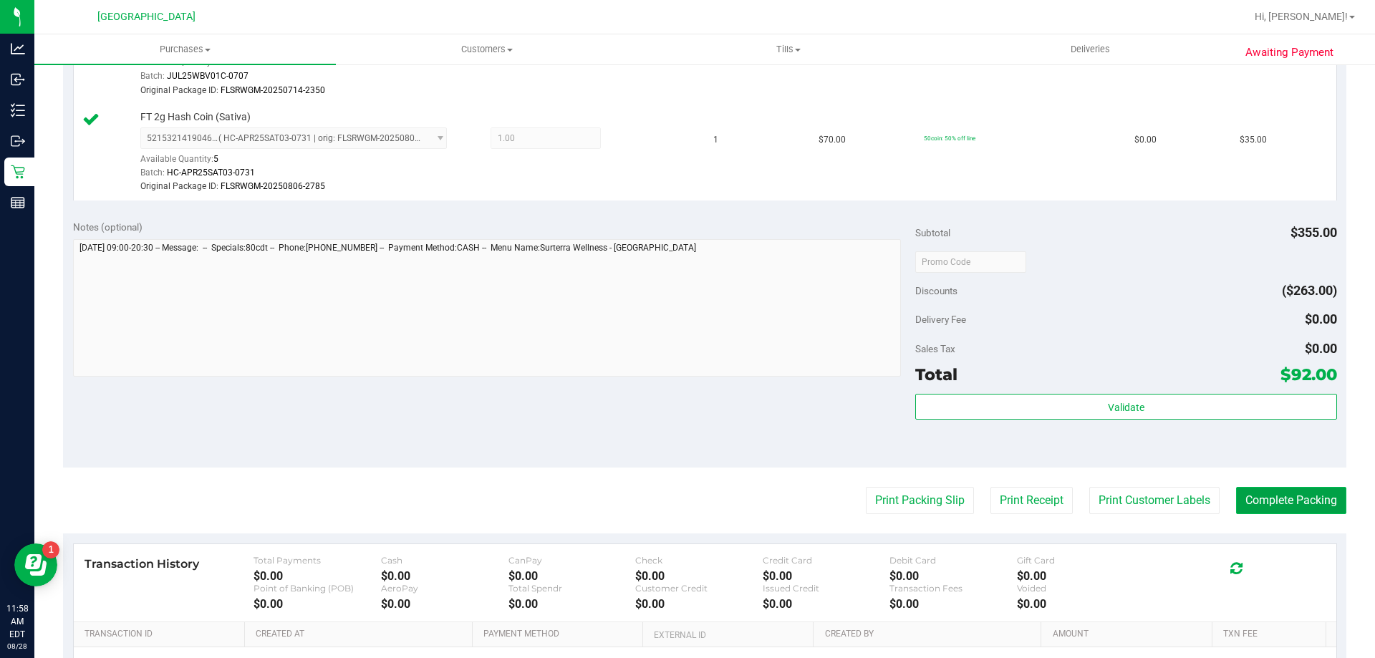
click at [685, 503] on button "Complete Packing" at bounding box center [1291, 500] width 110 height 27
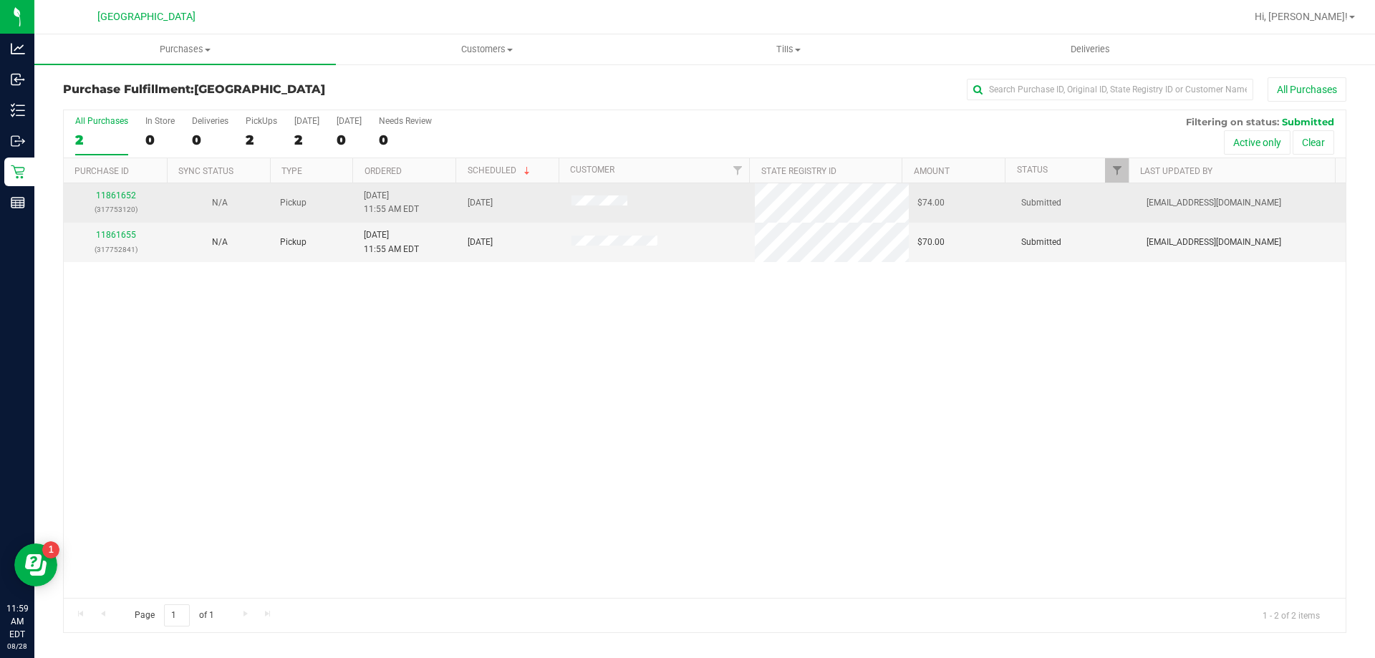
click at [125, 200] on div "11861652 (317753120)" at bounding box center [115, 202] width 87 height 27
click at [117, 198] on link "11861652" at bounding box center [116, 195] width 40 height 10
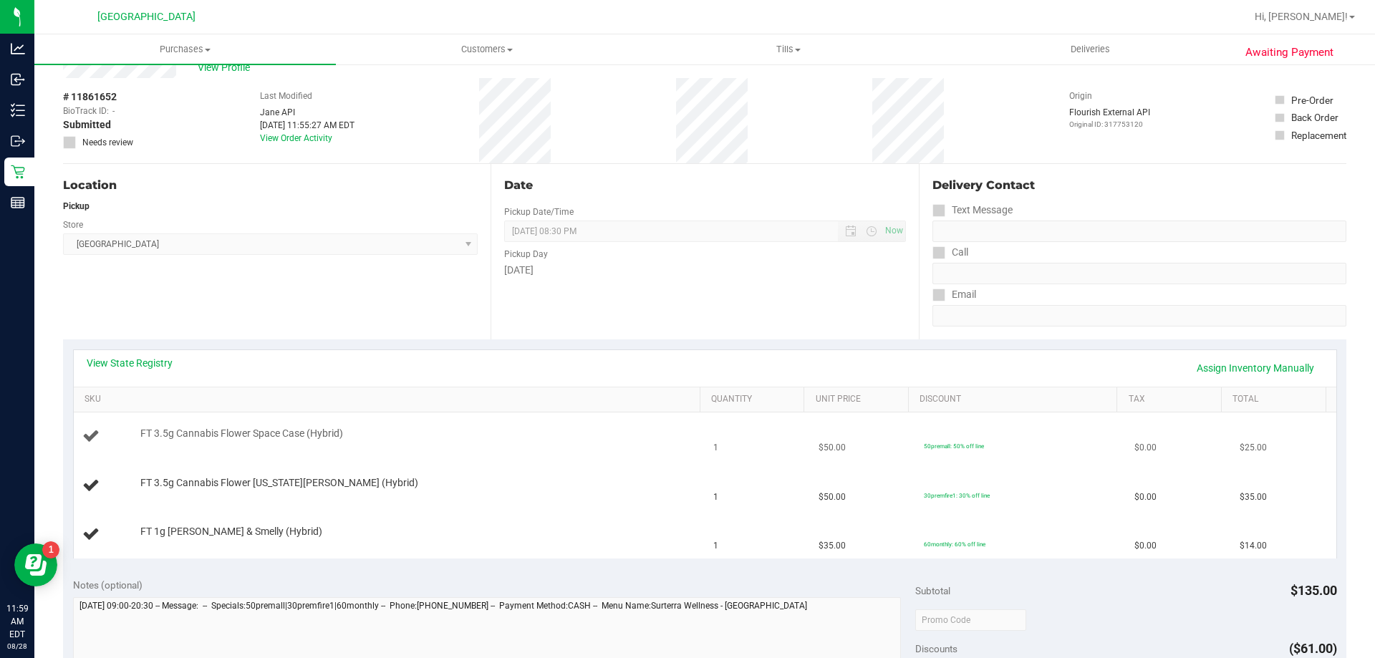
scroll to position [72, 0]
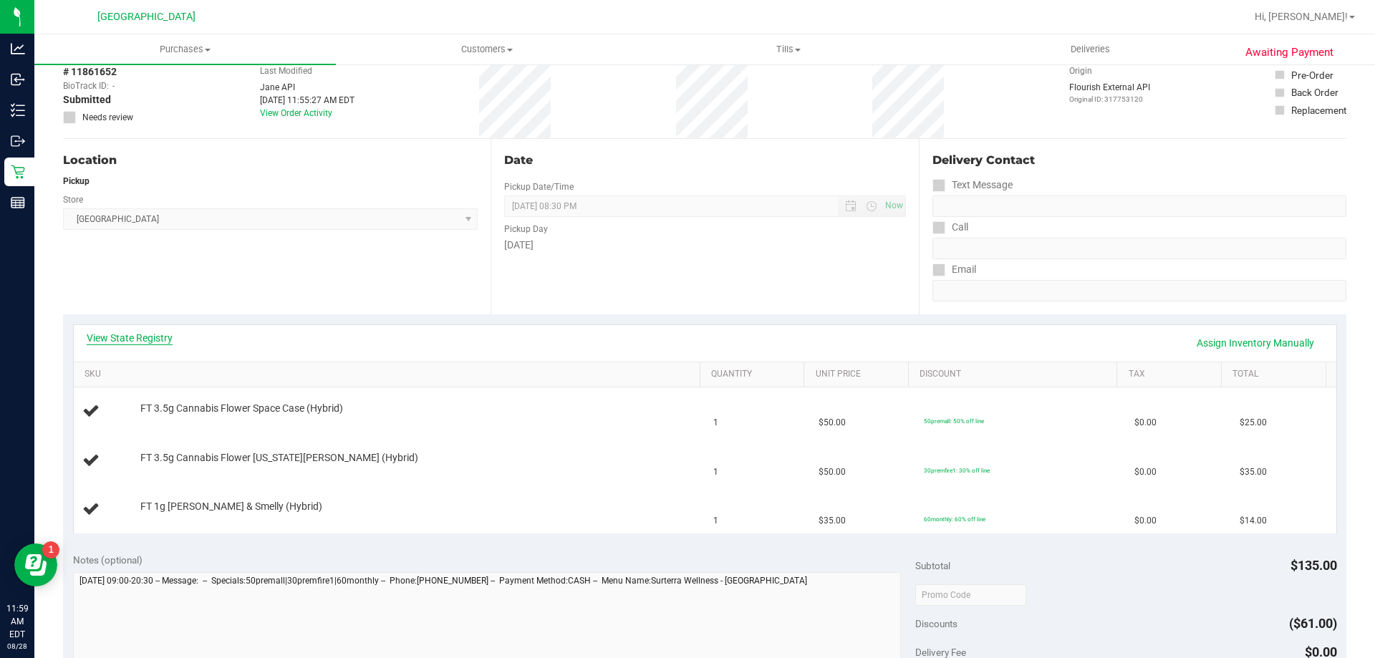
click at [142, 337] on link "View State Registry" at bounding box center [130, 338] width 86 height 14
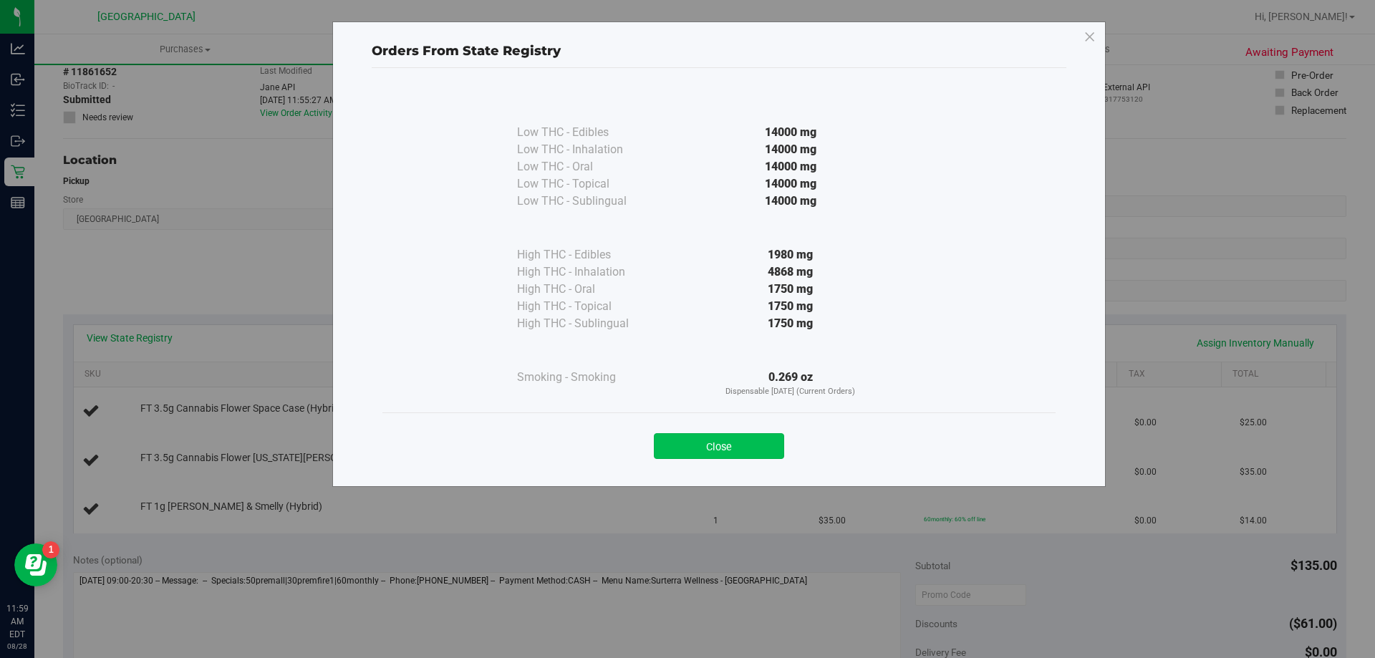
click at [685, 440] on button "Close" at bounding box center [719, 446] width 130 height 26
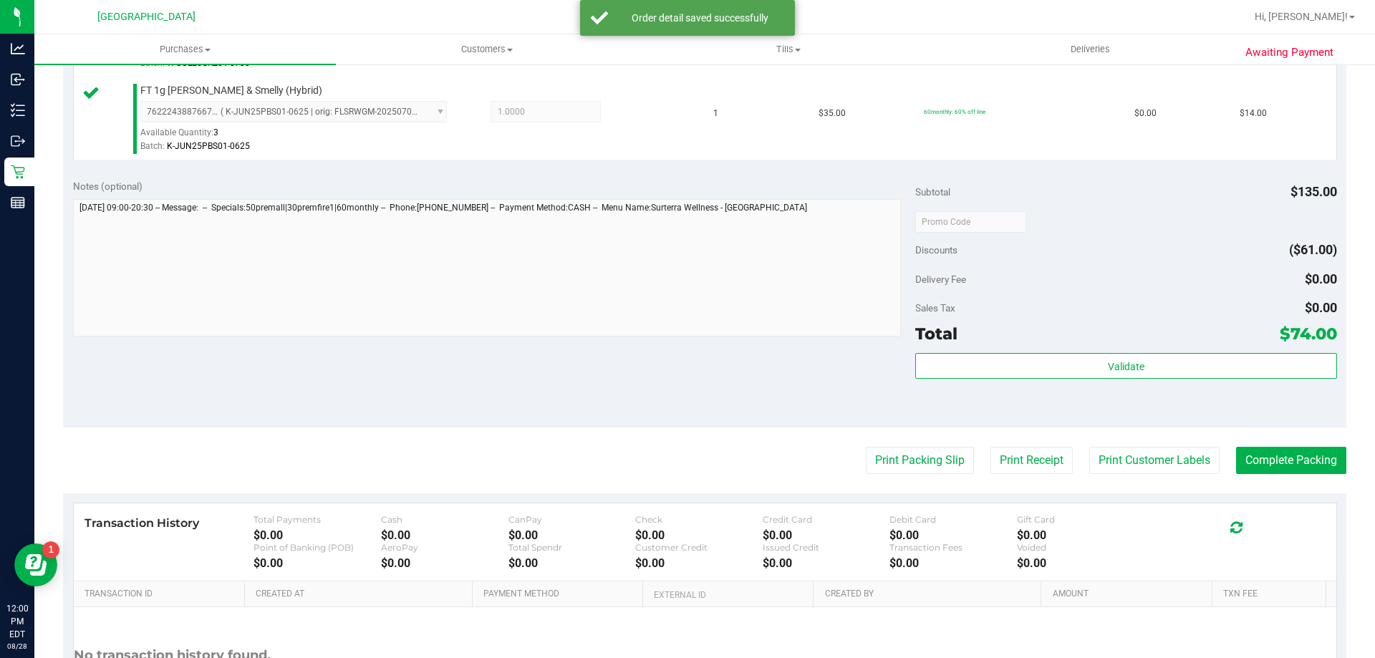
scroll to position [573, 0]
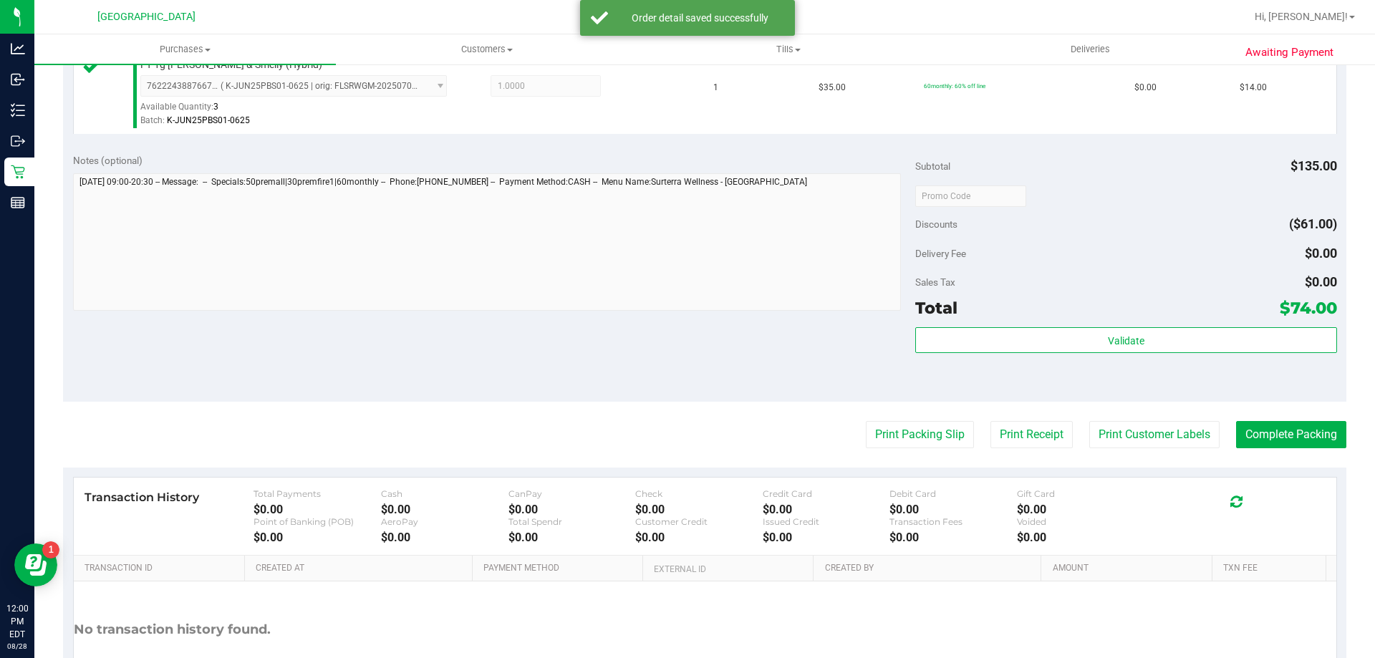
click at [685, 322] on div "Subtotal $135.00 Discounts ($61.00) Delivery Fee $0.00 Sales Tax $0.00 Total $7…" at bounding box center [1125, 272] width 421 height 238
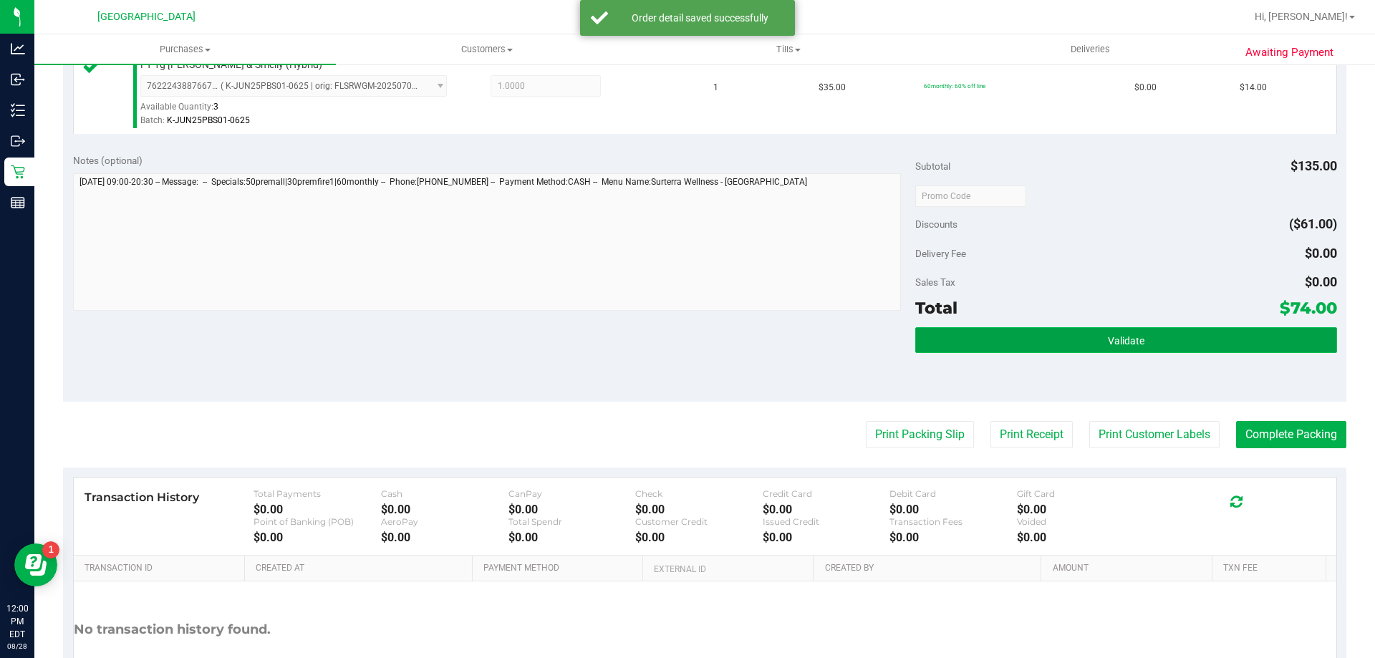
click at [685, 344] on button "Validate" at bounding box center [1125, 340] width 421 height 26
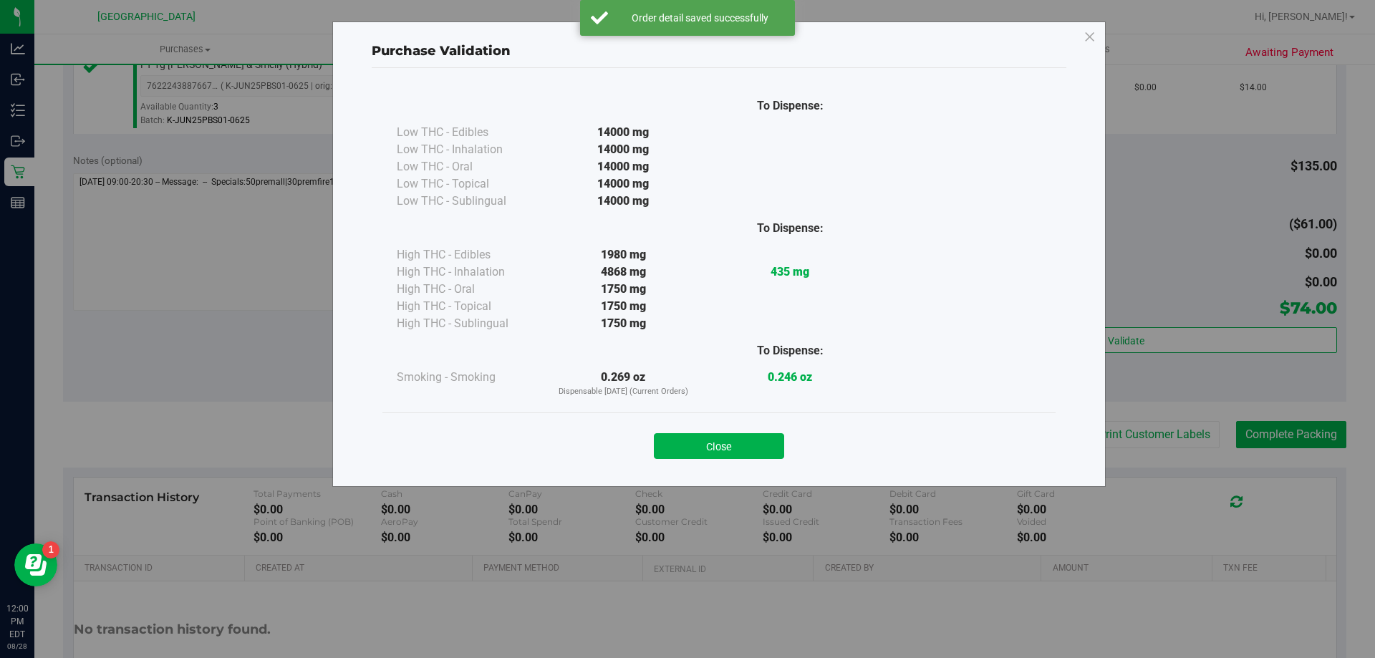
drag, startPoint x: 706, startPoint y: 444, endPoint x: 954, endPoint y: 442, distance: 247.7
click at [685, 444] on button "Close" at bounding box center [719, 446] width 130 height 26
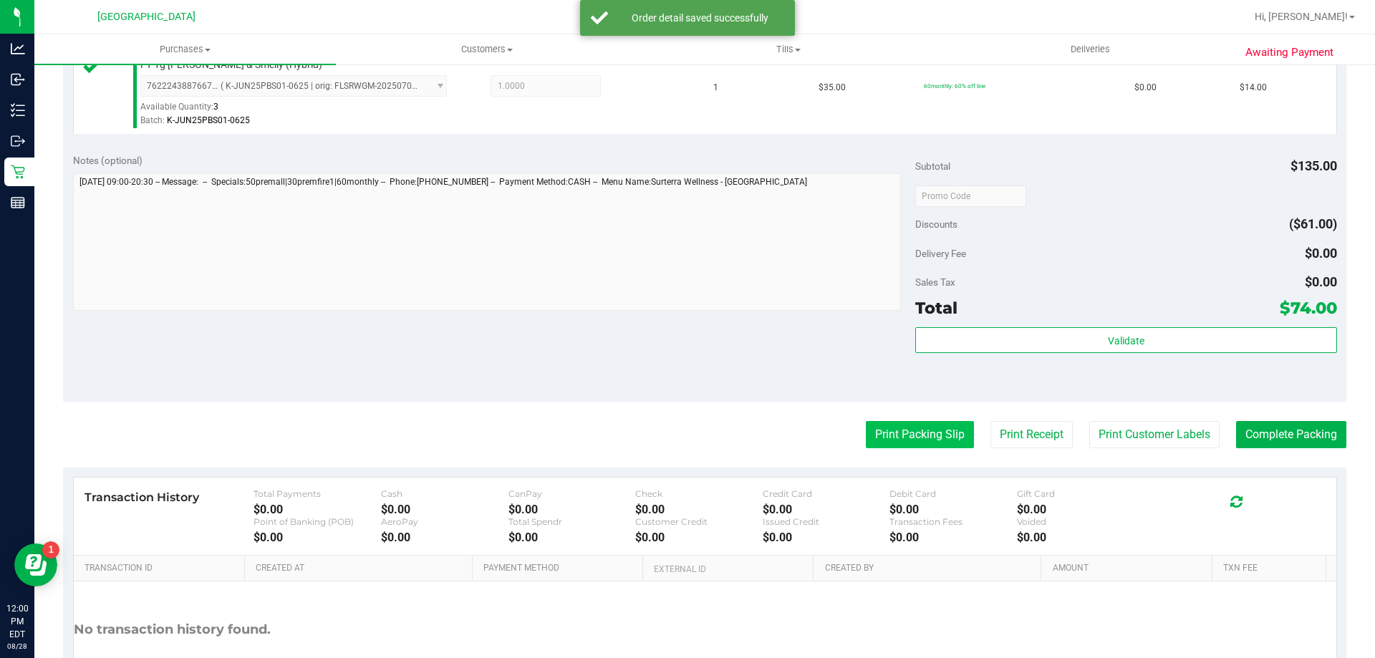
click at [685, 434] on button "Print Packing Slip" at bounding box center [920, 434] width 108 height 27
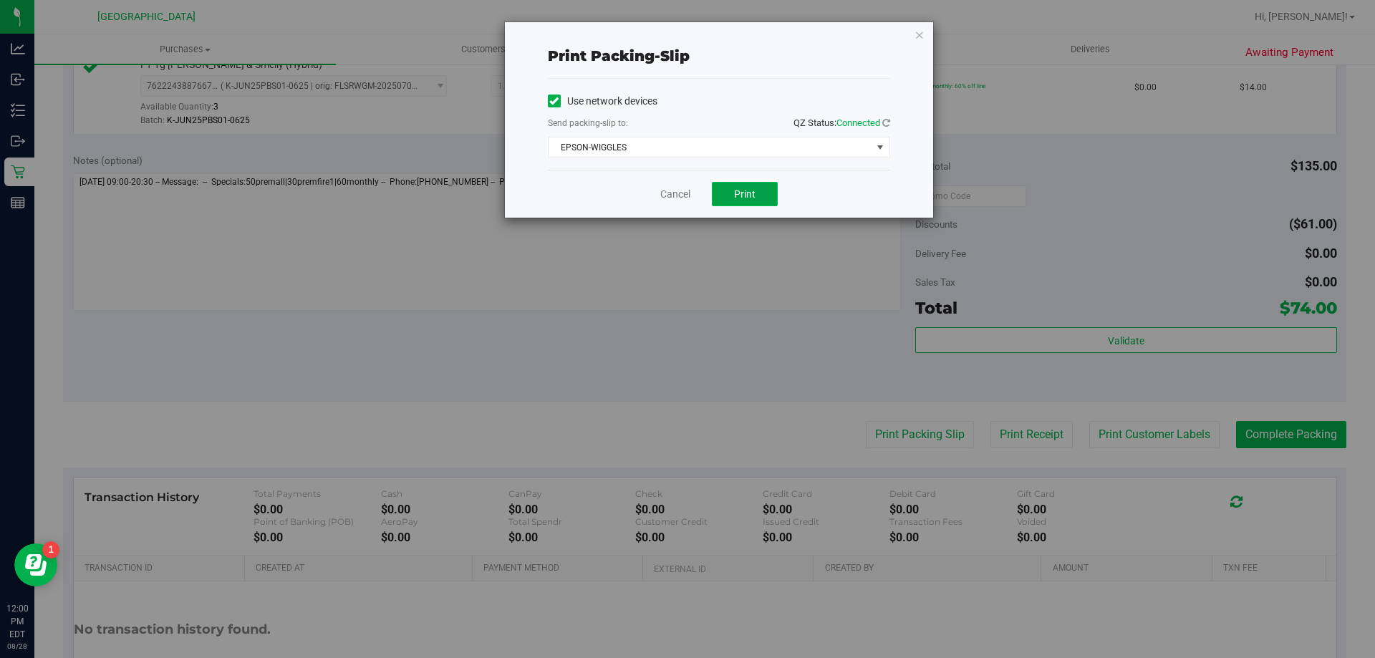
click at [685, 196] on button "Print" at bounding box center [745, 194] width 66 height 24
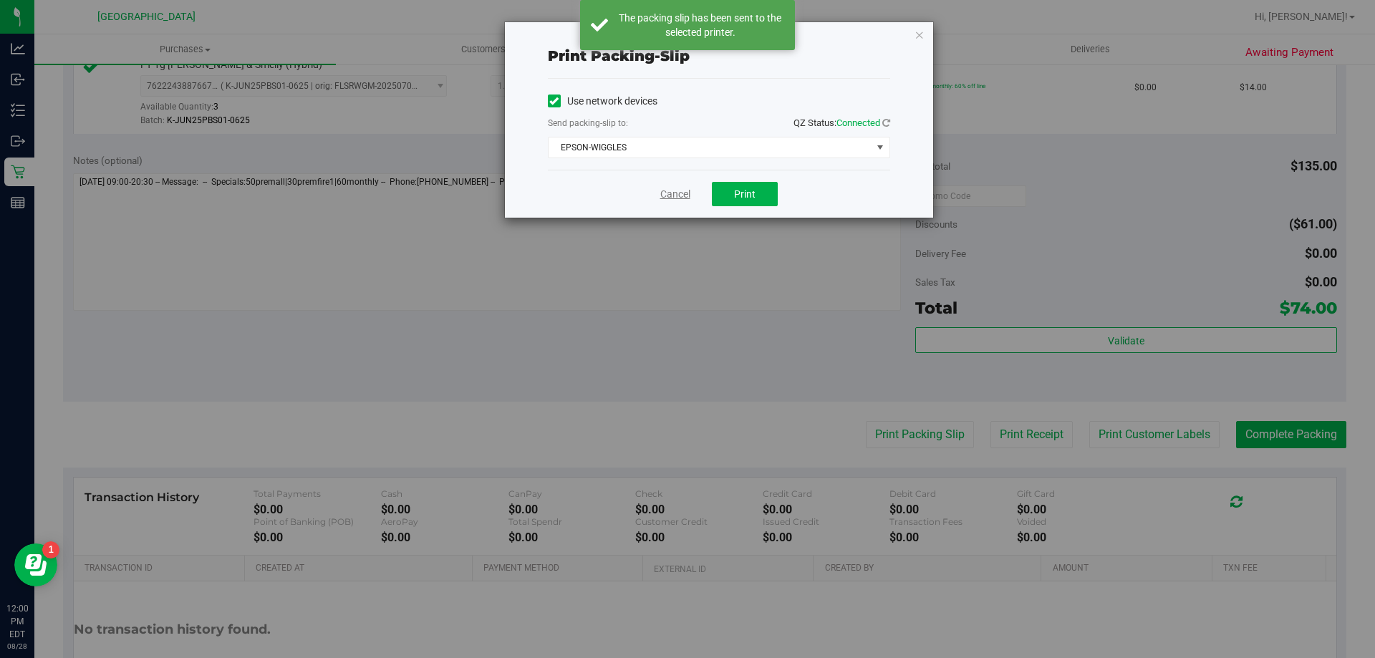
click at [678, 193] on link "Cancel" at bounding box center [675, 194] width 30 height 15
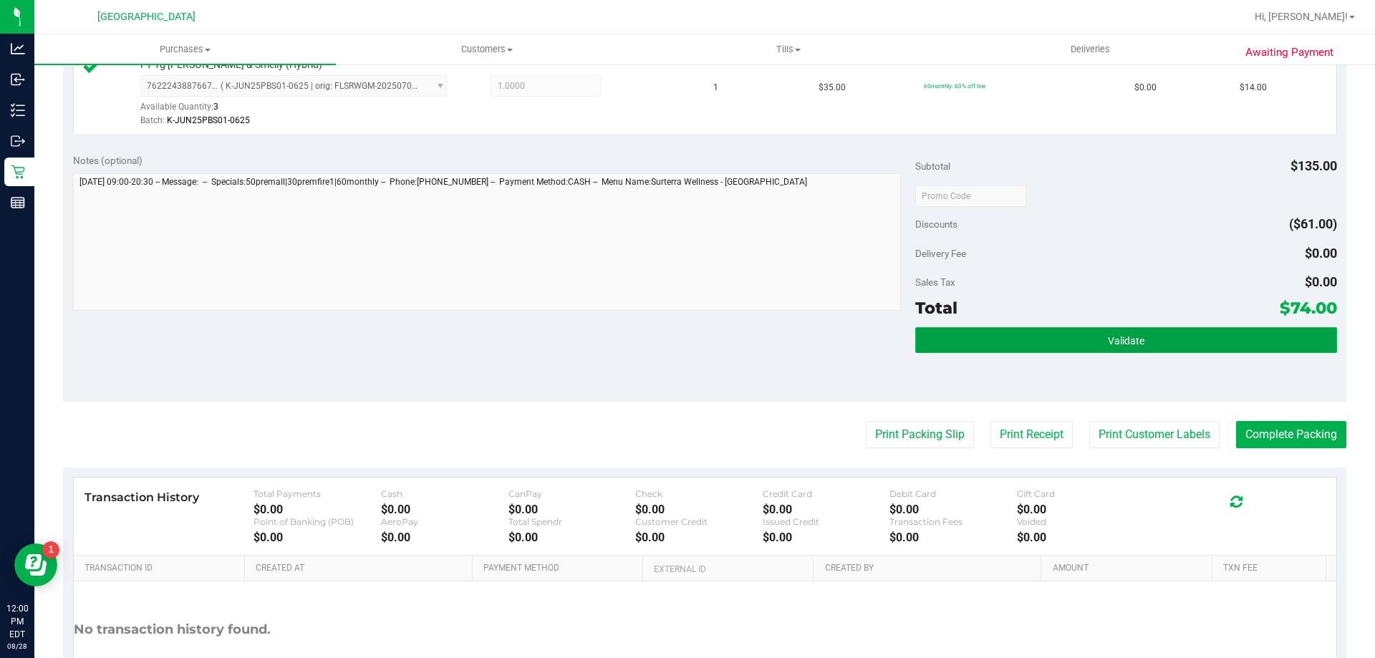
click at [685, 331] on button "Validate" at bounding box center [1125, 340] width 421 height 26
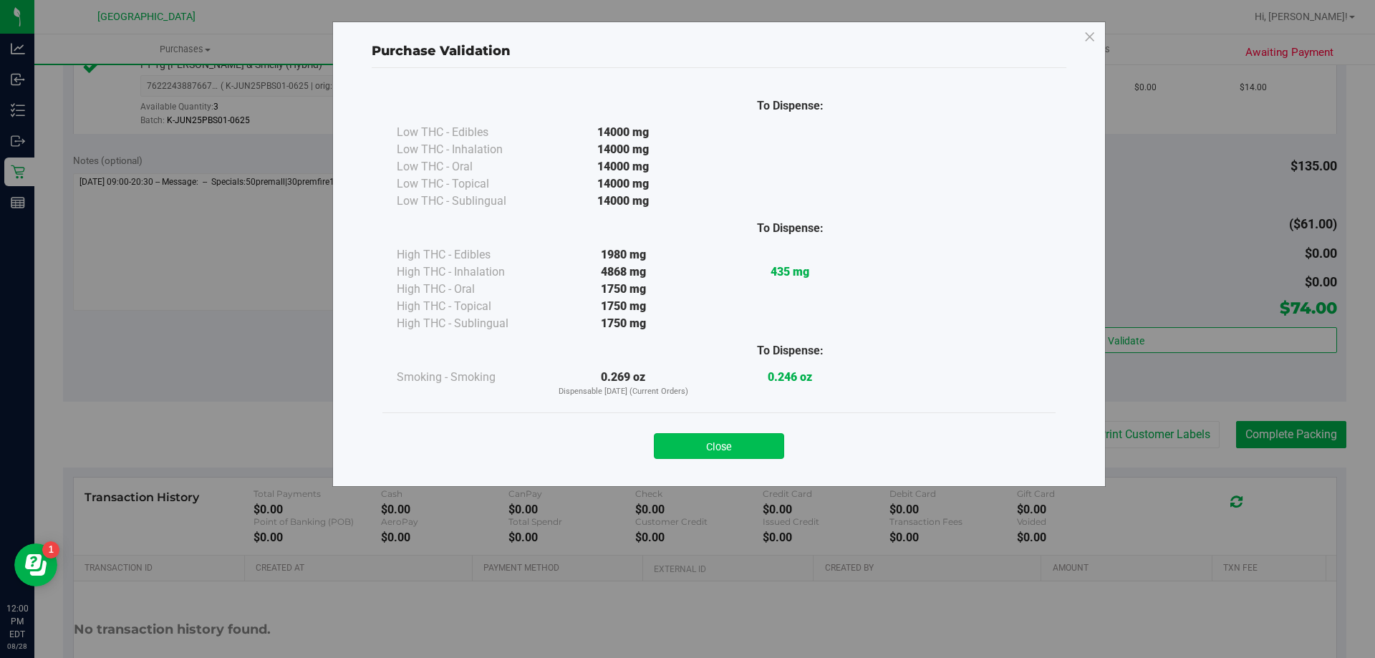
click at [685, 448] on button "Close" at bounding box center [719, 446] width 130 height 26
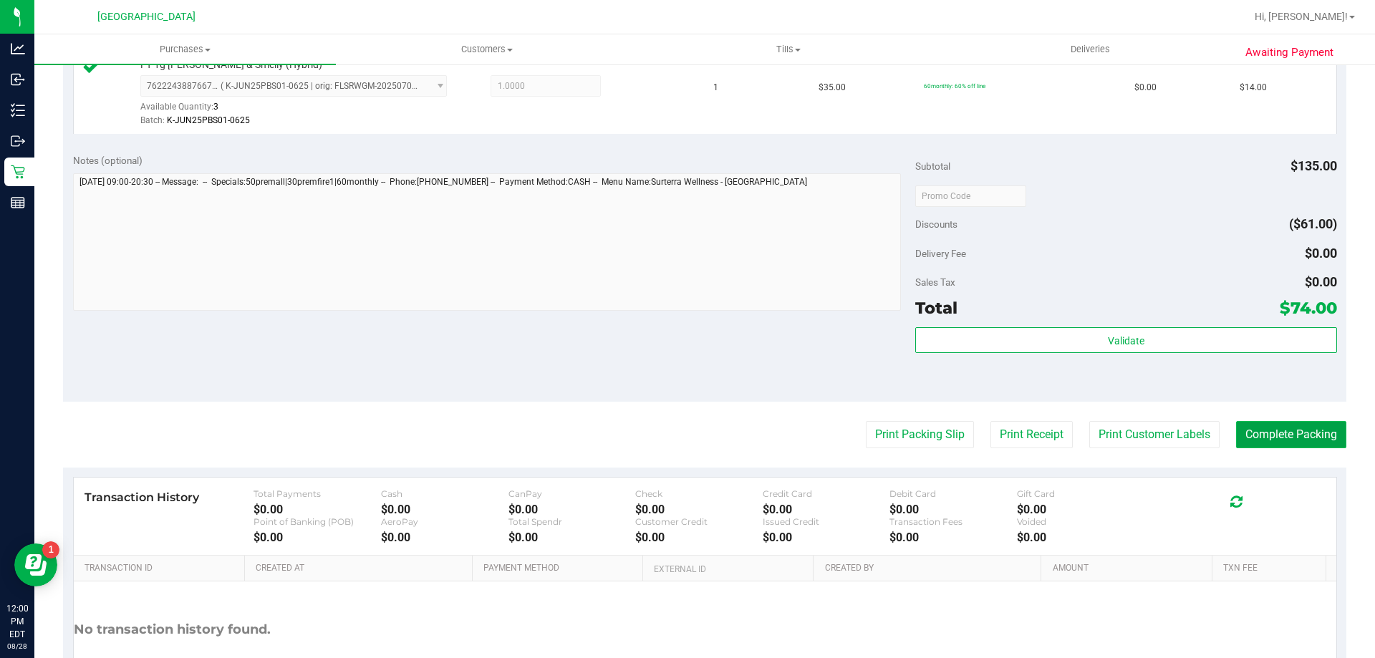
click at [685, 435] on button "Complete Packing" at bounding box center [1291, 434] width 110 height 27
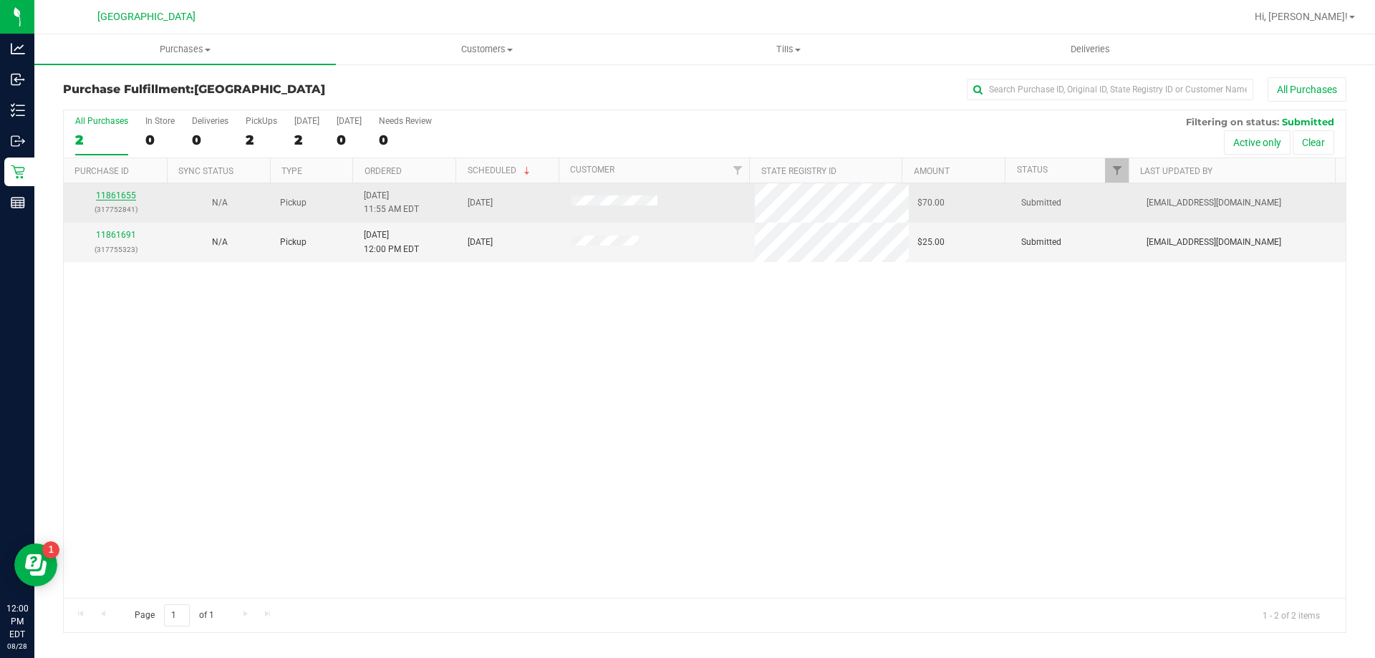
click at [110, 198] on link "11861655" at bounding box center [116, 195] width 40 height 10
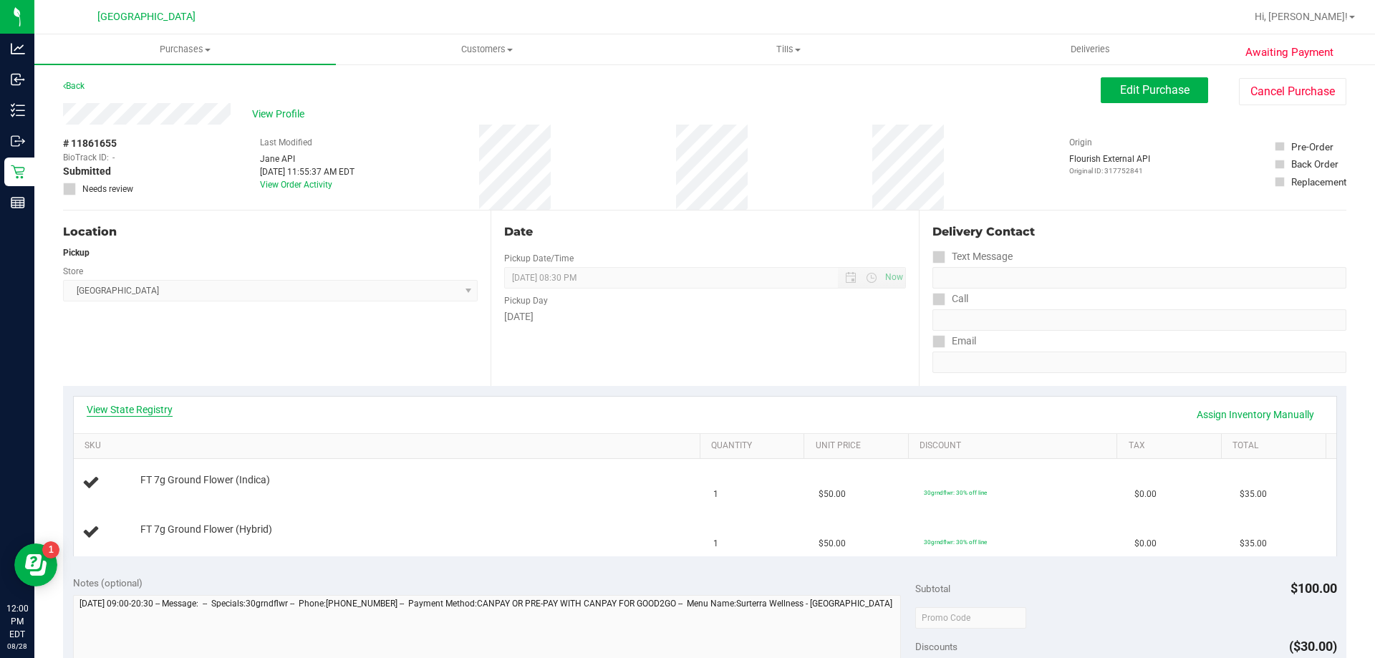
click at [135, 407] on link "View State Registry" at bounding box center [130, 409] width 86 height 14
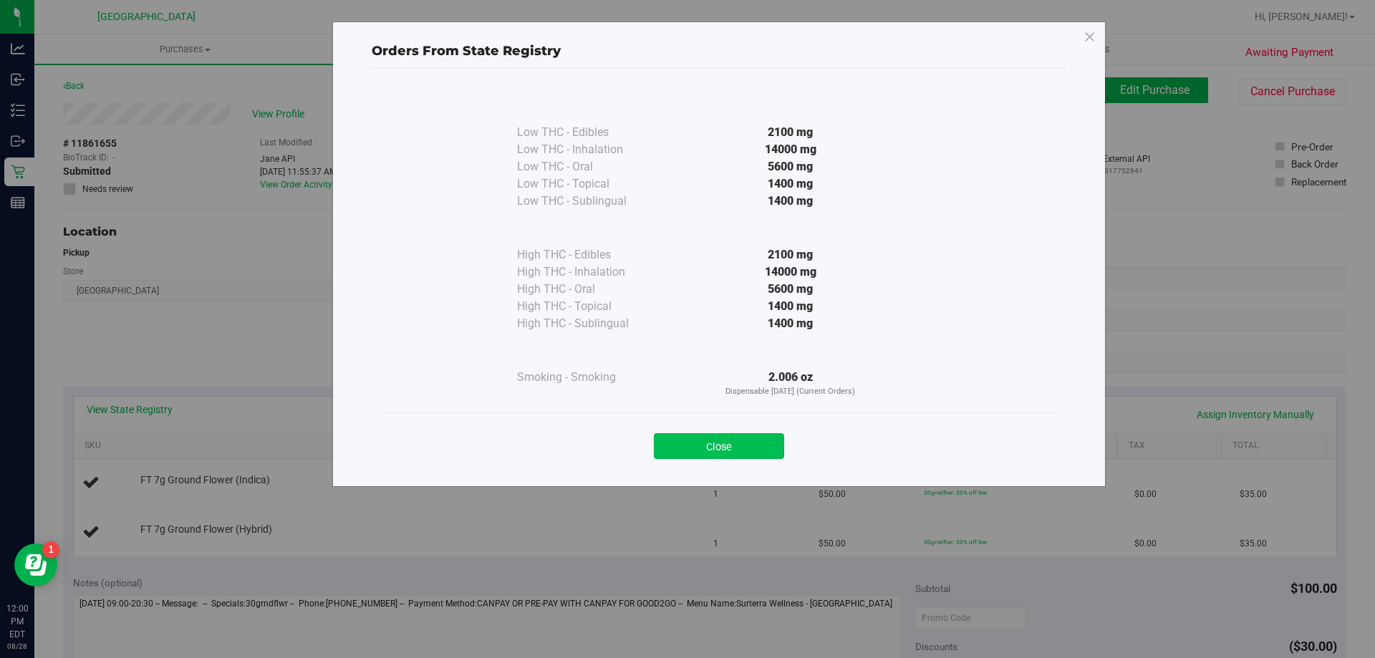
click at [685, 433] on button "Close" at bounding box center [719, 446] width 130 height 26
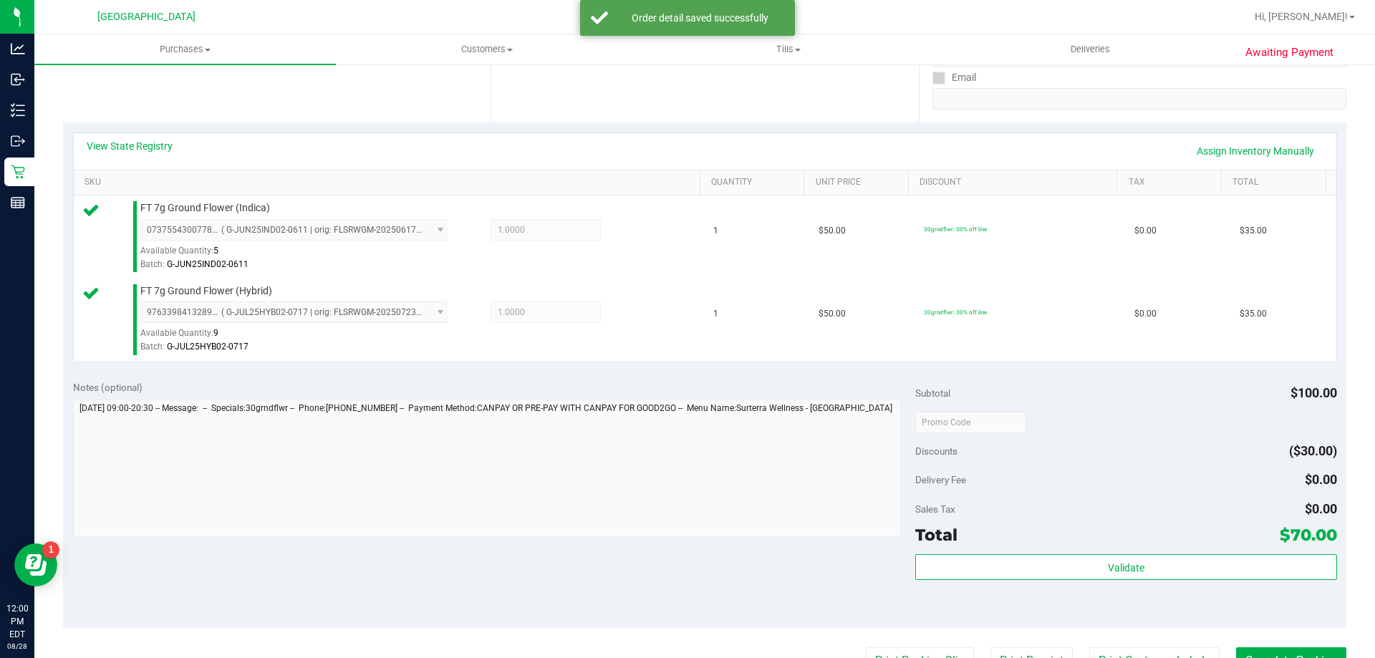
scroll to position [358, 0]
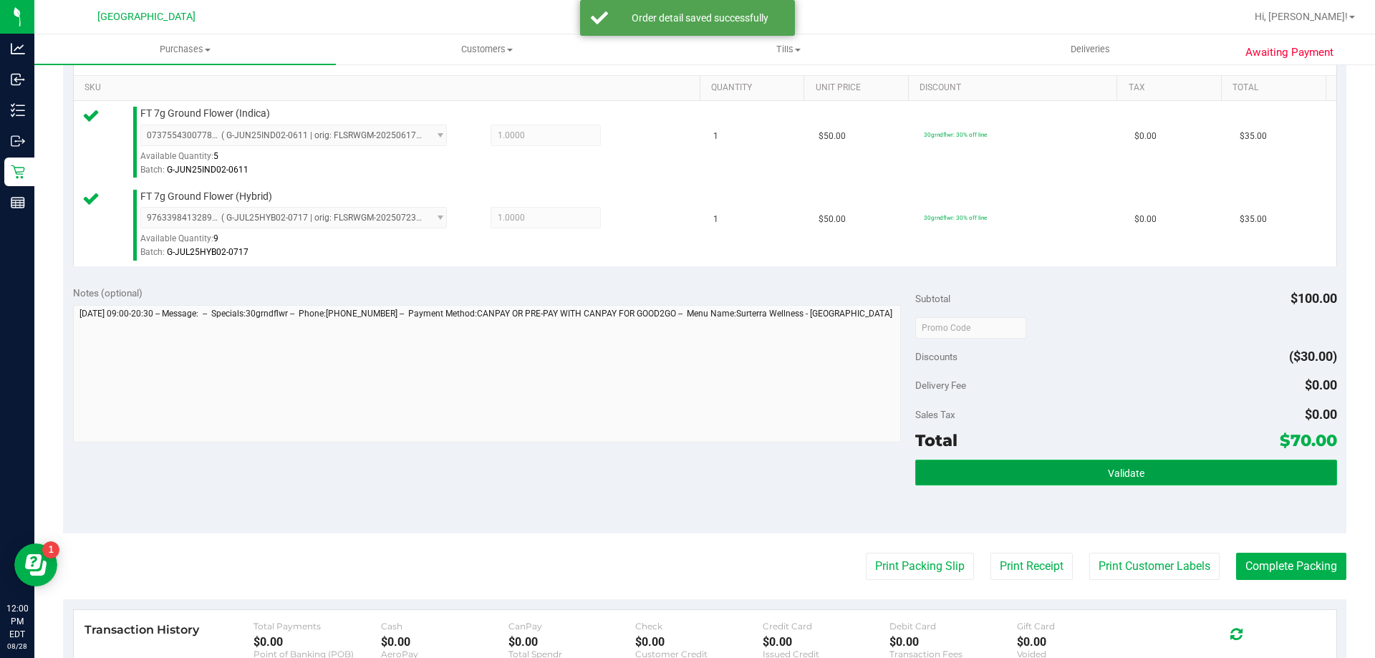
click at [685, 472] on button "Validate" at bounding box center [1125, 473] width 421 height 26
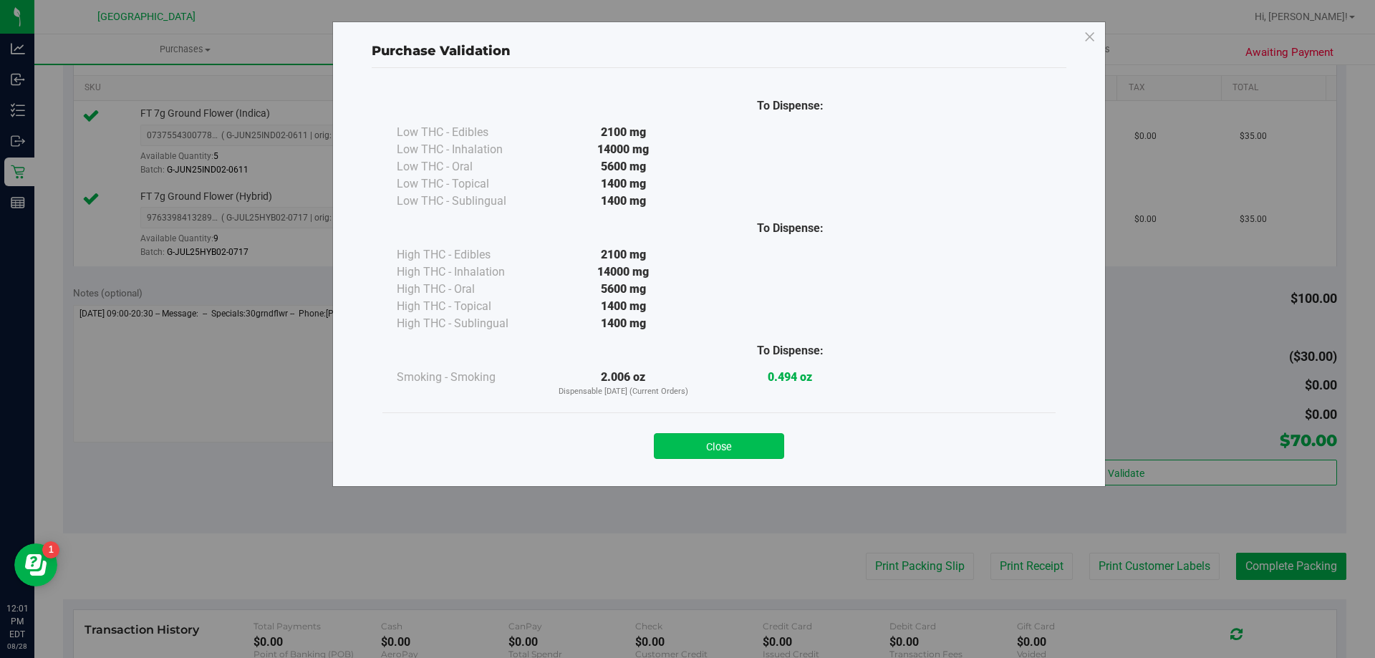
click at [685, 445] on button "Close" at bounding box center [719, 446] width 130 height 26
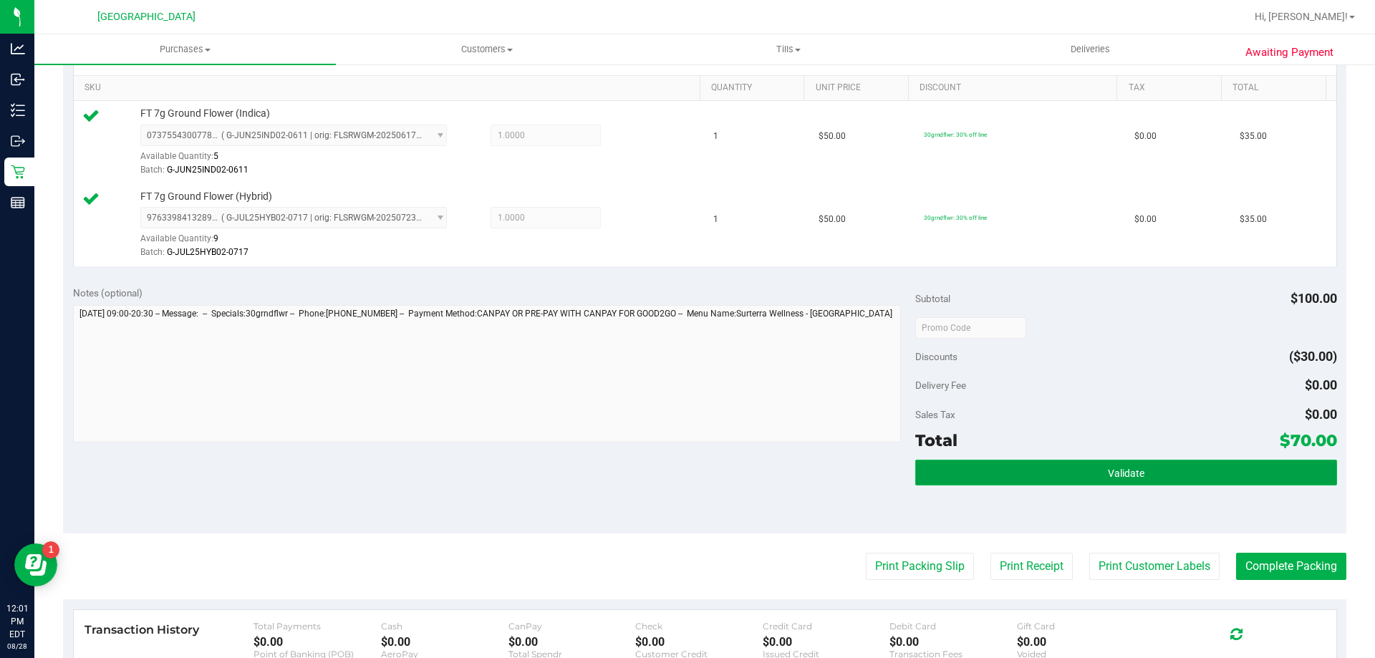
click at [685, 478] on button "Validate" at bounding box center [1125, 473] width 421 height 26
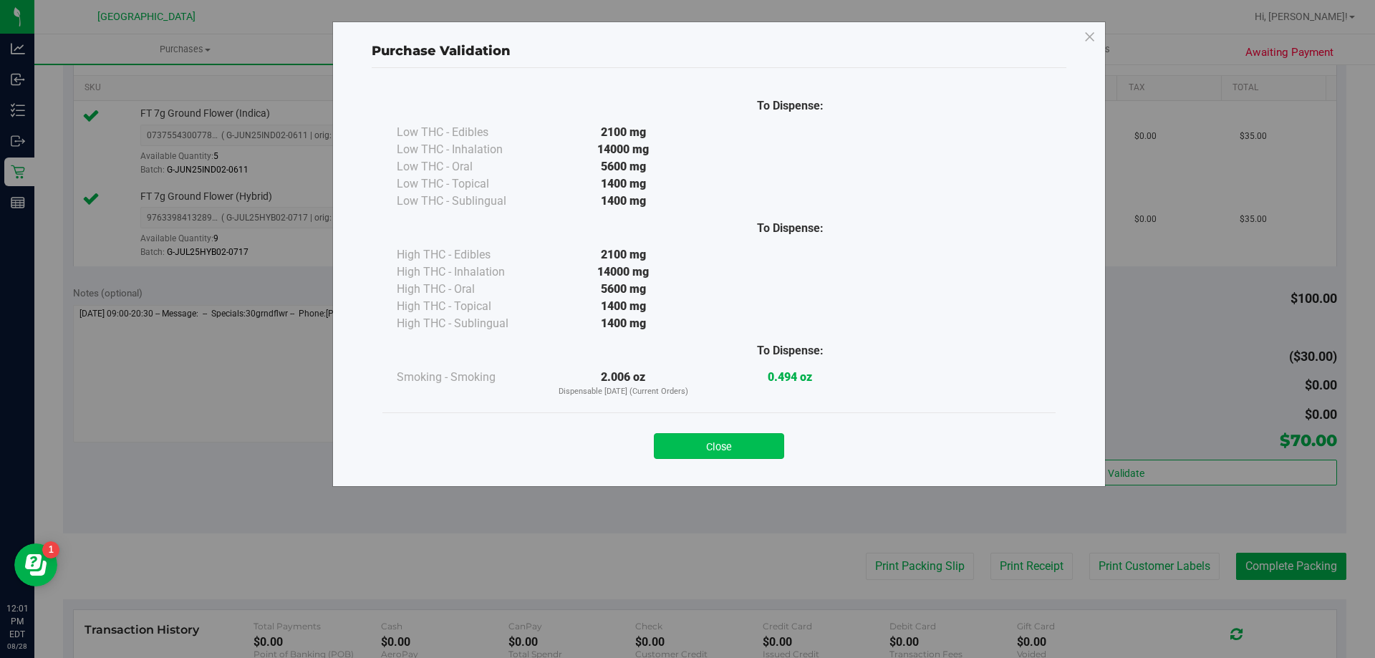
click at [685, 452] on button "Close" at bounding box center [719, 446] width 130 height 26
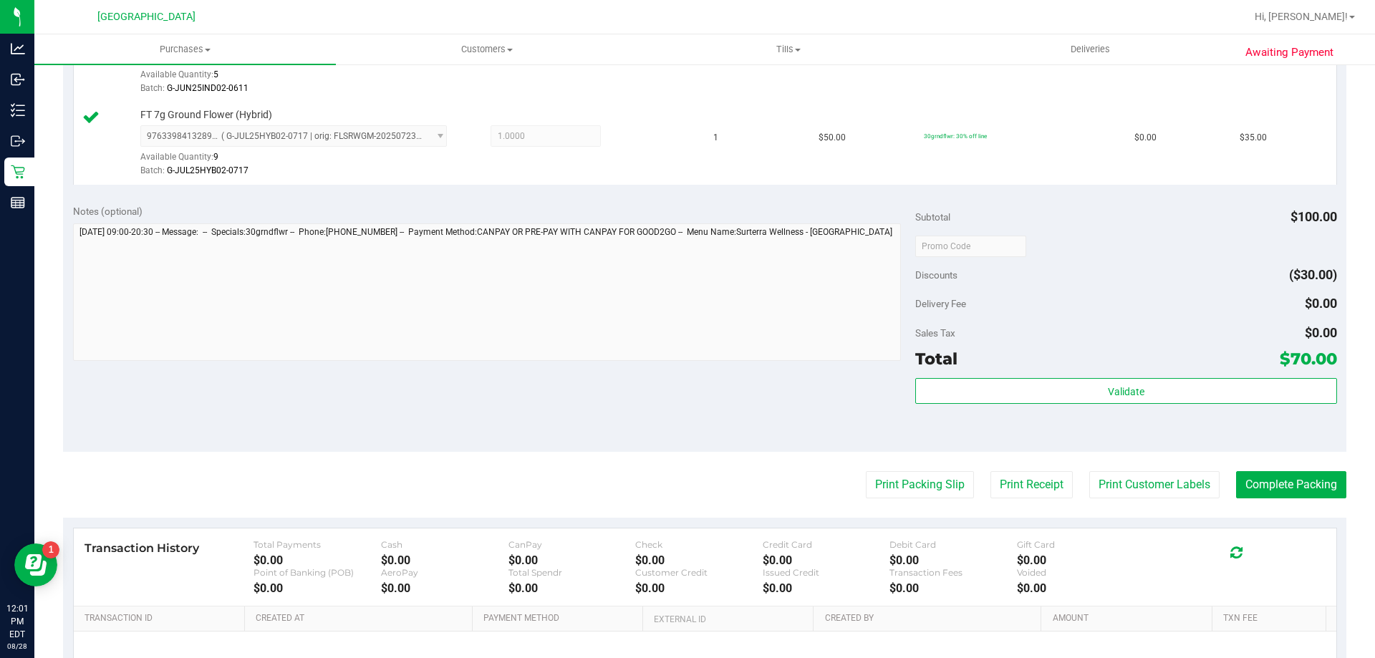
scroll to position [573, 0]
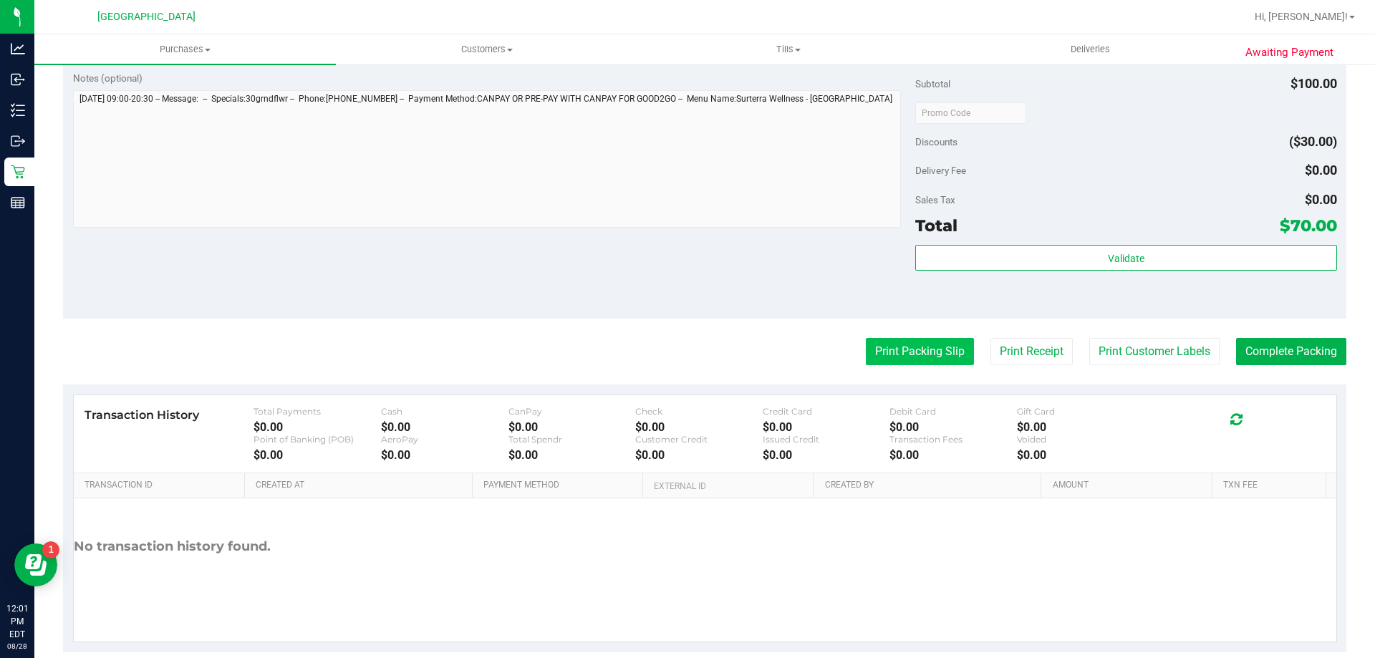
click at [685, 362] on button "Print Packing Slip" at bounding box center [920, 351] width 108 height 27
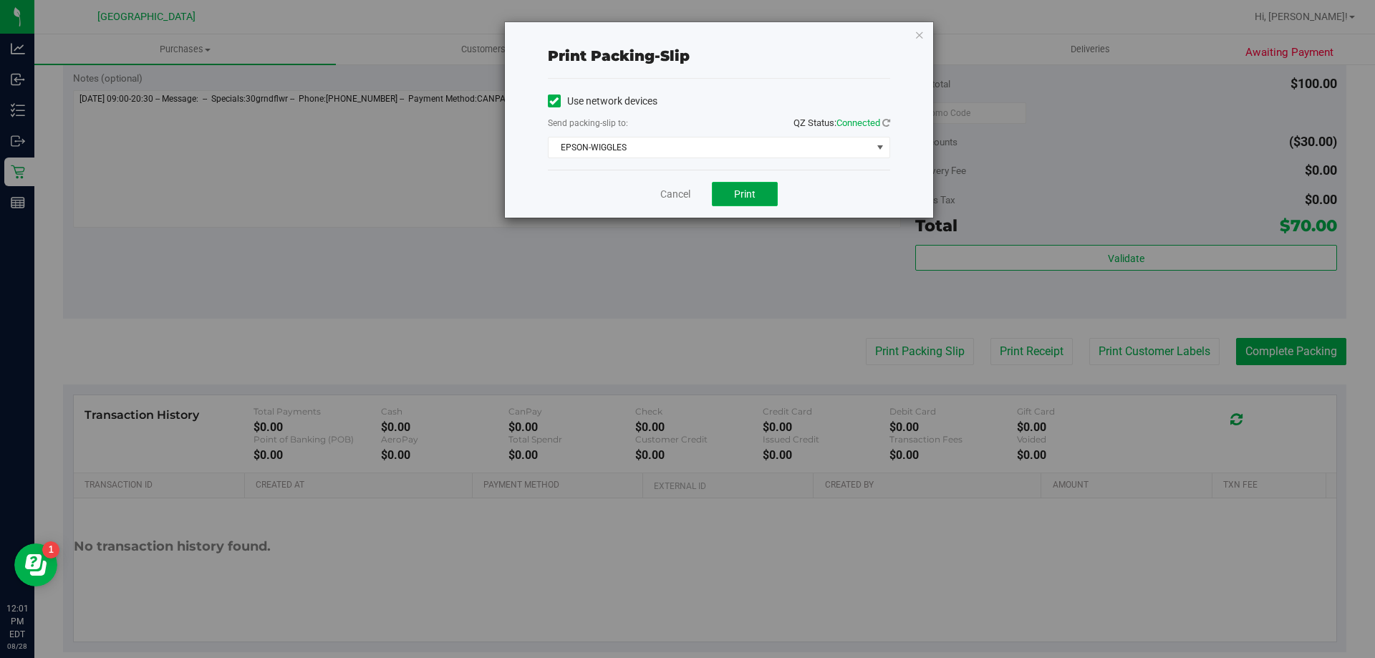
click at [685, 192] on span "Print" at bounding box center [744, 193] width 21 height 11
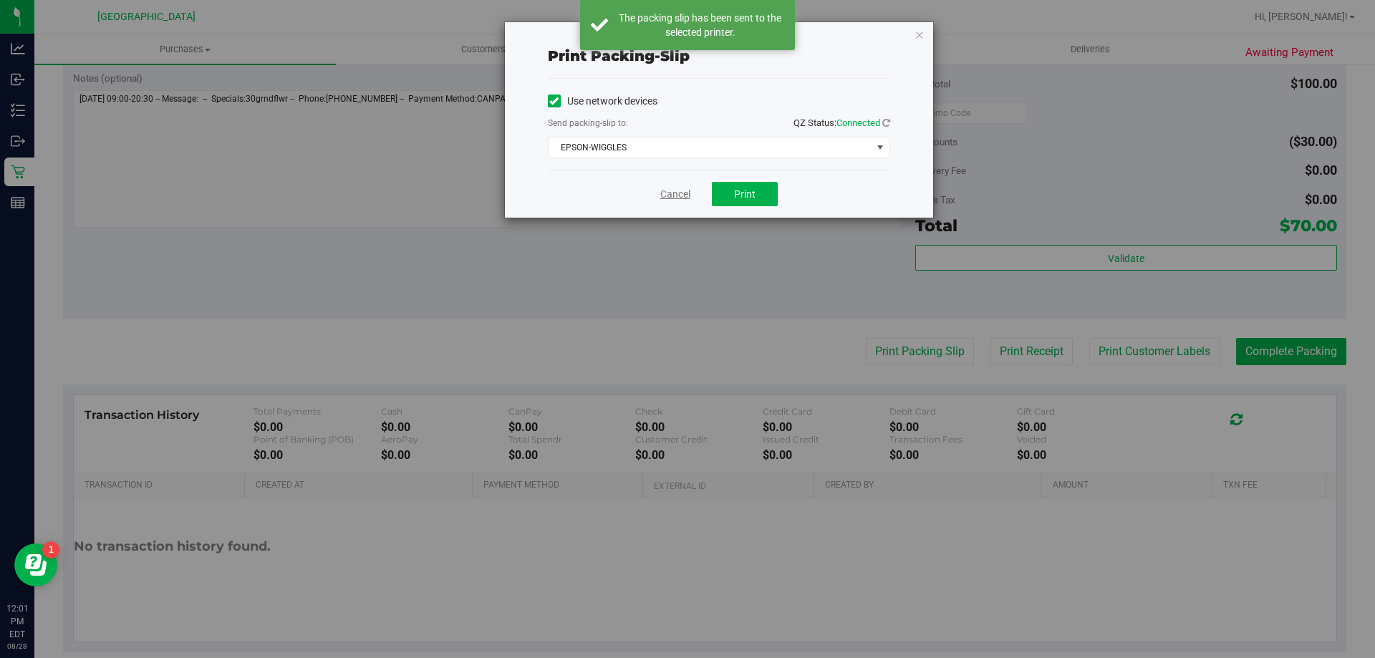
click at [673, 193] on link "Cancel" at bounding box center [675, 194] width 30 height 15
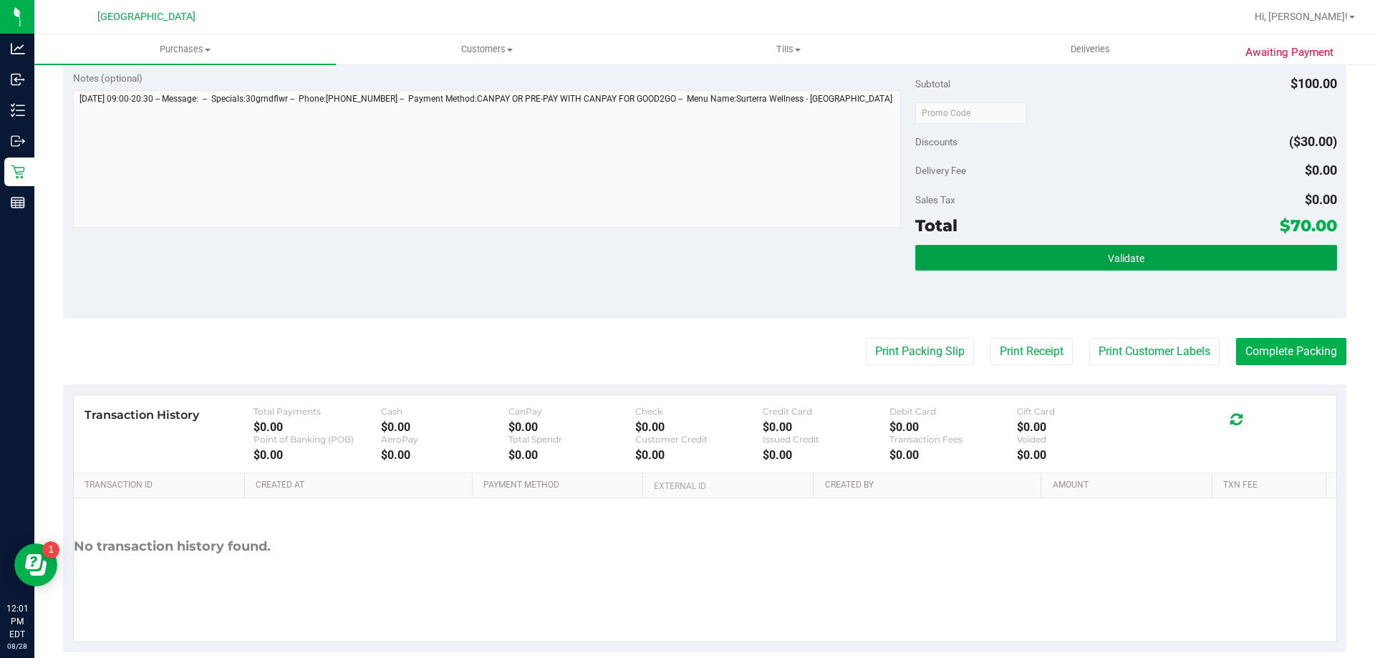
click at [685, 263] on button "Validate" at bounding box center [1125, 258] width 421 height 26
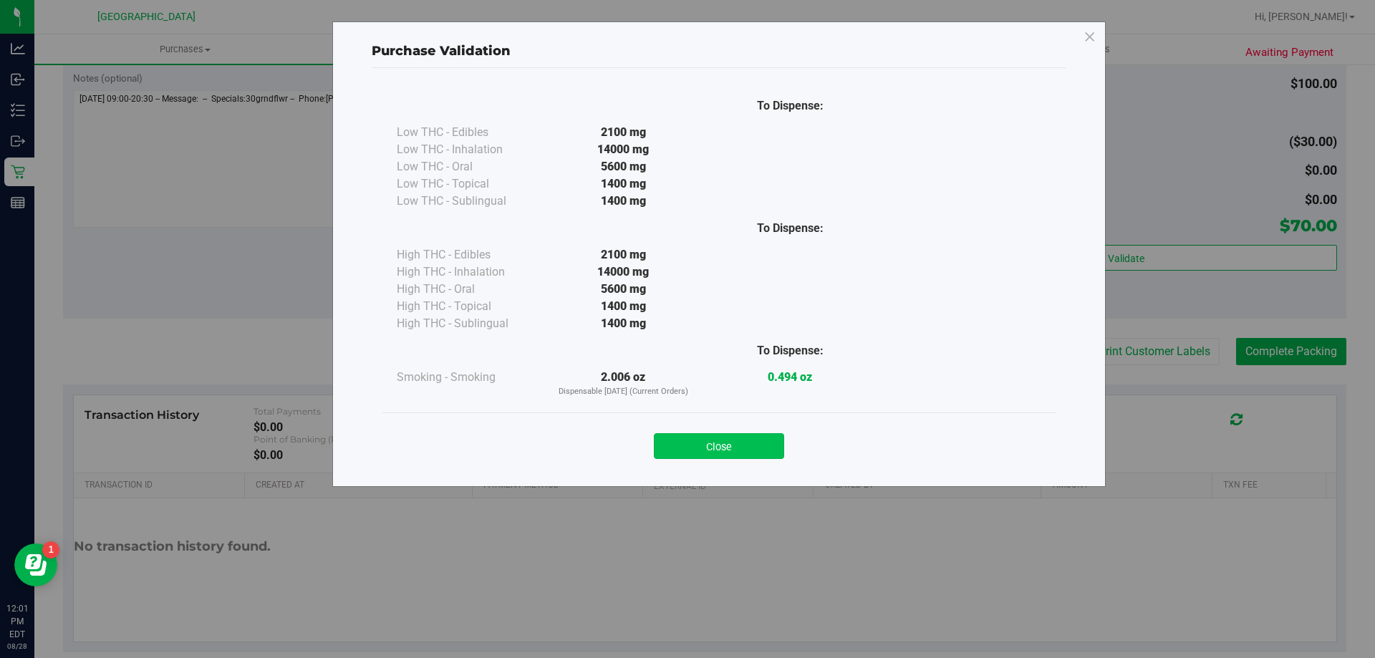
click at [685, 444] on button "Close" at bounding box center [719, 446] width 130 height 26
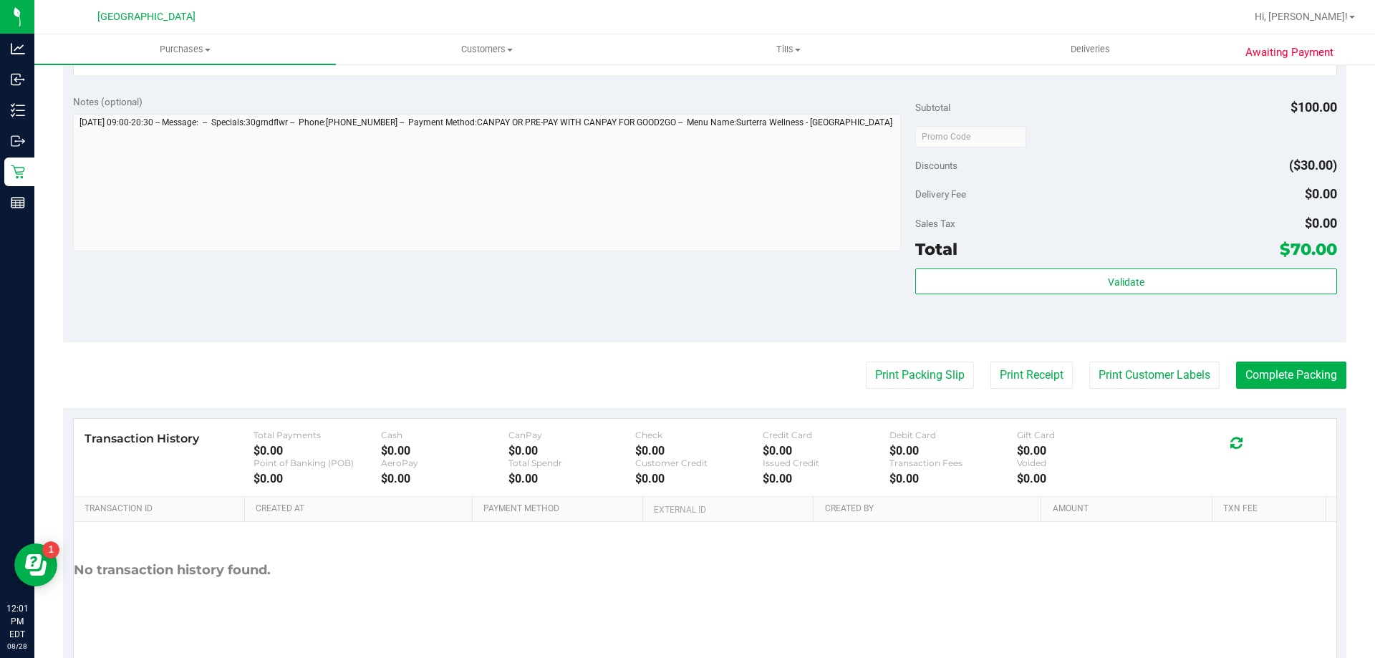
scroll to position [596, 0]
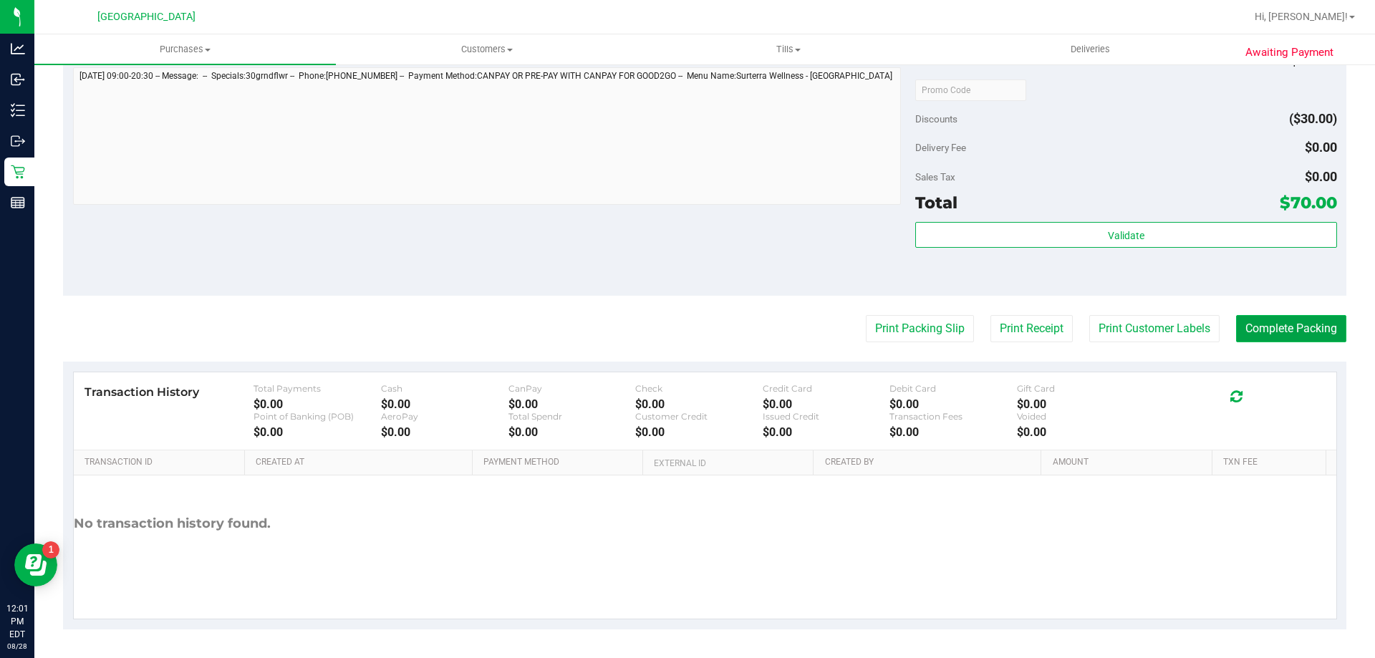
click at [685, 324] on button "Complete Packing" at bounding box center [1291, 328] width 110 height 27
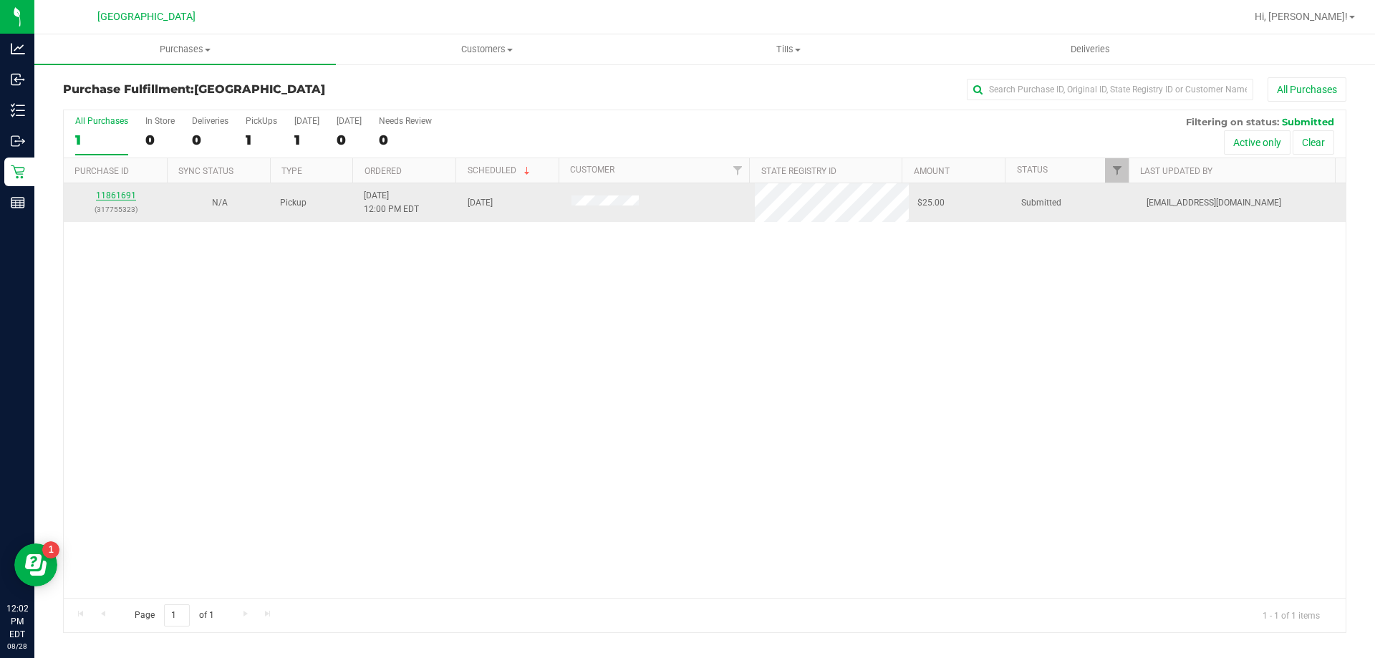
click at [107, 200] on link "11861691" at bounding box center [116, 195] width 40 height 10
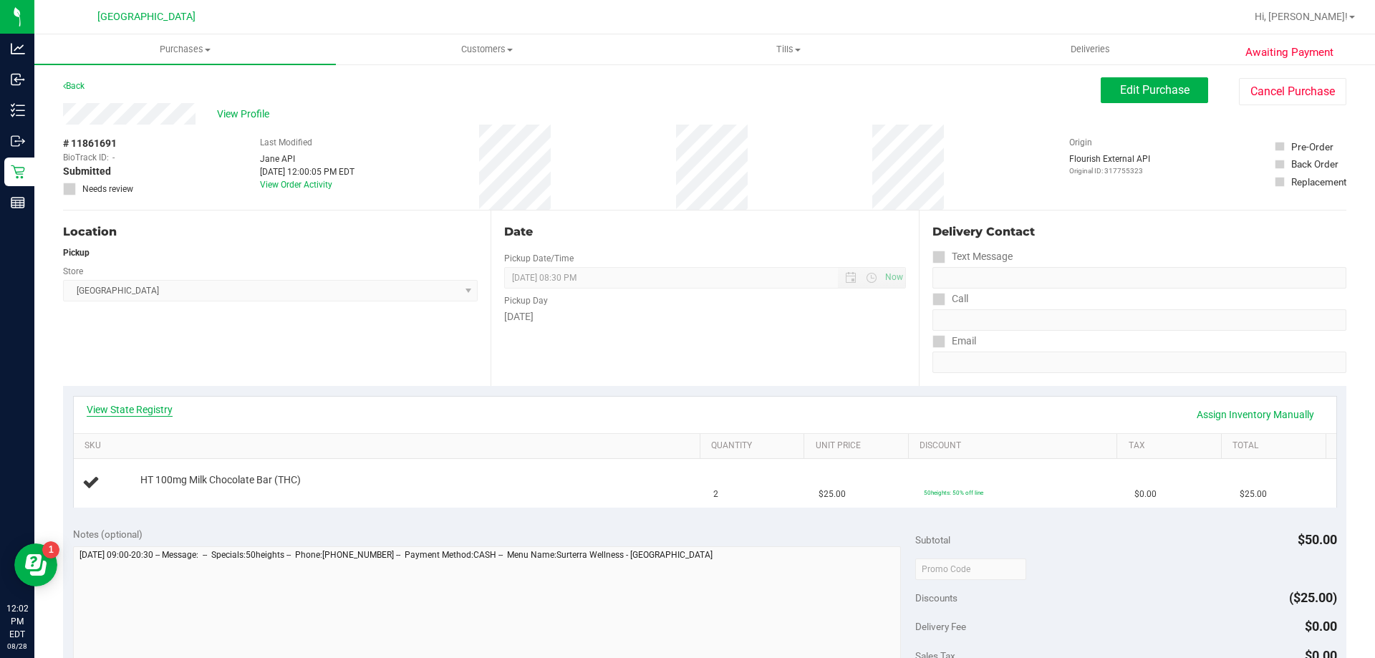
click at [134, 416] on link "View State Registry" at bounding box center [130, 409] width 86 height 14
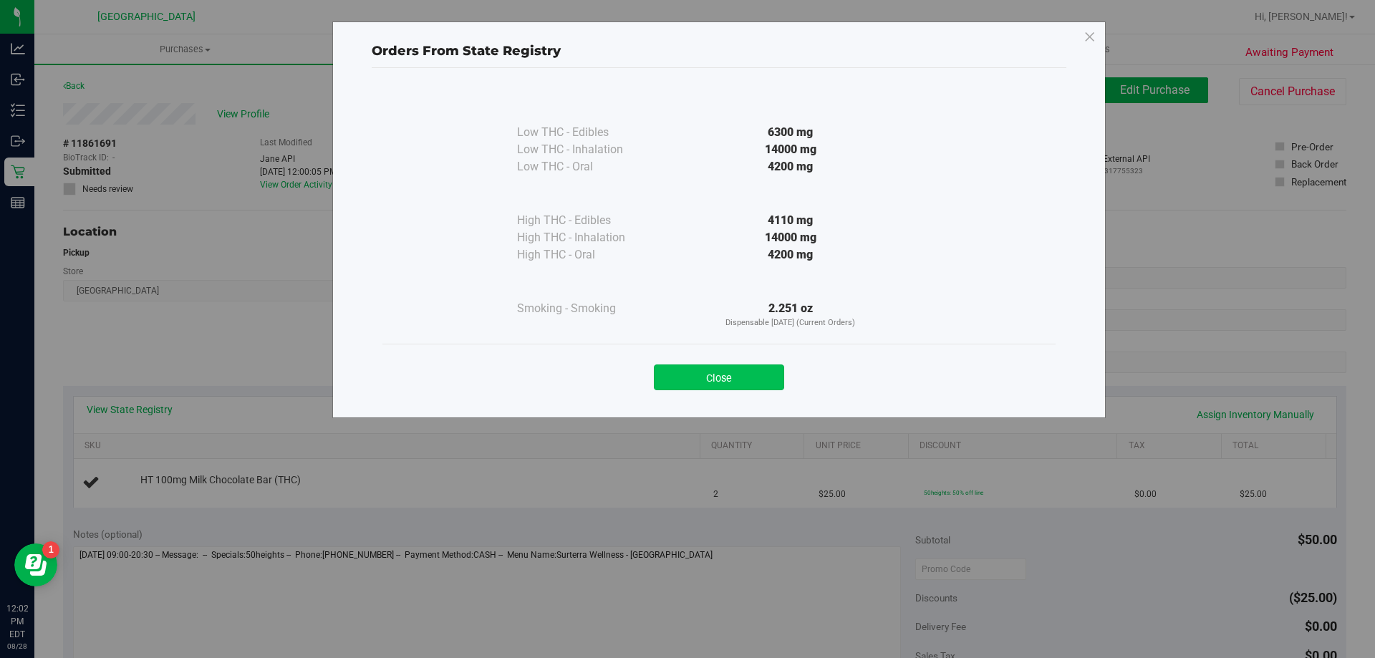
click at [685, 381] on button "Close" at bounding box center [719, 377] width 130 height 26
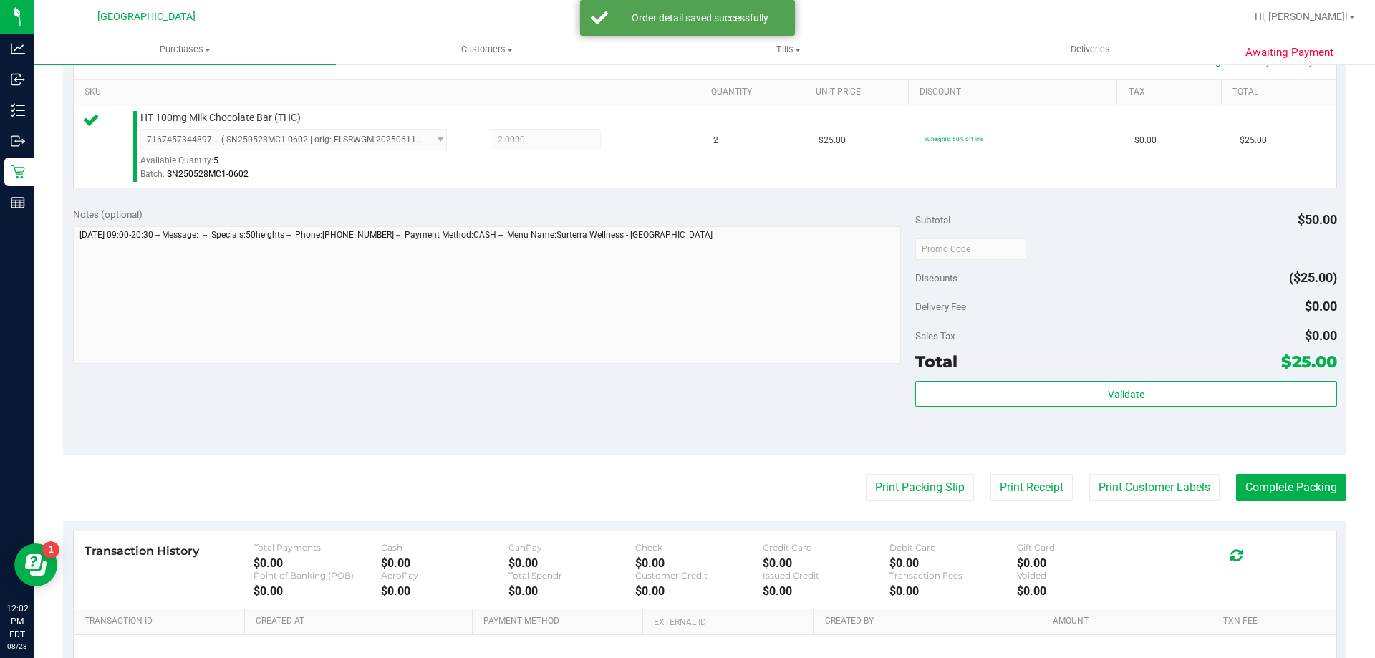
scroll to position [430, 0]
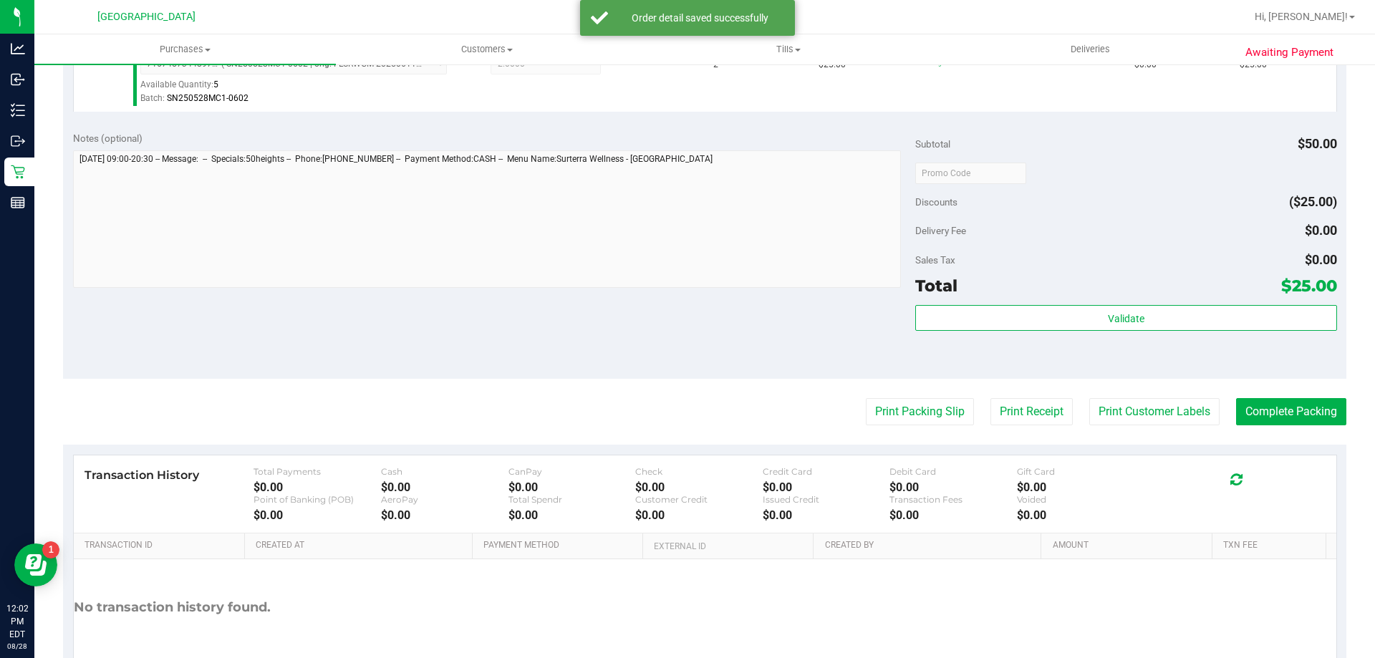
click at [685, 304] on div "Subtotal $50.00 Discounts ($25.00) Delivery Fee $0.00 Sales Tax $0.00 Total $25…" at bounding box center [1125, 250] width 421 height 238
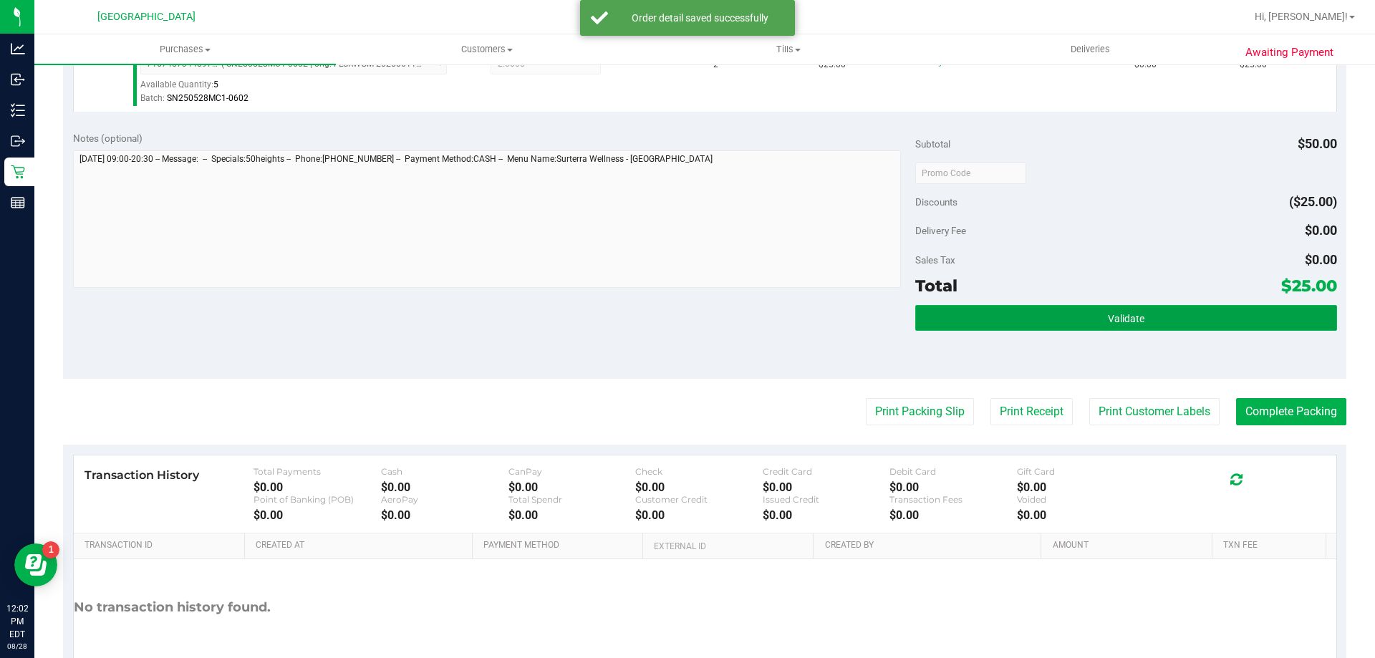
click at [685, 309] on button "Validate" at bounding box center [1125, 318] width 421 height 26
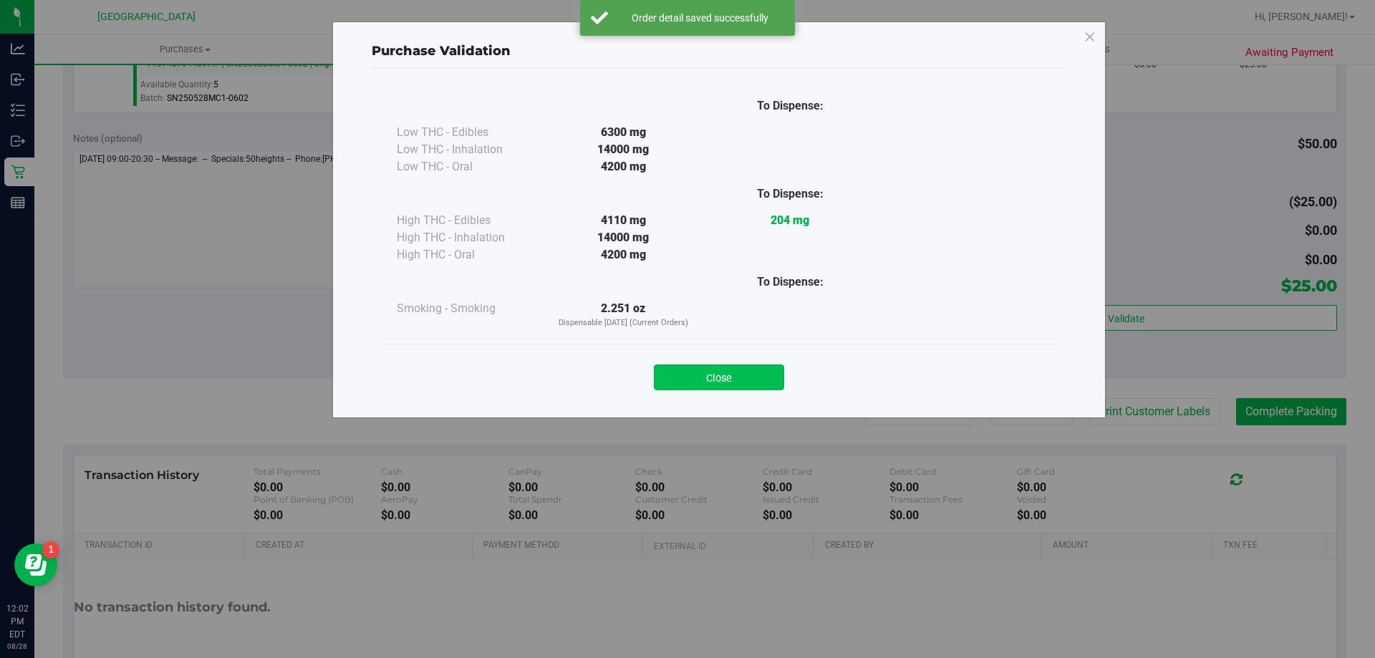
click at [685, 385] on button "Close" at bounding box center [719, 377] width 130 height 26
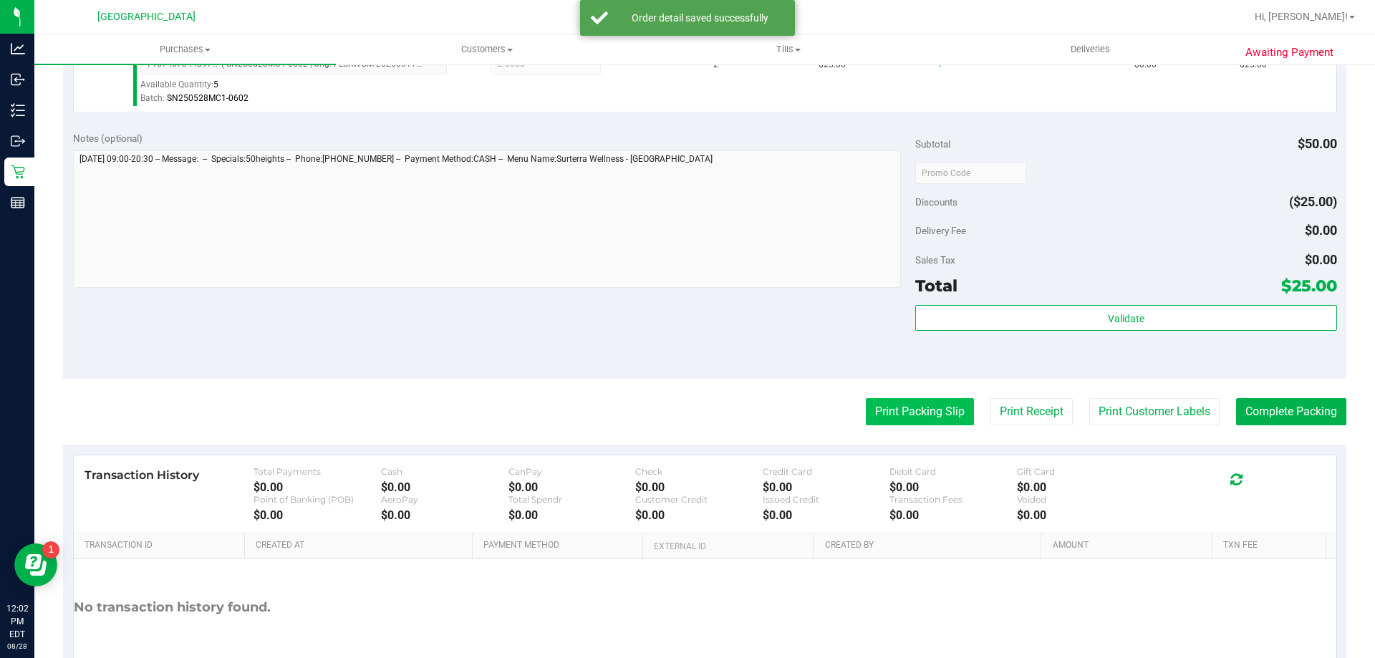
click at [685, 408] on button "Print Packing Slip" at bounding box center [920, 411] width 108 height 27
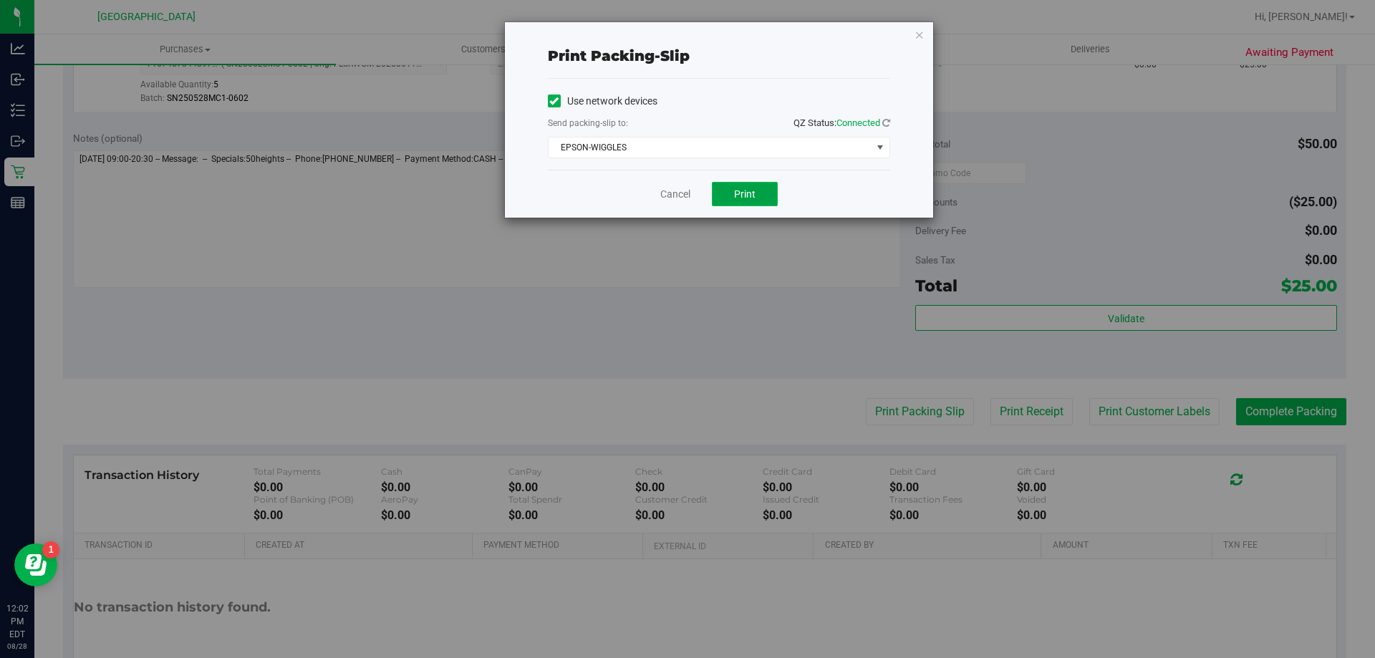
click at [685, 187] on button "Print" at bounding box center [745, 194] width 66 height 24
click at [676, 192] on link "Cancel" at bounding box center [675, 194] width 30 height 15
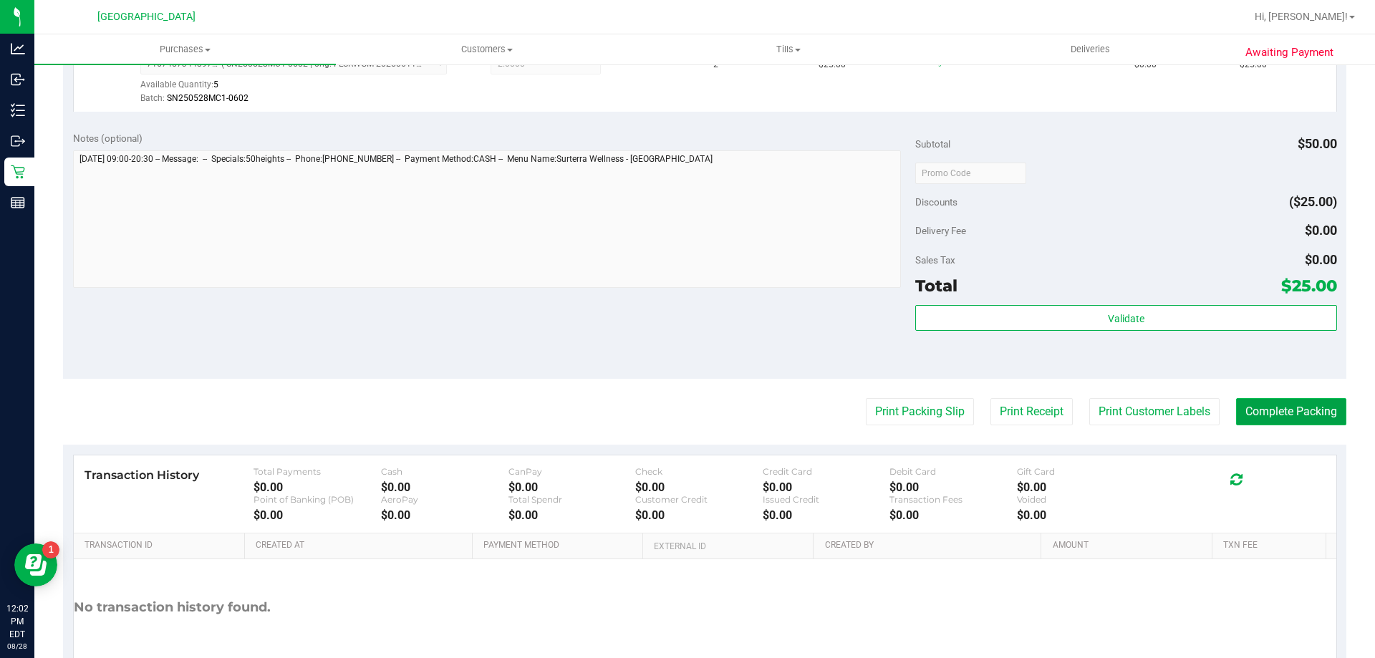
click at [685, 405] on button "Complete Packing" at bounding box center [1291, 411] width 110 height 27
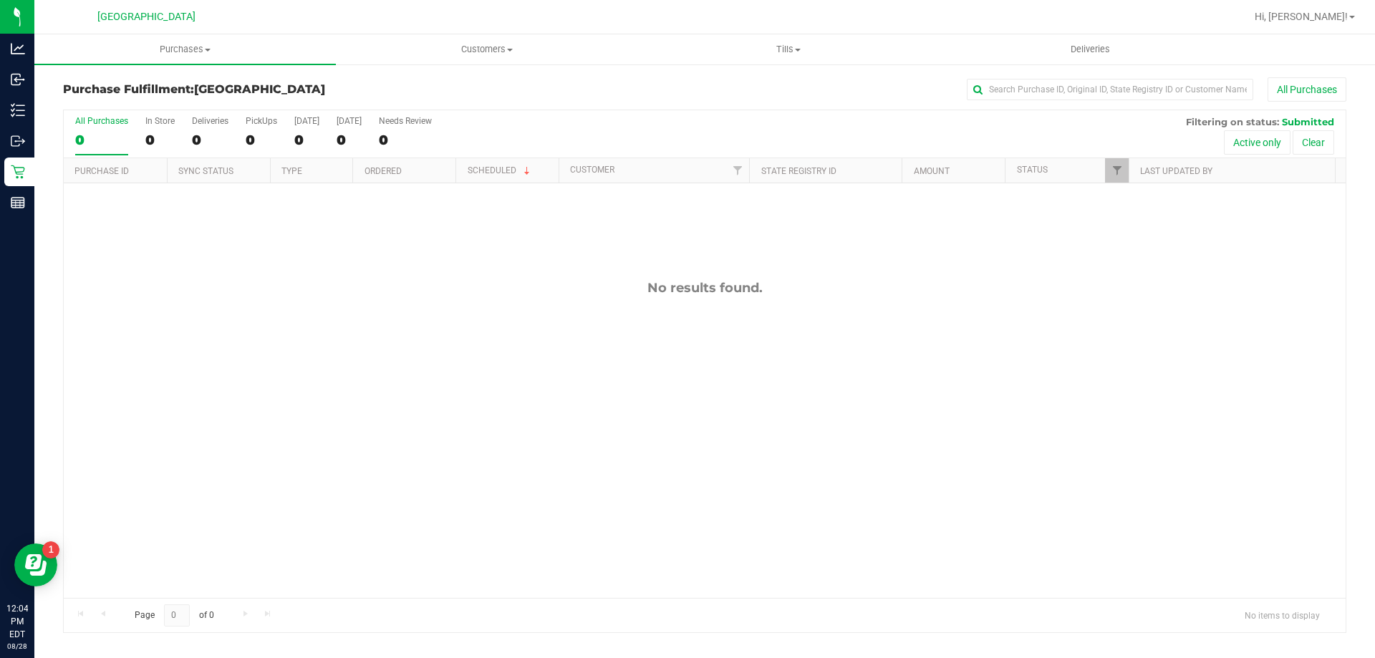
click at [584, 317] on div "No results found." at bounding box center [705, 438] width 1282 height 511
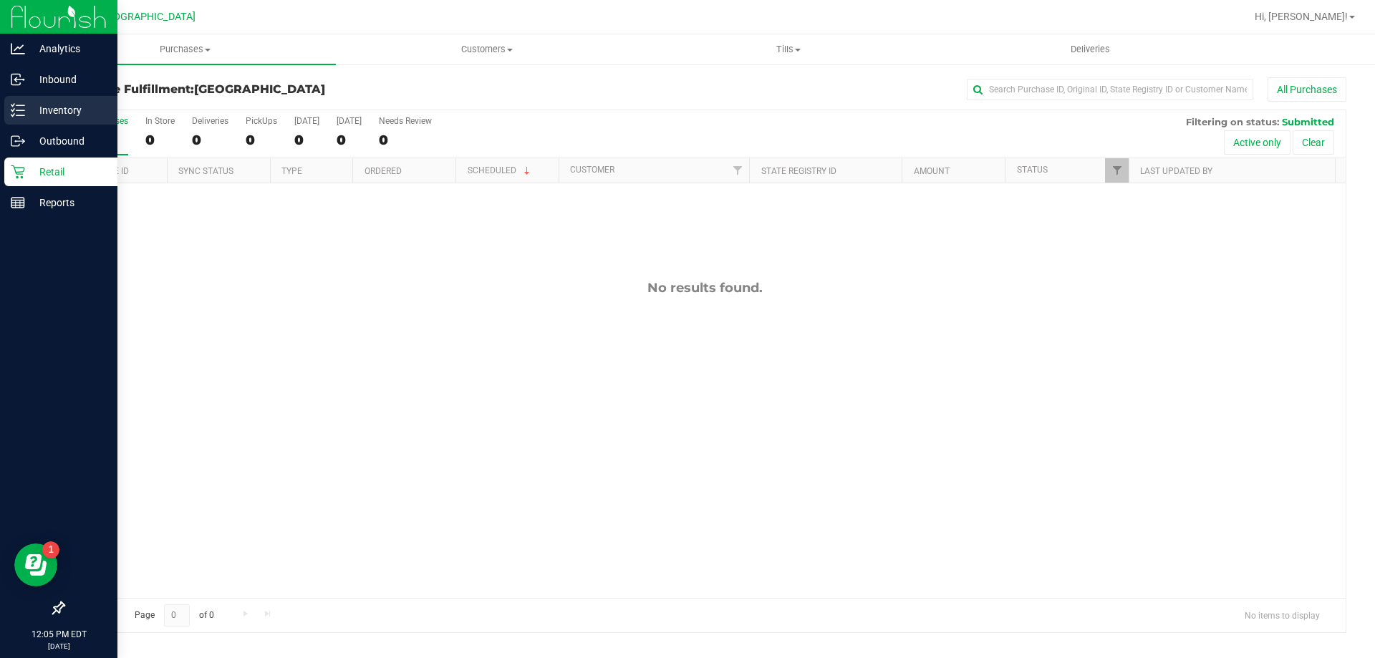
click at [24, 105] on line at bounding box center [20, 105] width 8 height 0
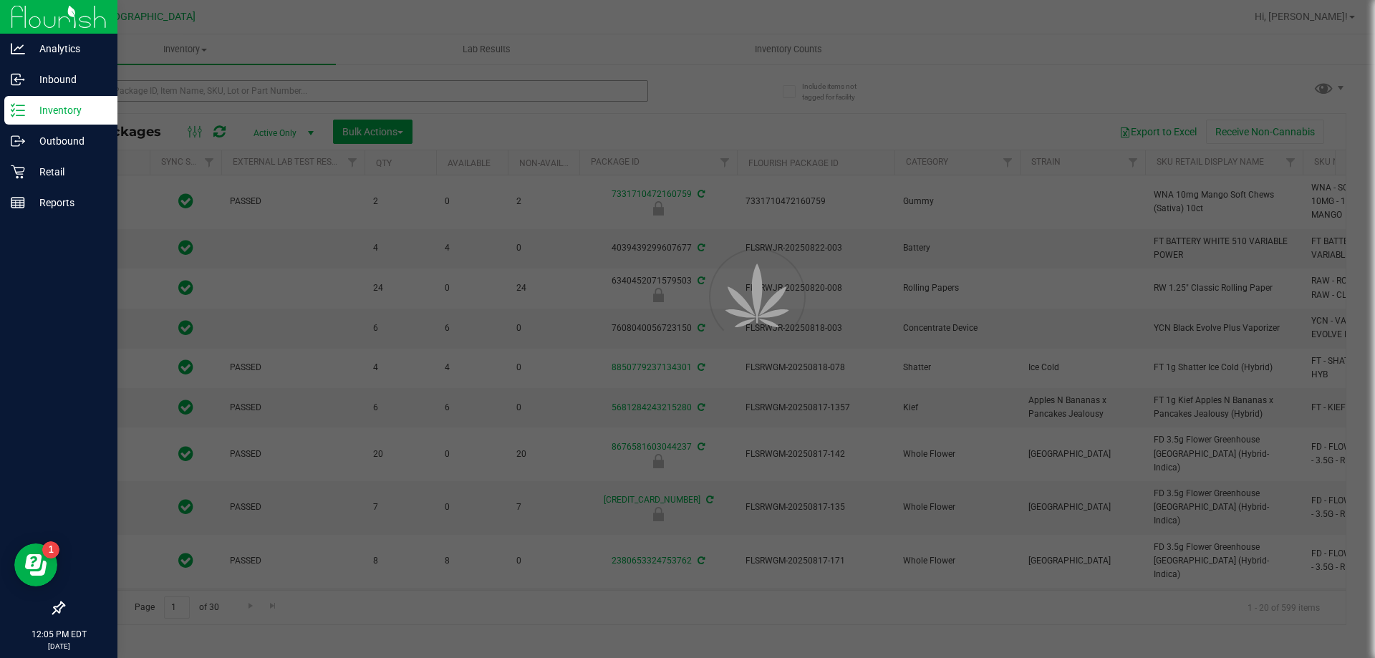
click at [352, 90] on div at bounding box center [687, 329] width 1375 height 658
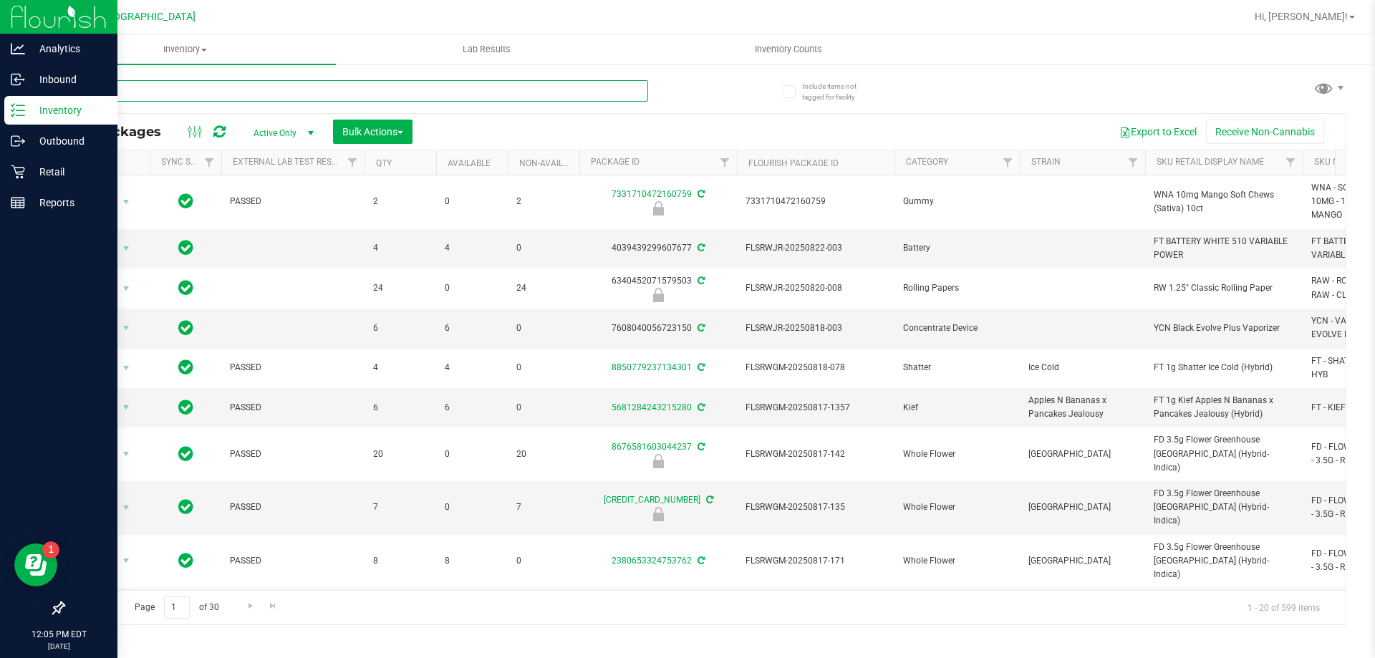
click at [352, 90] on input "text" at bounding box center [355, 90] width 585 height 21
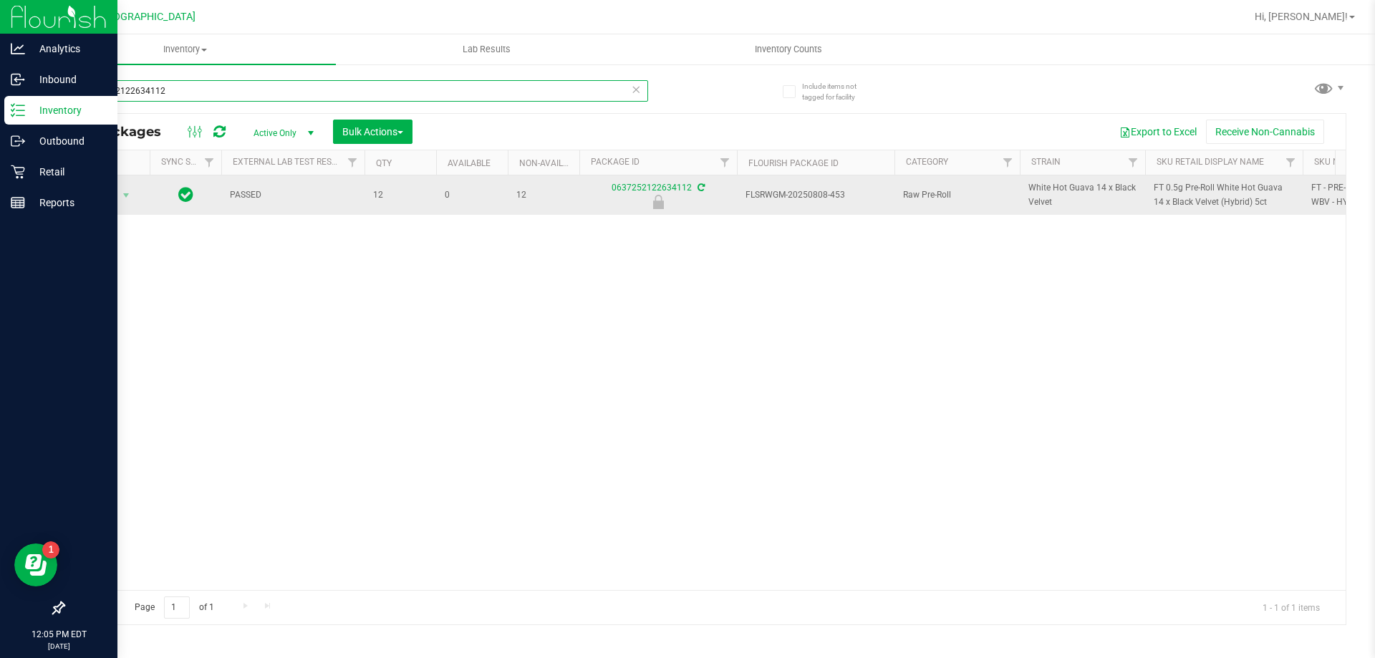
type input "0637252122634112"
click at [113, 193] on span "Action" at bounding box center [97, 195] width 39 height 20
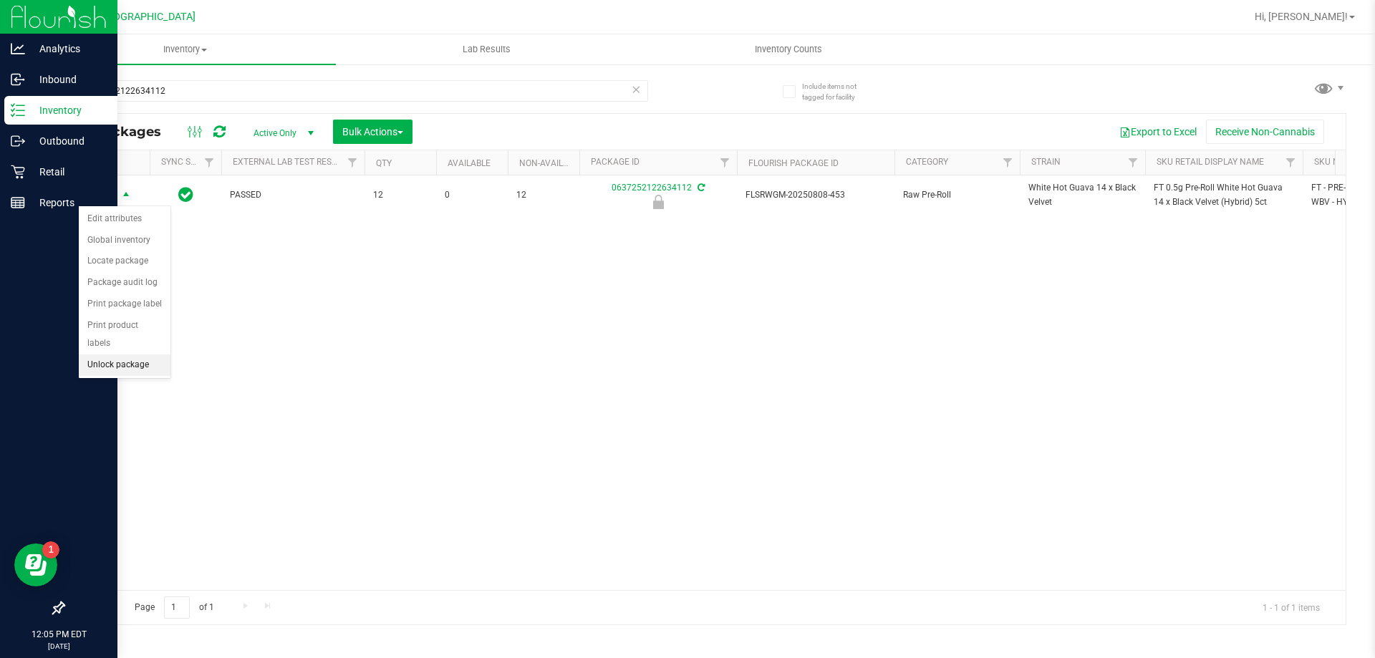
click at [149, 354] on li "Unlock package" at bounding box center [125, 364] width 92 height 21
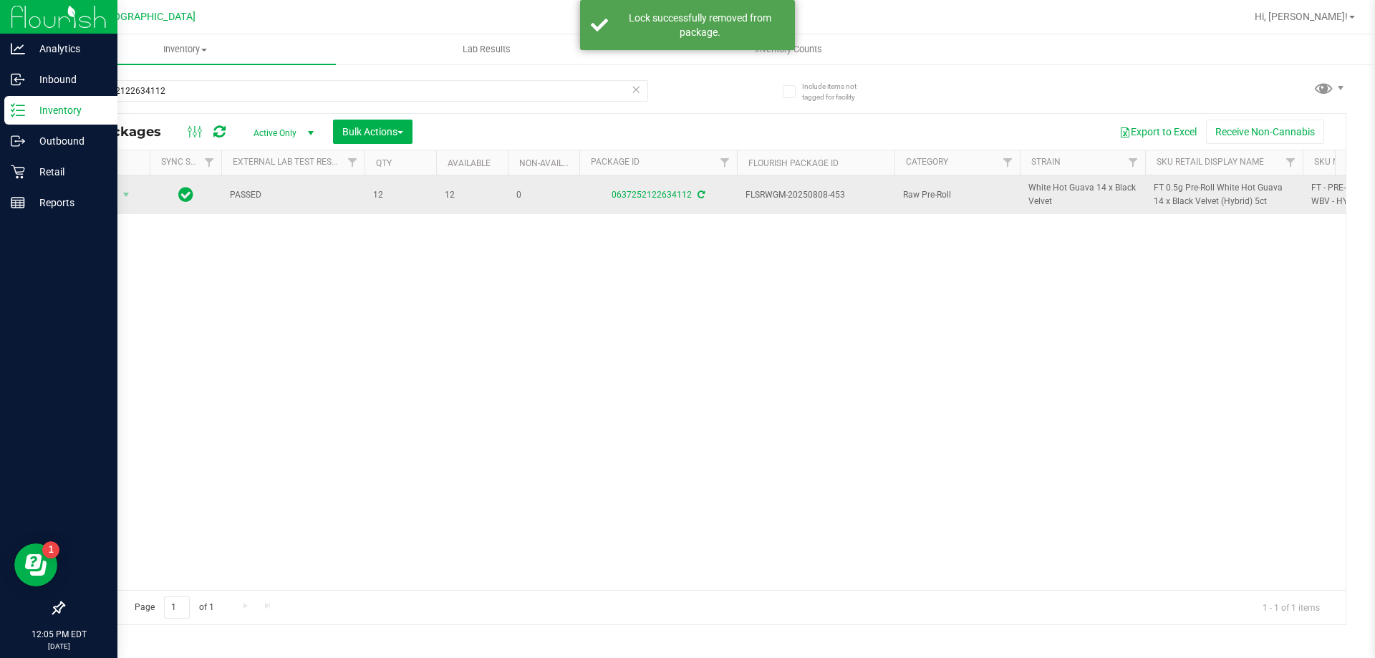
click at [685, 196] on span "FT 0.5g Pre-Roll White Hot Guava 14 x Black Velvet (Hybrid) 5ct" at bounding box center [1223, 194] width 140 height 27
click at [685, 195] on span "FT 0.5g Pre-Roll White Hot Guava 14 x Black Velvet (Hybrid) 5ct" at bounding box center [1223, 194] width 140 height 27
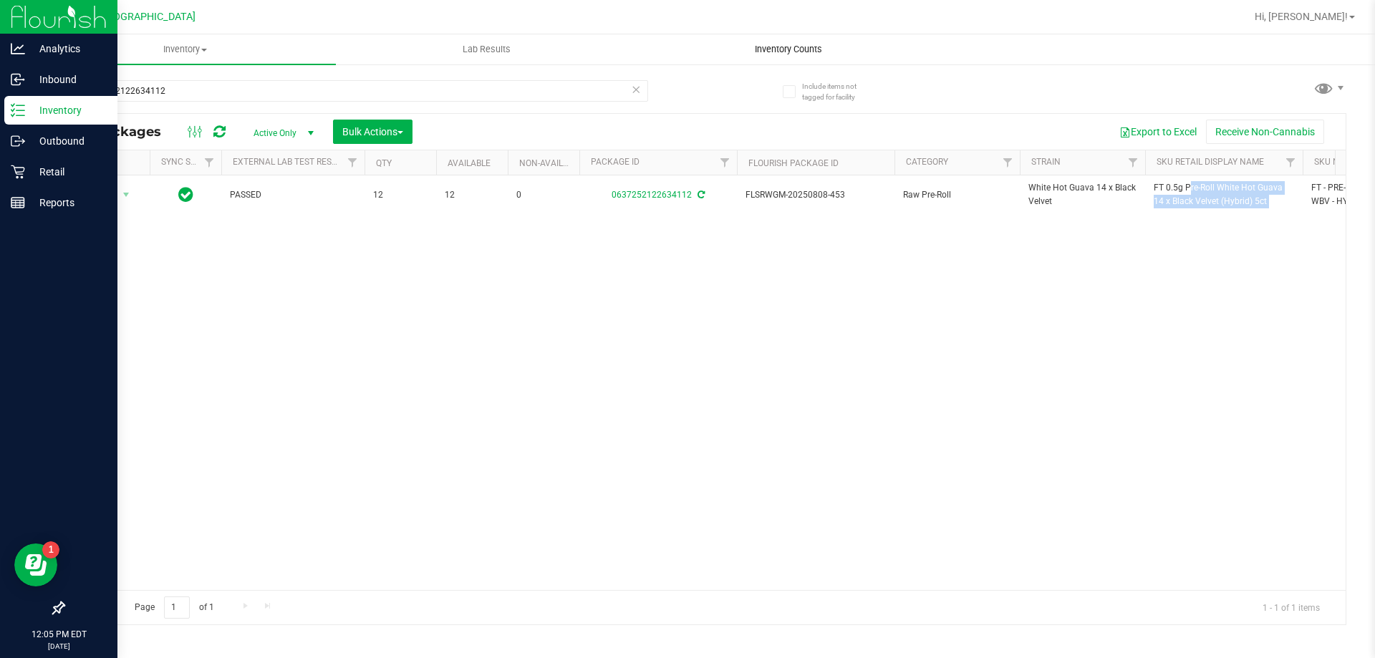
copy tr "FT 0.5g Pre-Roll White Hot Guava 14 x Black Velvet (Hybrid) 5ct"
click at [531, 87] on input "0637252122634112" at bounding box center [355, 90] width 585 height 21
paste input "FT 0.5g Pre-Roll White Hot Guava 14 x Black Velvet (Hybrid) 5ct"
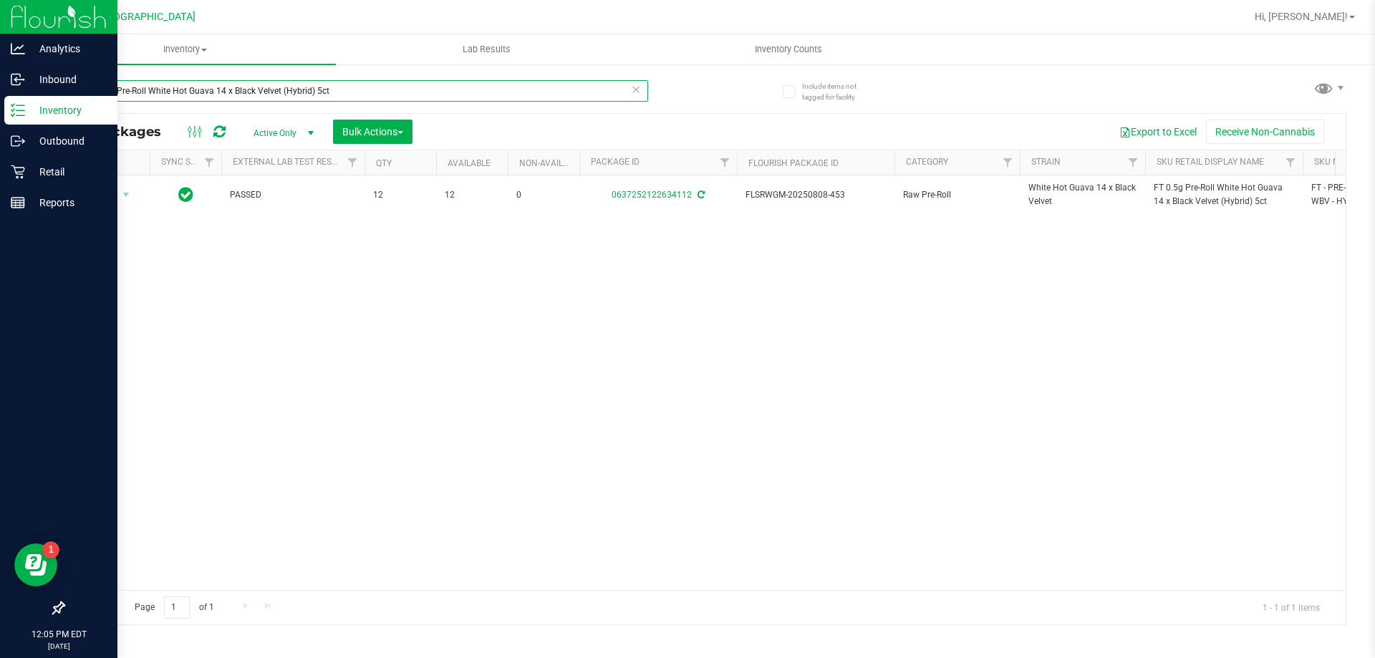
type input "FT 0.5g Pre-Roll White Hot Guava 14 x Black Velvet (Hybrid) 5ct"
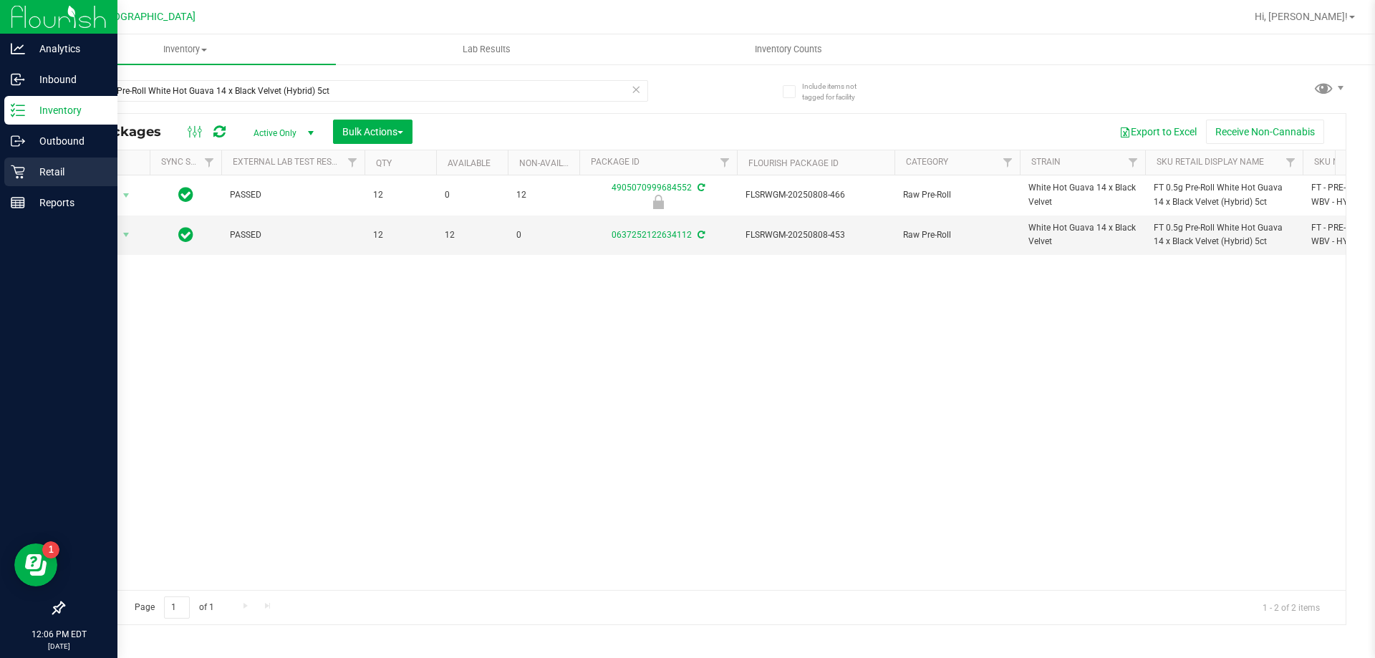
click at [24, 165] on icon at bounding box center [18, 172] width 14 height 14
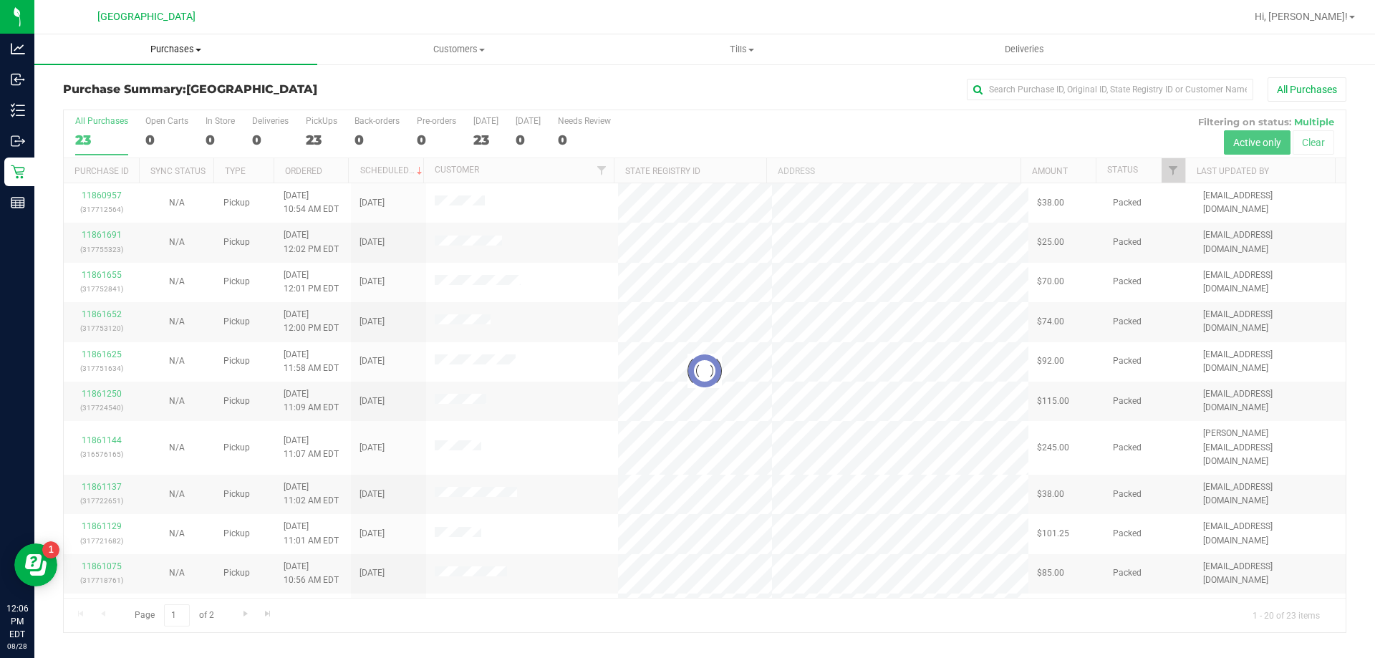
click at [183, 48] on span "Purchases" at bounding box center [175, 49] width 283 height 13
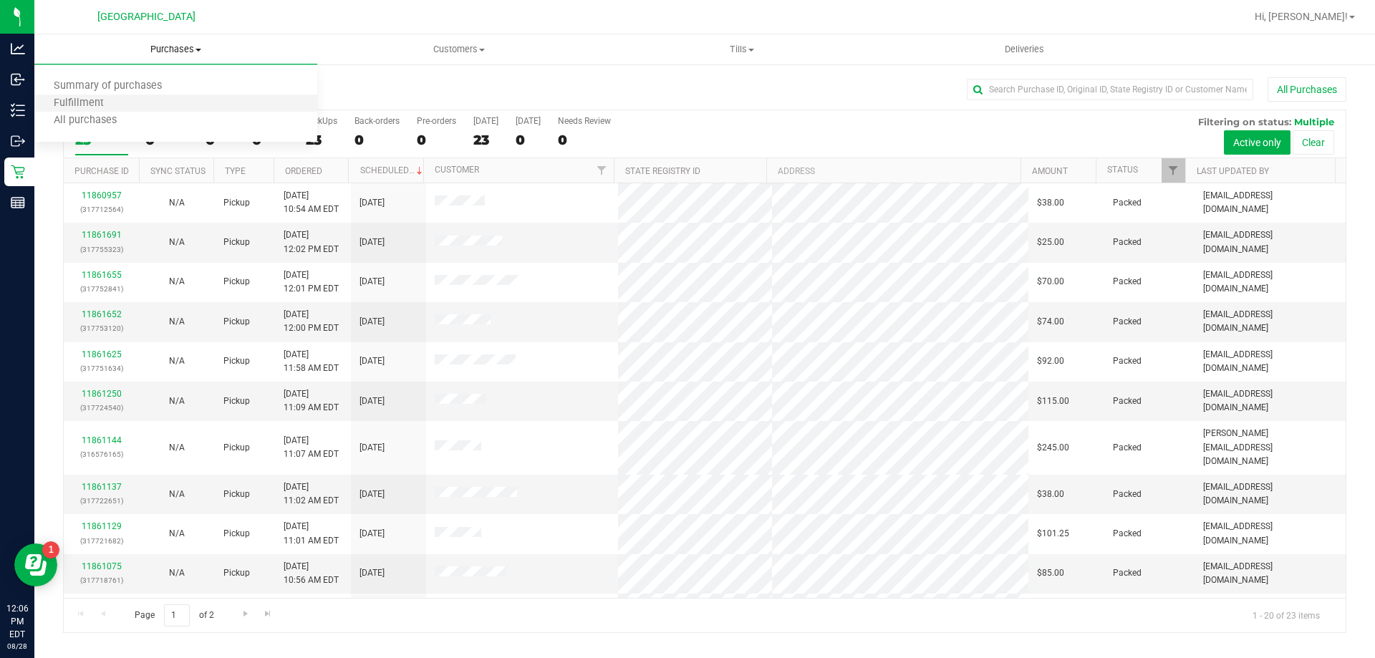
click at [154, 108] on li "Fulfillment" at bounding box center [175, 103] width 283 height 17
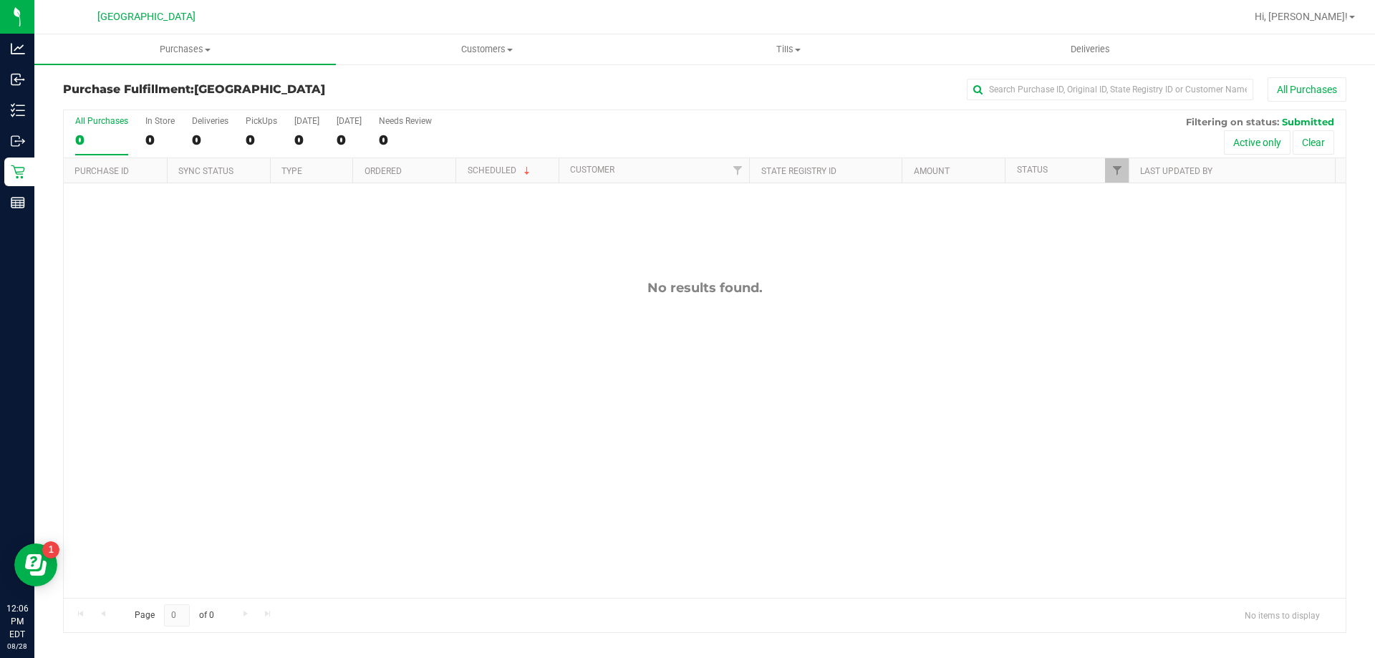
click at [292, 494] on div "No results found." at bounding box center [705, 438] width 1282 height 511
